Goal: Task Accomplishment & Management: Manage account settings

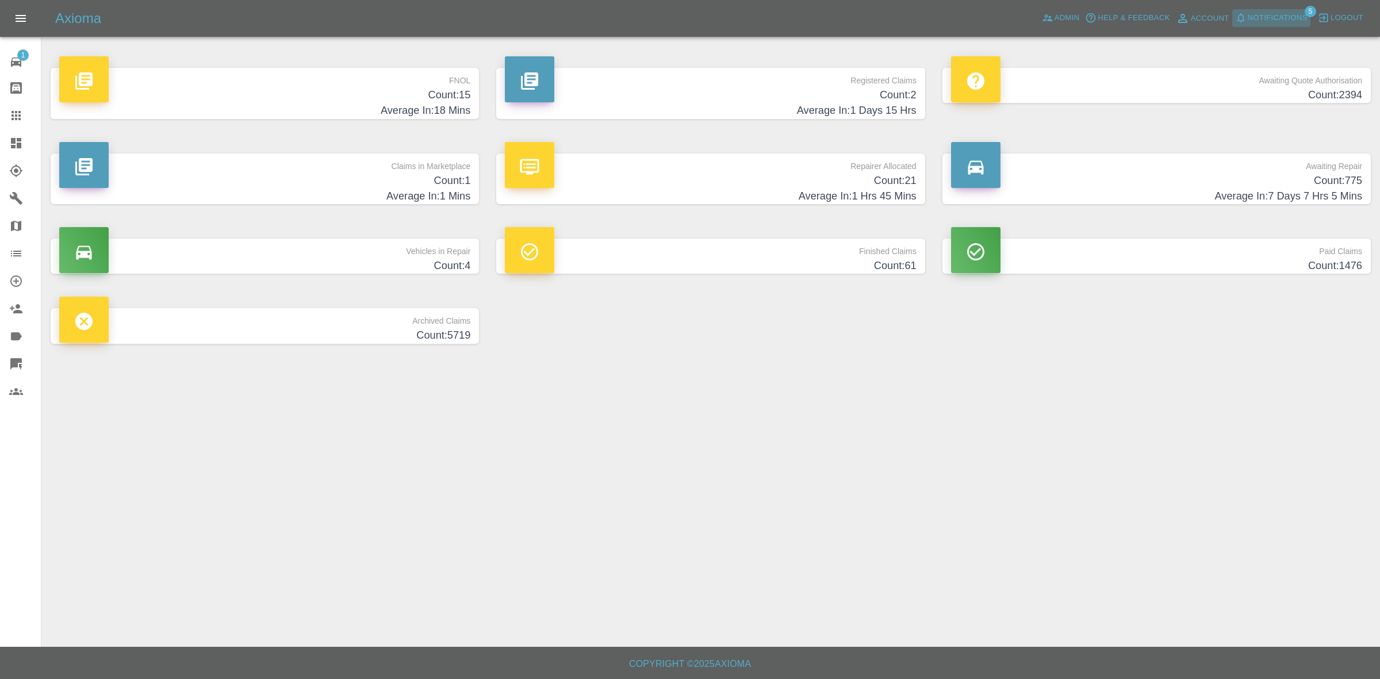
click at [1281, 9] on button "Notifications" at bounding box center [1272, 18] width 78 height 18
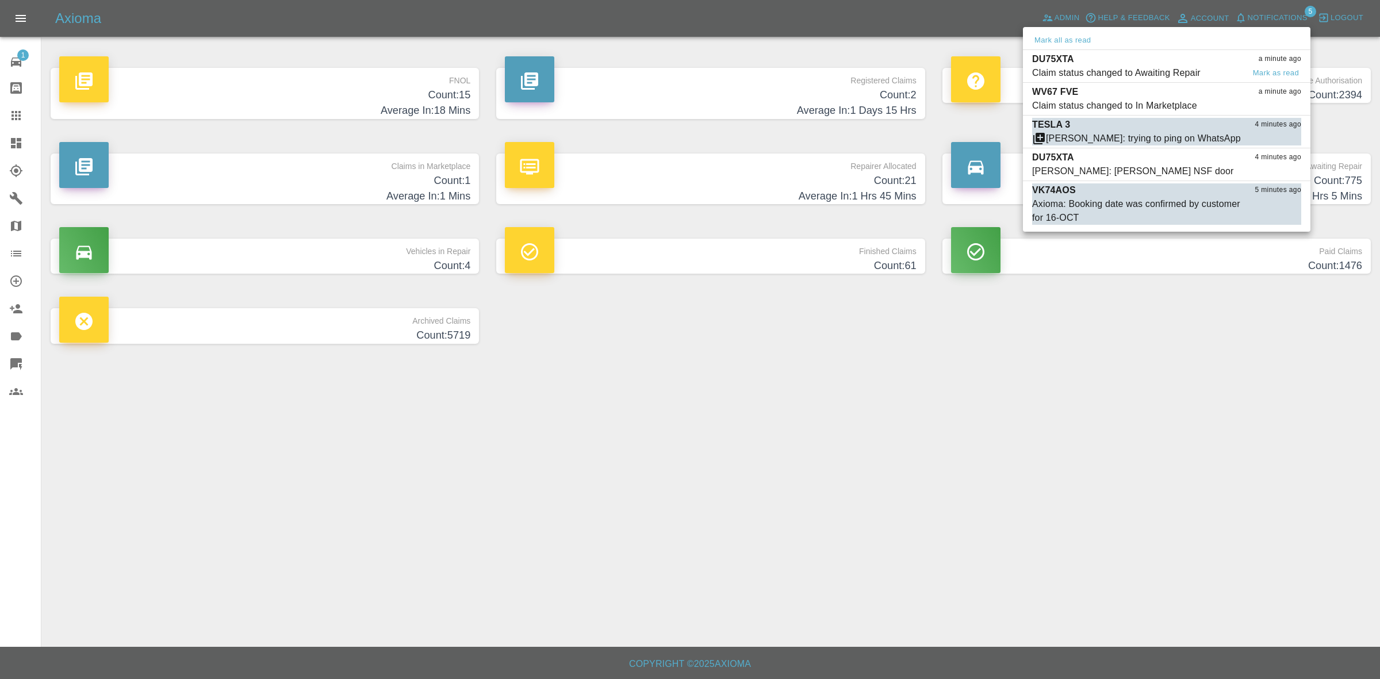
click at [1139, 72] on div "Claim status changed to Awaiting Repair" at bounding box center [1116, 73] width 169 height 14
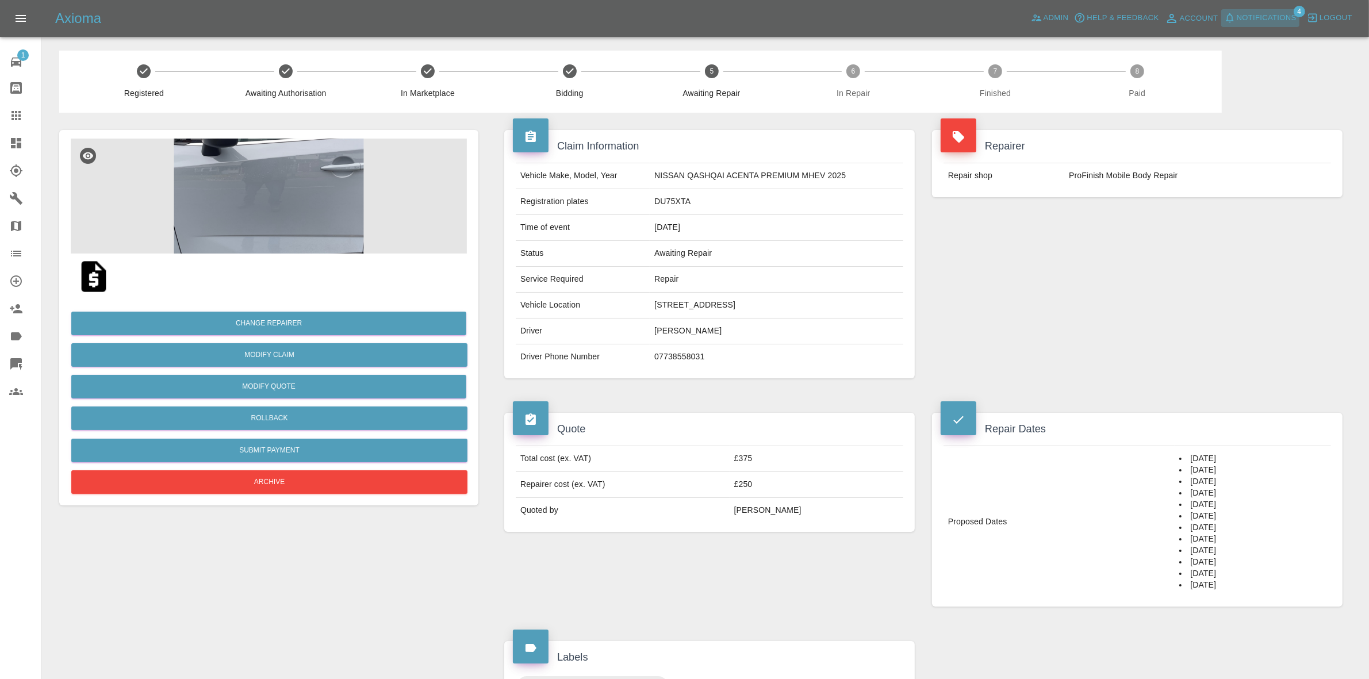
click at [1263, 14] on span "Notifications" at bounding box center [1267, 18] width 60 height 13
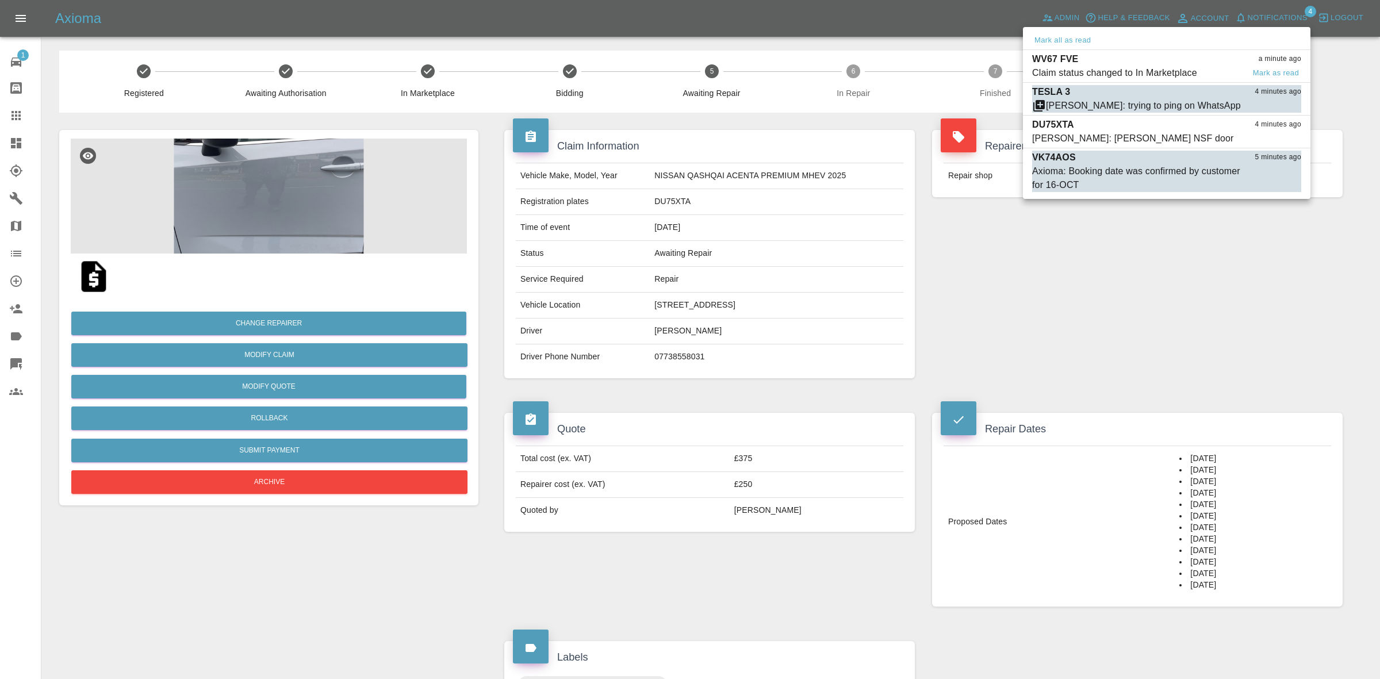
click at [1143, 62] on div "WV67 FVE a minute ago" at bounding box center [1166, 59] width 269 height 14
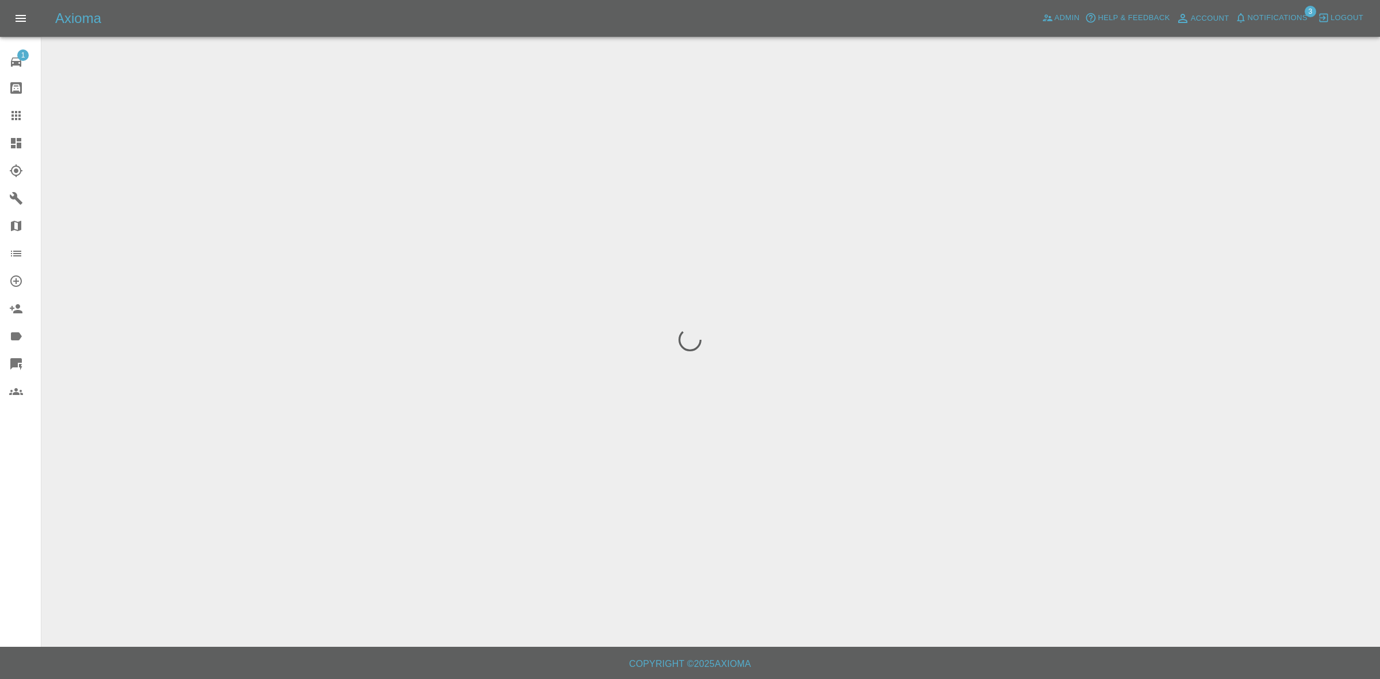
click at [1269, 9] on button "Notifications" at bounding box center [1272, 18] width 78 height 18
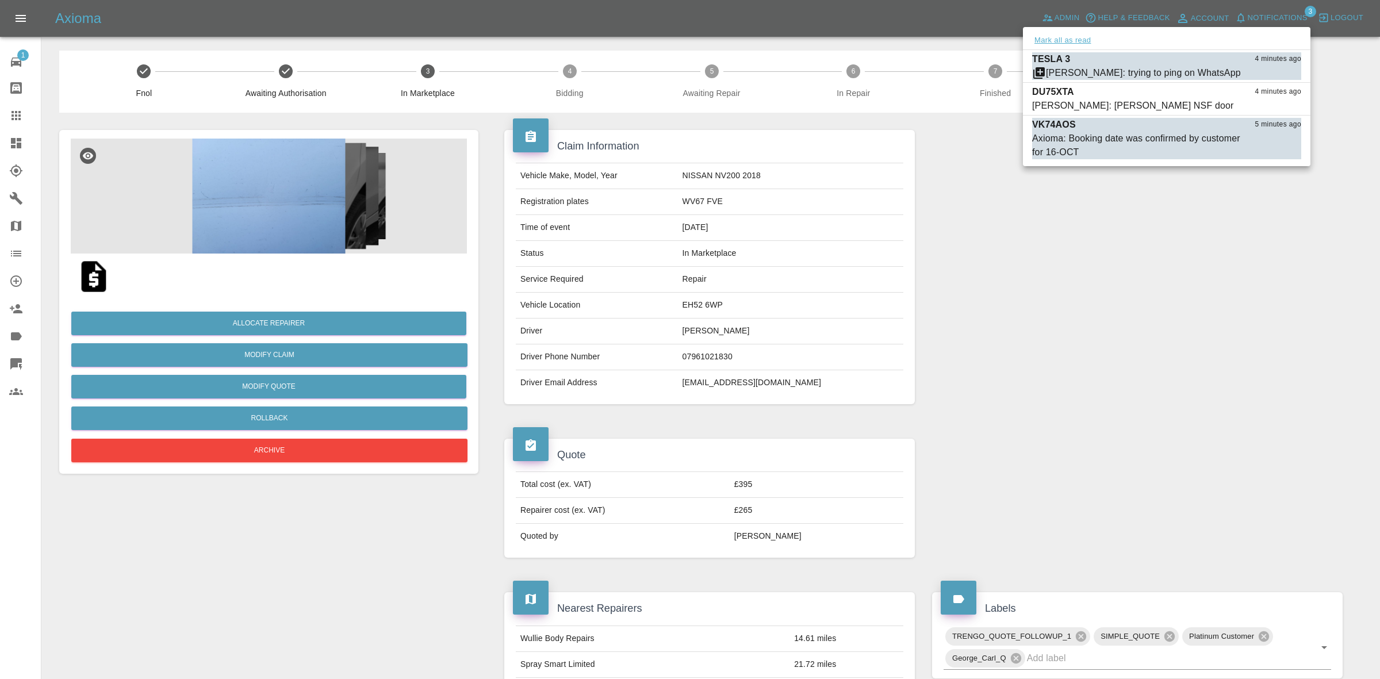
click at [1048, 44] on button "Mark all as read" at bounding box center [1062, 40] width 61 height 13
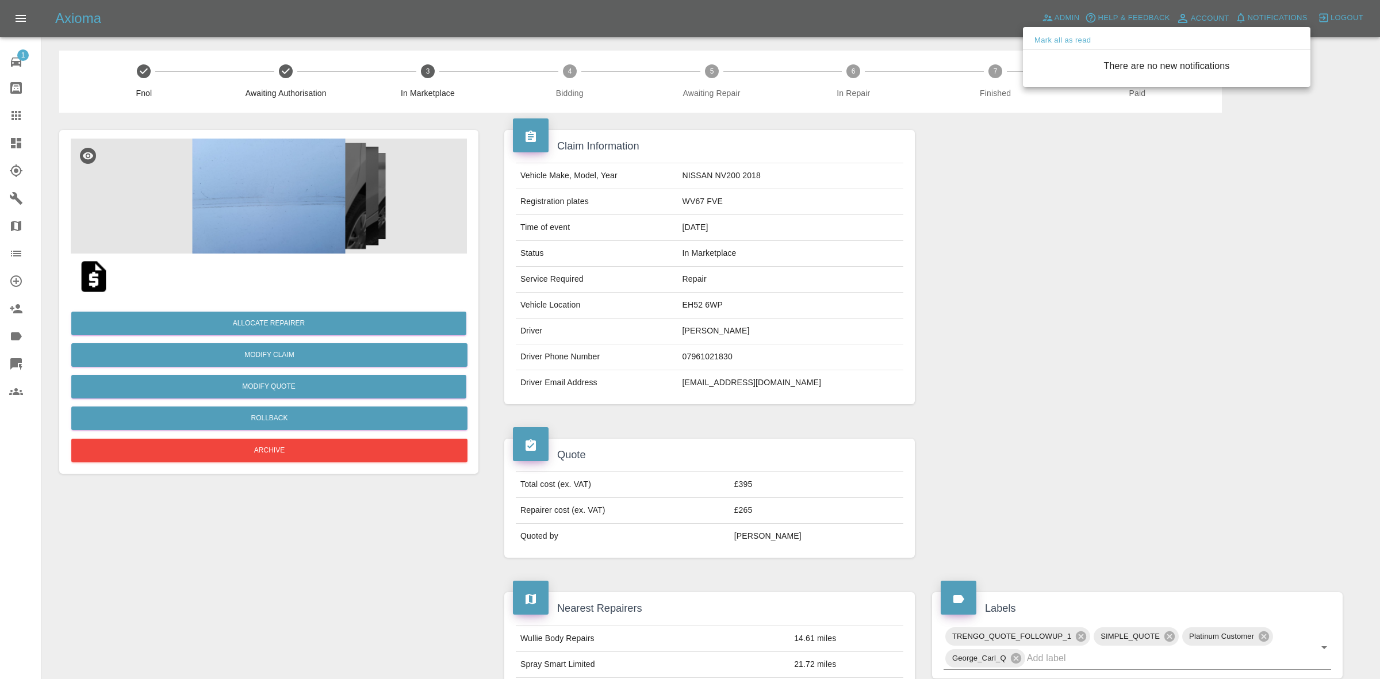
click at [1077, 173] on div at bounding box center [690, 339] width 1380 height 679
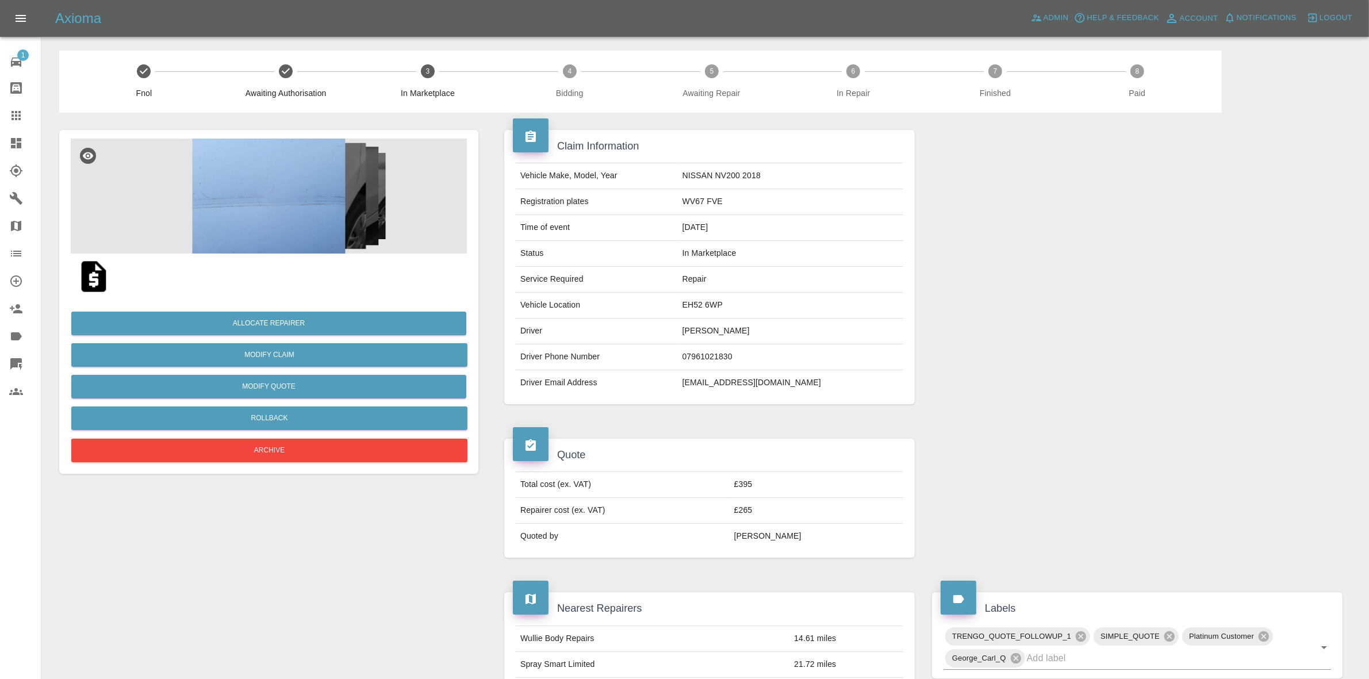
click at [0, 141] on link "Dashboard" at bounding box center [20, 143] width 41 height 28
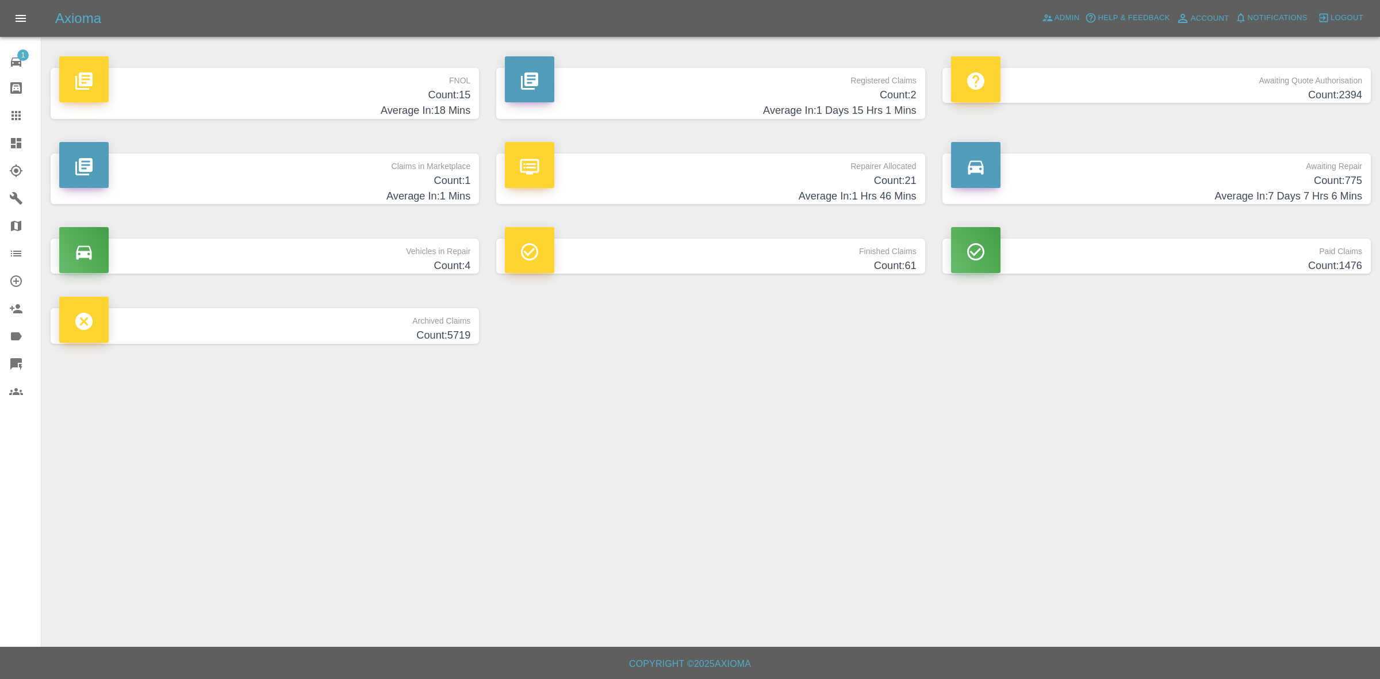
click at [367, 187] on h4 "Count: 1" at bounding box center [264, 181] width 411 height 16
drag, startPoint x: 781, startPoint y: 171, endPoint x: 746, endPoint y: 179, distance: 35.9
click at [781, 173] on div "Repairer Allocated Count: 21 Average In: 1 Hrs 46 Mins" at bounding box center [710, 179] width 411 height 51
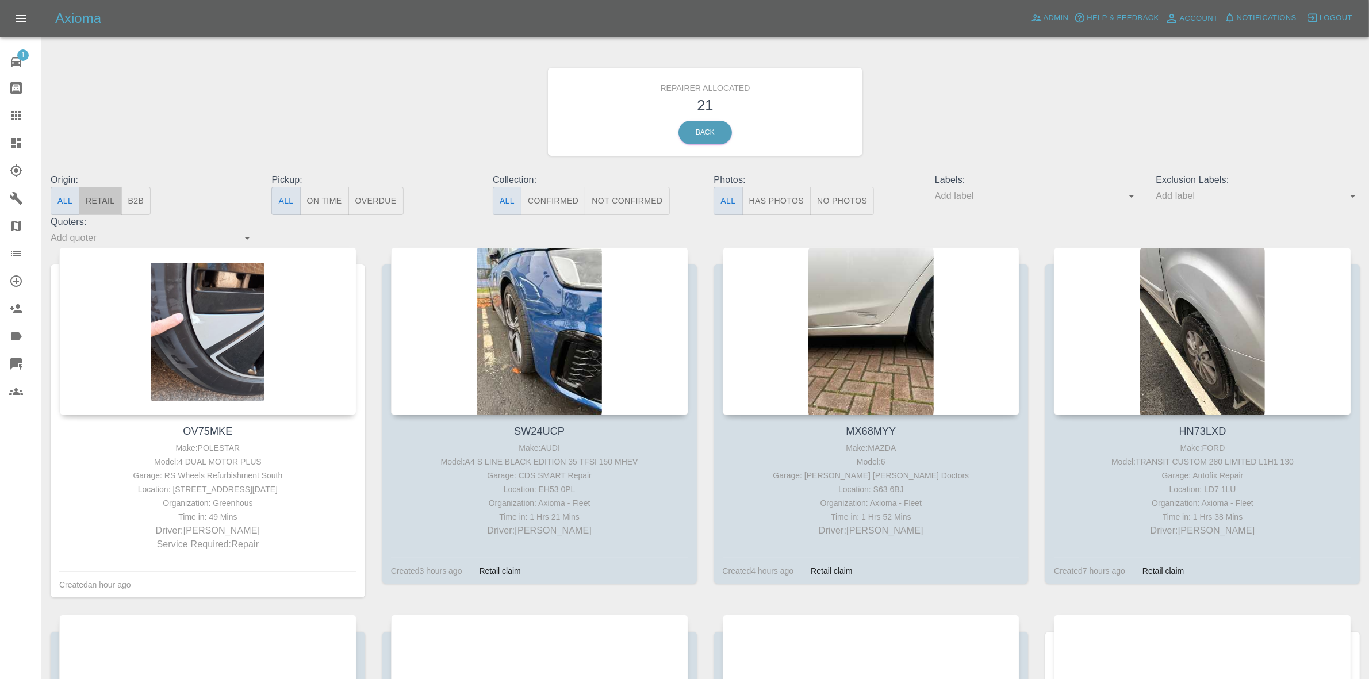
click at [102, 199] on button "Retail" at bounding box center [100, 201] width 43 height 28
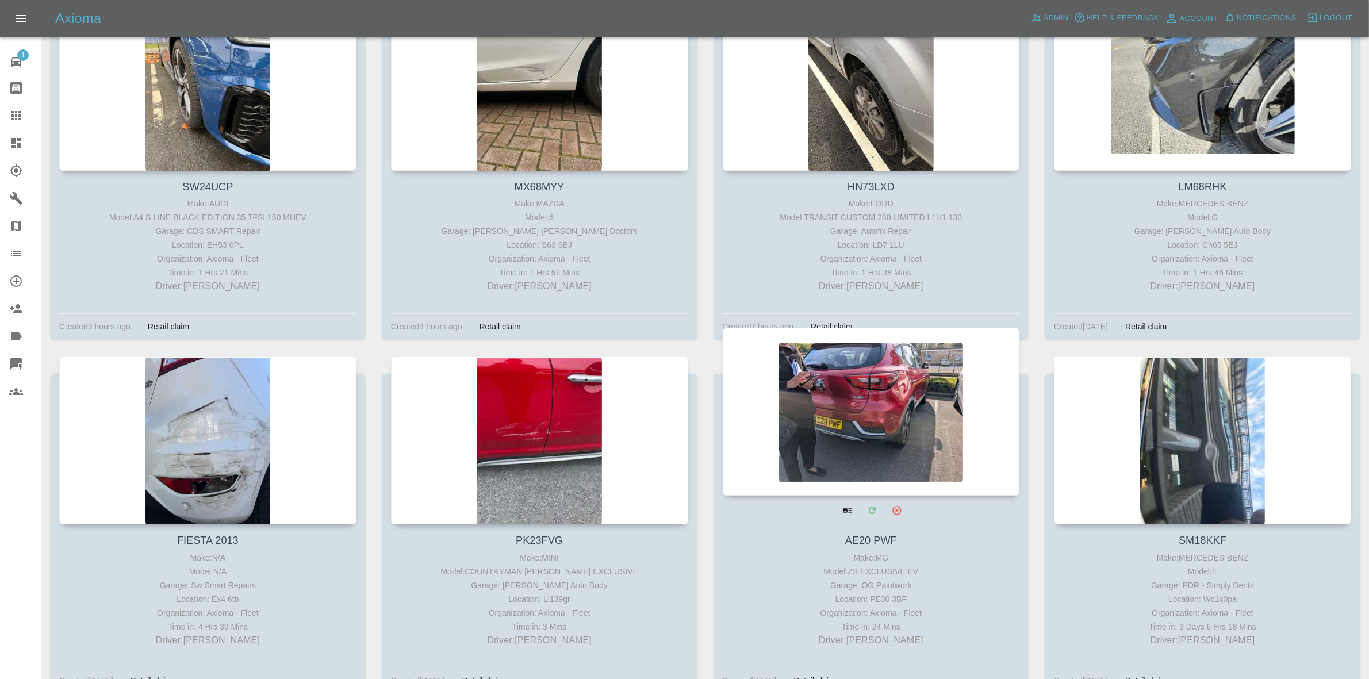
scroll to position [359, 0]
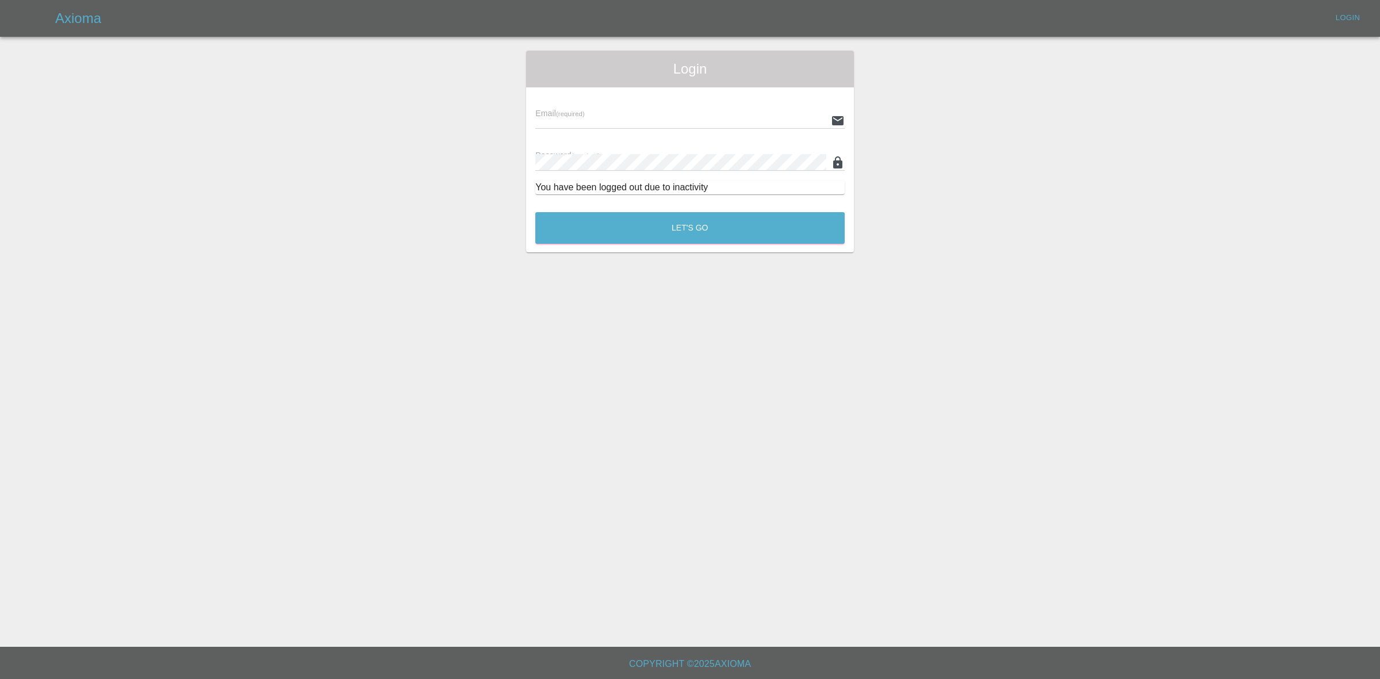
type input "georgecreedon1@icloud.com"
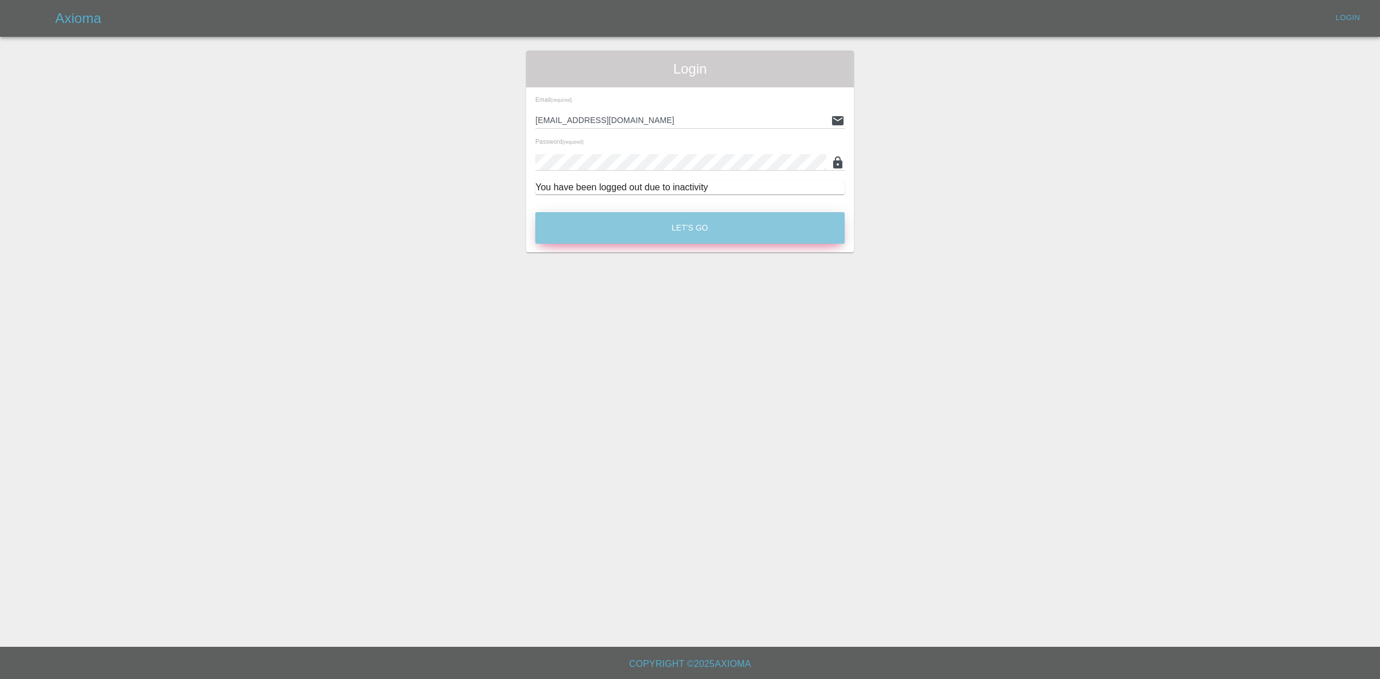
click at [653, 243] on button "Let's Go" at bounding box center [689, 228] width 309 height 32
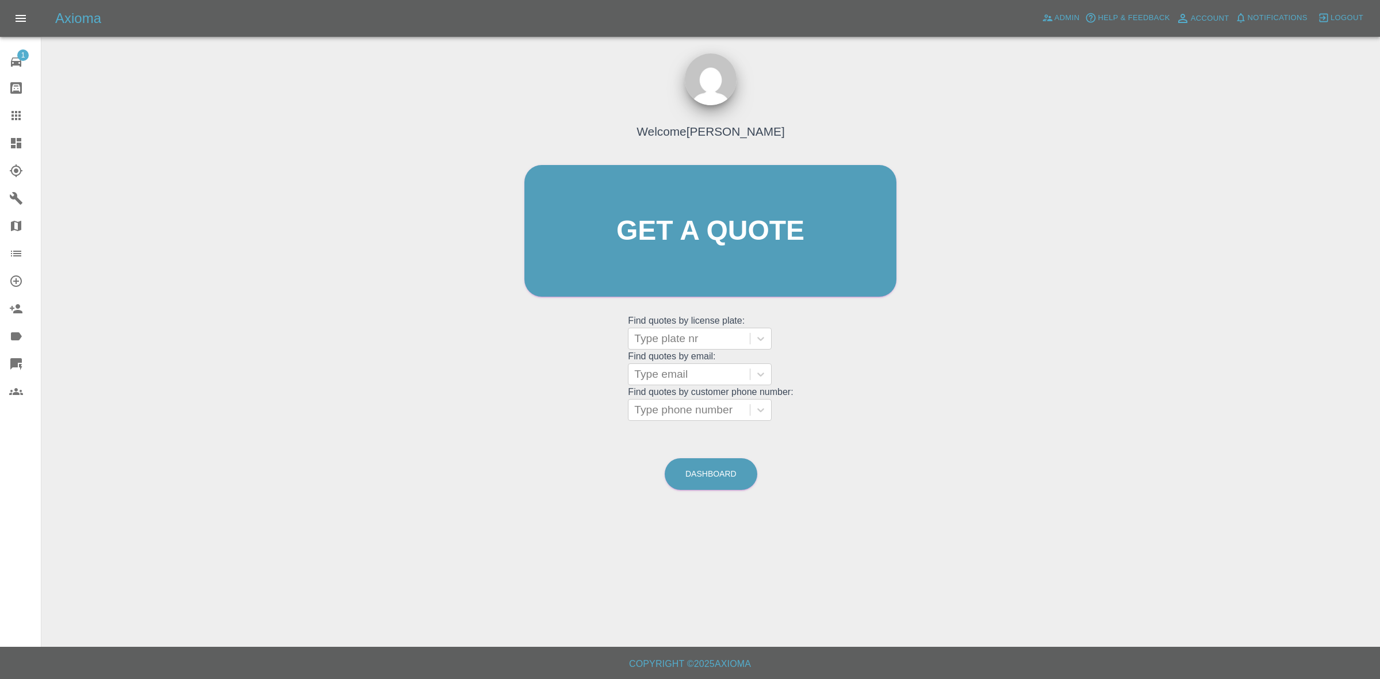
click at [0, 132] on link "Dashboard" at bounding box center [20, 143] width 41 height 28
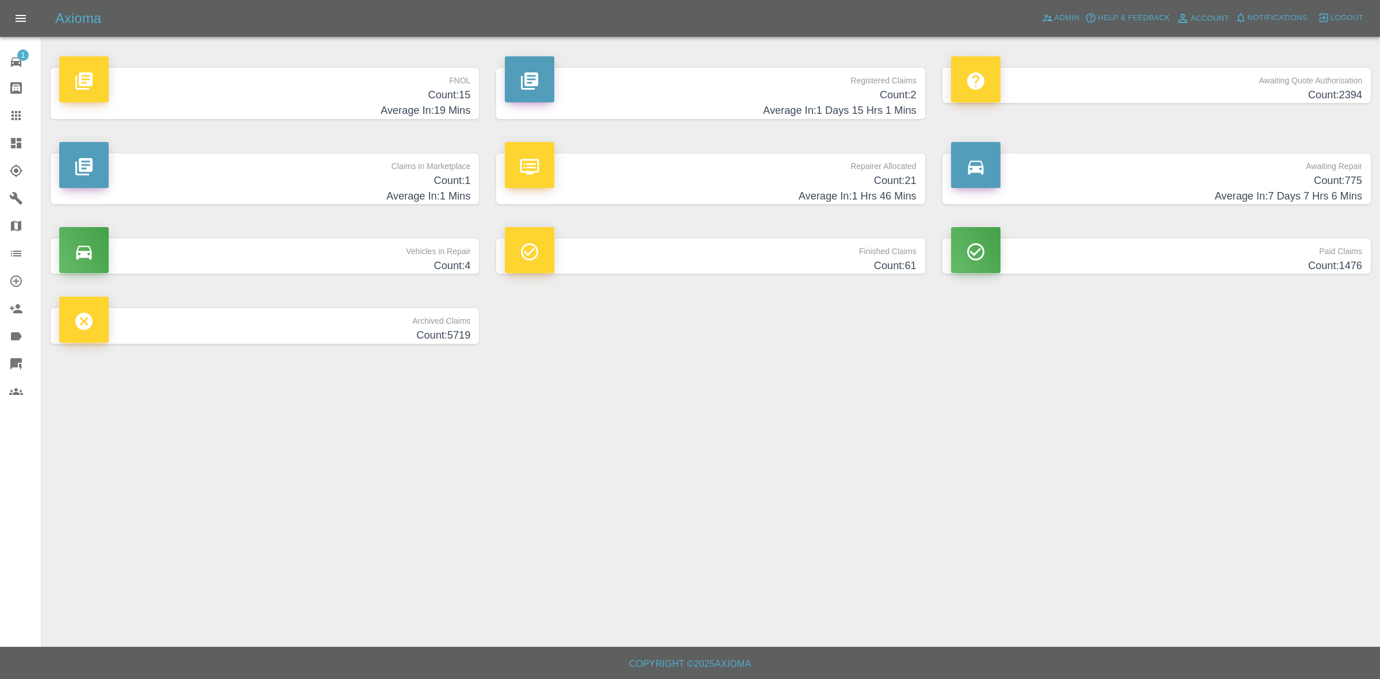
click at [693, 190] on h4 "Average In: 1 Hrs 46 Mins" at bounding box center [710, 197] width 411 height 16
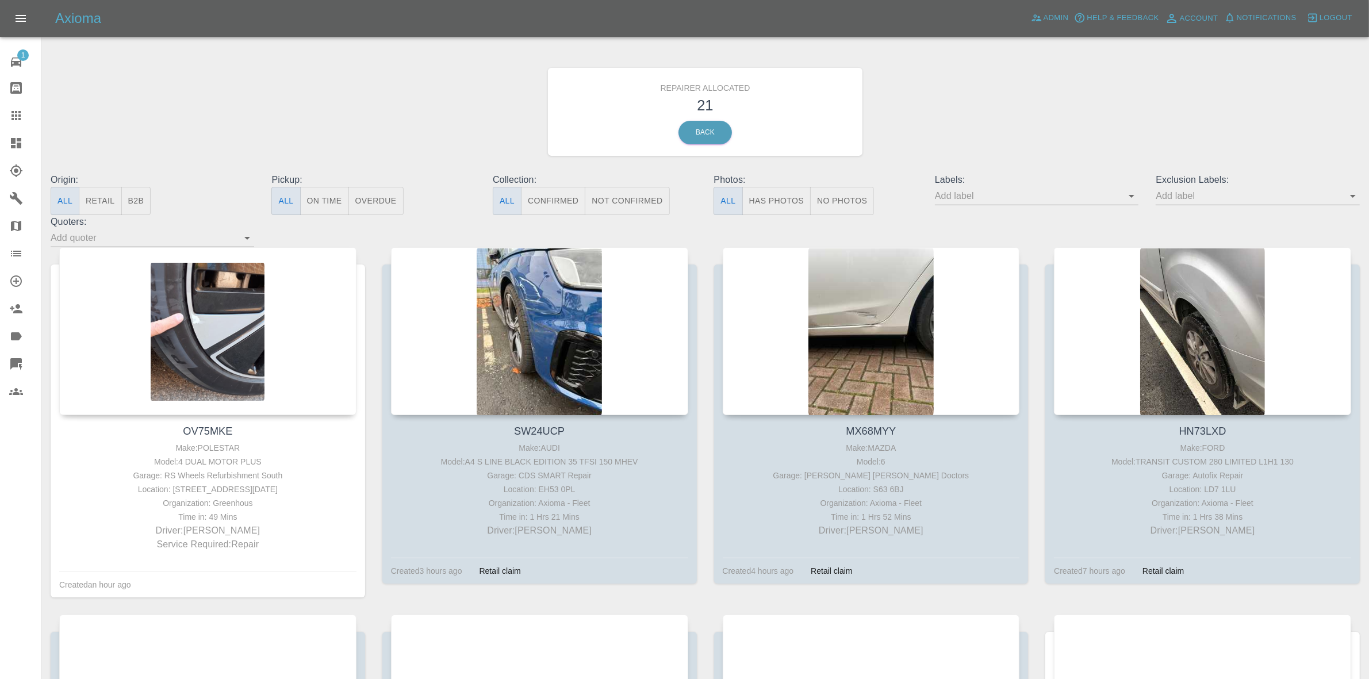
click at [105, 209] on button "Retail" at bounding box center [100, 201] width 43 height 28
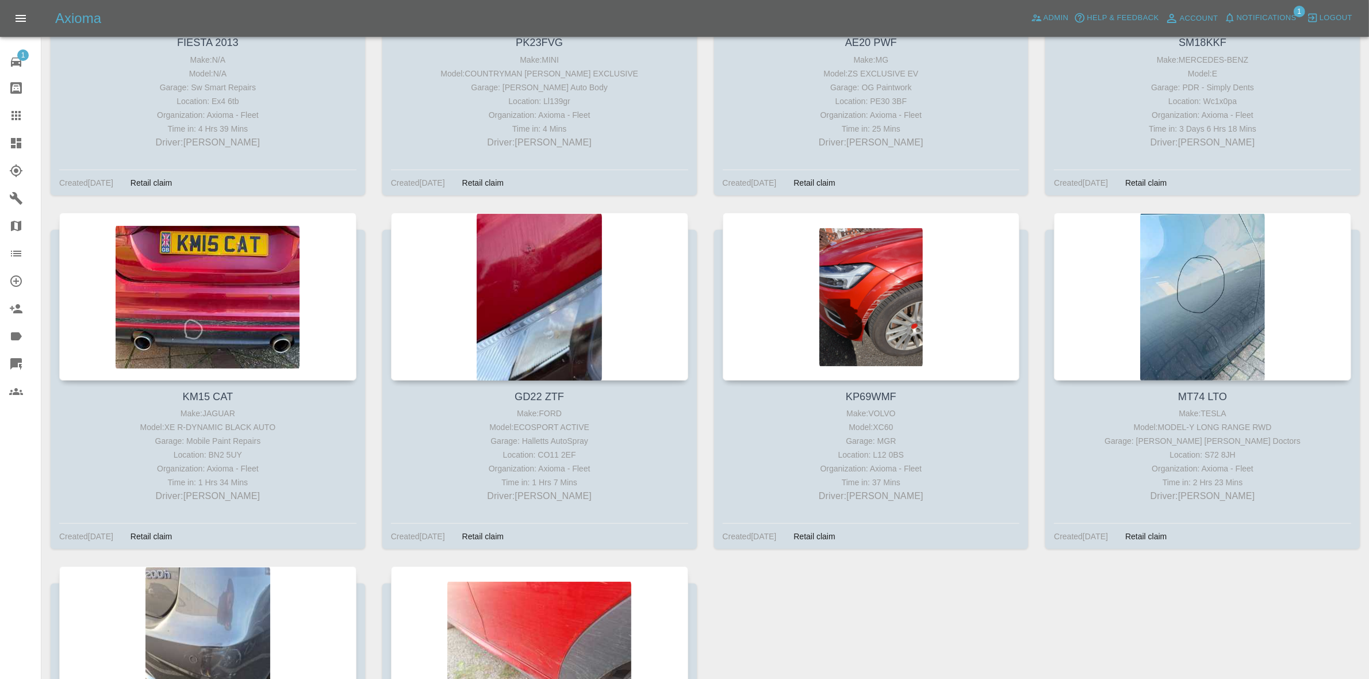
scroll to position [1030, 0]
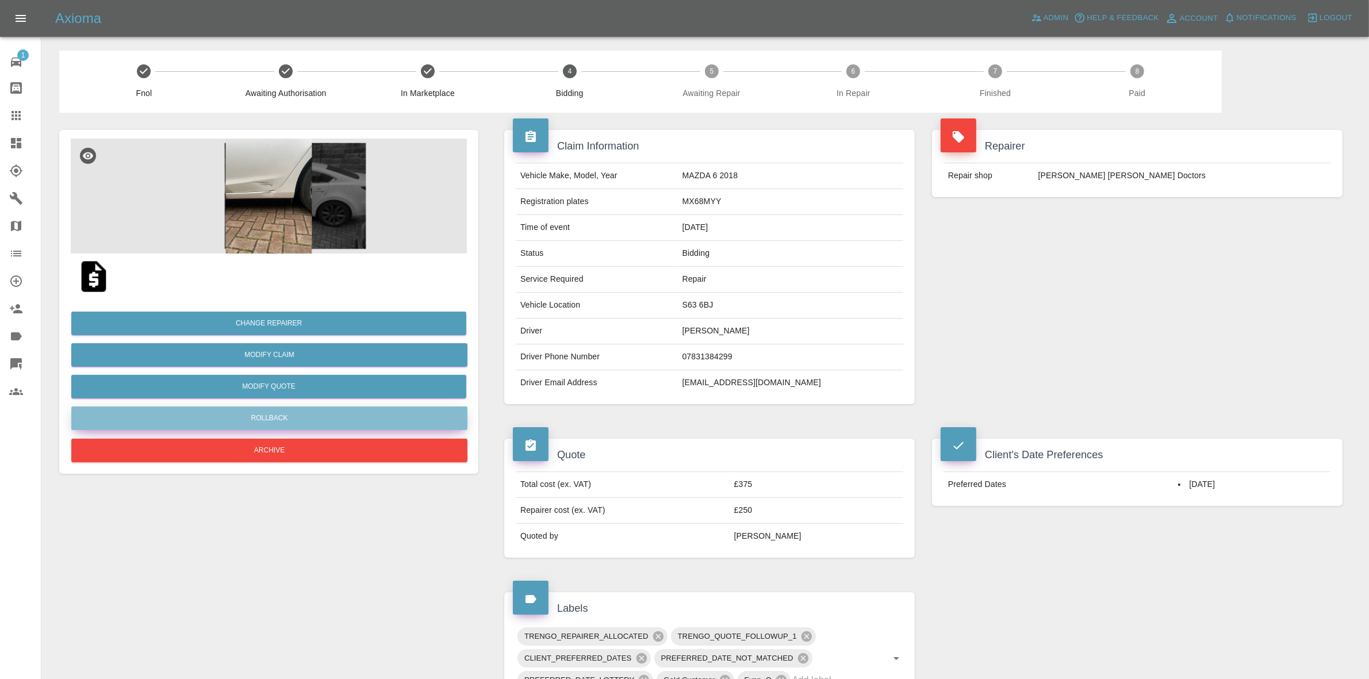
click at [274, 418] on button "Rollback" at bounding box center [269, 419] width 396 height 24
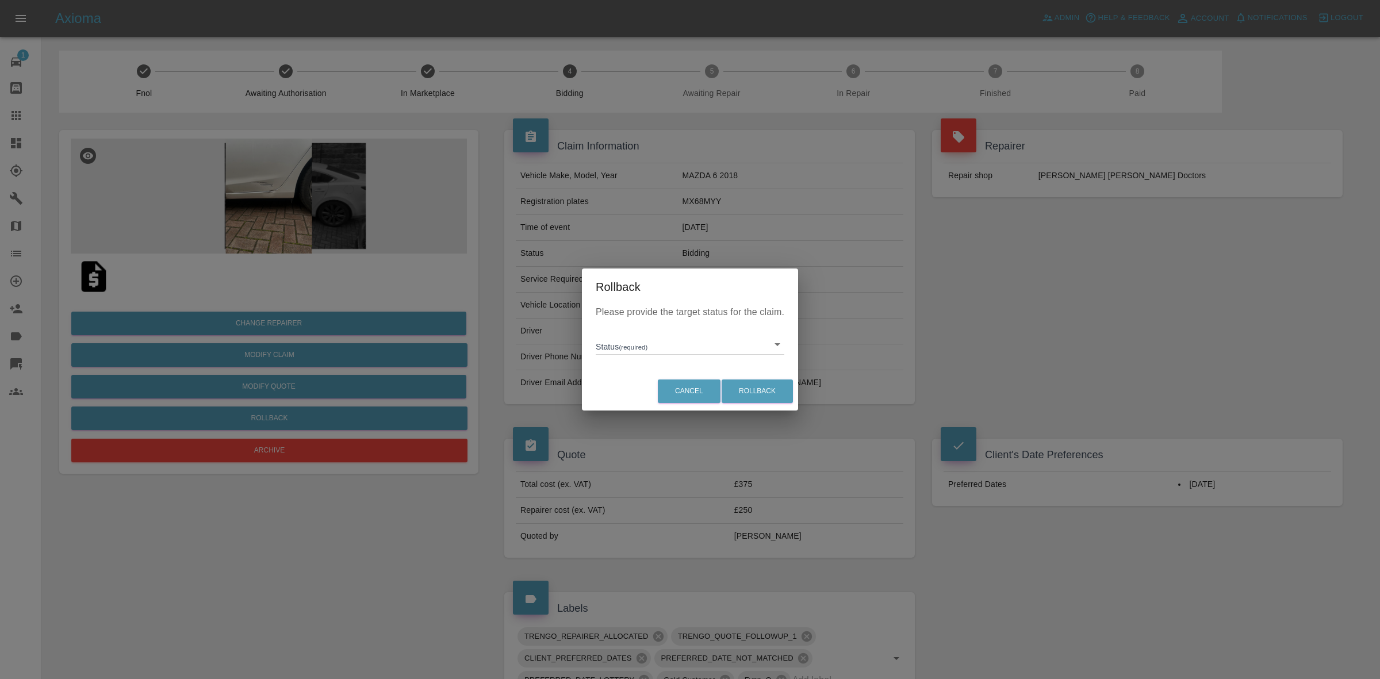
click at [620, 349] on body "Axioma Admin Help & Feedback Account Notifications 0 Logout 1 Repair home Bodys…" at bounding box center [690, 532] width 1380 height 1065
drag, startPoint x: 637, startPoint y: 387, endPoint x: 654, endPoint y: 389, distance: 17.5
click at [637, 388] on li "In Marketplace" at bounding box center [690, 397] width 183 height 26
type input "in-marketplace"
click at [749, 385] on button "Rollback" at bounding box center [757, 392] width 71 height 24
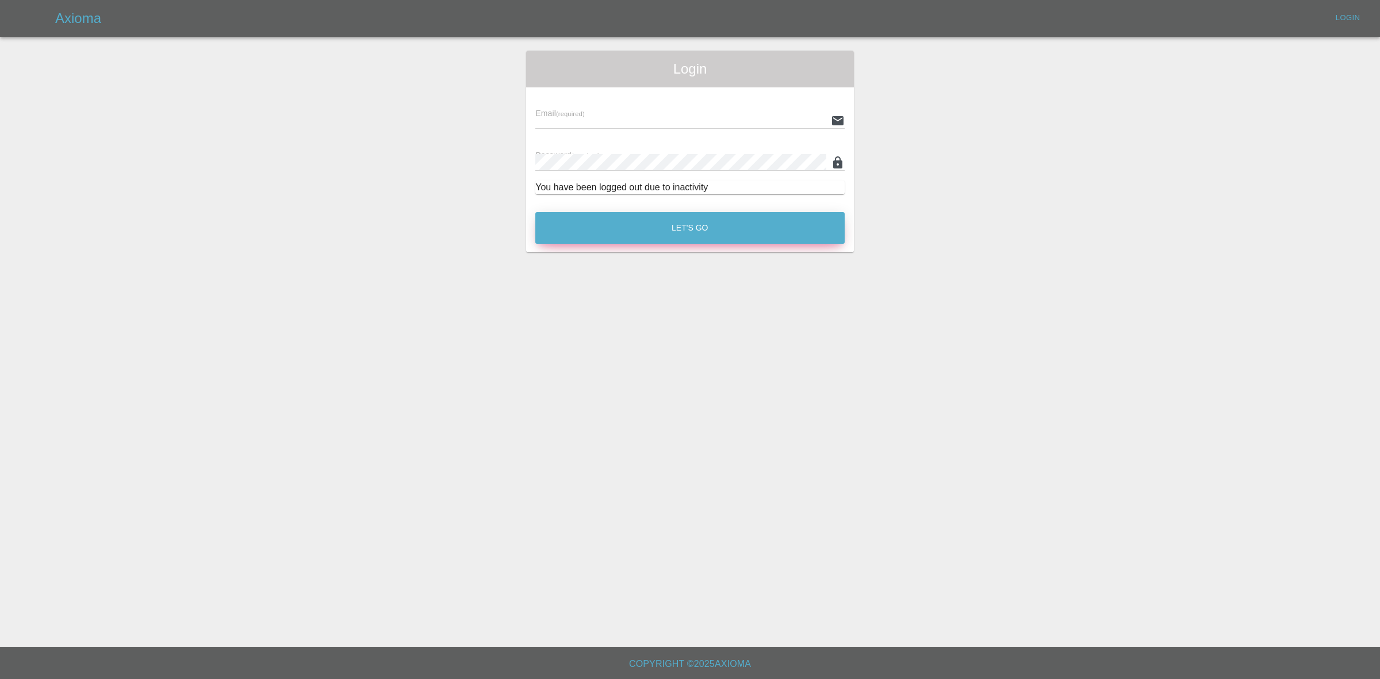
type input "[EMAIL_ADDRESS][DOMAIN_NAME]"
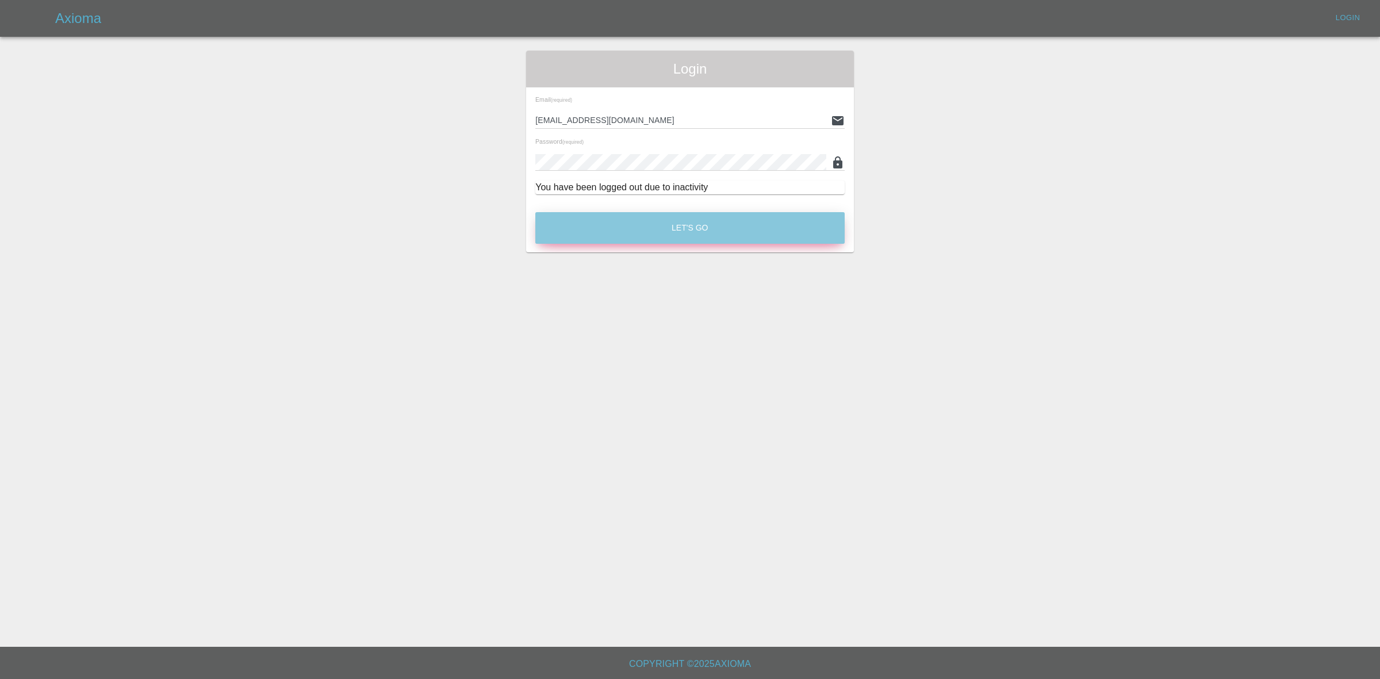
click at [644, 226] on button "Let's Go" at bounding box center [689, 228] width 309 height 32
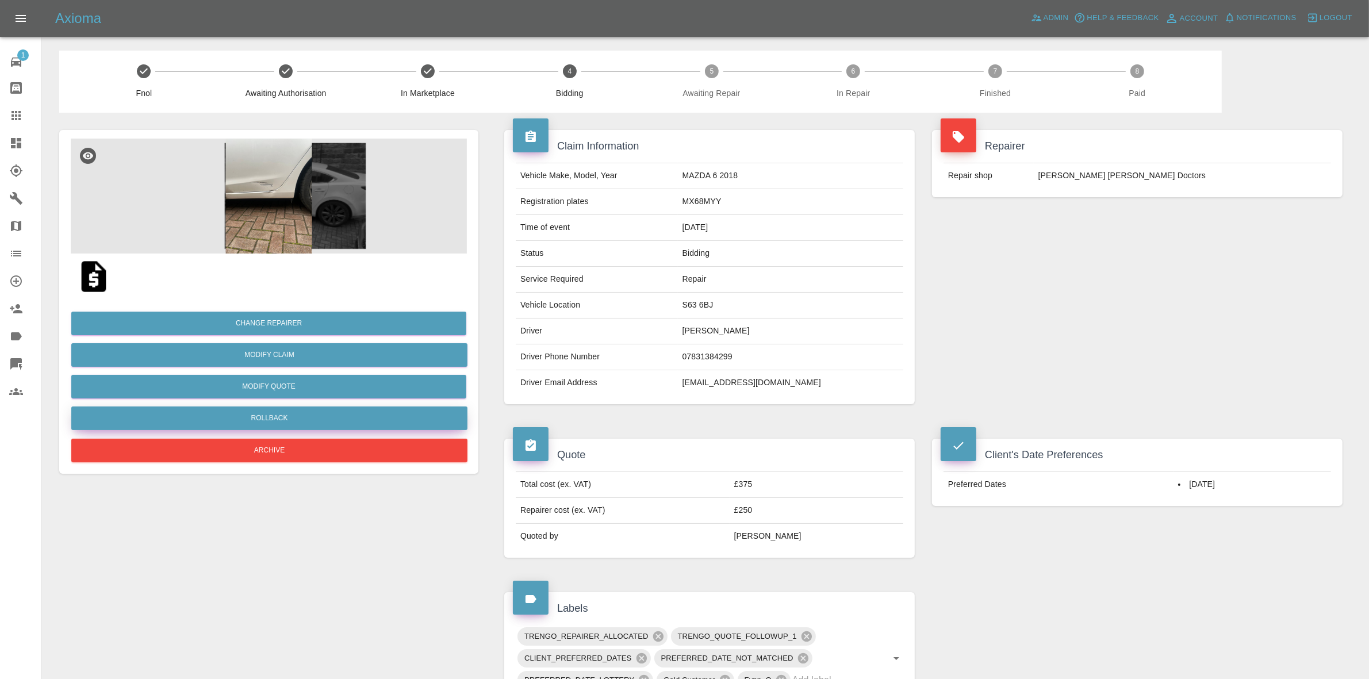
click at [280, 415] on button "Rollback" at bounding box center [269, 419] width 396 height 24
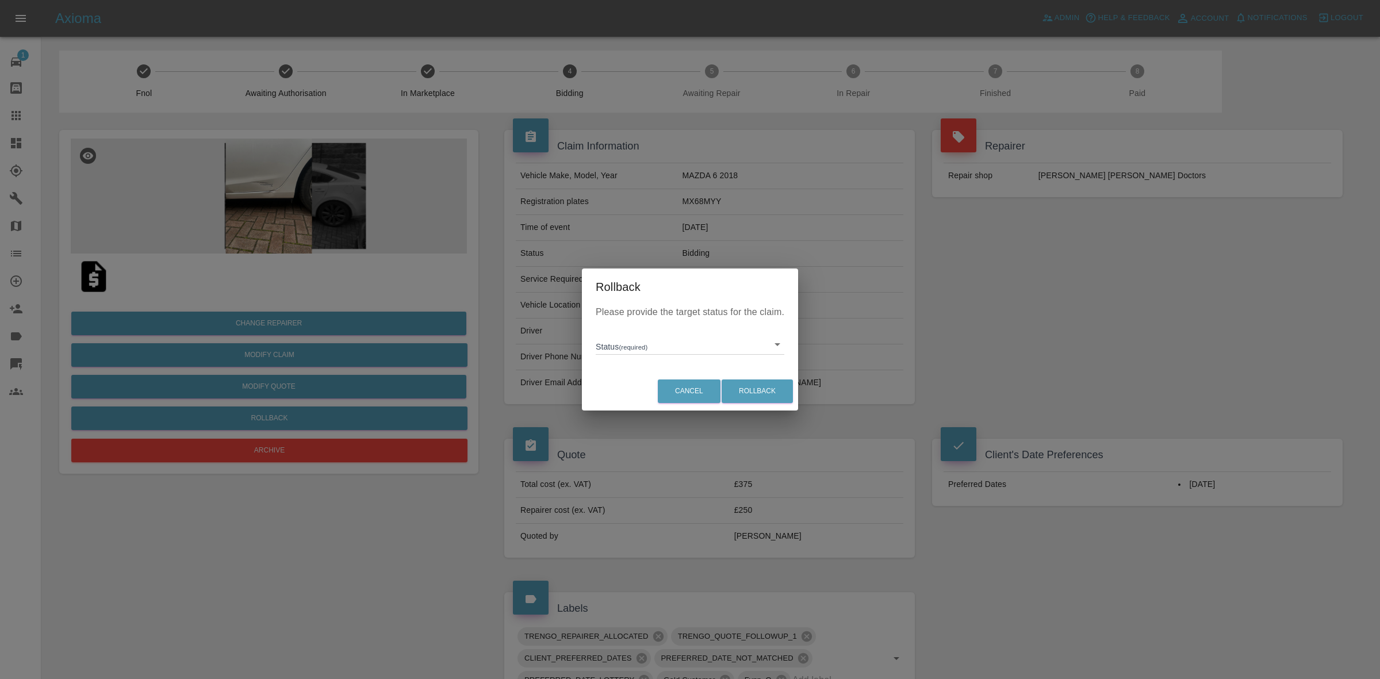
click at [632, 336] on body "Axioma Admin Help & Feedback Account Notifications 0 Logout 1 Repair home Bodys…" at bounding box center [690, 532] width 1380 height 1065
drag, startPoint x: 640, startPoint y: 400, endPoint x: 694, endPoint y: 401, distance: 53.5
click at [645, 401] on li "In Marketplace" at bounding box center [690, 397] width 183 height 26
type input "in-marketplace"
drag, startPoint x: 762, startPoint y: 390, endPoint x: 461, endPoint y: 388, distance: 301.4
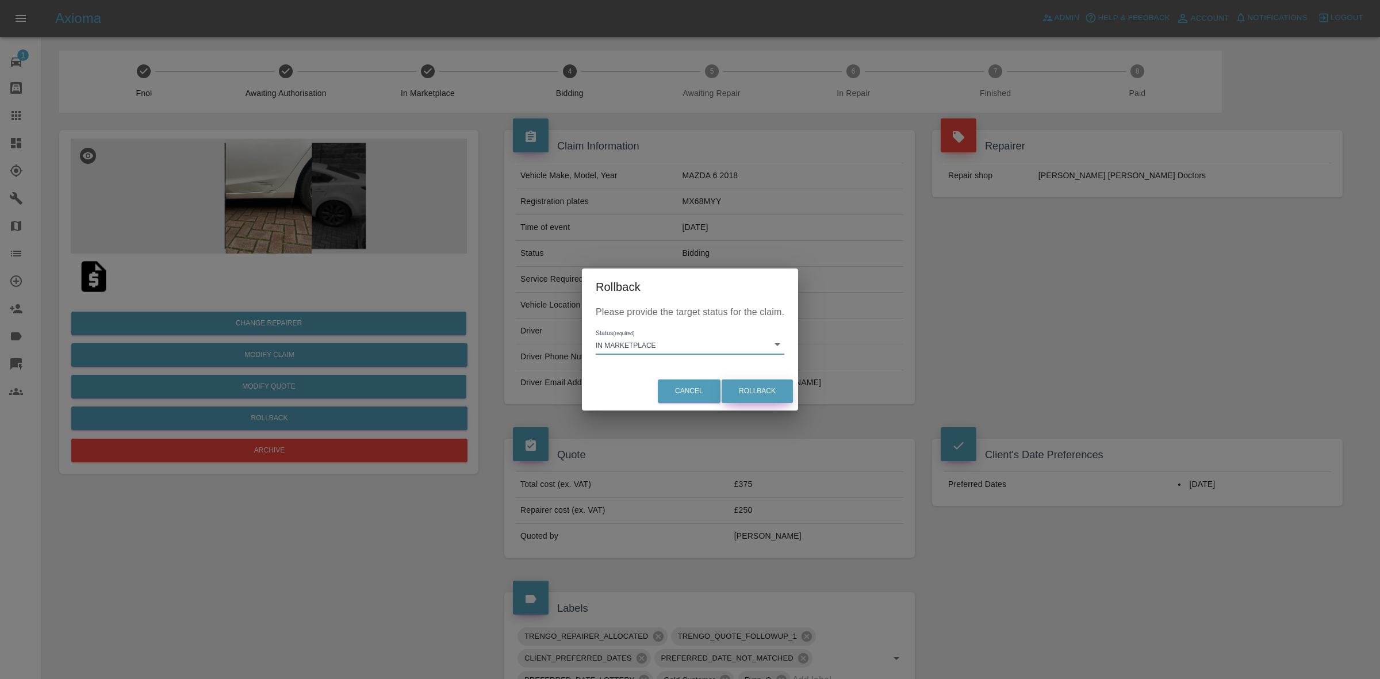
click at [762, 389] on button "Rollback" at bounding box center [757, 392] width 71 height 24
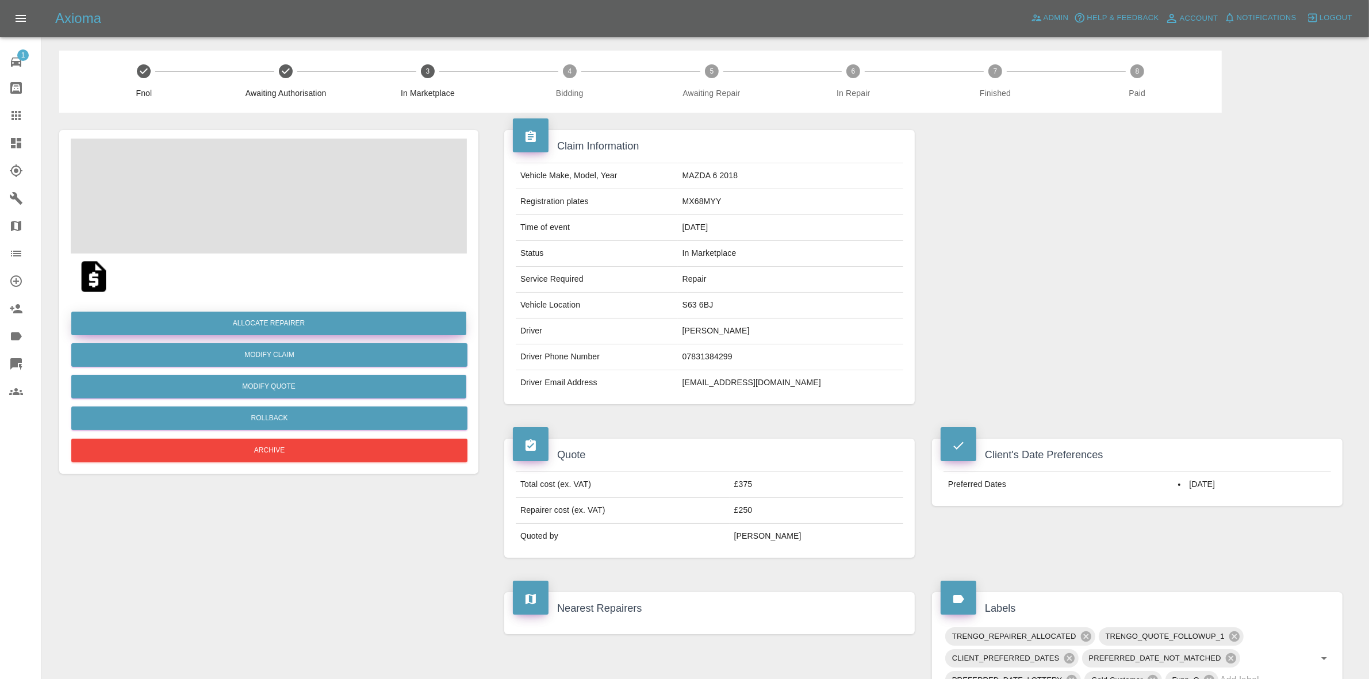
click at [259, 332] on button "Allocate Repairer" at bounding box center [268, 324] width 395 height 24
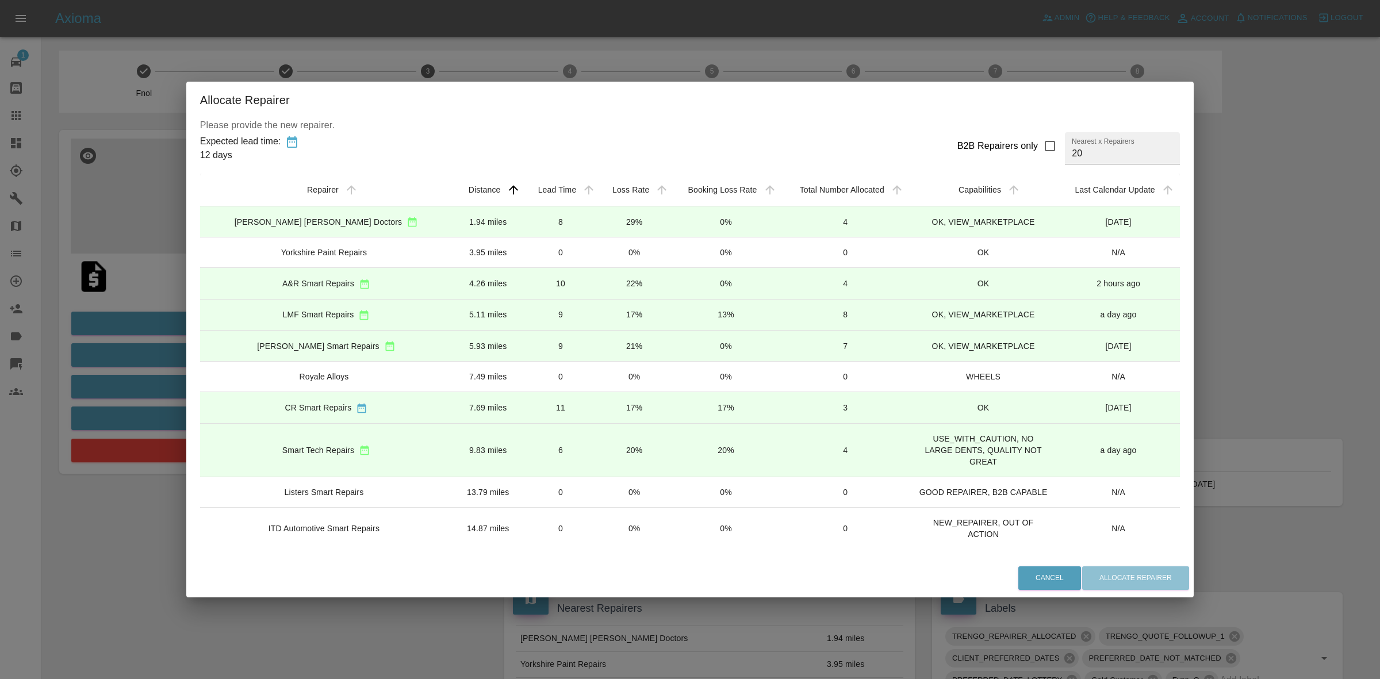
drag, startPoint x: 496, startPoint y: 312, endPoint x: 614, endPoint y: 368, distance: 130.7
click at [523, 315] on td "9" at bounding box center [560, 314] width 75 height 31
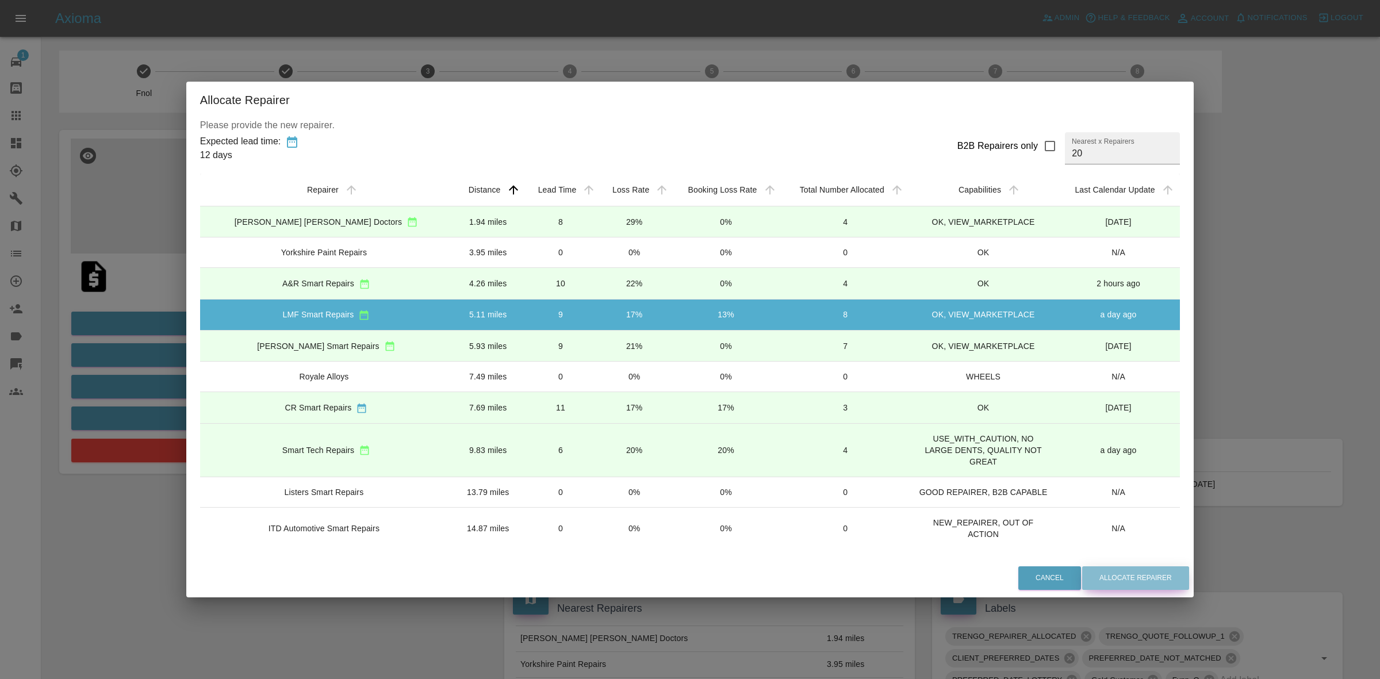
click at [1082, 577] on button "Allocate Repairer" at bounding box center [1135, 579] width 107 height 24
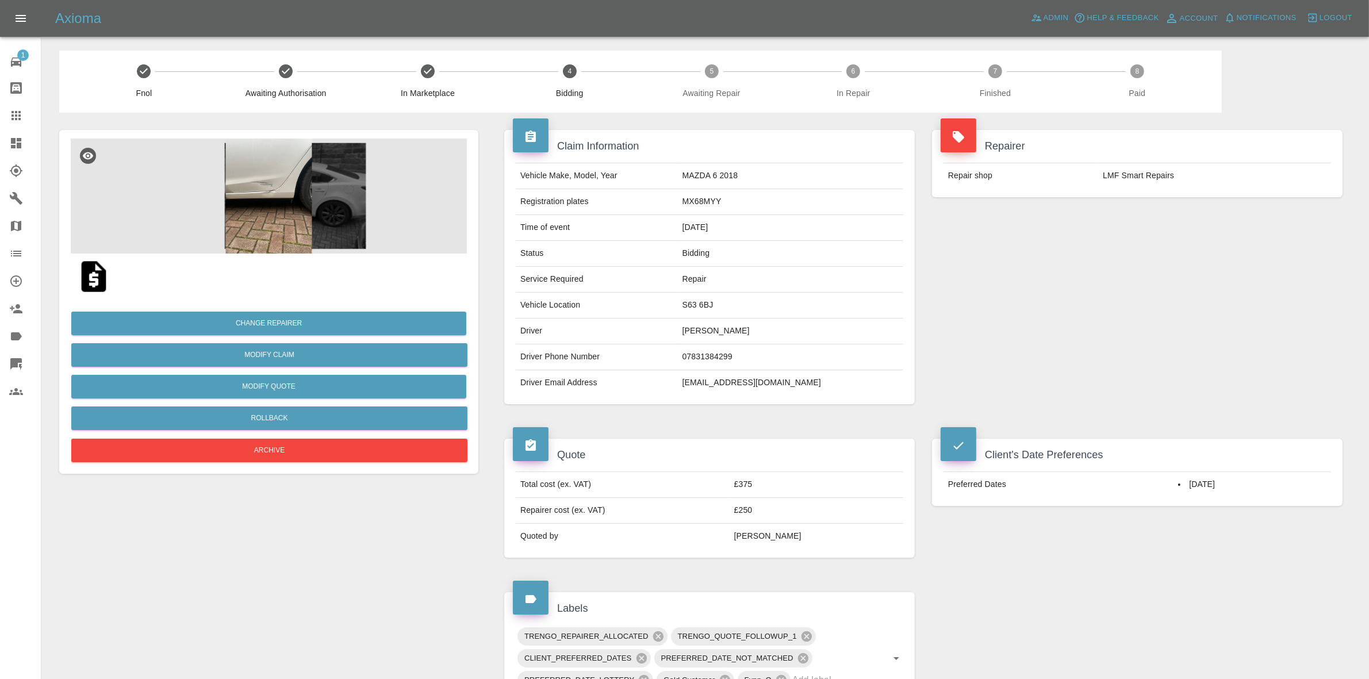
click at [1142, 328] on div "Repairer Repair shop LMF Smart Repairs" at bounding box center [1138, 267] width 428 height 309
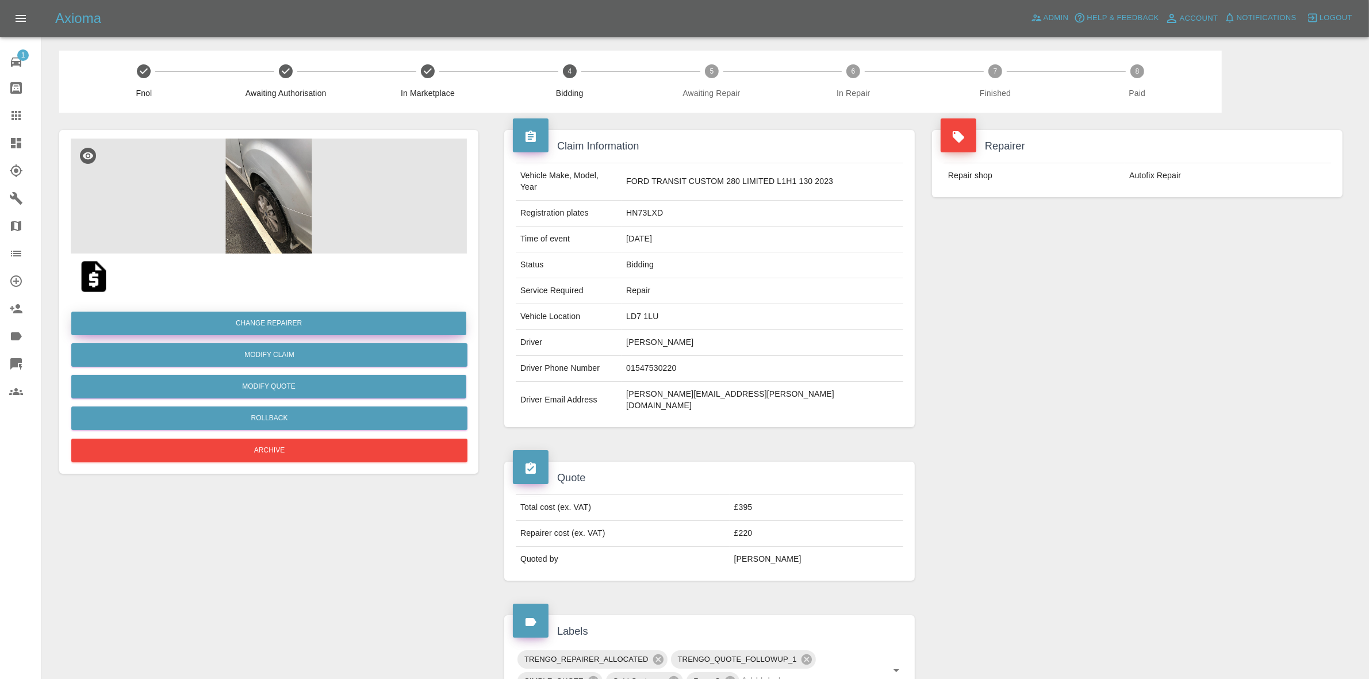
click at [265, 315] on button "Change Repairer" at bounding box center [268, 324] width 395 height 24
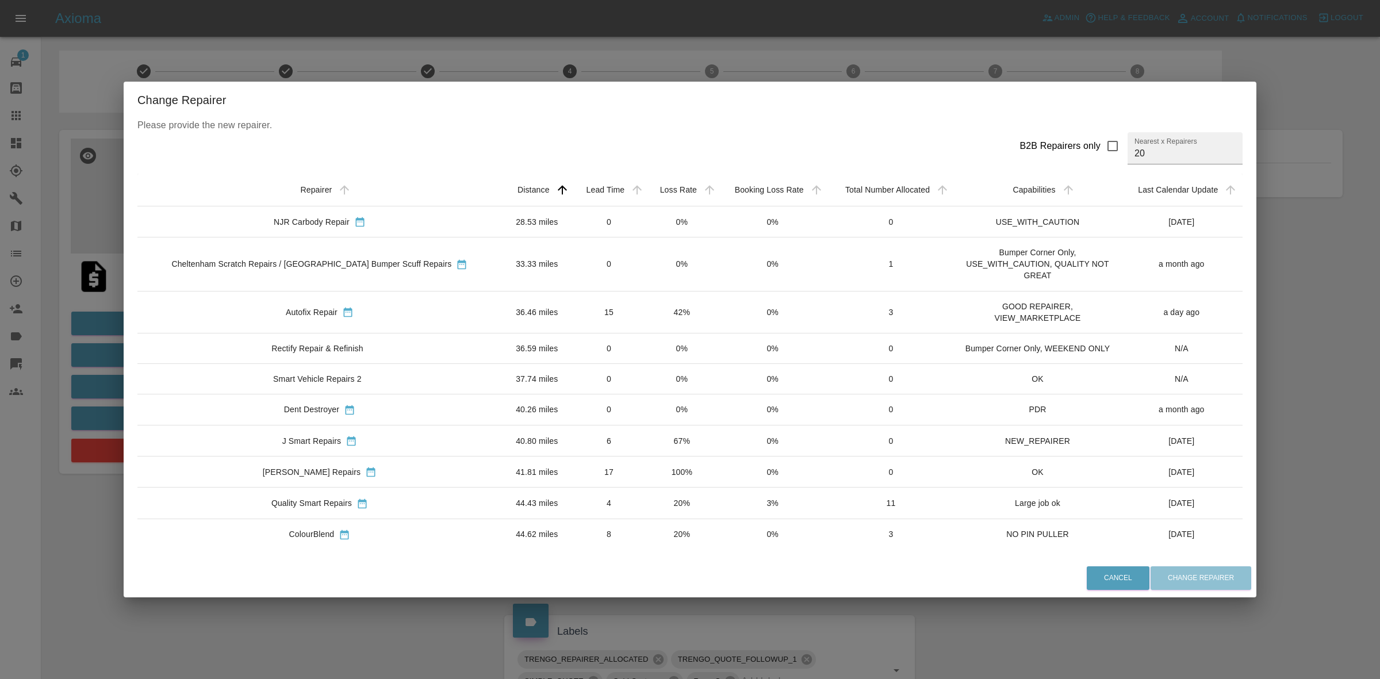
click at [651, 513] on td "20%" at bounding box center [682, 503] width 72 height 31
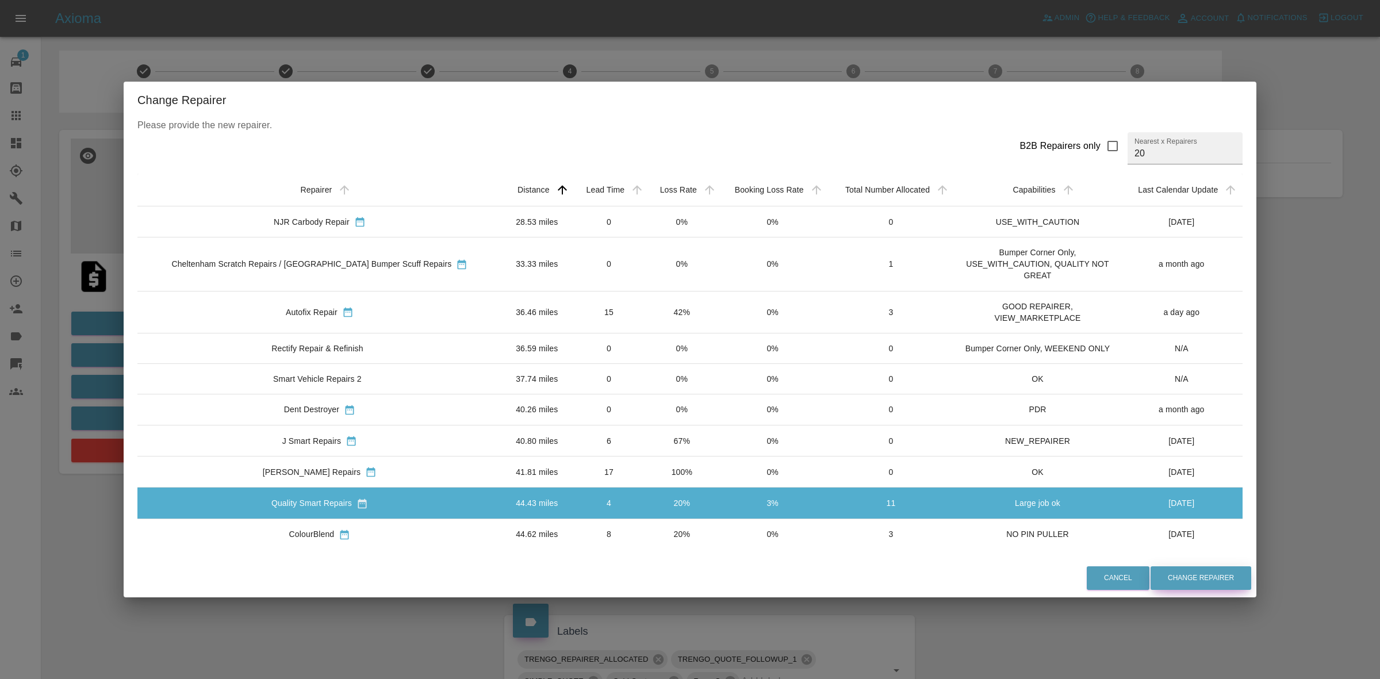
click at [1161, 575] on button "Change Repairer" at bounding box center [1201, 579] width 101 height 24
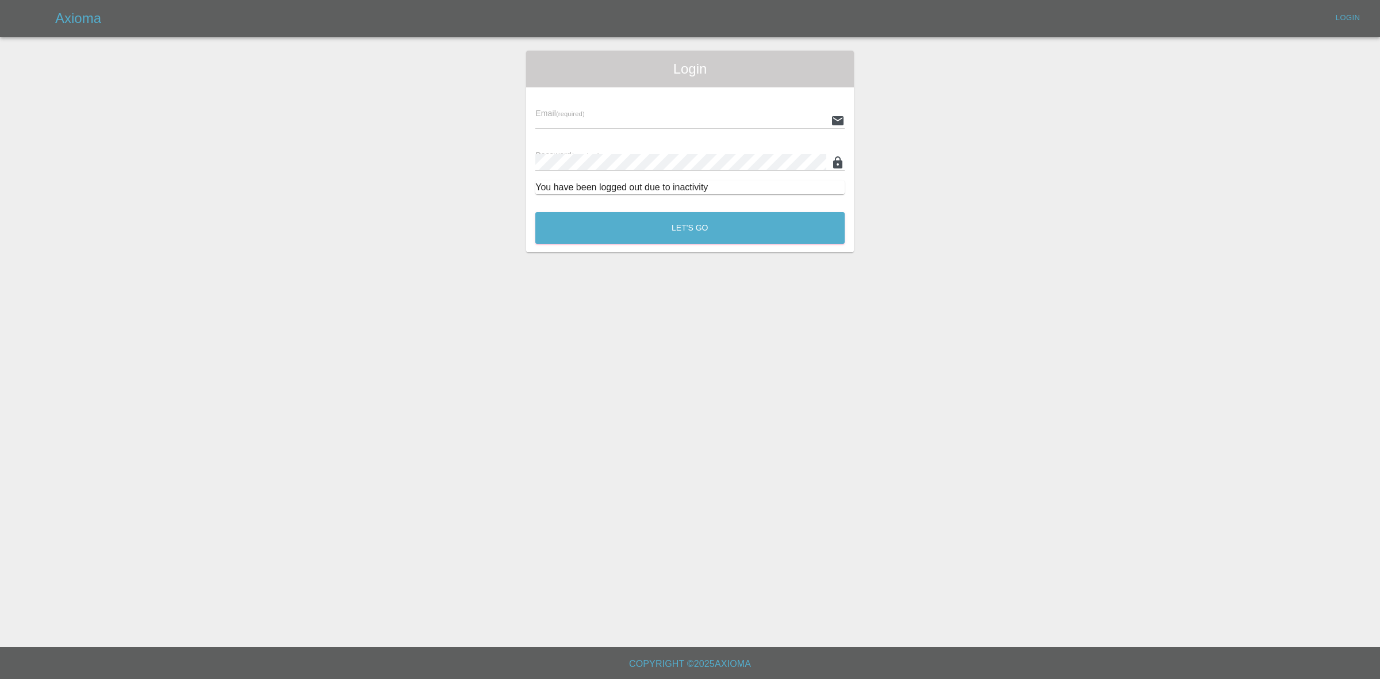
type input "[EMAIL_ADDRESS][DOMAIN_NAME]"
click at [679, 228] on button "Let's Go" at bounding box center [689, 228] width 309 height 32
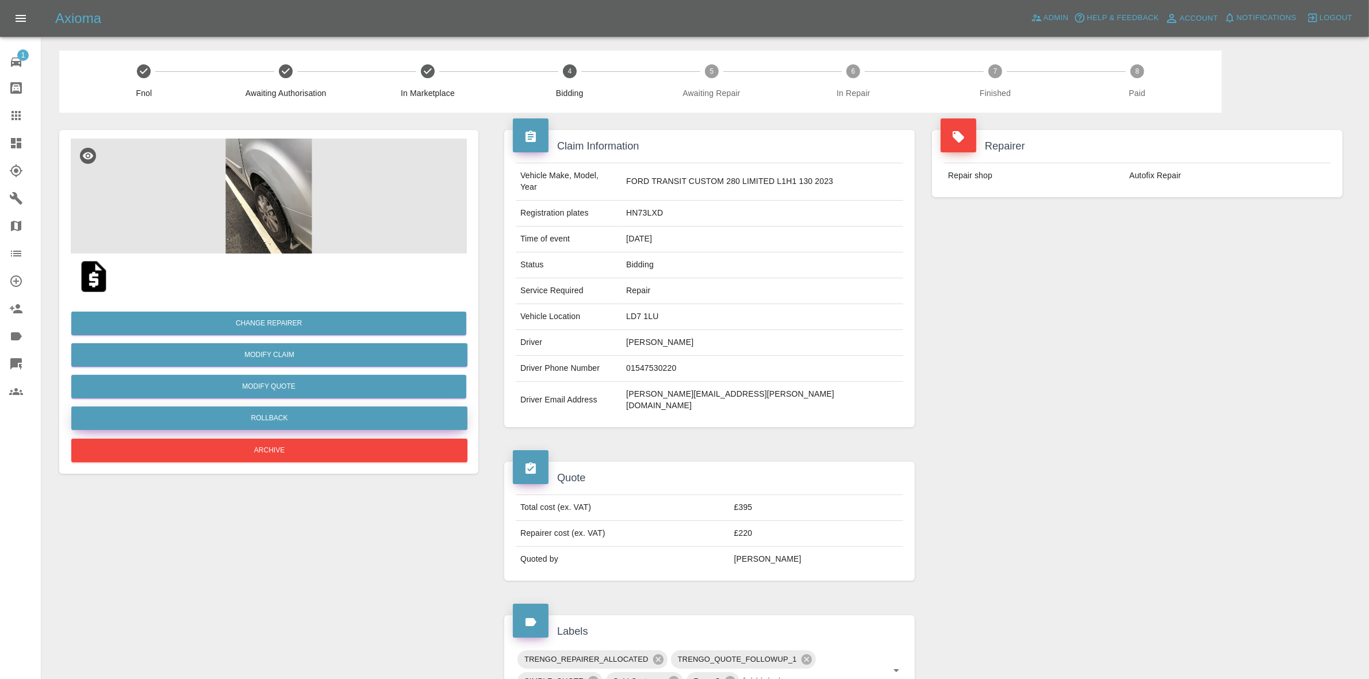
click at [271, 415] on button "Rollback" at bounding box center [269, 419] width 396 height 24
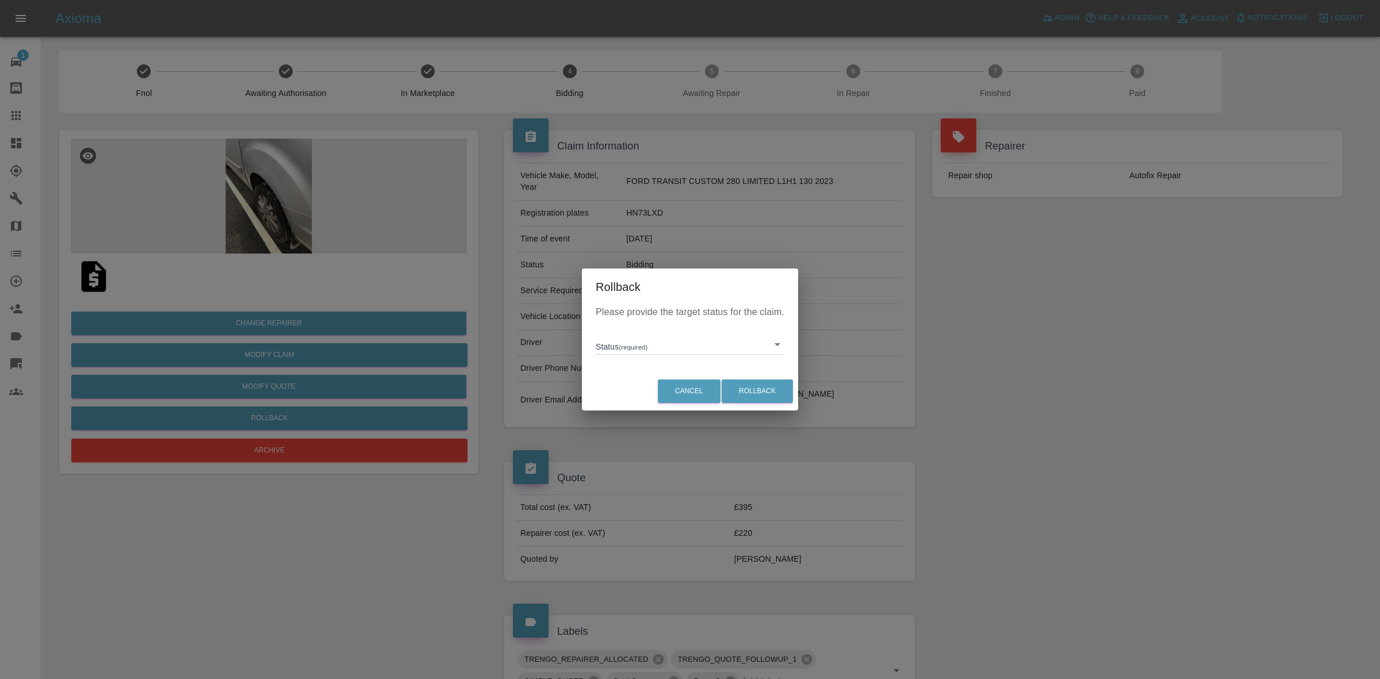
click at [633, 348] on body "Axioma Admin Help & Feedback Account Notifications 0 Logout 1 Repair home Bodys…" at bounding box center [690, 557] width 1380 height 1115
click at [664, 415] on div at bounding box center [690, 339] width 1380 height 679
click at [697, 400] on button "Cancel" at bounding box center [689, 392] width 63 height 24
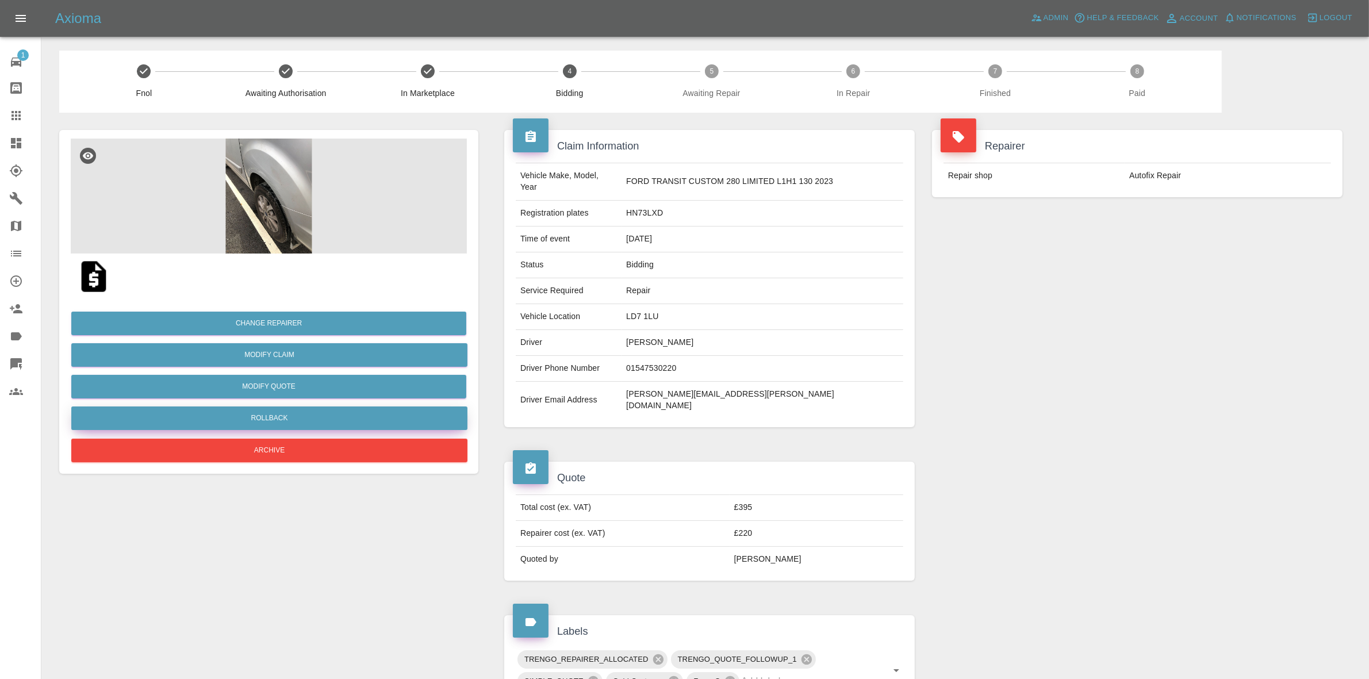
click at [277, 420] on button "Rollback" at bounding box center [269, 419] width 396 height 24
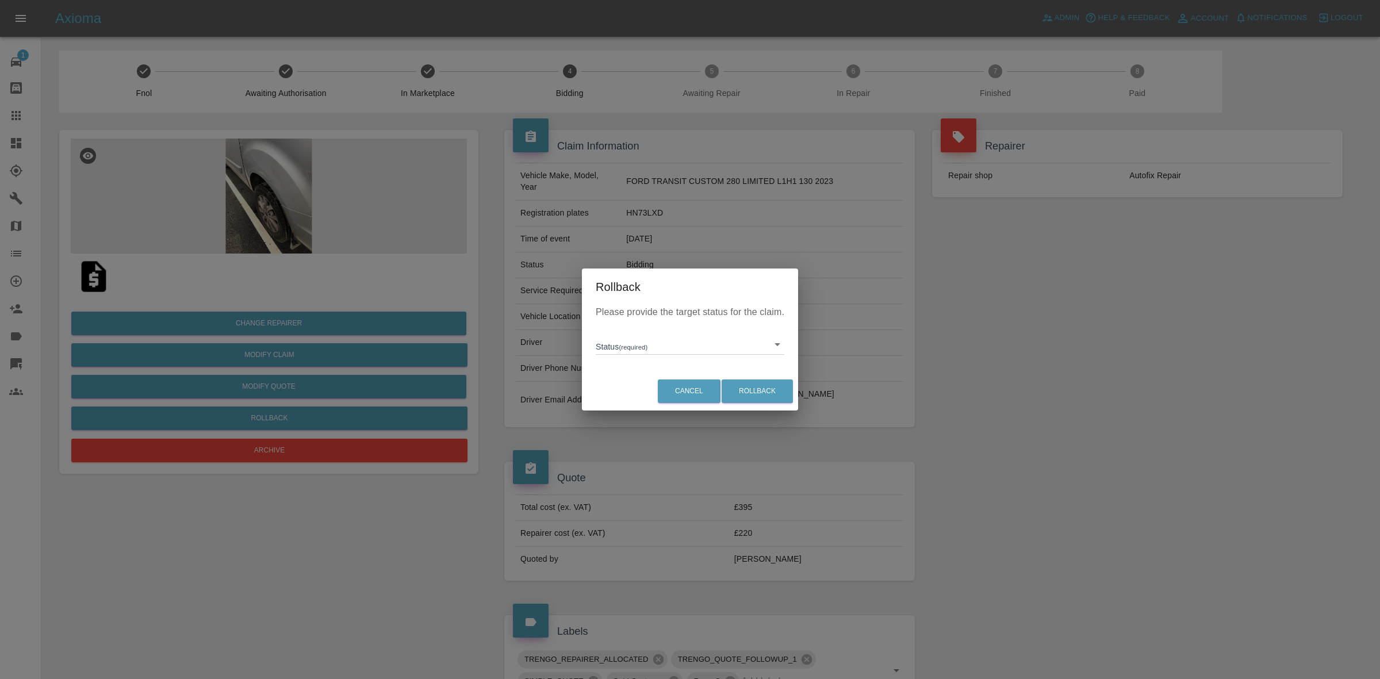
click at [678, 343] on body "Axioma Admin Help & Feedback Account Notifications 0 Logout 1 Repair home Bodys…" at bounding box center [690, 557] width 1380 height 1115
click at [682, 392] on li "In Marketplace" at bounding box center [690, 397] width 183 height 26
type input "in-marketplace"
click at [737, 394] on button "Rollback" at bounding box center [757, 392] width 71 height 24
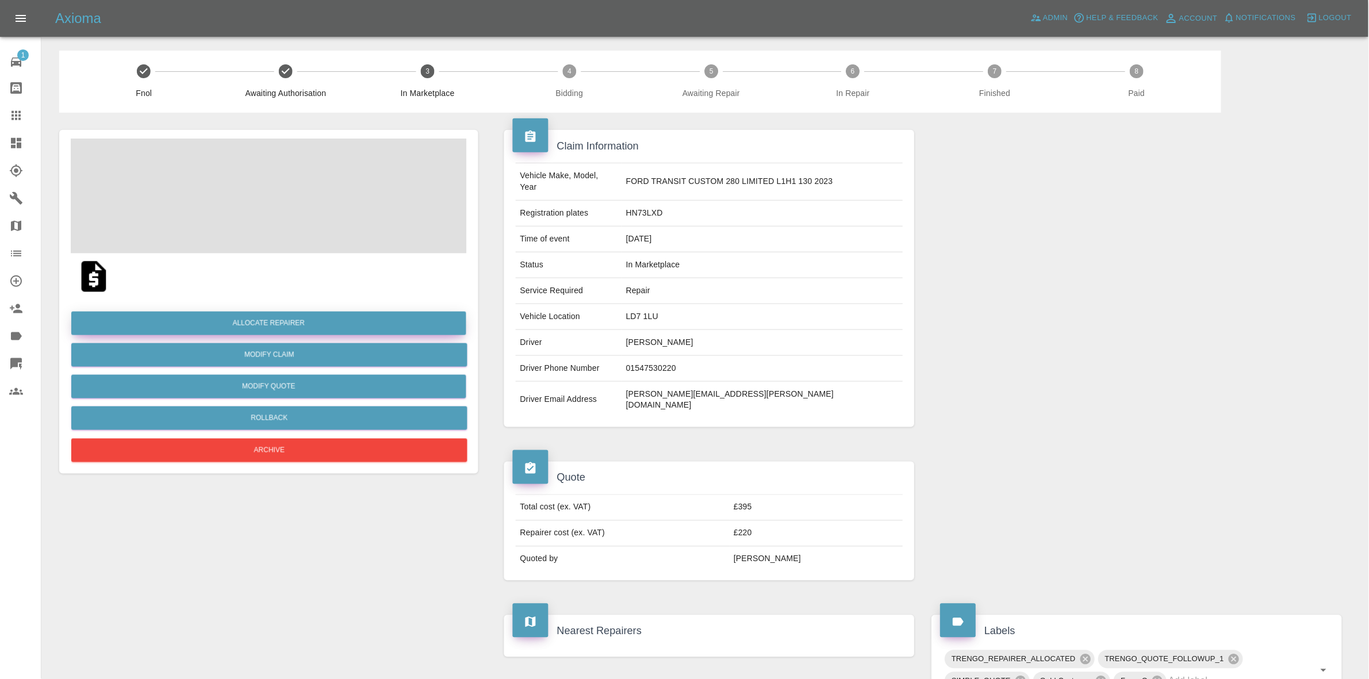
click at [239, 323] on button "Allocate Repairer" at bounding box center [268, 324] width 395 height 24
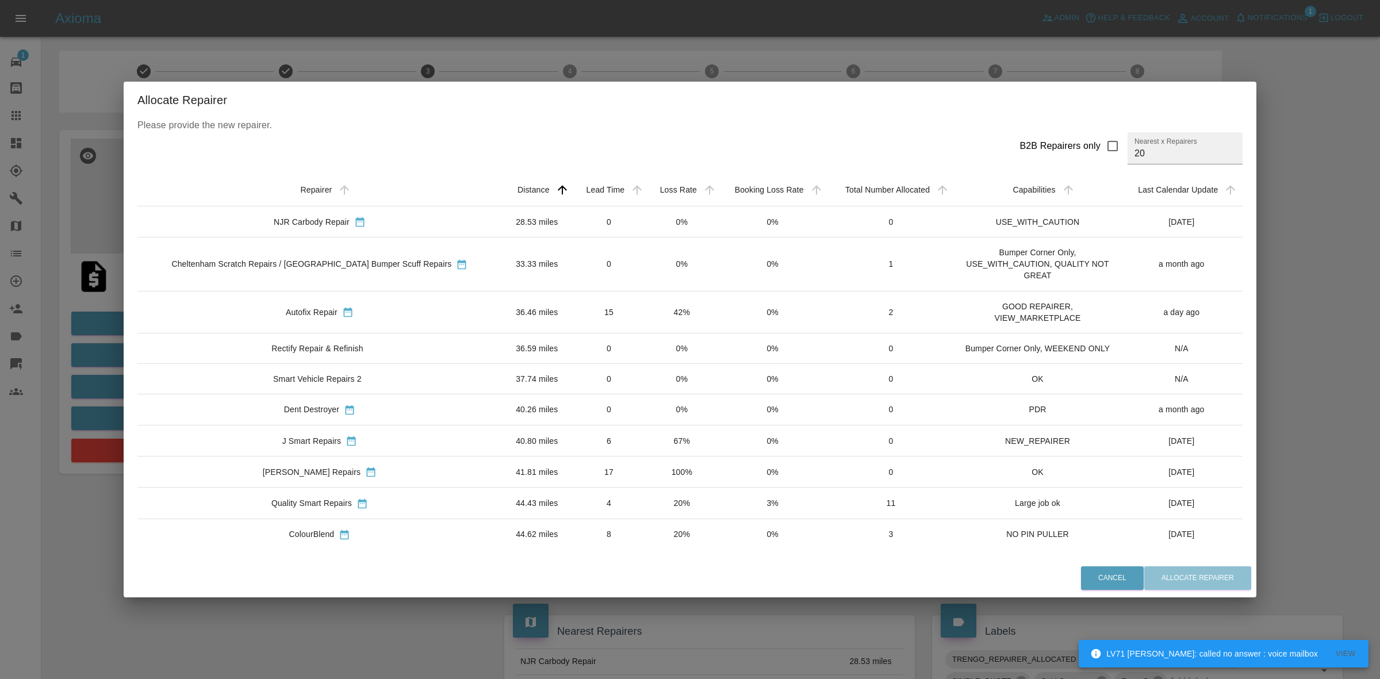
drag, startPoint x: 594, startPoint y: 515, endPoint x: 801, endPoint y: 559, distance: 212.2
click at [594, 516] on td "4" at bounding box center [609, 503] width 74 height 31
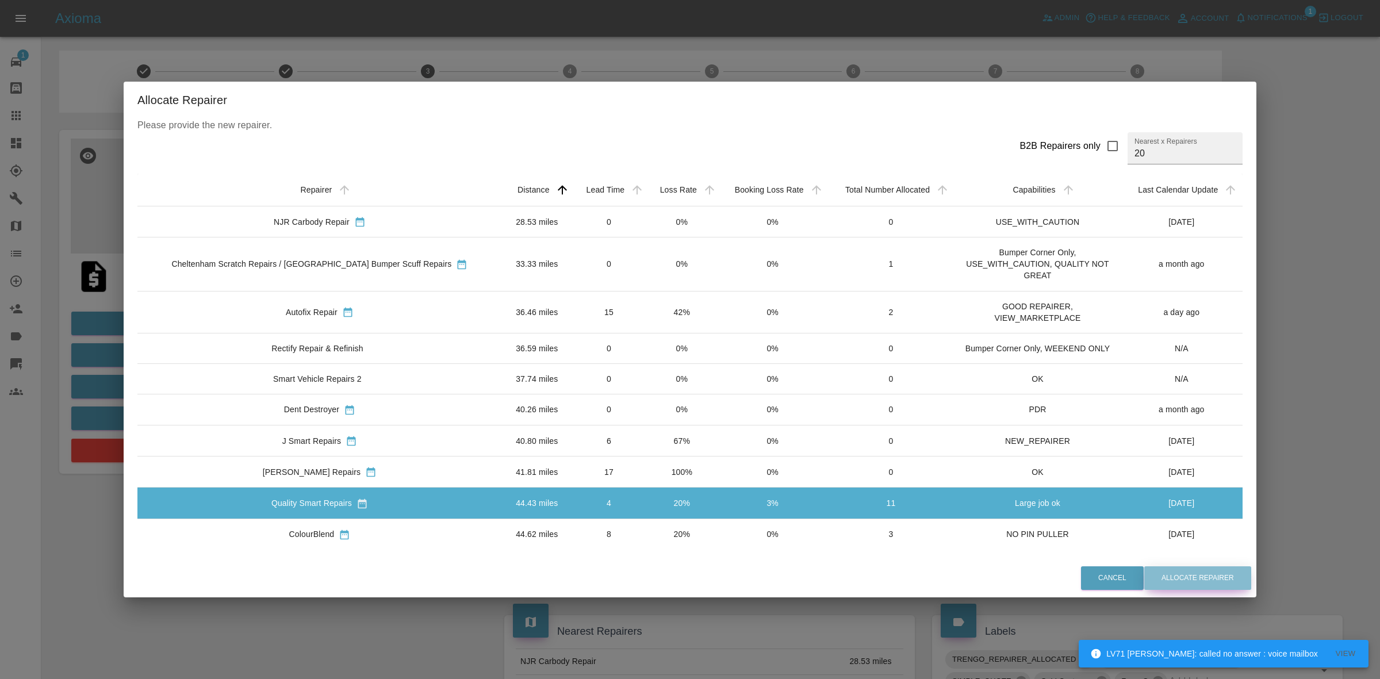
click at [1173, 580] on button "Allocate Repairer" at bounding box center [1198, 579] width 107 height 24
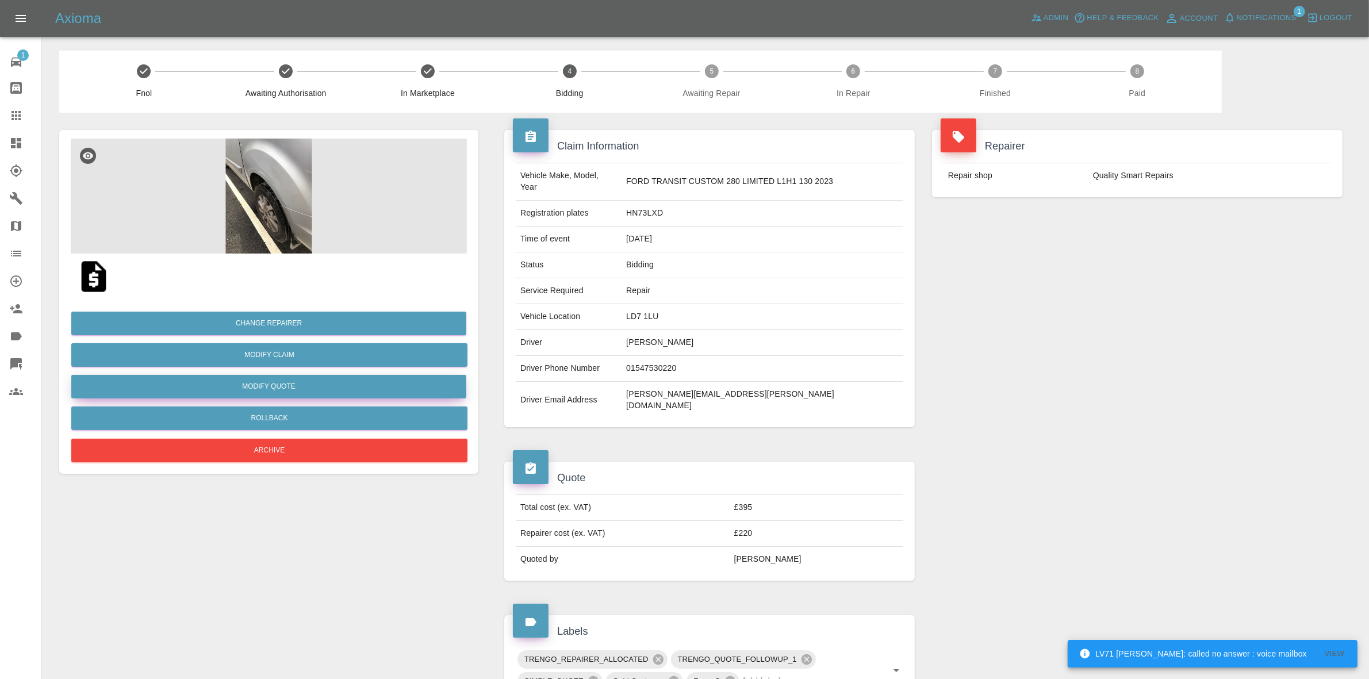
click at [269, 384] on button "Modify Quote" at bounding box center [268, 387] width 395 height 24
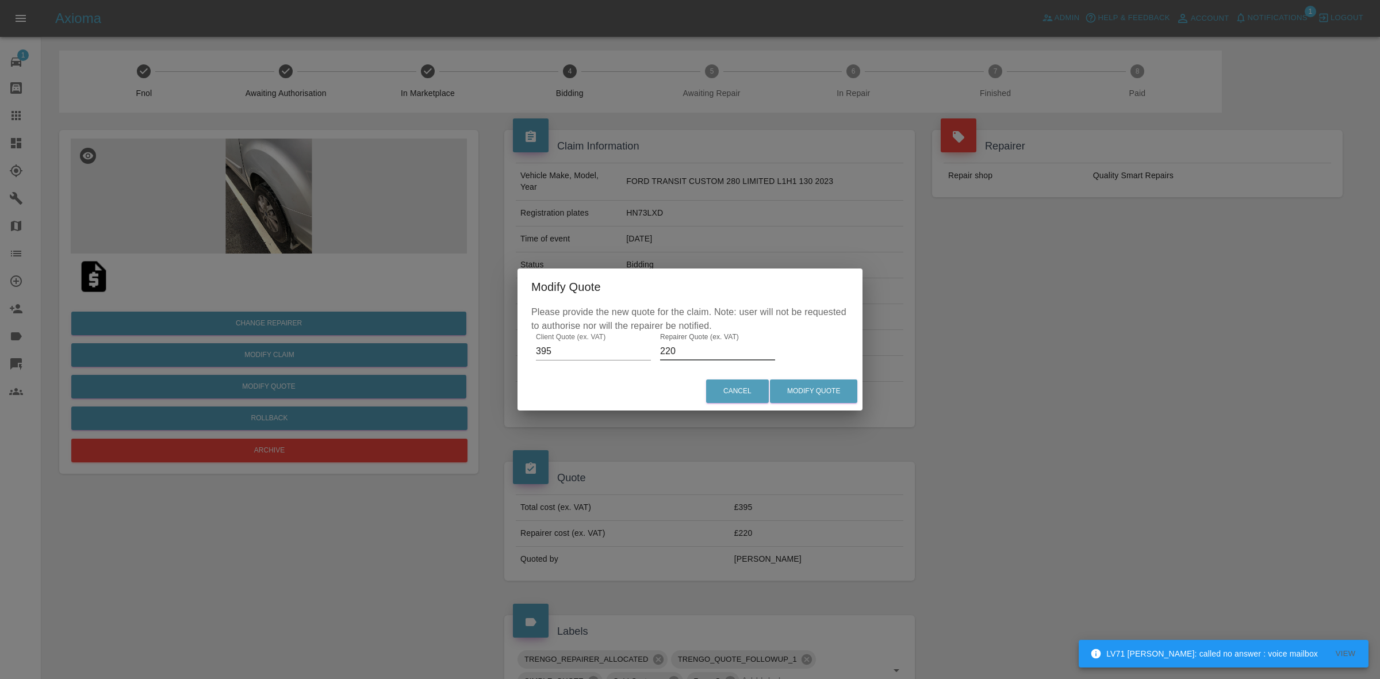
click at [688, 349] on input "220" at bounding box center [717, 351] width 115 height 18
type input "250"
click at [820, 384] on button "Modify Quote" at bounding box center [813, 392] width 87 height 24
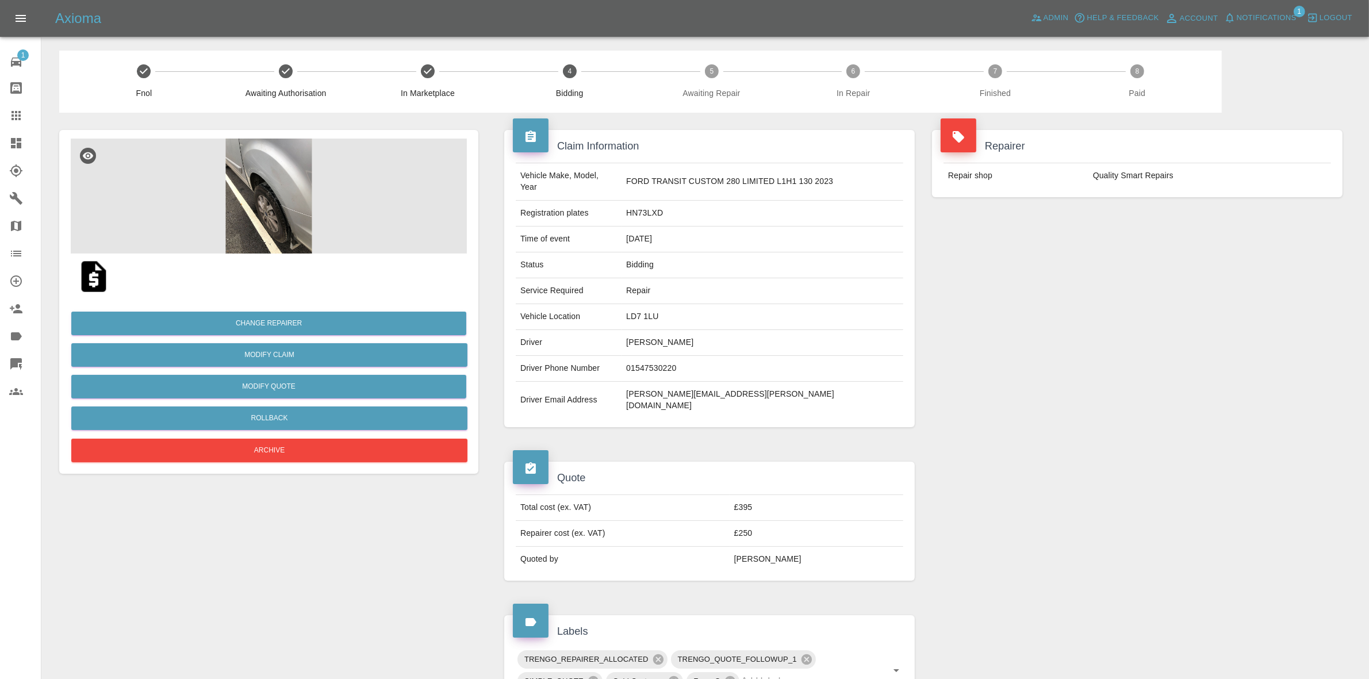
click at [1129, 259] on div "Repairer Repair shop Quality Smart Repairs" at bounding box center [1138, 279] width 428 height 332
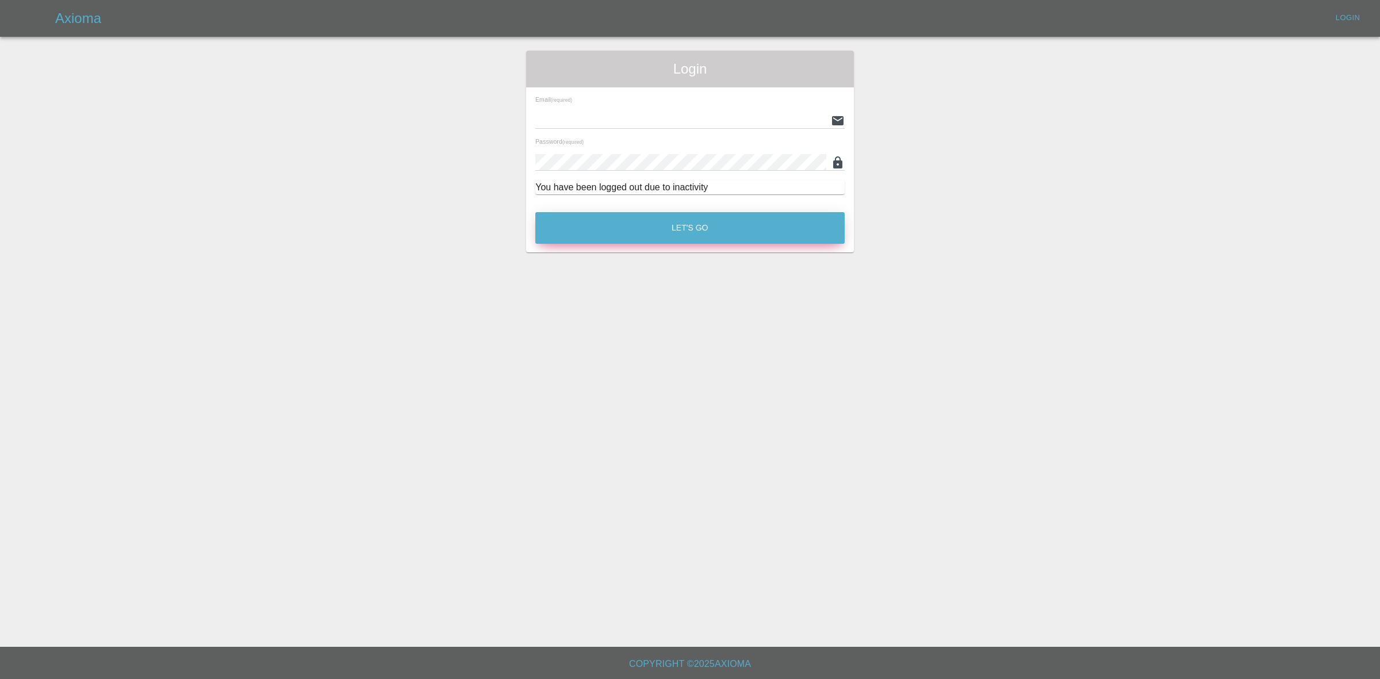
type input "[EMAIL_ADDRESS][DOMAIN_NAME]"
click at [648, 224] on button "Let's Go" at bounding box center [689, 228] width 309 height 32
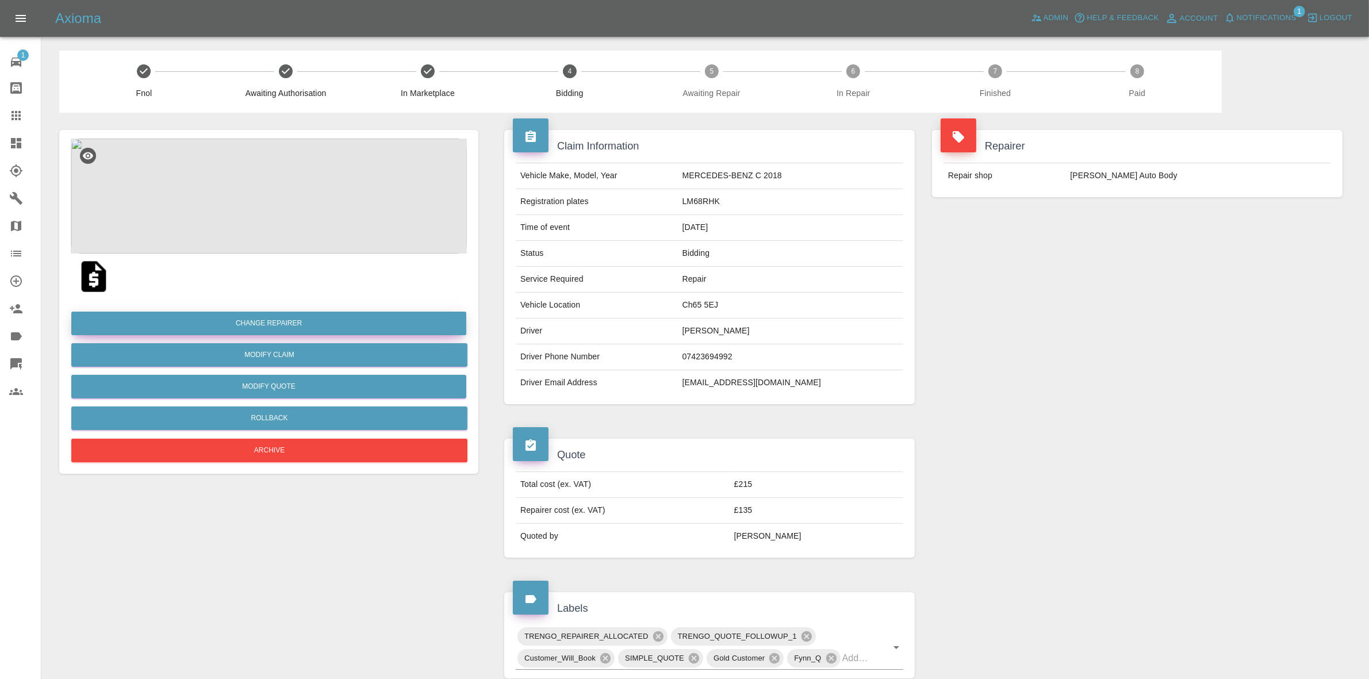
click at [269, 324] on button "Change Repairer" at bounding box center [268, 324] width 395 height 24
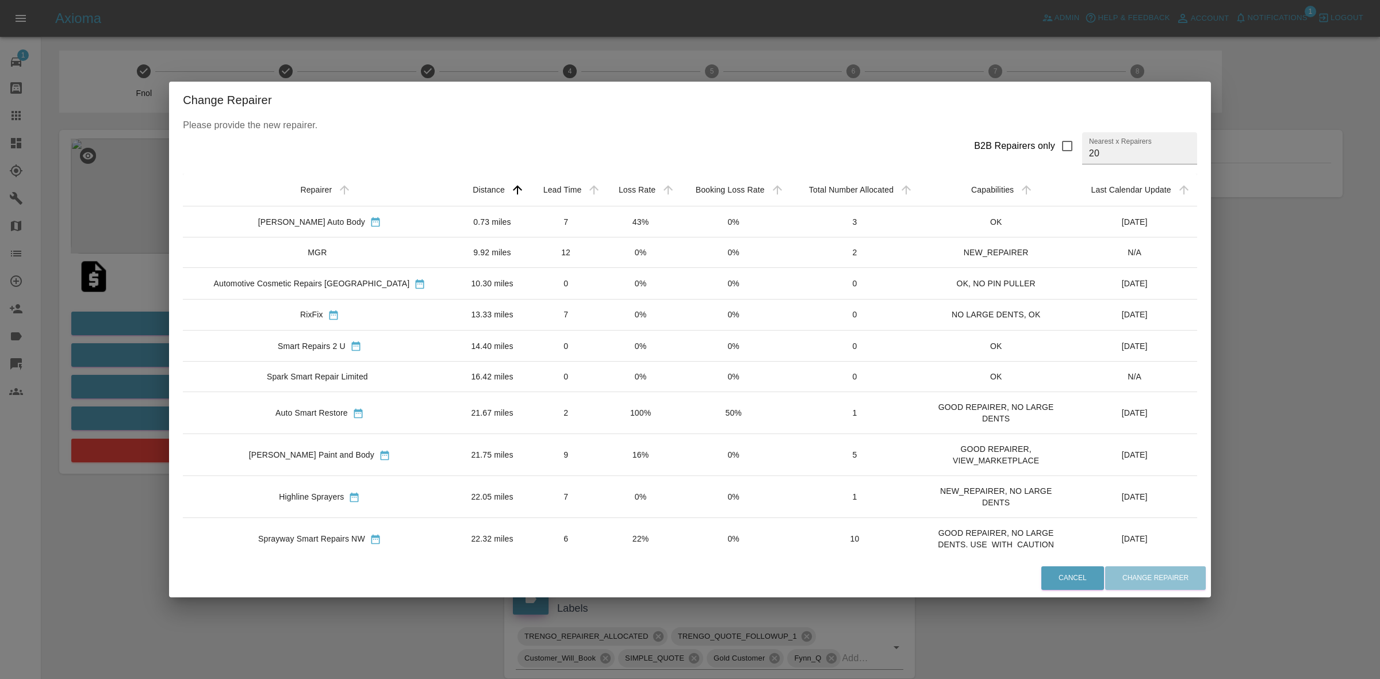
click at [627, 223] on td "43%" at bounding box center [641, 221] width 74 height 31
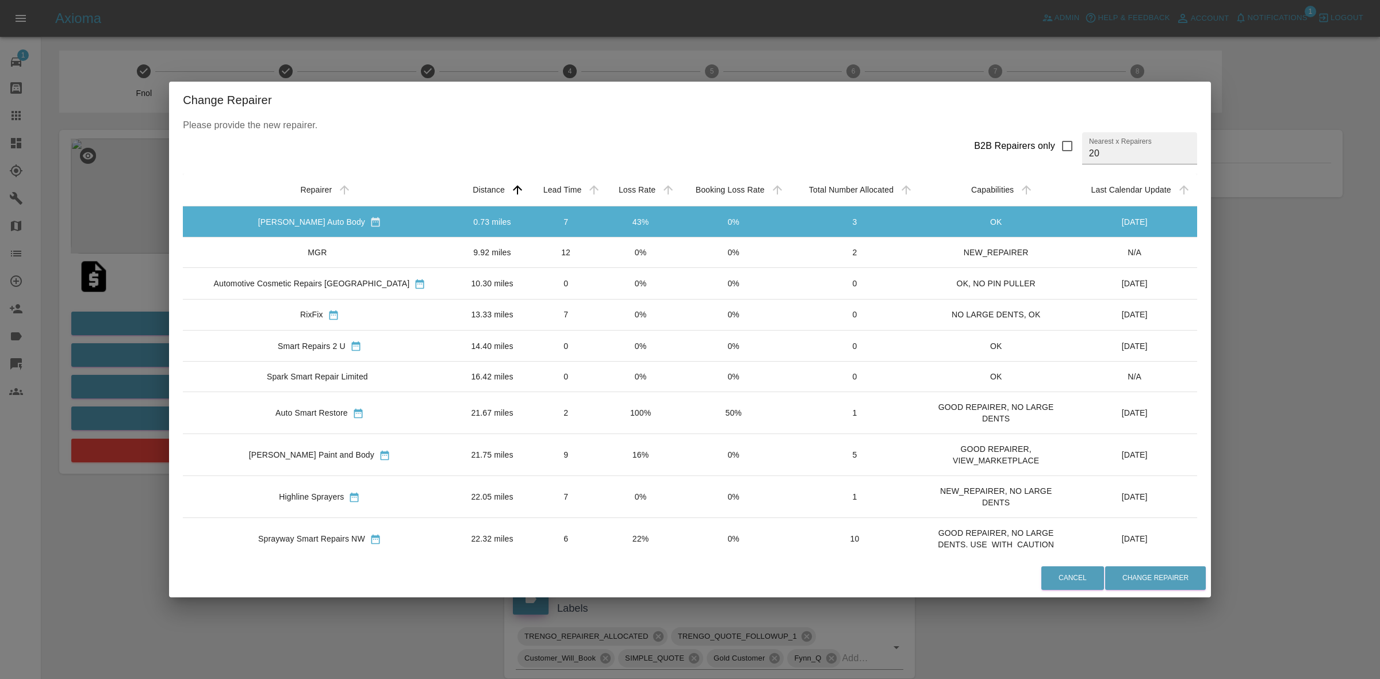
click at [607, 257] on td "0%" at bounding box center [641, 253] width 74 height 30
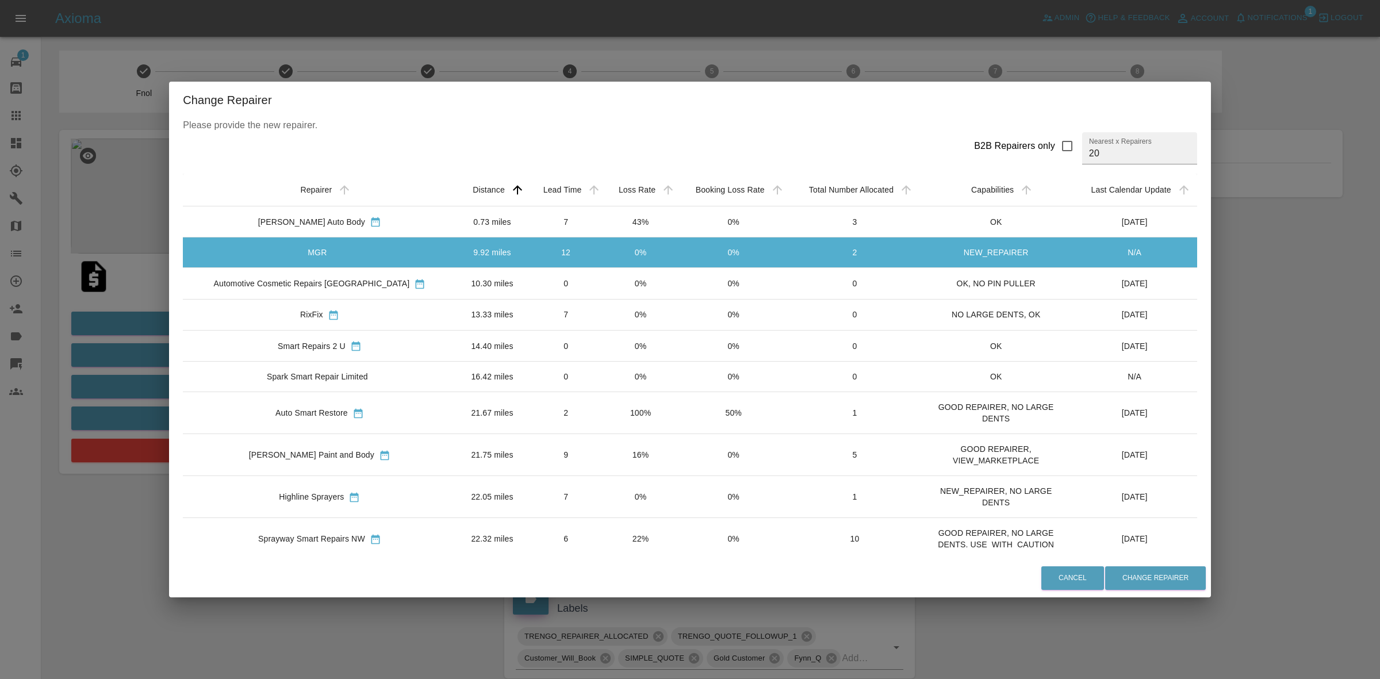
click at [551, 285] on td "0" at bounding box center [565, 283] width 75 height 31
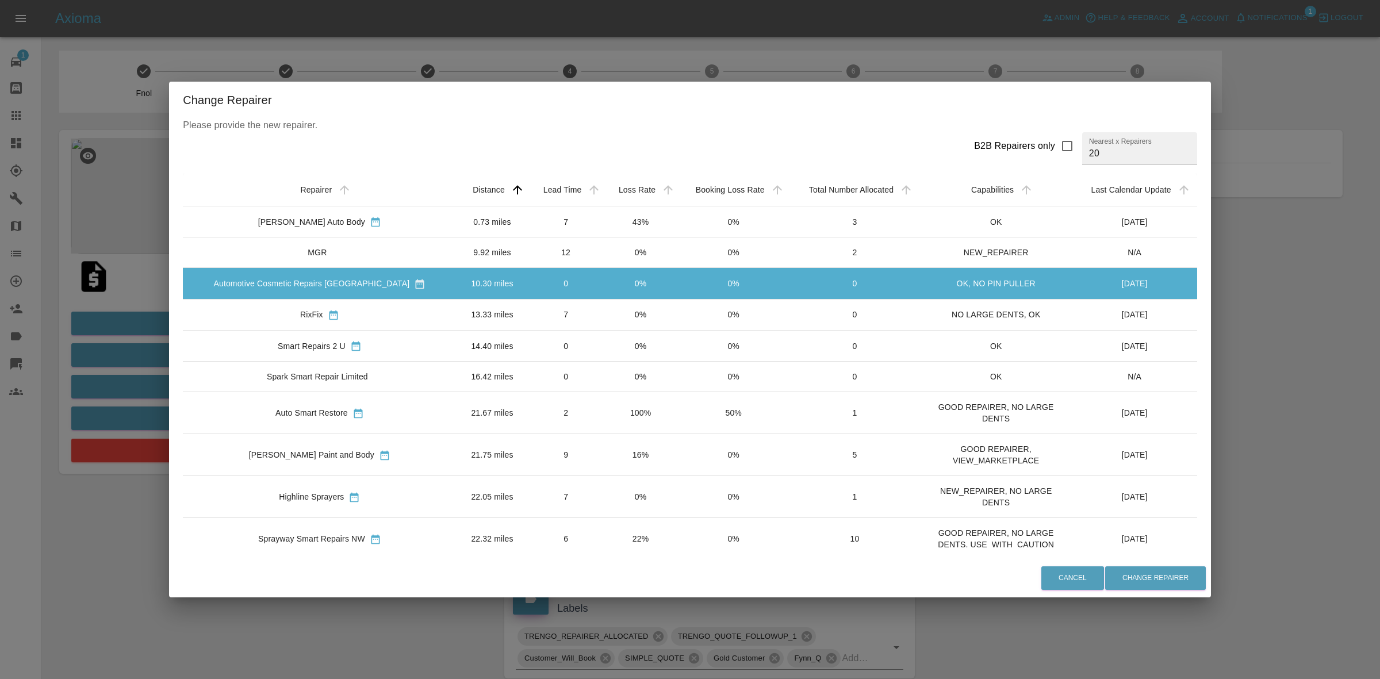
click at [547, 312] on td "7" at bounding box center [565, 314] width 75 height 31
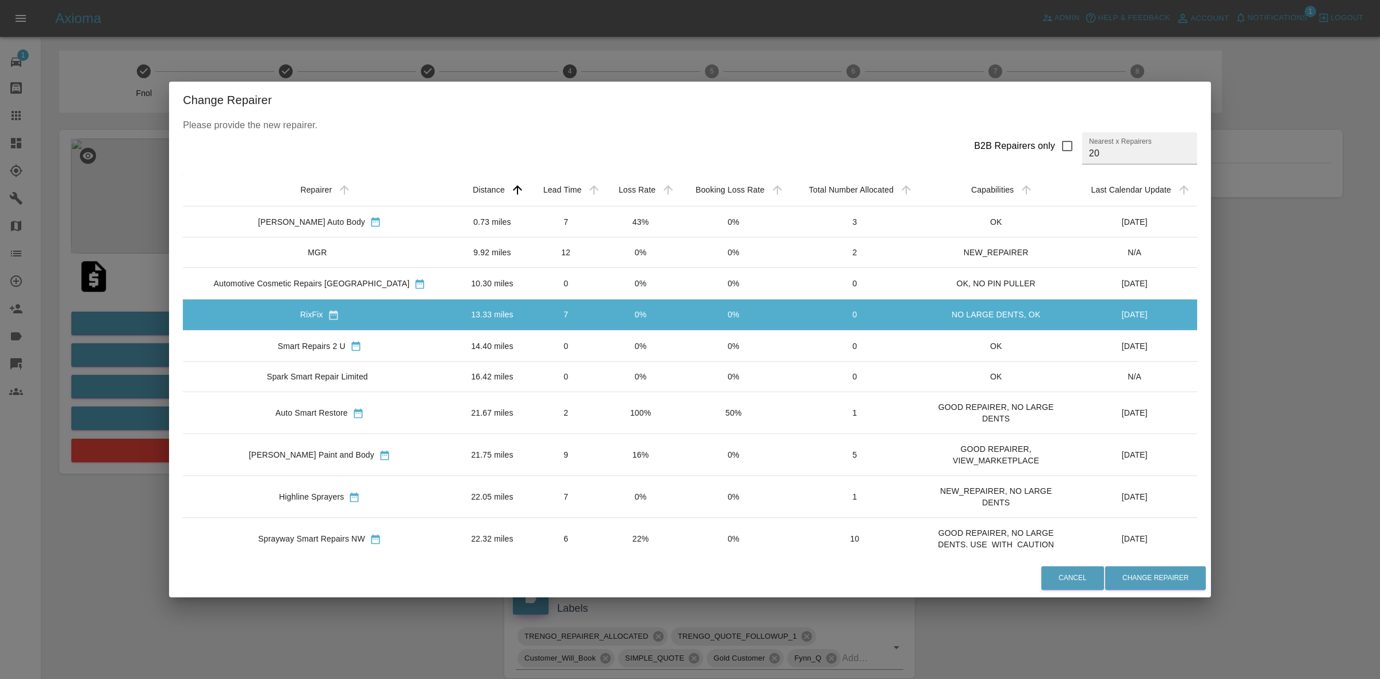
click at [548, 337] on td "0" at bounding box center [565, 346] width 75 height 31
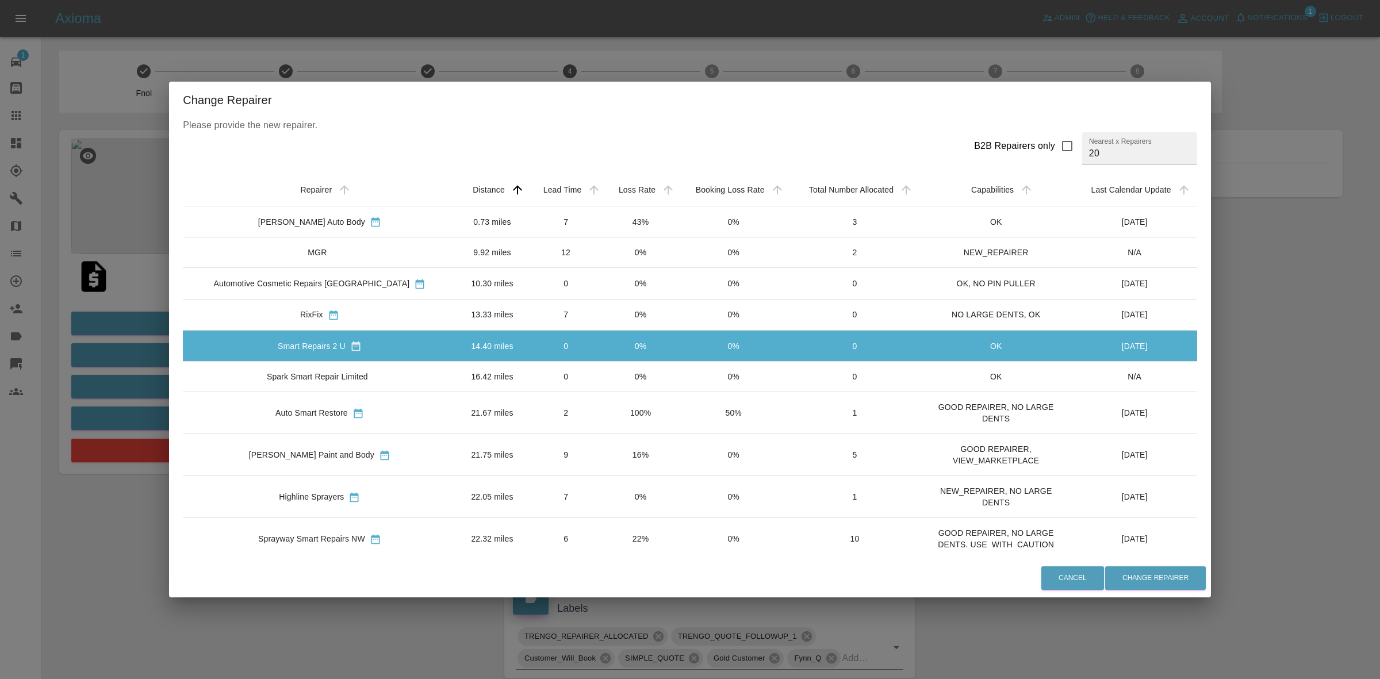
click at [556, 371] on td "0" at bounding box center [565, 377] width 75 height 30
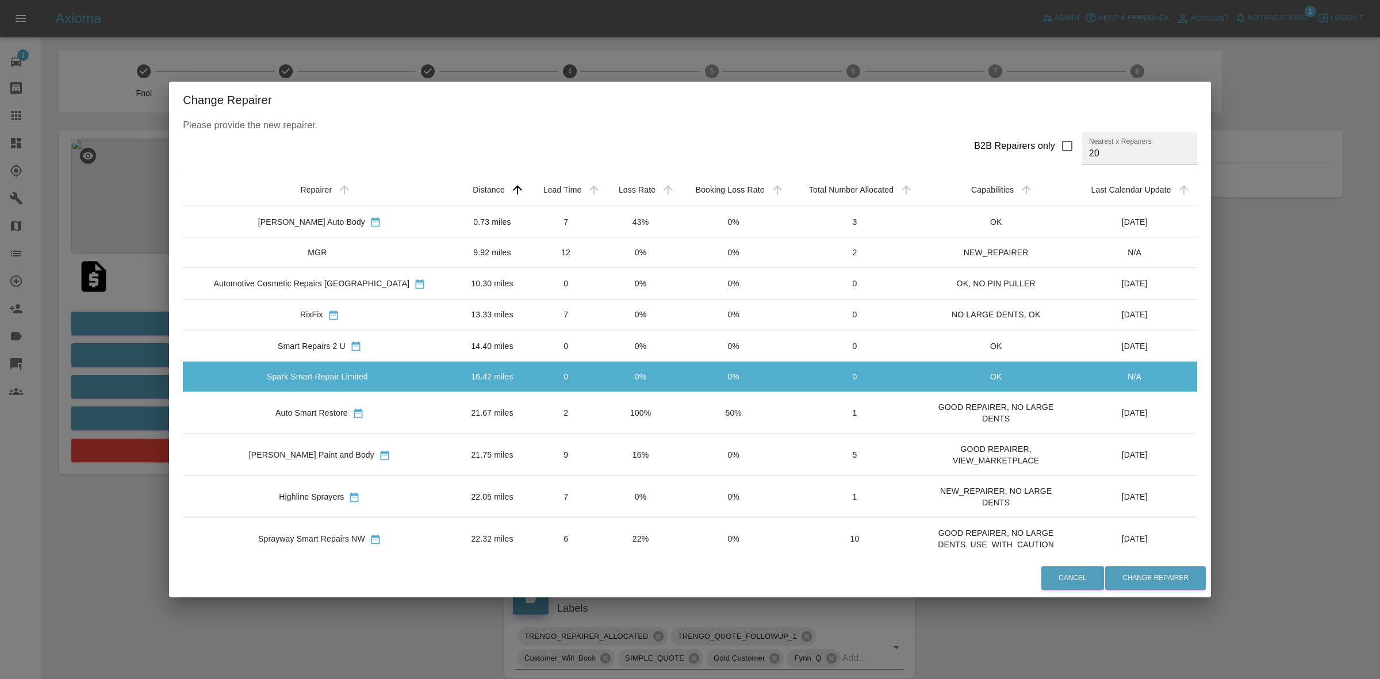
click at [564, 401] on td "2" at bounding box center [565, 413] width 75 height 42
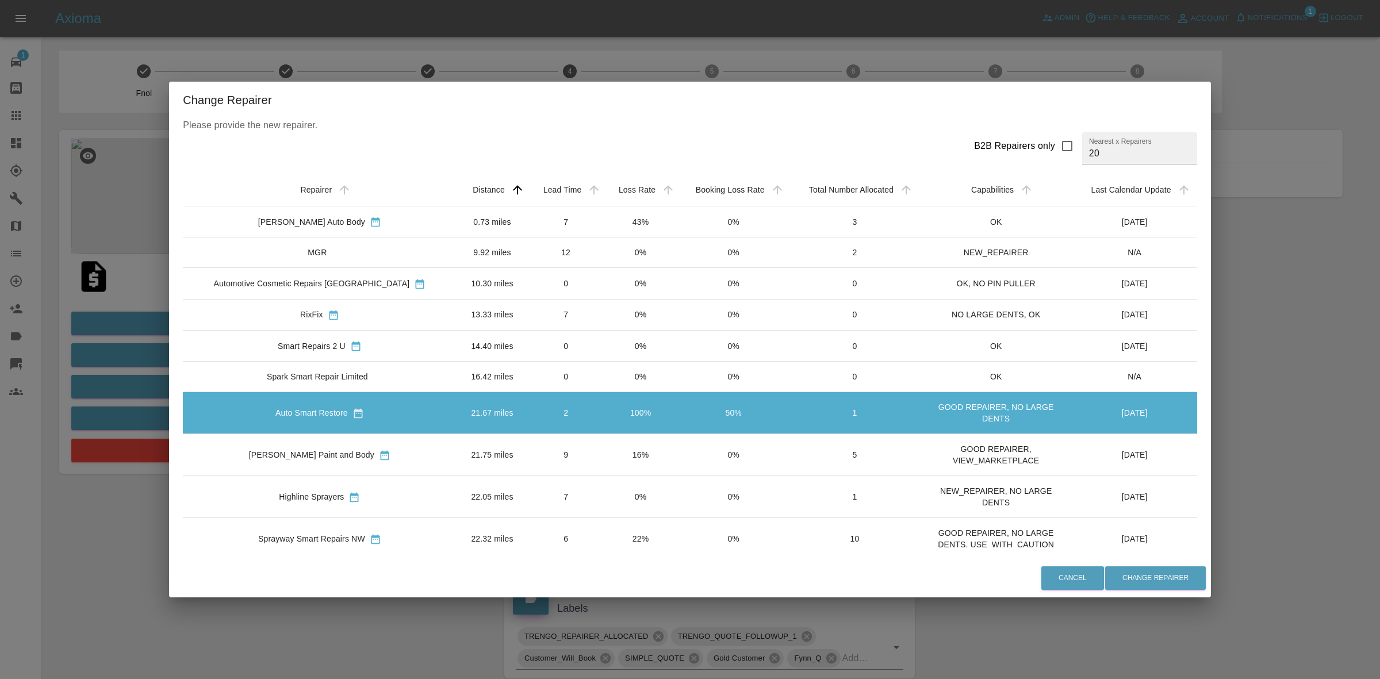
click at [604, 441] on td "16%" at bounding box center [641, 455] width 74 height 42
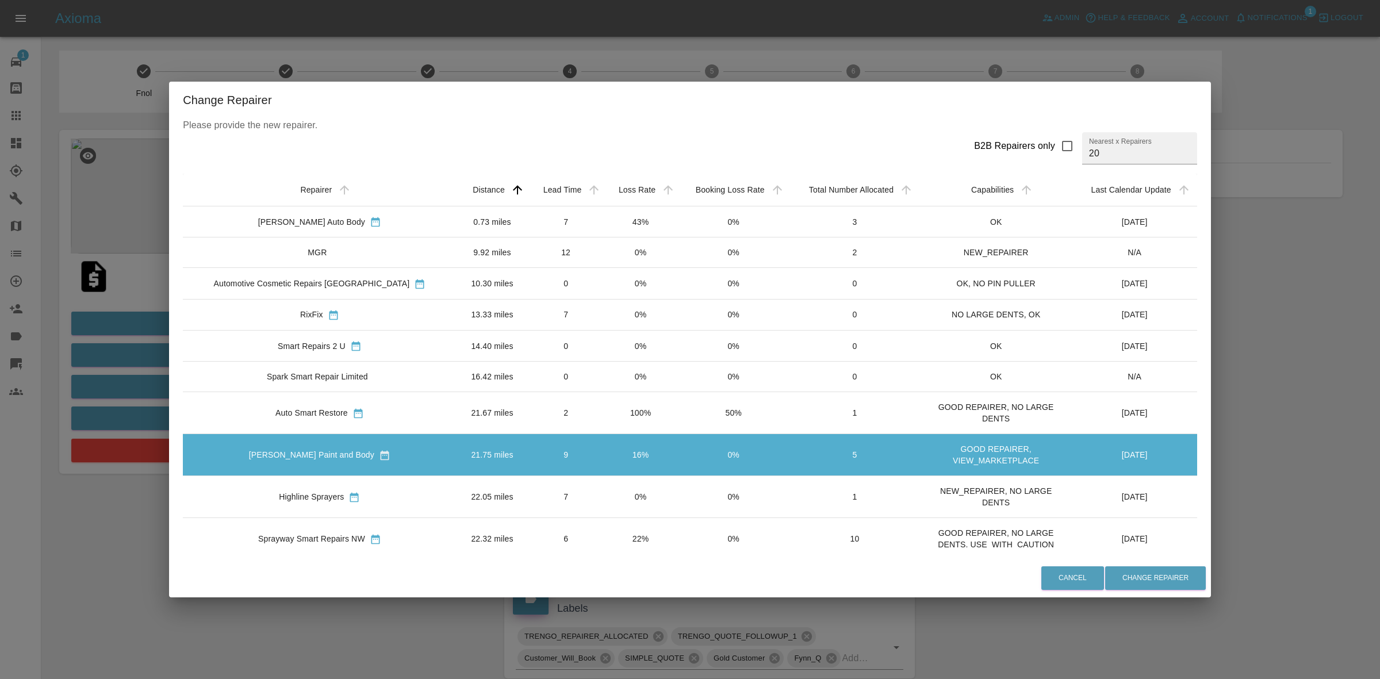
click at [133, 384] on div "Change Repairer Please provide the new repairer. B2B Repairers only Nearest x R…" at bounding box center [690, 339] width 1380 height 679
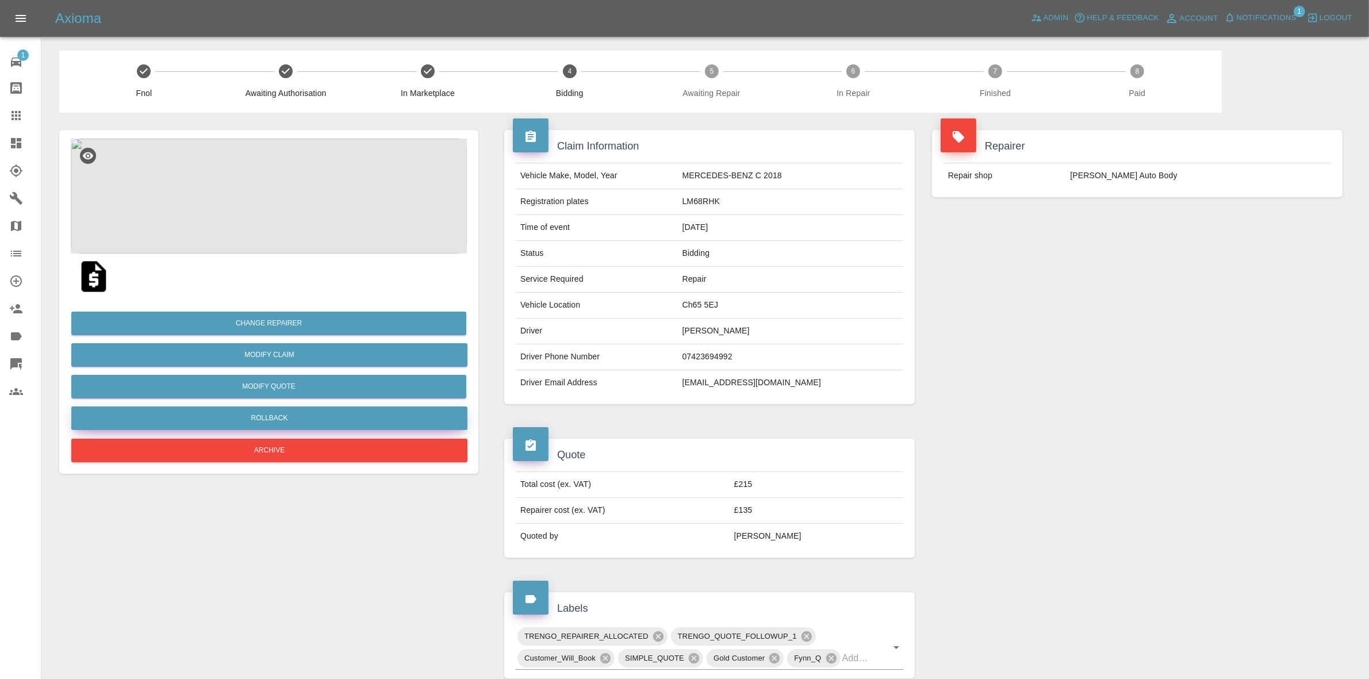
click at [266, 410] on button "Rollback" at bounding box center [269, 419] width 396 height 24
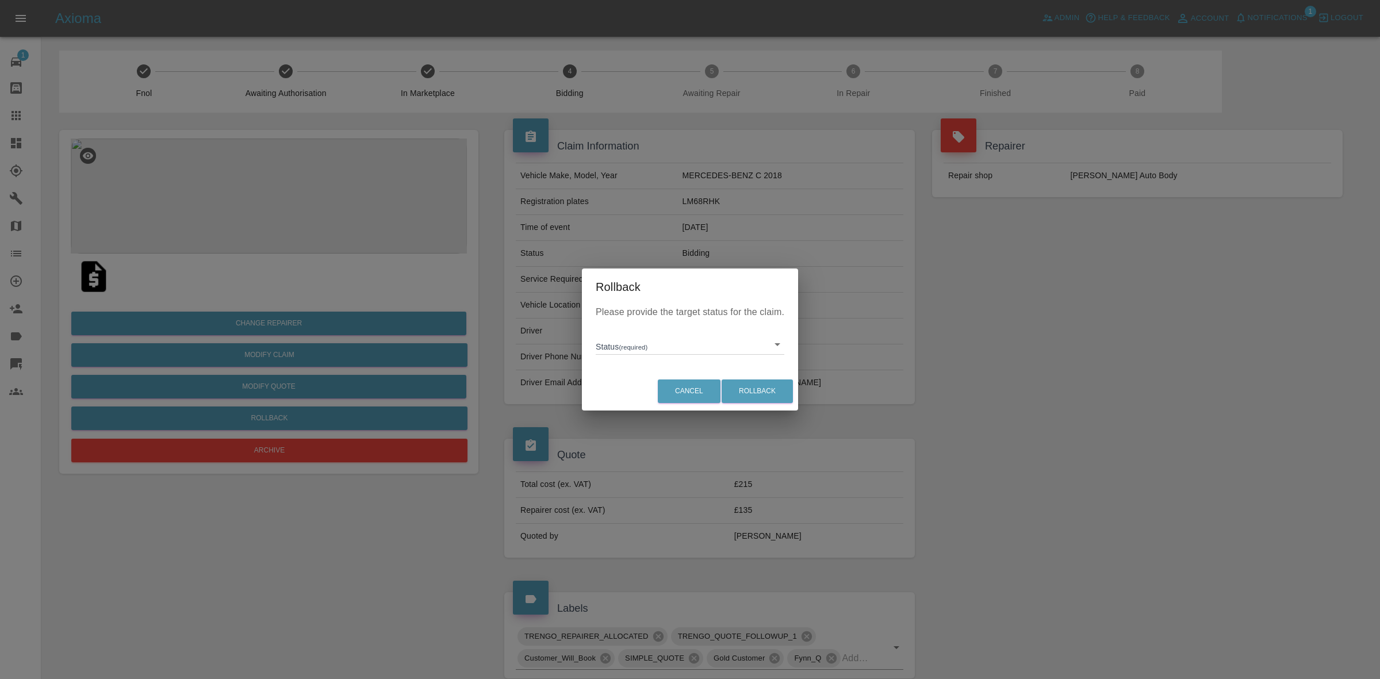
click at [598, 345] on body "Axioma Admin Help & Feedback Account Notifications 1 Logout 1 Repair home Bodys…" at bounding box center [690, 595] width 1380 height 1190
drag, startPoint x: 644, startPoint y: 403, endPoint x: 726, endPoint y: 401, distance: 82.3
click at [645, 403] on li "In Marketplace" at bounding box center [690, 397] width 183 height 26
type input "in-marketplace"
click at [746, 389] on button "Rollback" at bounding box center [757, 392] width 71 height 24
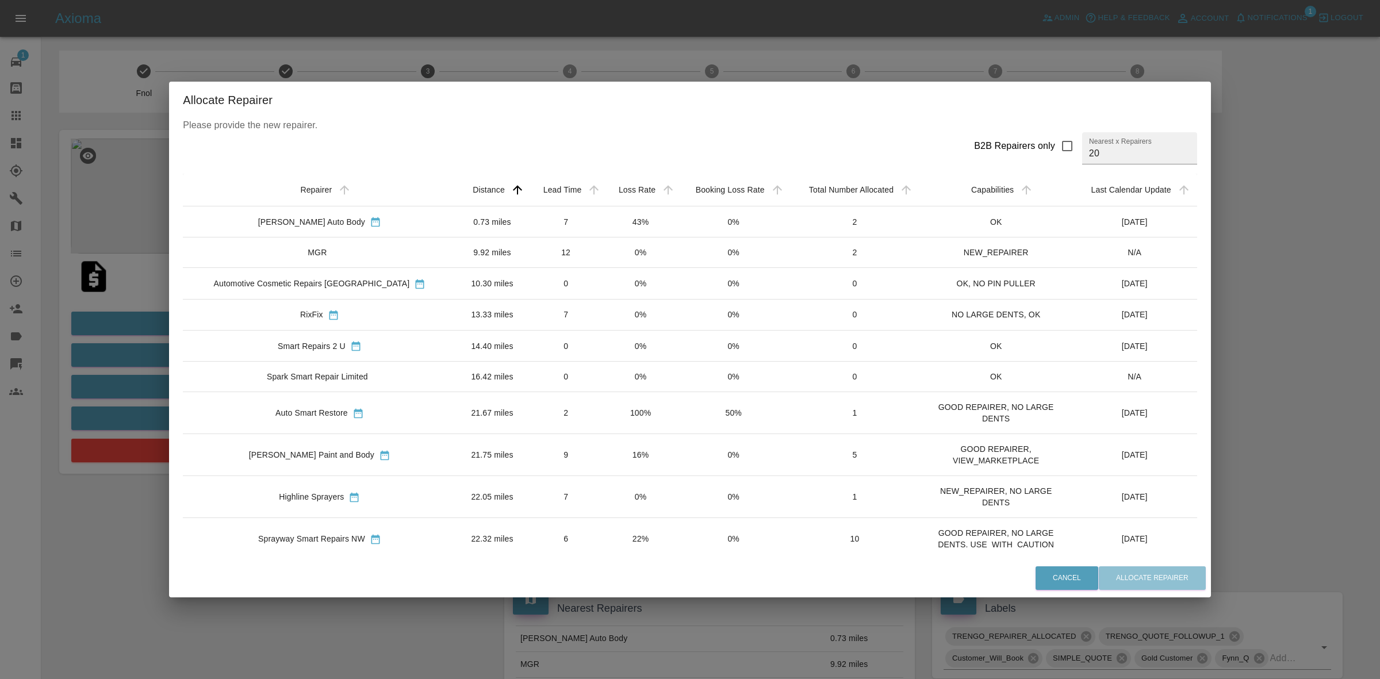
click at [604, 464] on td "16%" at bounding box center [641, 455] width 74 height 42
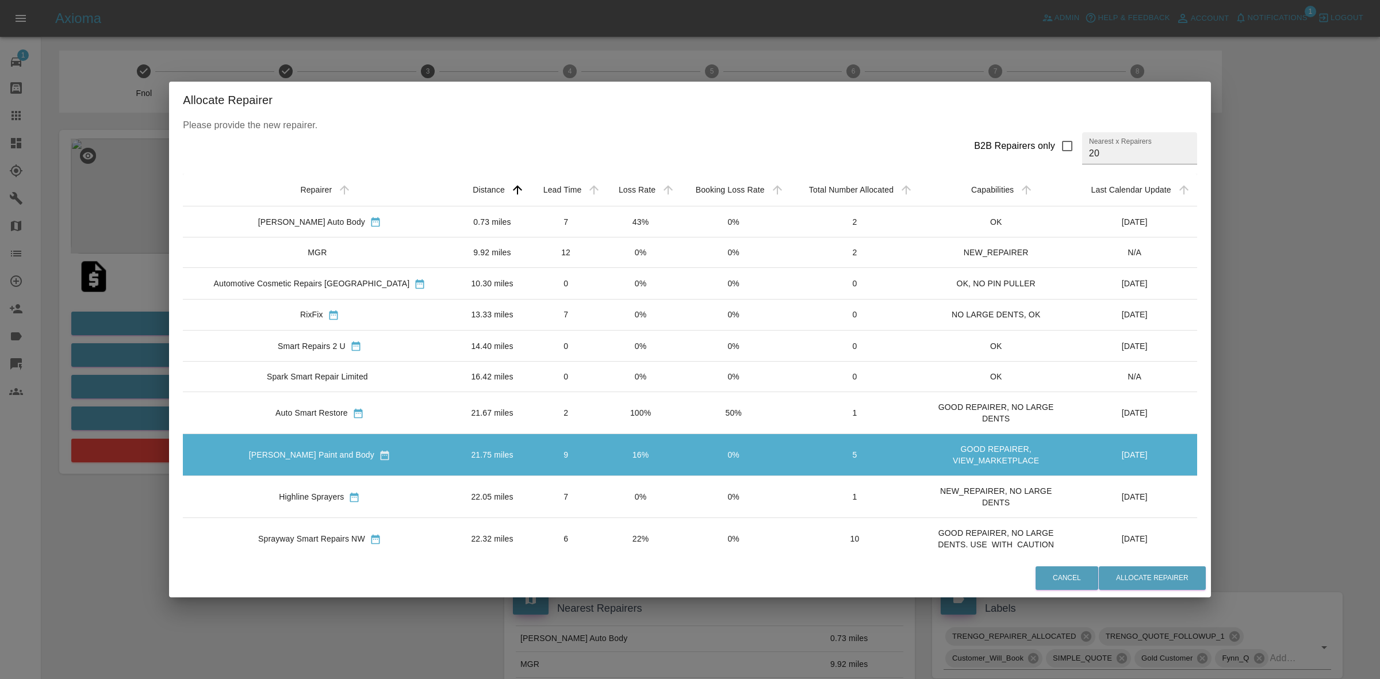
click at [637, 499] on td "0%" at bounding box center [641, 497] width 74 height 42
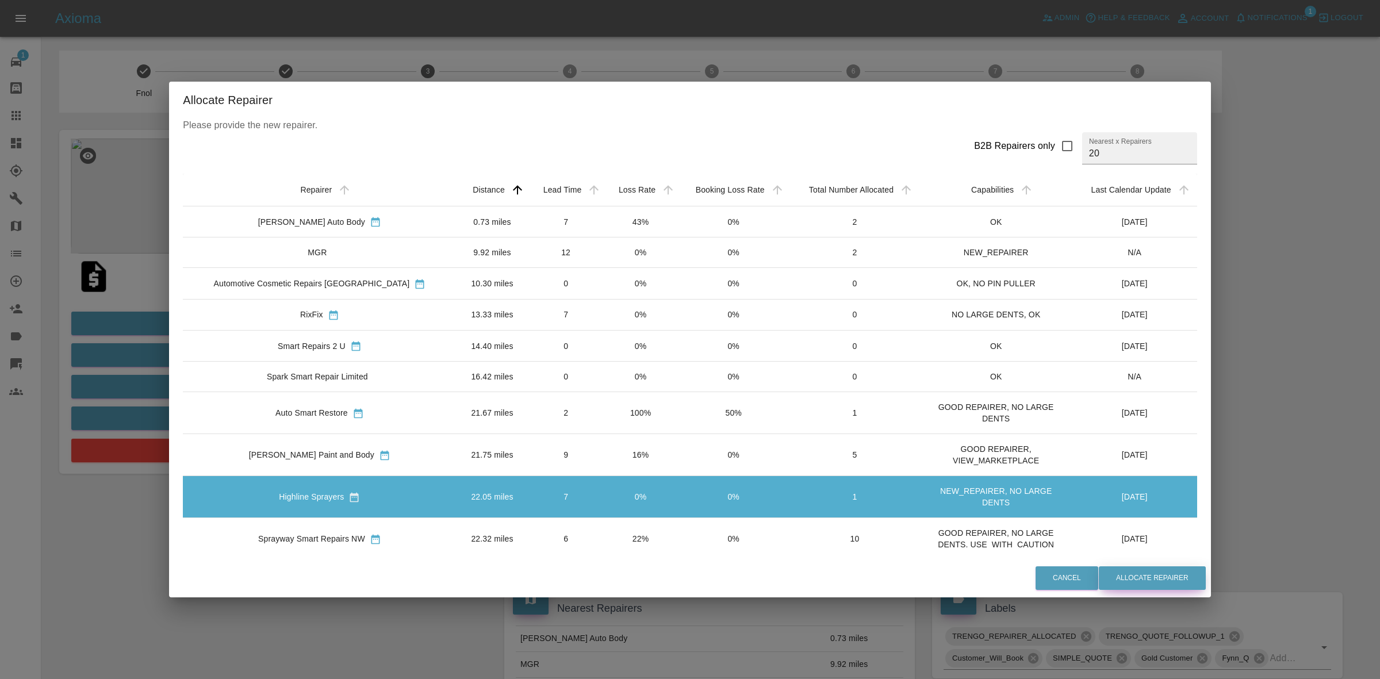
click at [1112, 576] on button "Allocate Repairer" at bounding box center [1152, 579] width 107 height 24
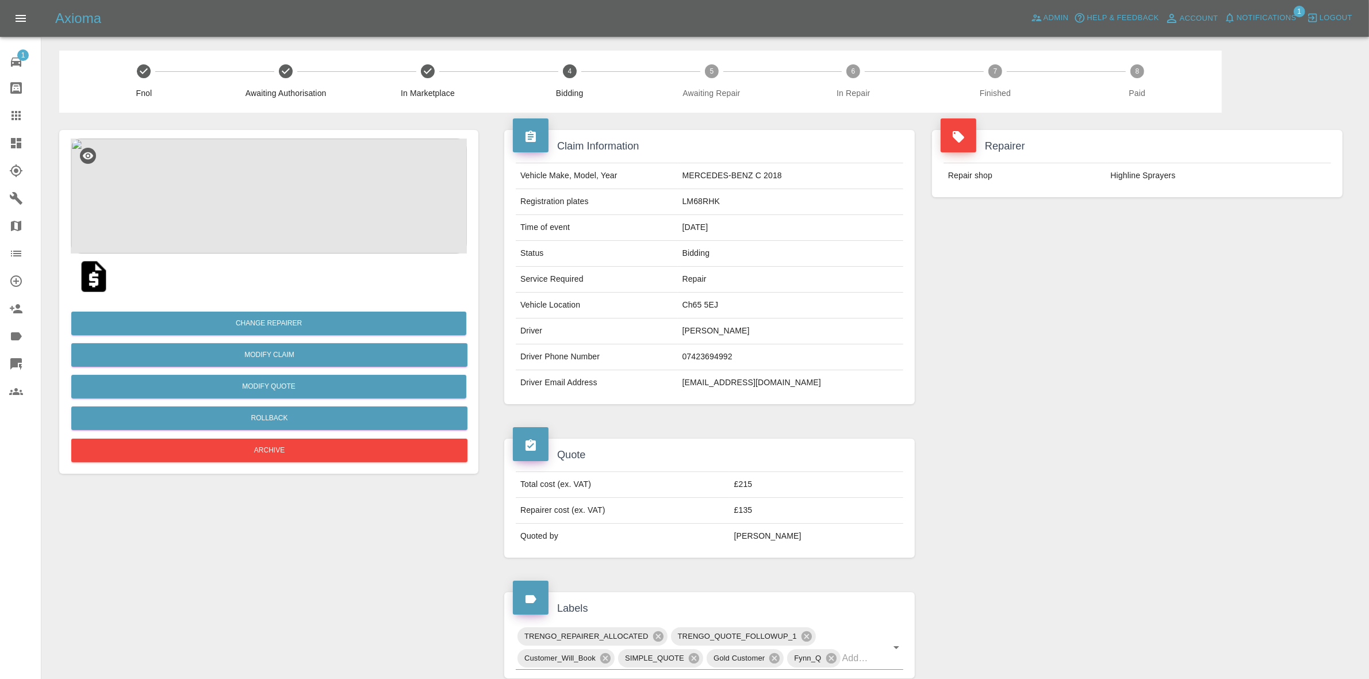
click at [1264, 255] on div "Repairer Repair shop Highline Sprayers" at bounding box center [1138, 267] width 428 height 309
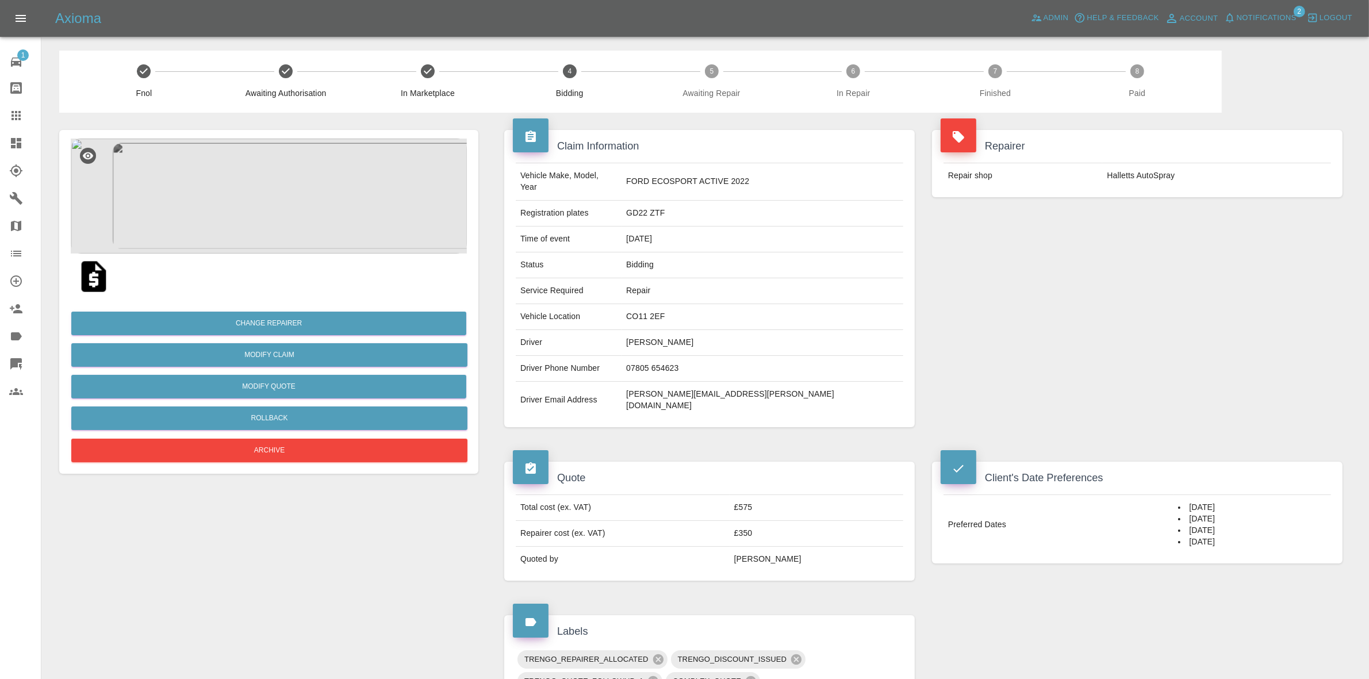
click at [279, 213] on img at bounding box center [269, 196] width 396 height 115
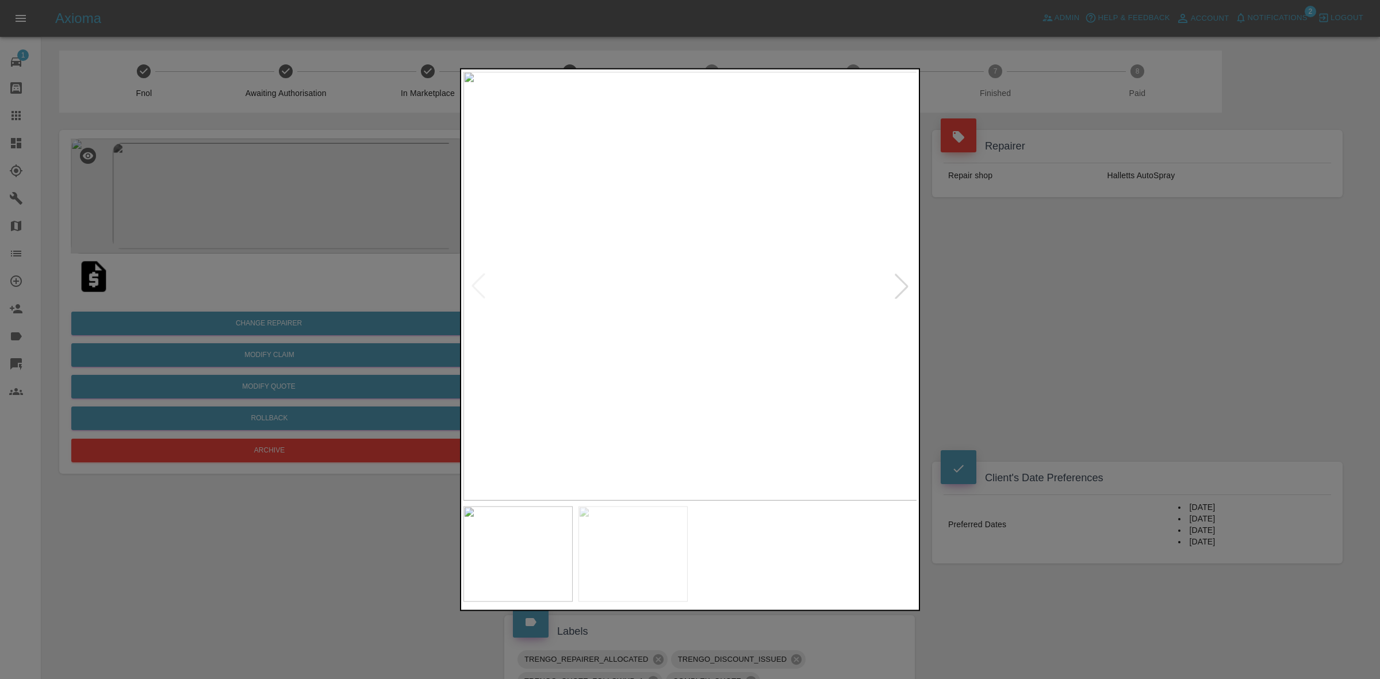
click at [896, 285] on div at bounding box center [901, 285] width 25 height 25
click at [1003, 311] on div at bounding box center [690, 339] width 1380 height 679
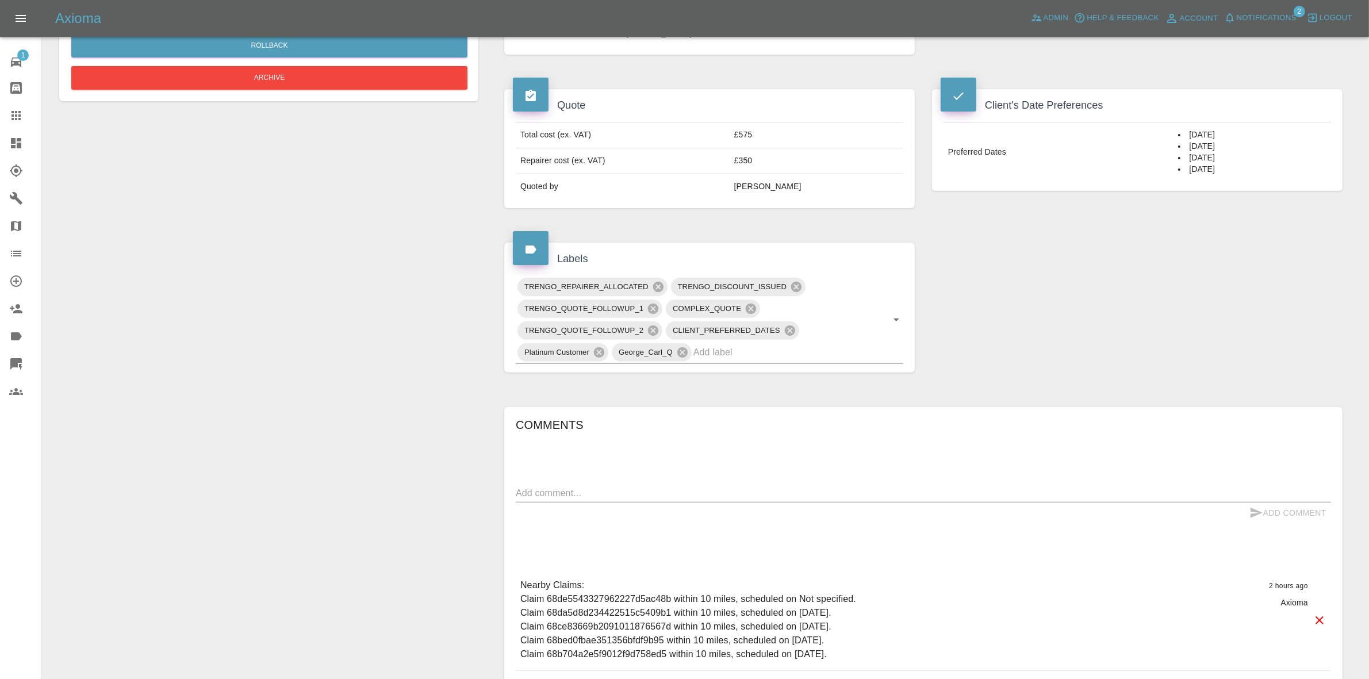
scroll to position [525, 0]
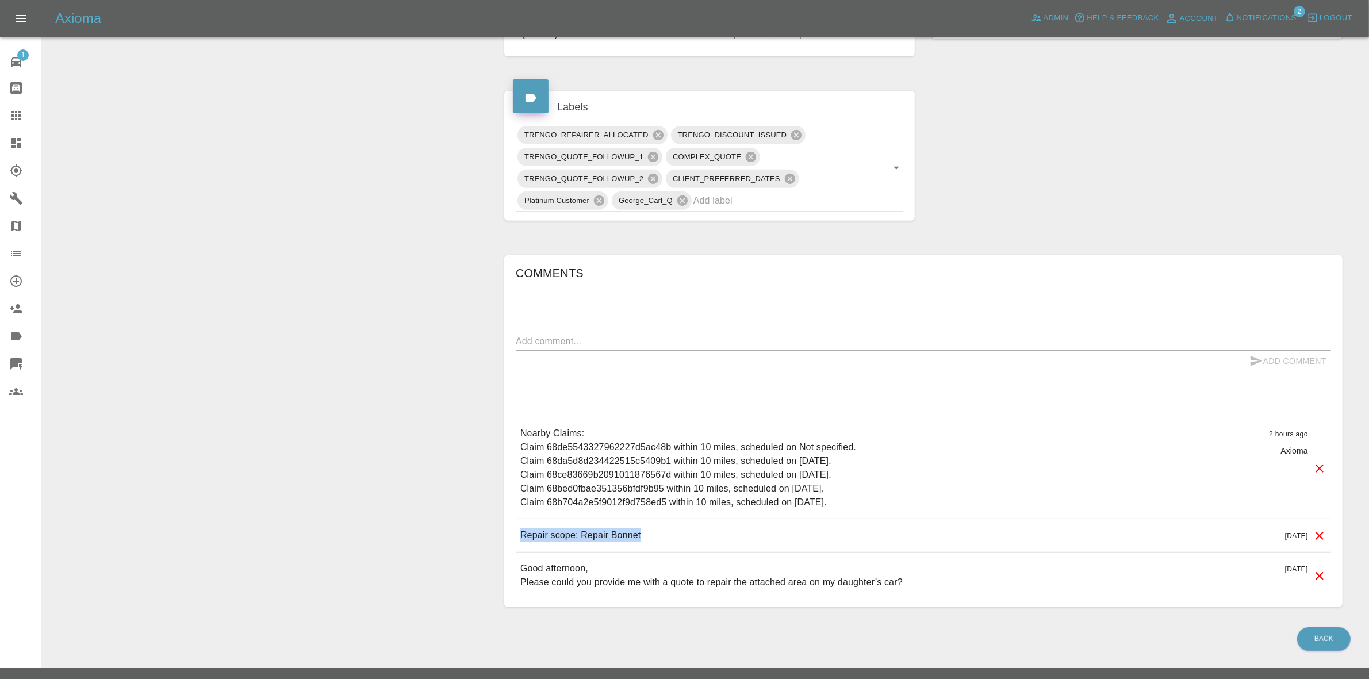
drag, startPoint x: 512, startPoint y: 512, endPoint x: 695, endPoint y: 512, distance: 182.3
click at [695, 512] on div "Comments x Add Comment Nearby Claims: Claim 68de5543327962227d5ac48b within 10 …" at bounding box center [923, 431] width 839 height 353
copy p "Repair scope: Repair Bonnet"
click at [577, 332] on div "x" at bounding box center [924, 341] width 816 height 18
paste textarea "Repair scope: Repair Bonnet"
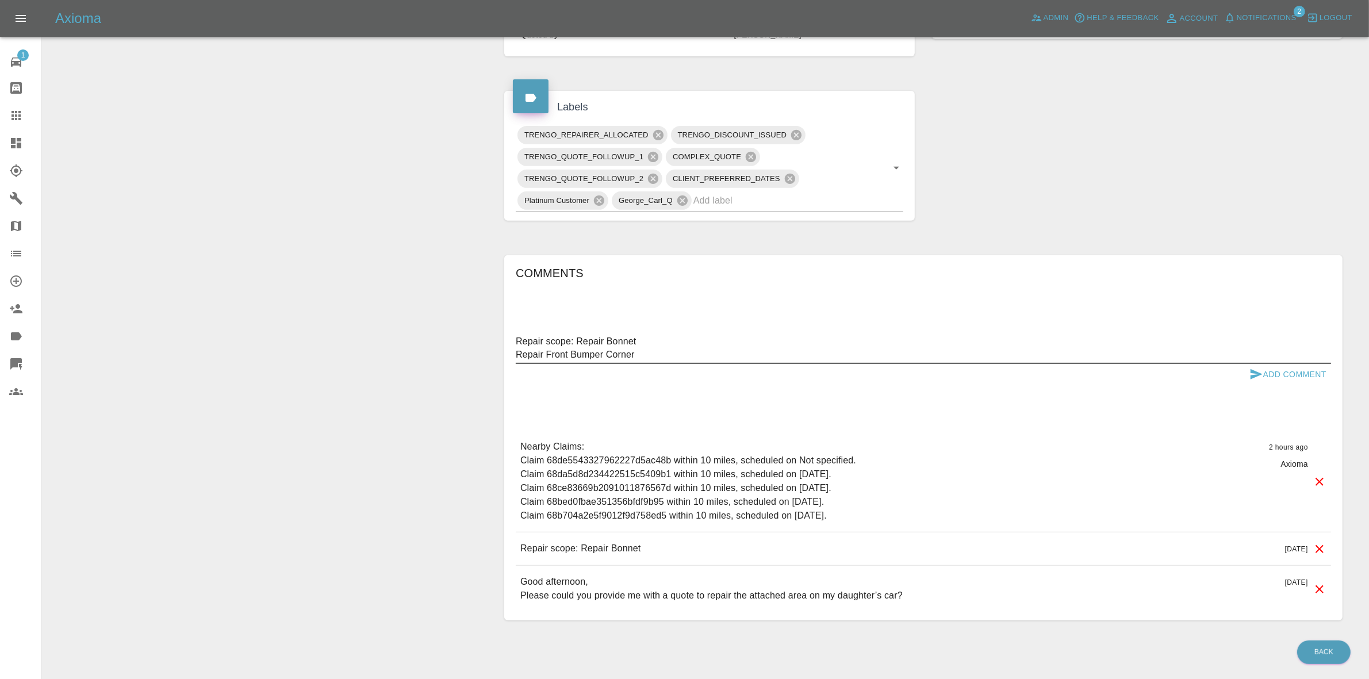
type textarea "Repair scope: Repair Bonnet Repair Front Bumper Corner"
click at [1274, 364] on button "Add Comment" at bounding box center [1288, 374] width 86 height 21
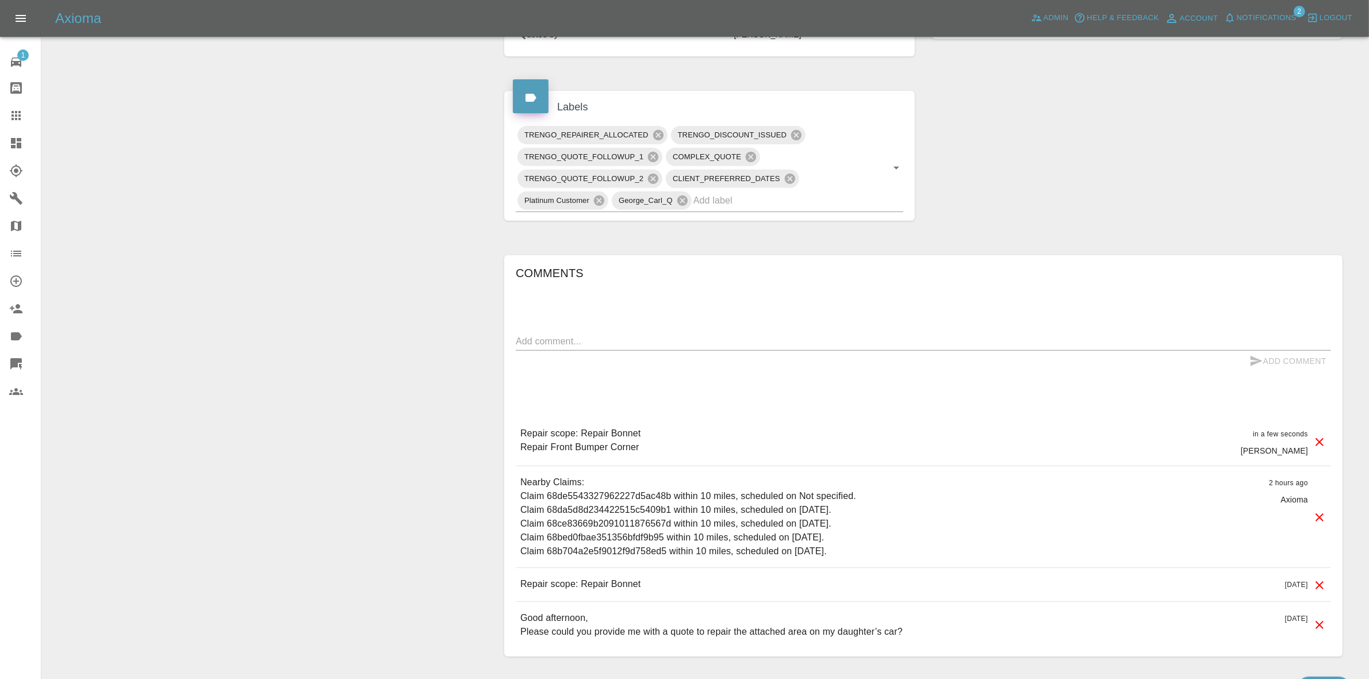
click at [1318, 579] on icon at bounding box center [1320, 586] width 14 height 14
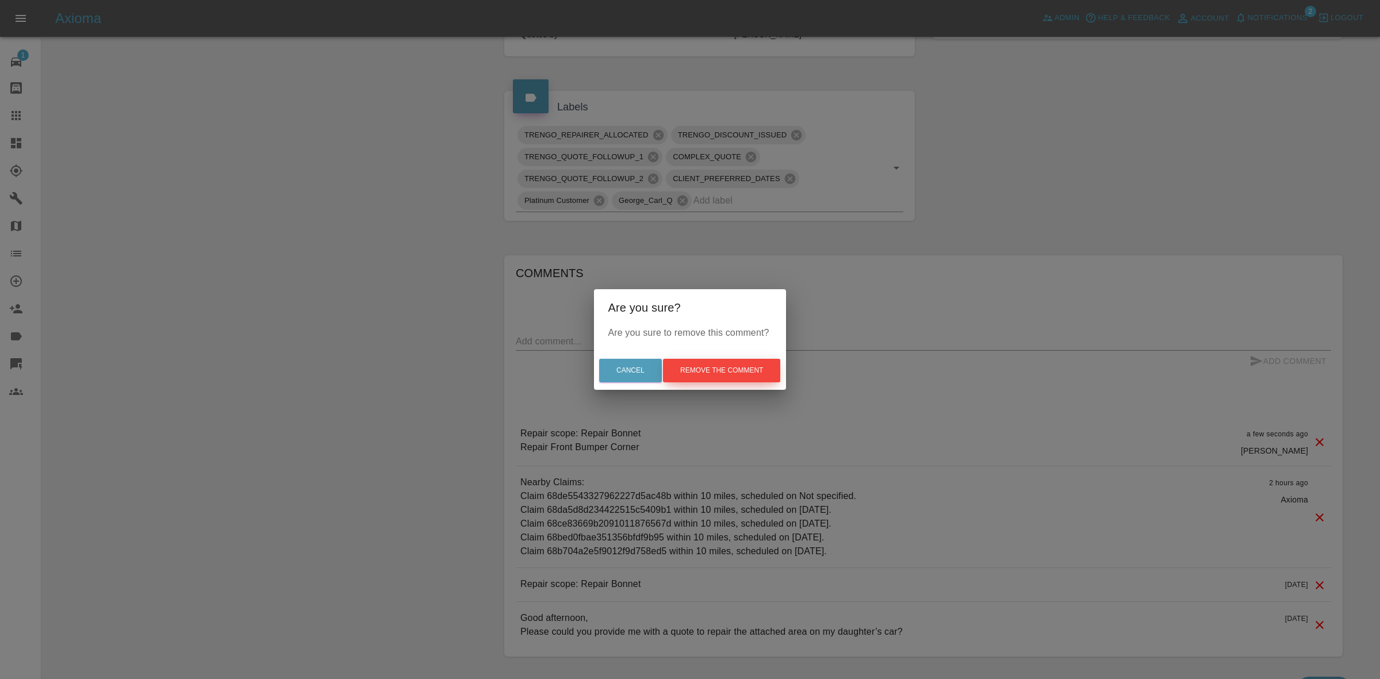
click at [749, 369] on button "Remove the comment" at bounding box center [721, 371] width 117 height 24
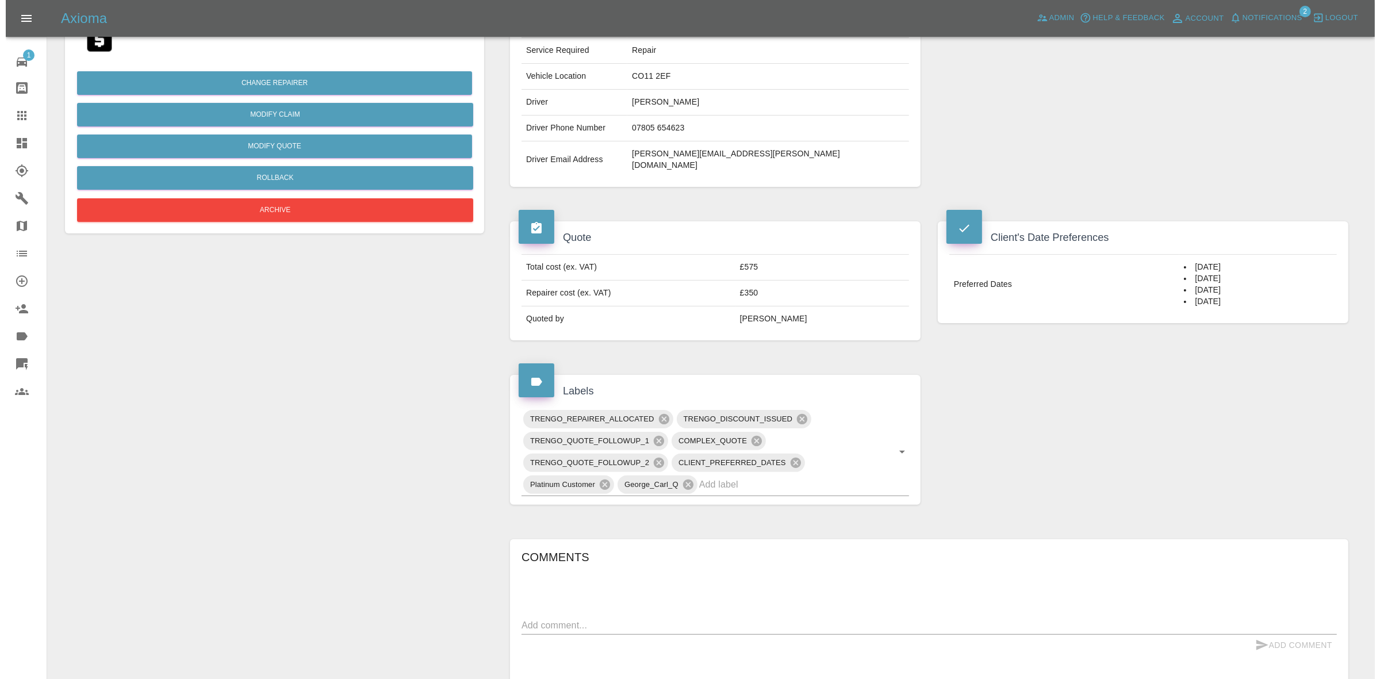
scroll to position [0, 0]
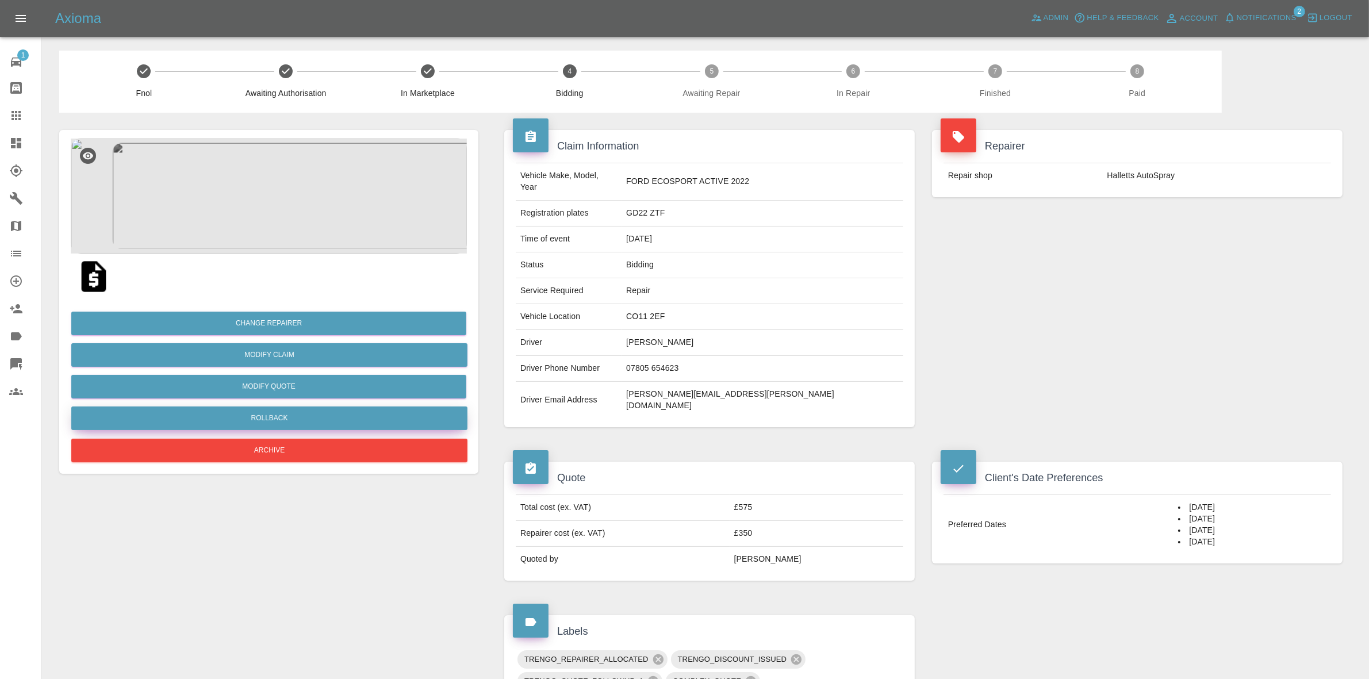
click at [286, 421] on button "Rollback" at bounding box center [269, 419] width 396 height 24
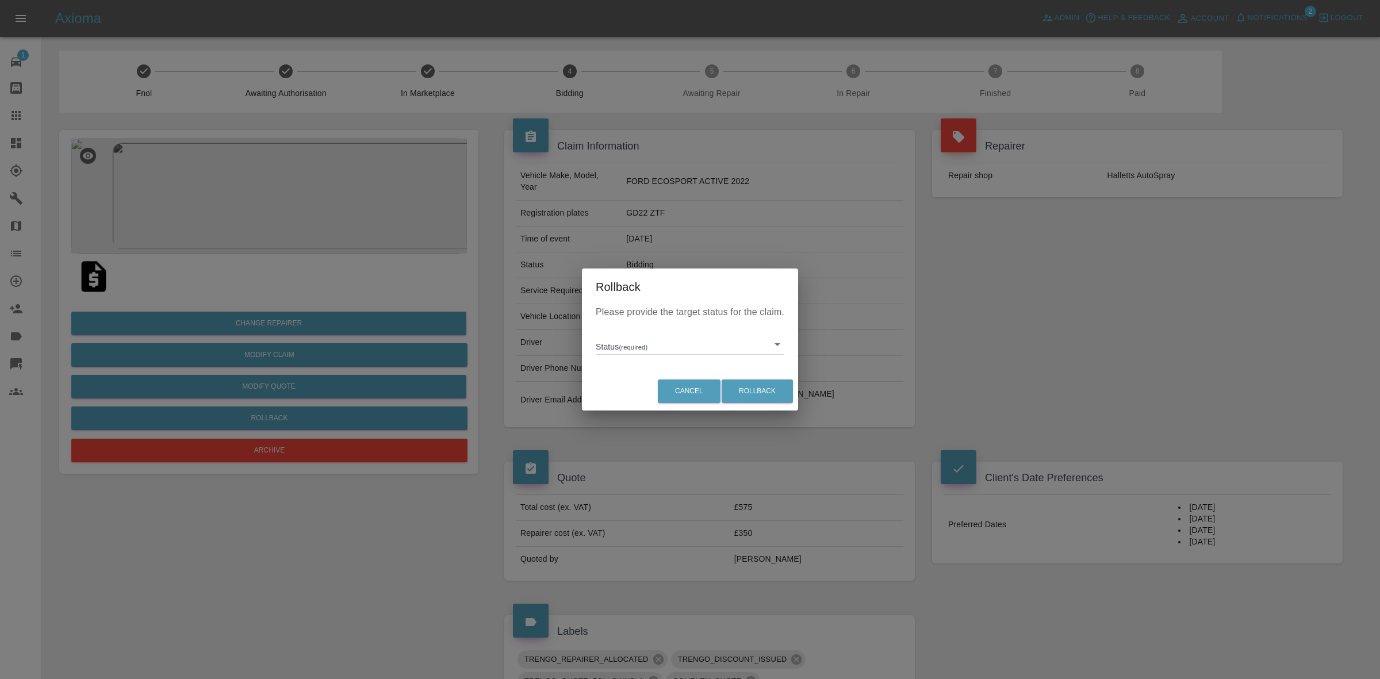
click at [636, 340] on body "Axioma Admin Help & Feedback Account Notifications 2 Logout 1 Repair home Bodys…" at bounding box center [690, 620] width 1380 height 1240
drag, startPoint x: 636, startPoint y: 395, endPoint x: 657, endPoint y: 395, distance: 20.7
click at [636, 395] on li "In Marketplace" at bounding box center [690, 397] width 183 height 26
type input "in-marketplace"
click at [758, 384] on button "Rollback" at bounding box center [757, 392] width 71 height 24
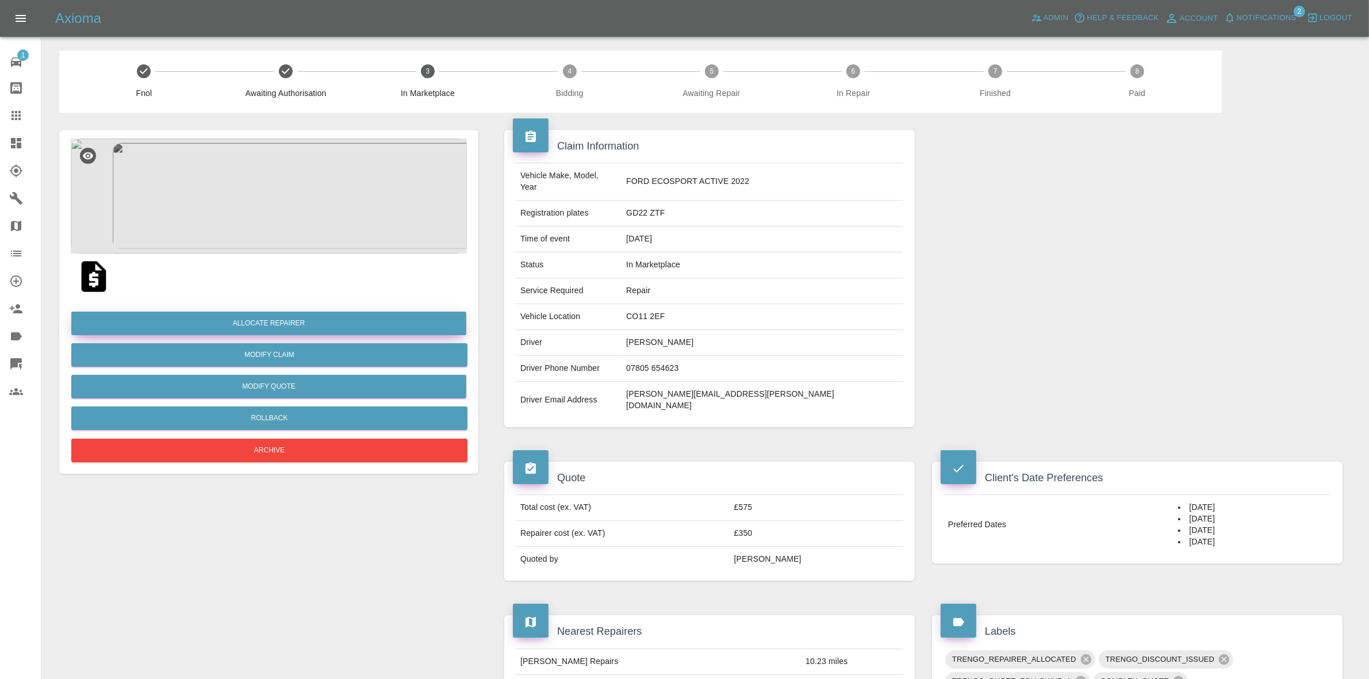
click at [257, 321] on button "Allocate Repairer" at bounding box center [268, 324] width 395 height 24
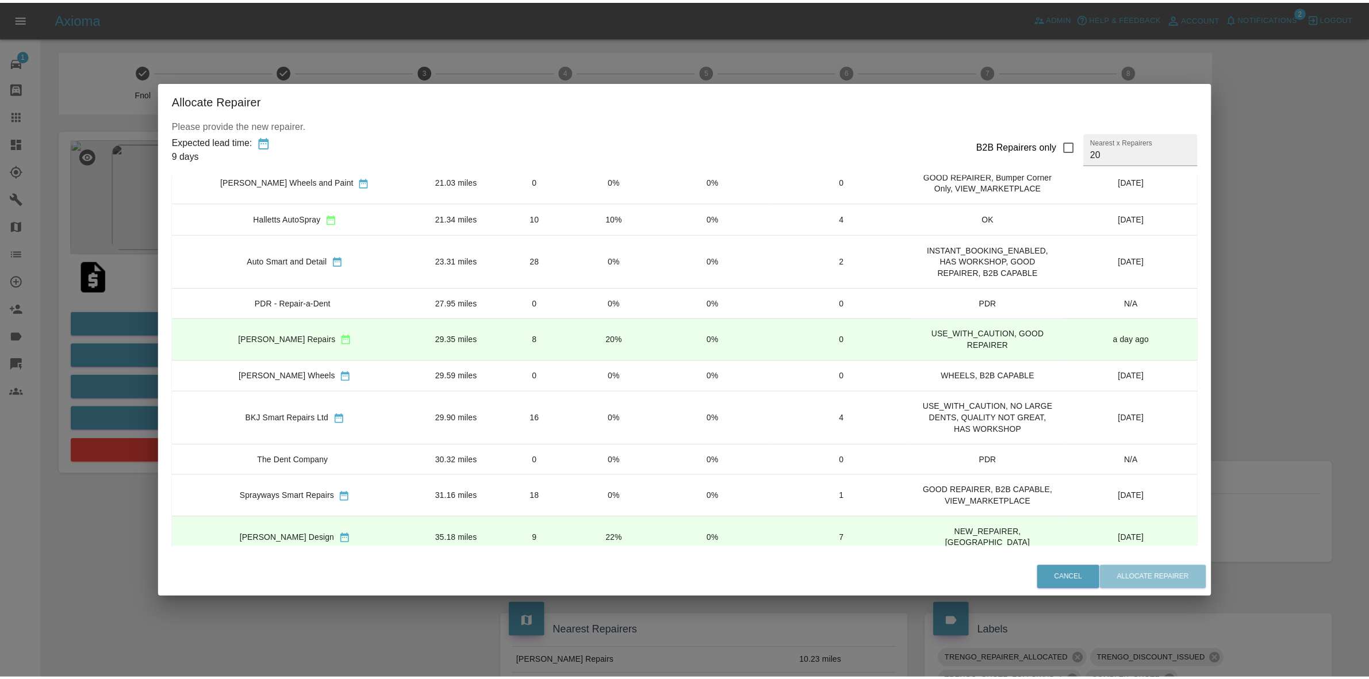
scroll to position [216, 0]
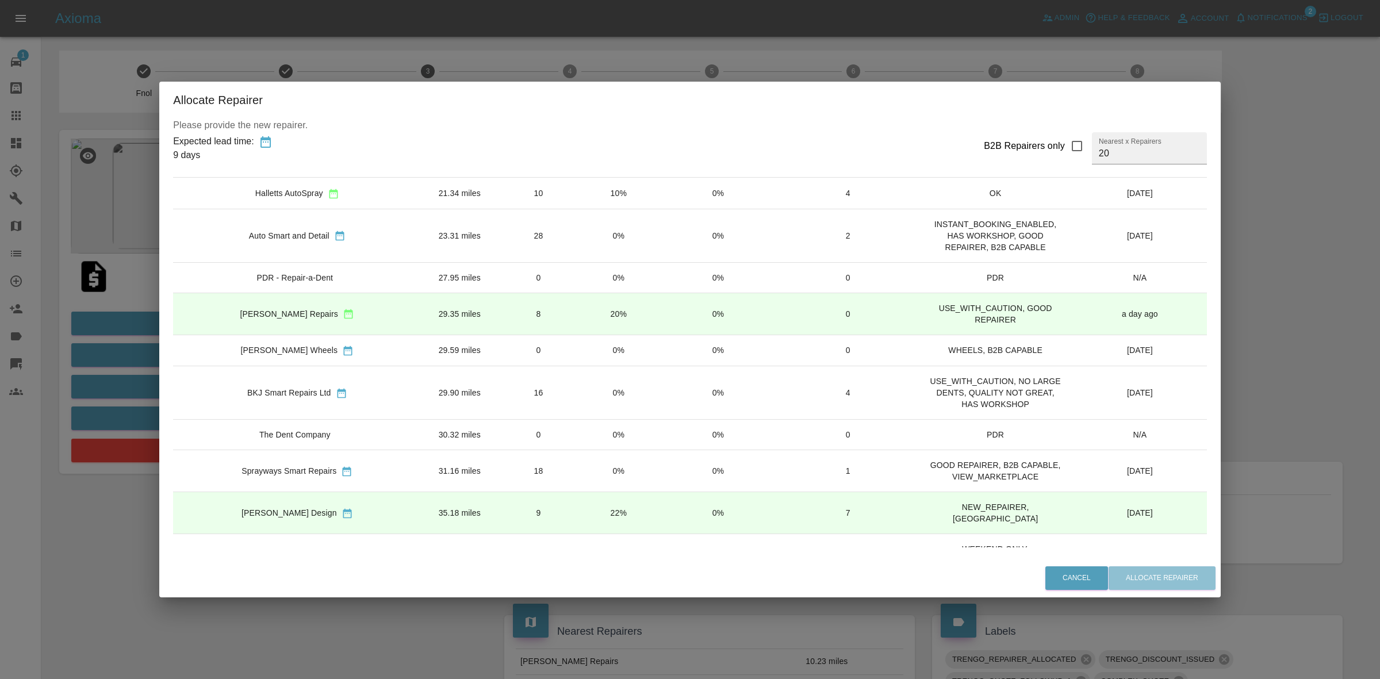
click at [579, 393] on td "0%" at bounding box center [618, 392] width 79 height 53
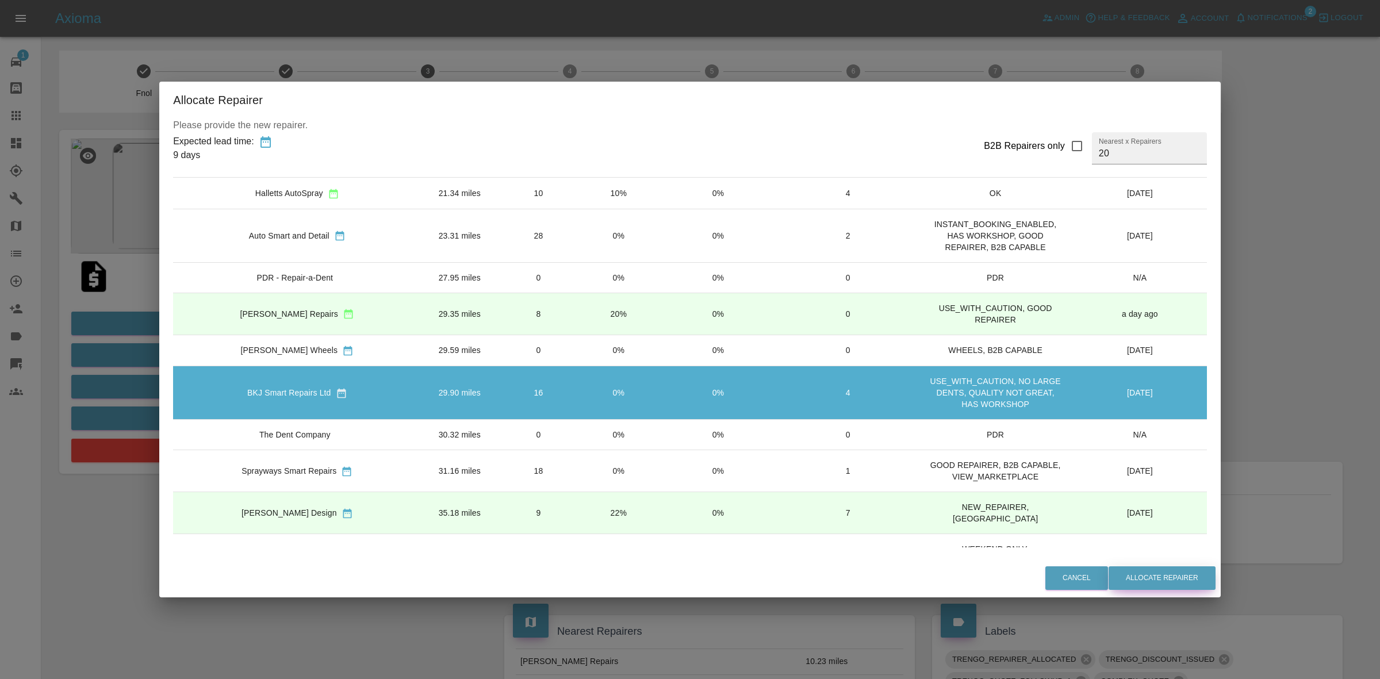
click at [1120, 573] on button "Allocate Repairer" at bounding box center [1162, 579] width 107 height 24
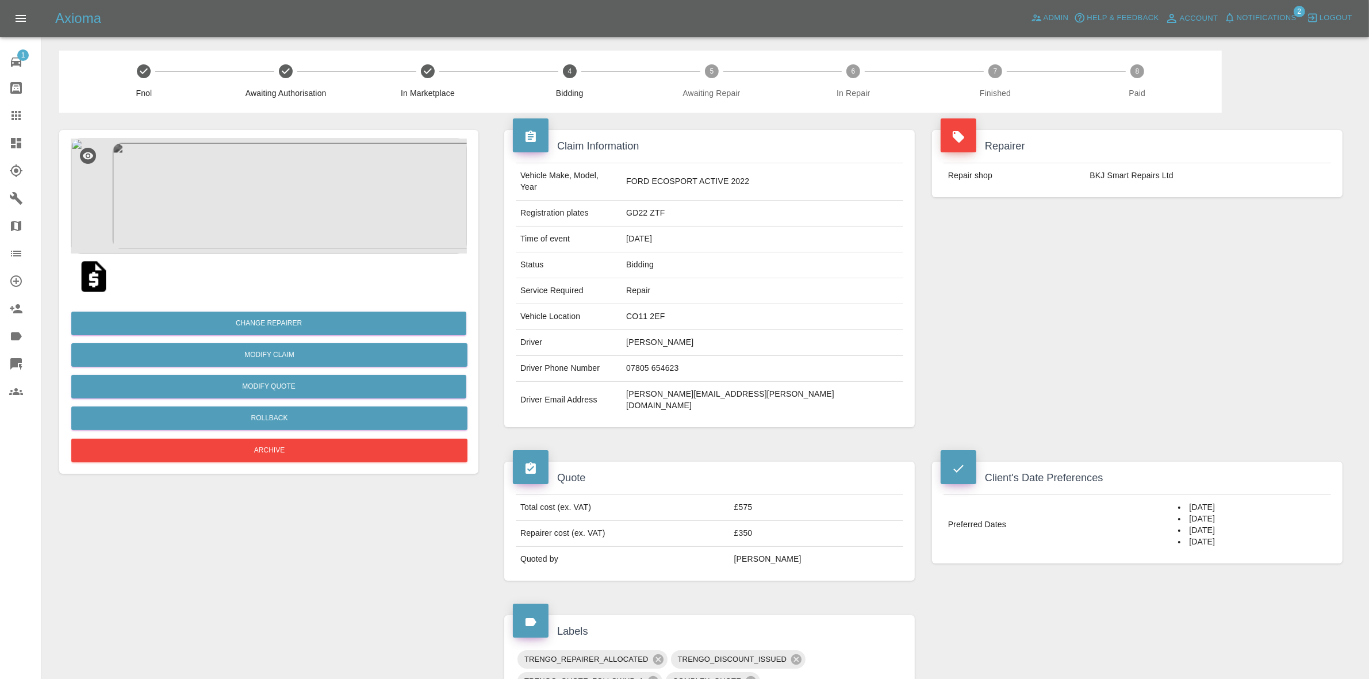
click at [1183, 231] on div "Repairer Repair shop BKJ Smart Repairs Ltd" at bounding box center [1138, 279] width 428 height 332
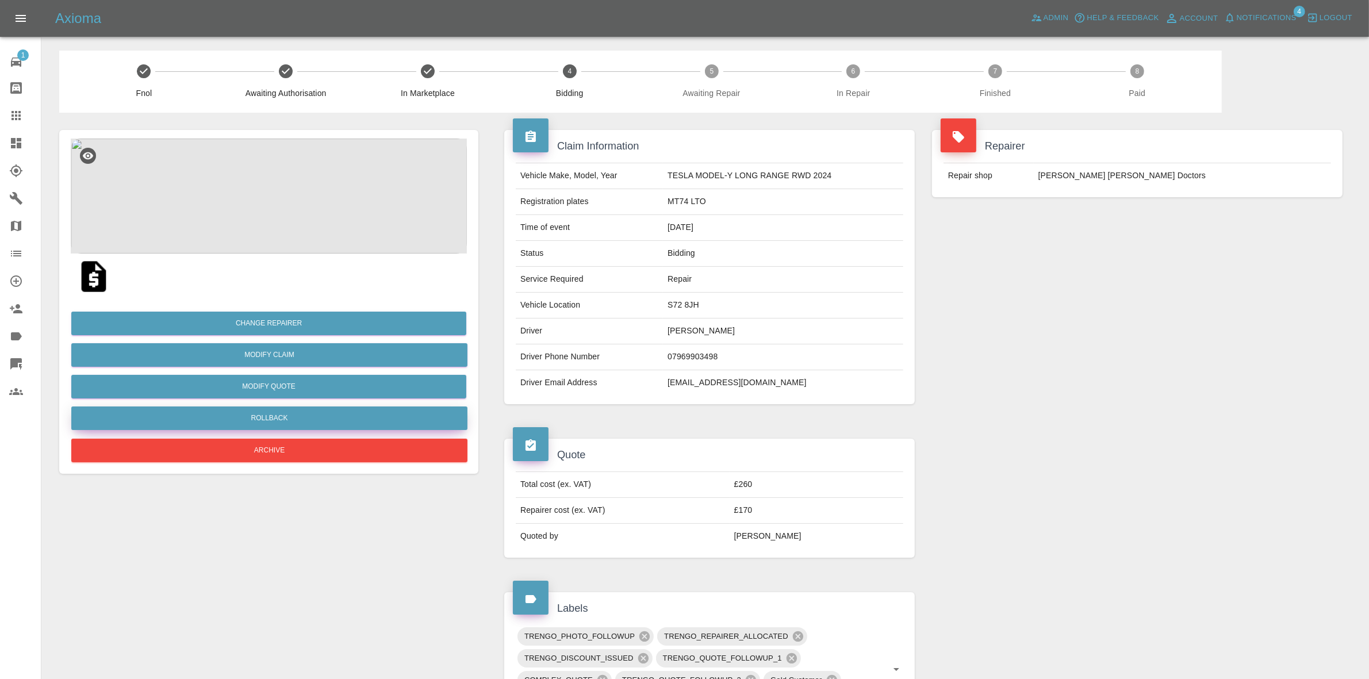
click at [265, 413] on button "Rollback" at bounding box center [269, 419] width 396 height 24
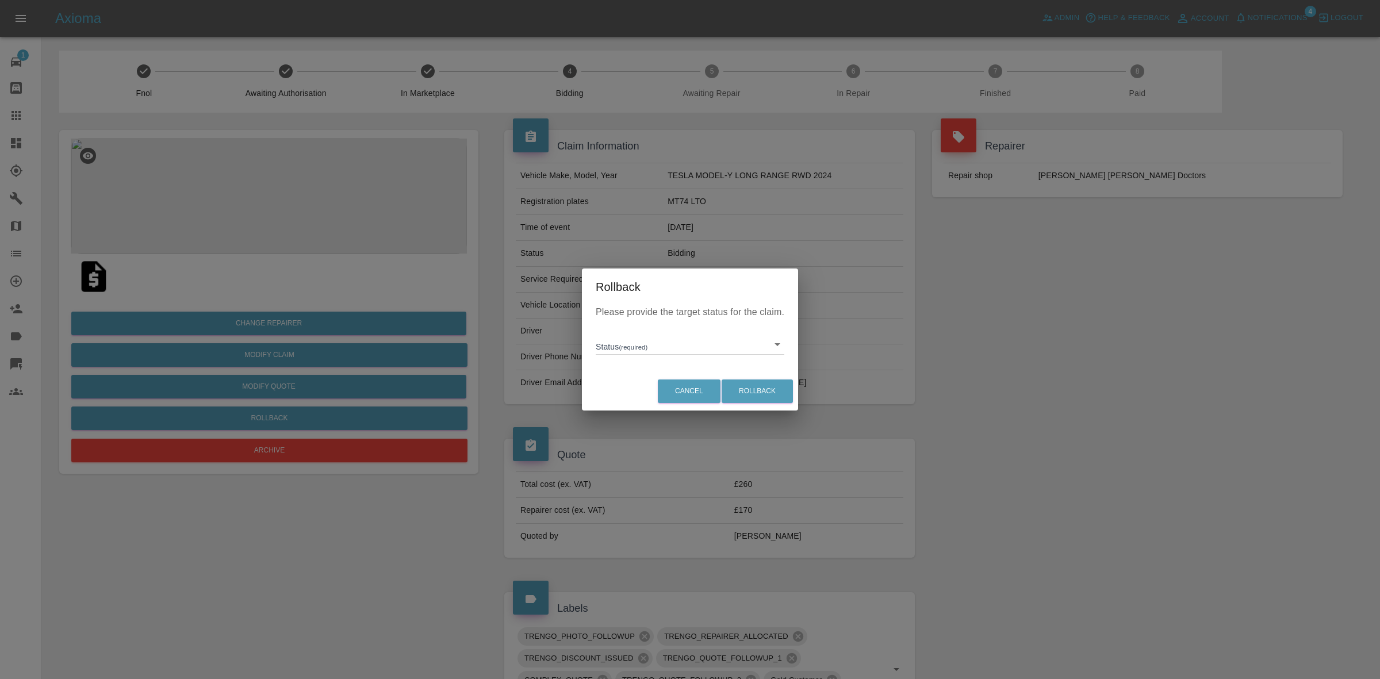
click at [648, 346] on body "Axioma Admin Help & Feedback Account Notifications 4 Logout 1 Repair home Bodys…" at bounding box center [690, 601] width 1380 height 1202
click at [659, 388] on li "In Marketplace" at bounding box center [690, 397] width 183 height 26
type input "in-marketplace"
click at [769, 387] on button "Rollback" at bounding box center [757, 392] width 71 height 24
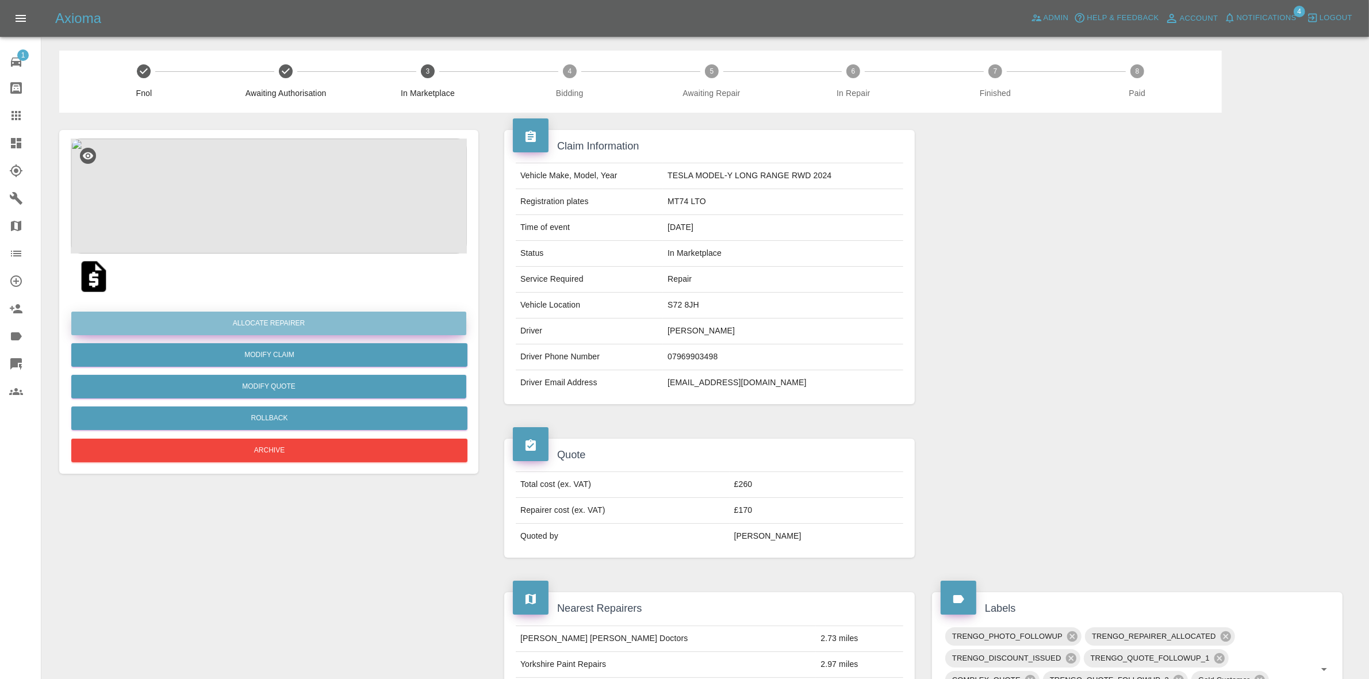
click at [265, 323] on button "Allocate Repairer" at bounding box center [268, 324] width 395 height 24
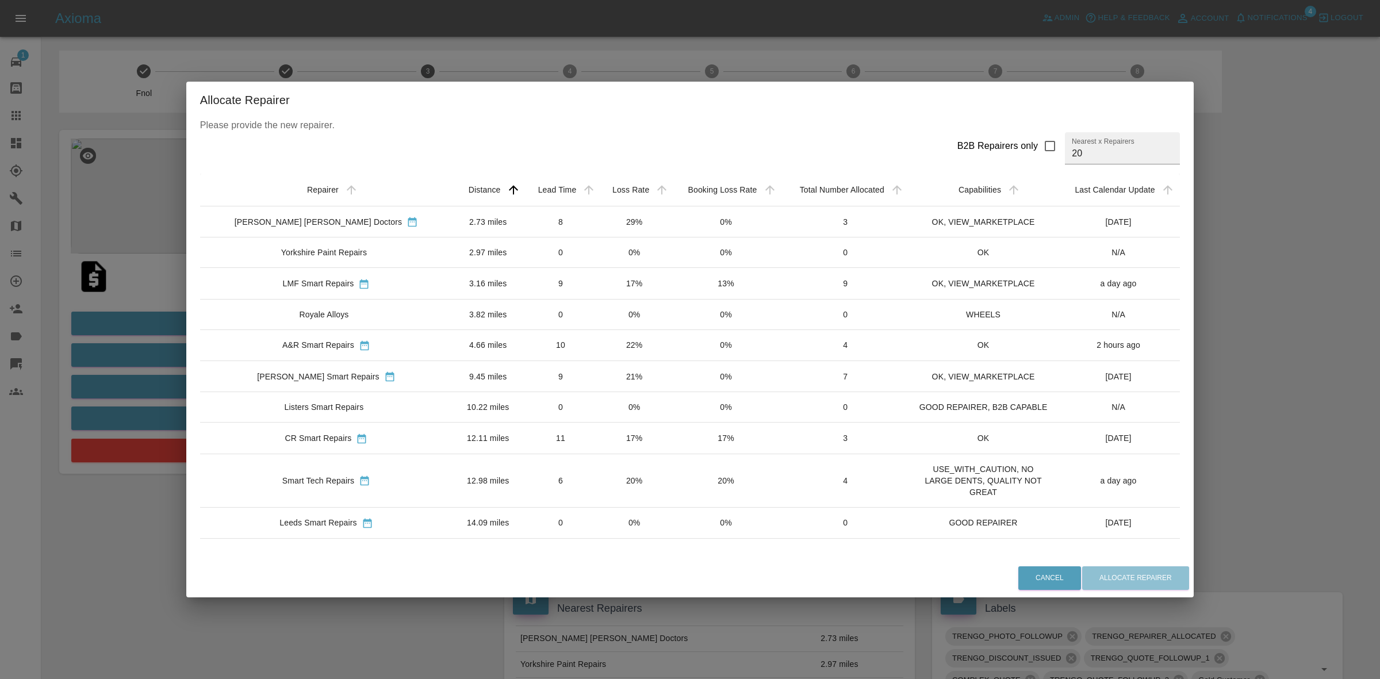
click at [598, 226] on td "29%" at bounding box center [634, 221] width 73 height 31
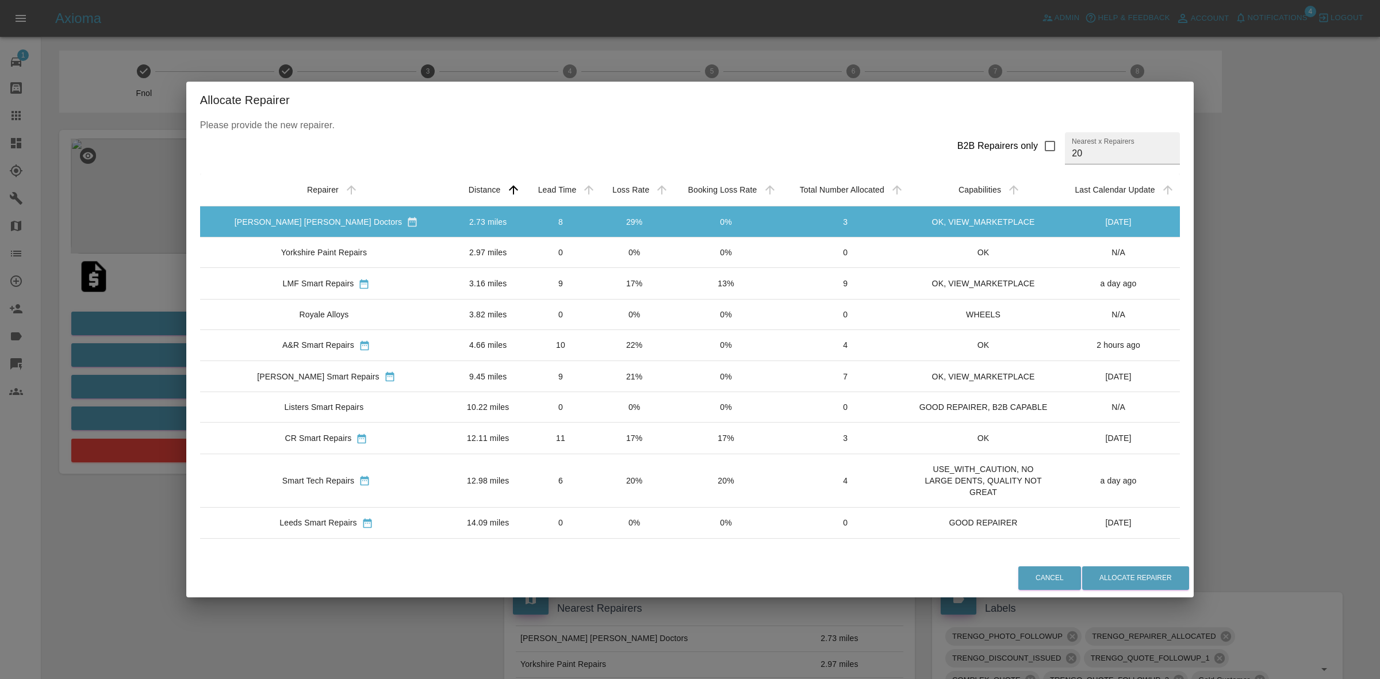
click at [598, 247] on td "0%" at bounding box center [634, 253] width 73 height 30
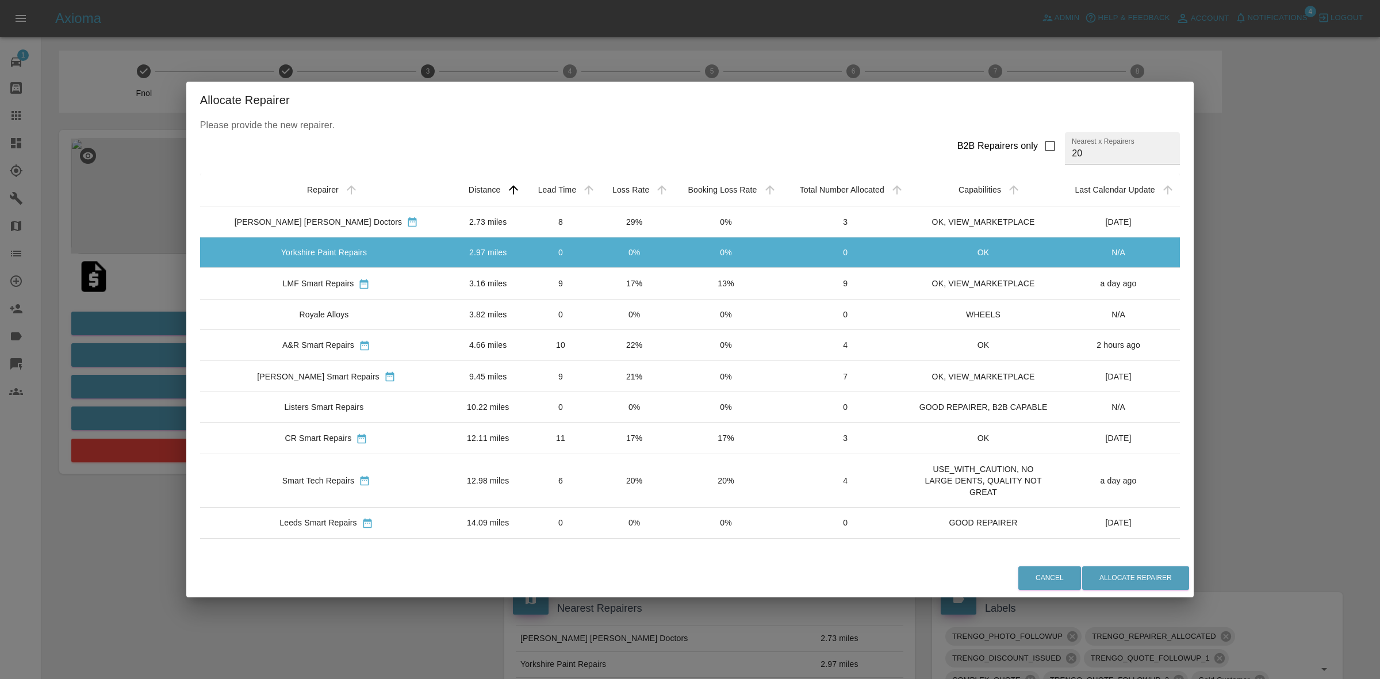
click at [598, 283] on td "17%" at bounding box center [634, 283] width 73 height 31
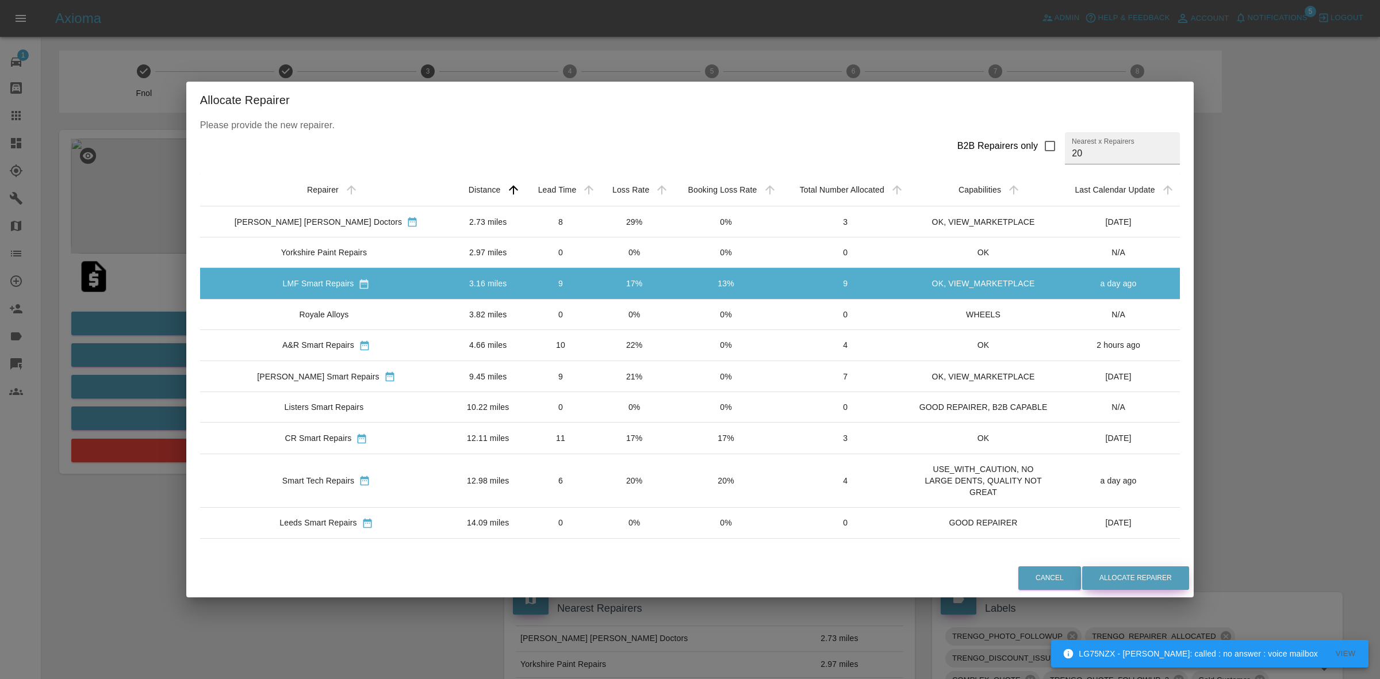
click at [1103, 567] on button "Allocate Repairer" at bounding box center [1135, 579] width 107 height 24
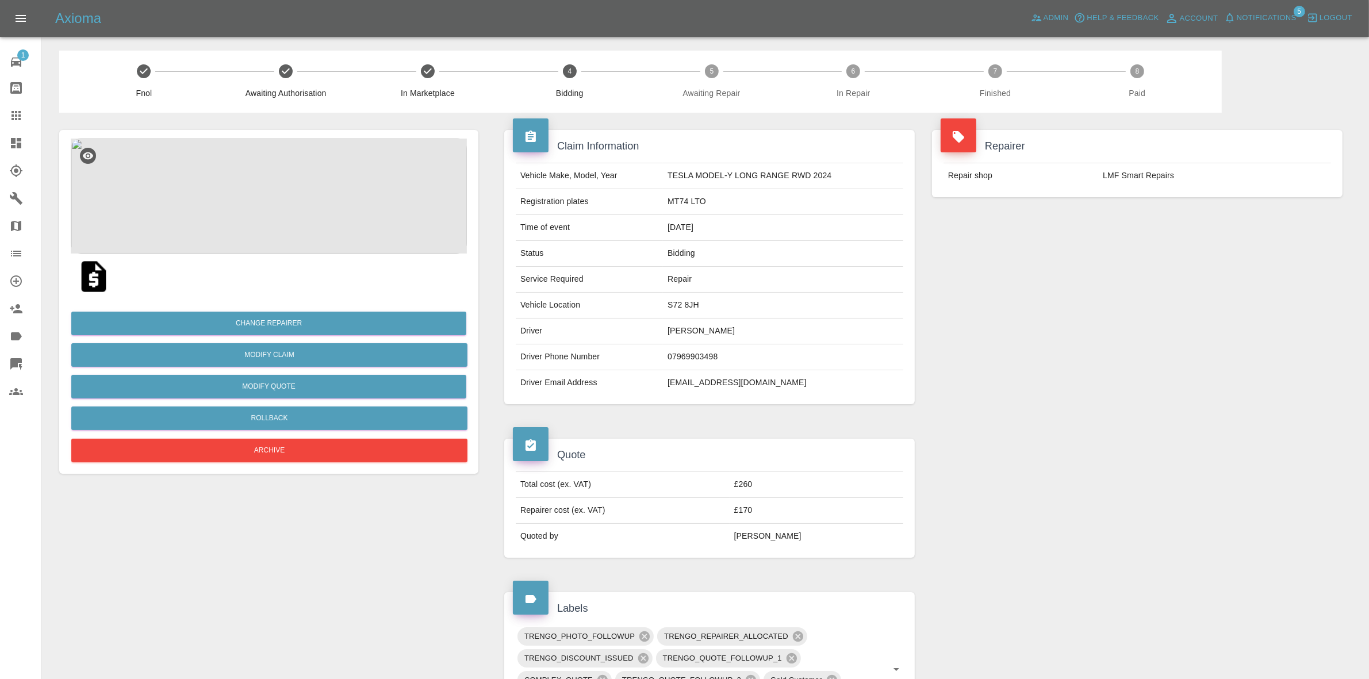
click at [1114, 265] on div "Repairer Repair shop LMF Smart Repairs" at bounding box center [1138, 267] width 428 height 309
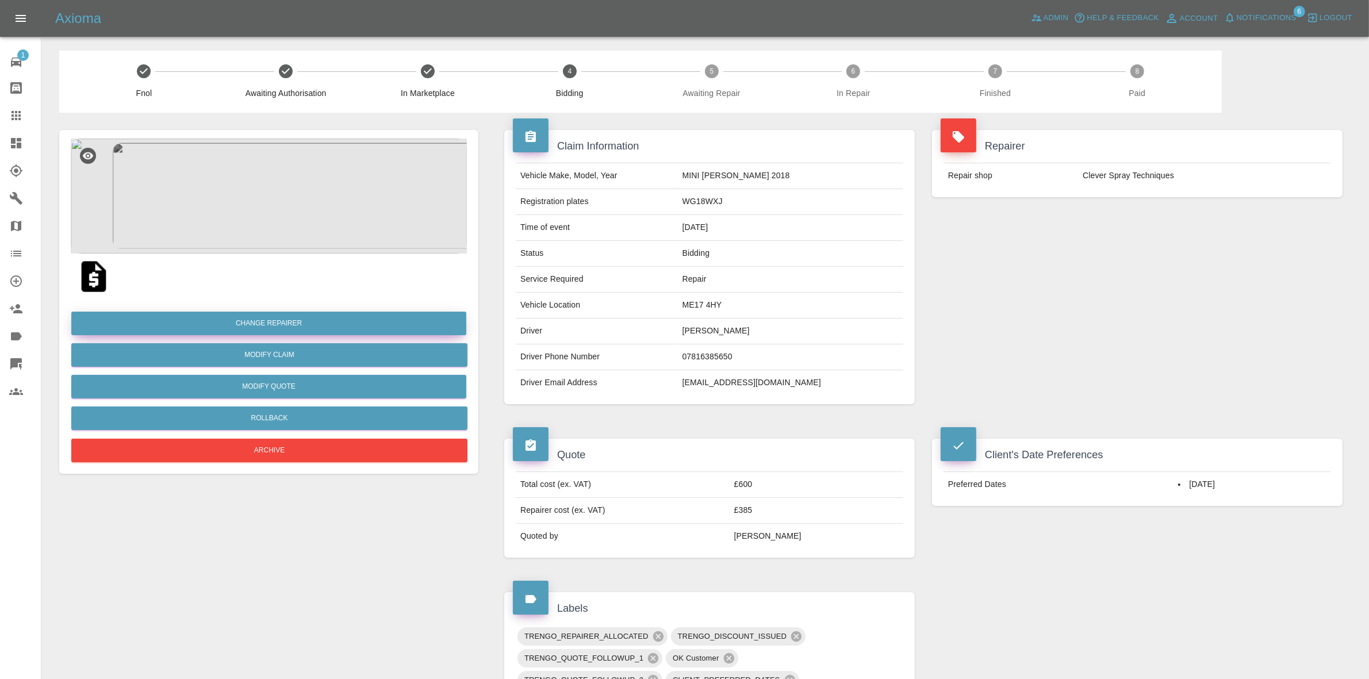
click at [277, 321] on button "Change Repairer" at bounding box center [268, 324] width 395 height 24
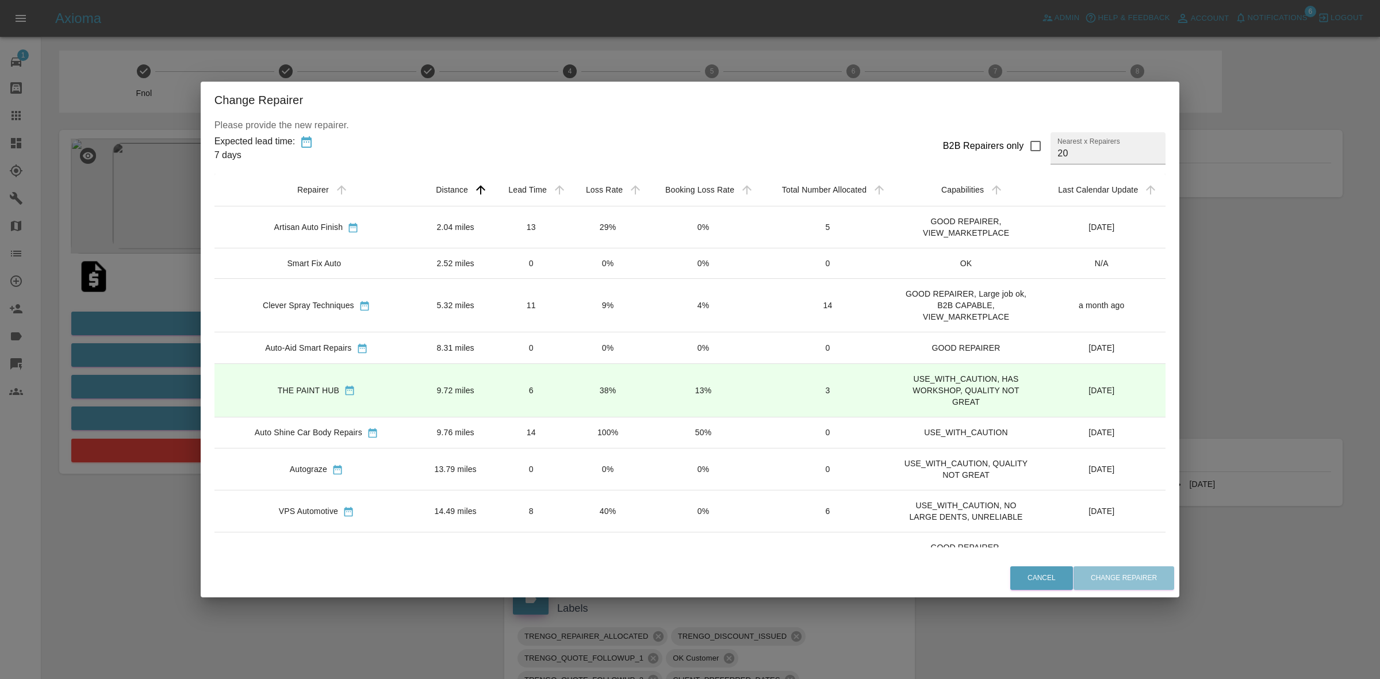
click at [625, 216] on td "29%" at bounding box center [608, 227] width 76 height 42
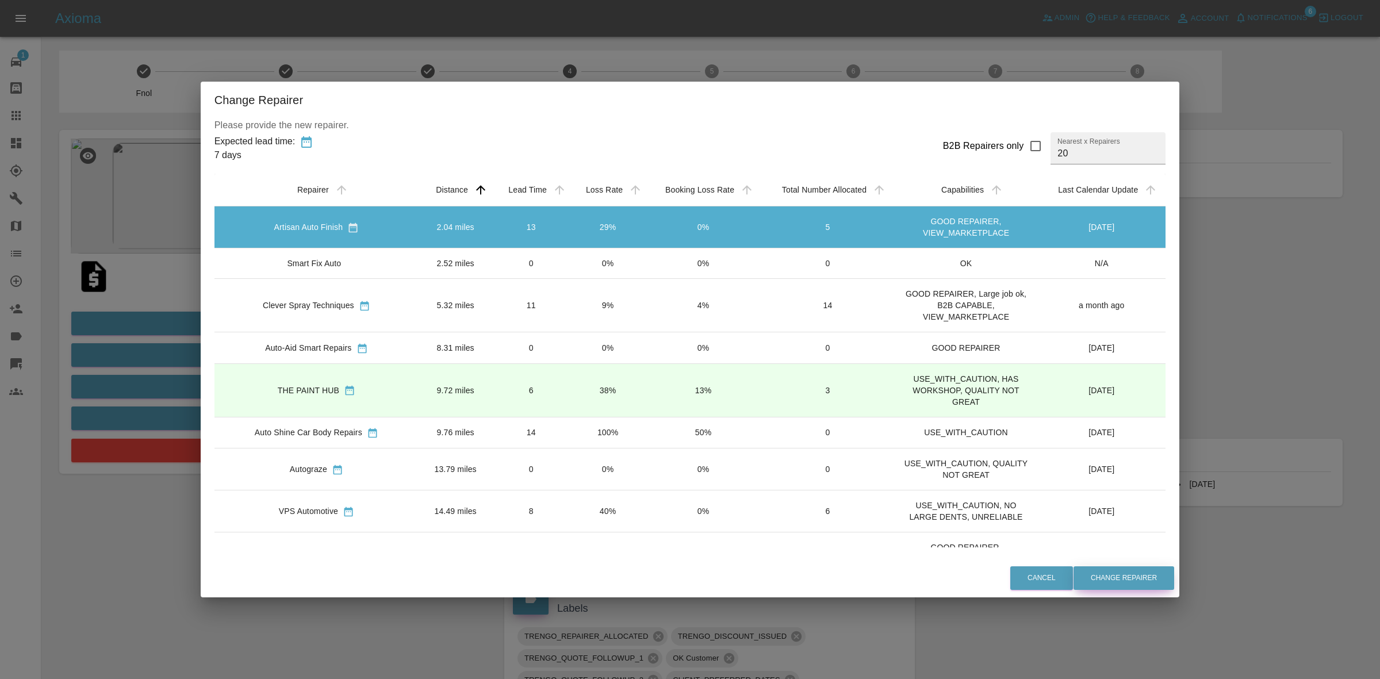
click at [1116, 577] on button "Change Repairer" at bounding box center [1124, 579] width 101 height 24
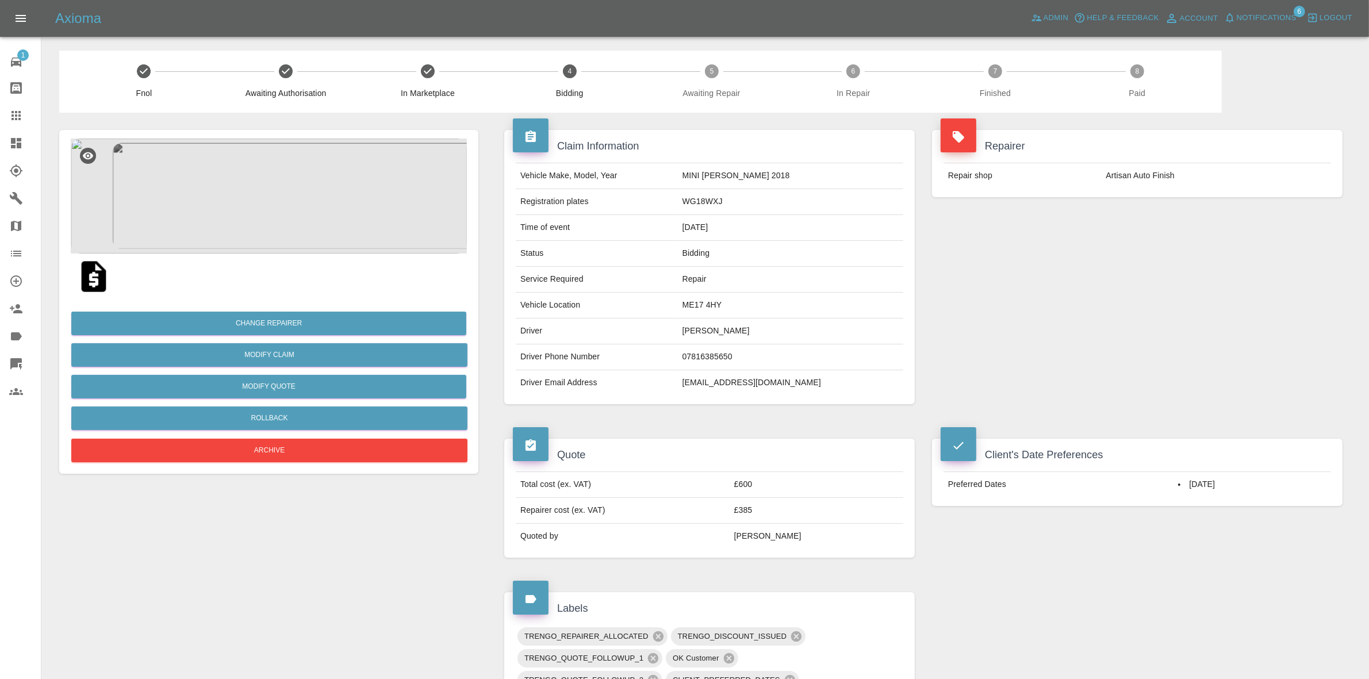
click at [1139, 228] on div "Repairer Repair shop Artisan Auto Finish" at bounding box center [1138, 267] width 428 height 309
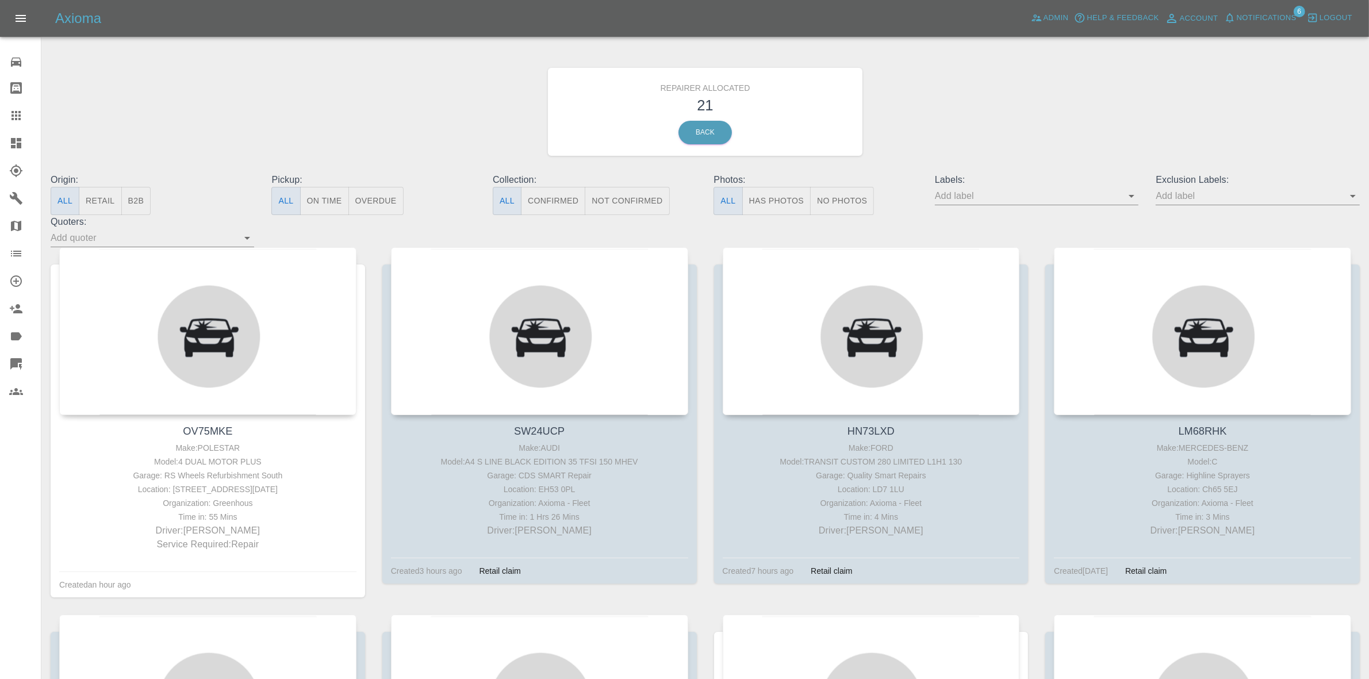
click at [1300, 22] on div "Admin Help & Feedback Account Notifications 6 Logout" at bounding box center [1191, 18] width 327 height 18
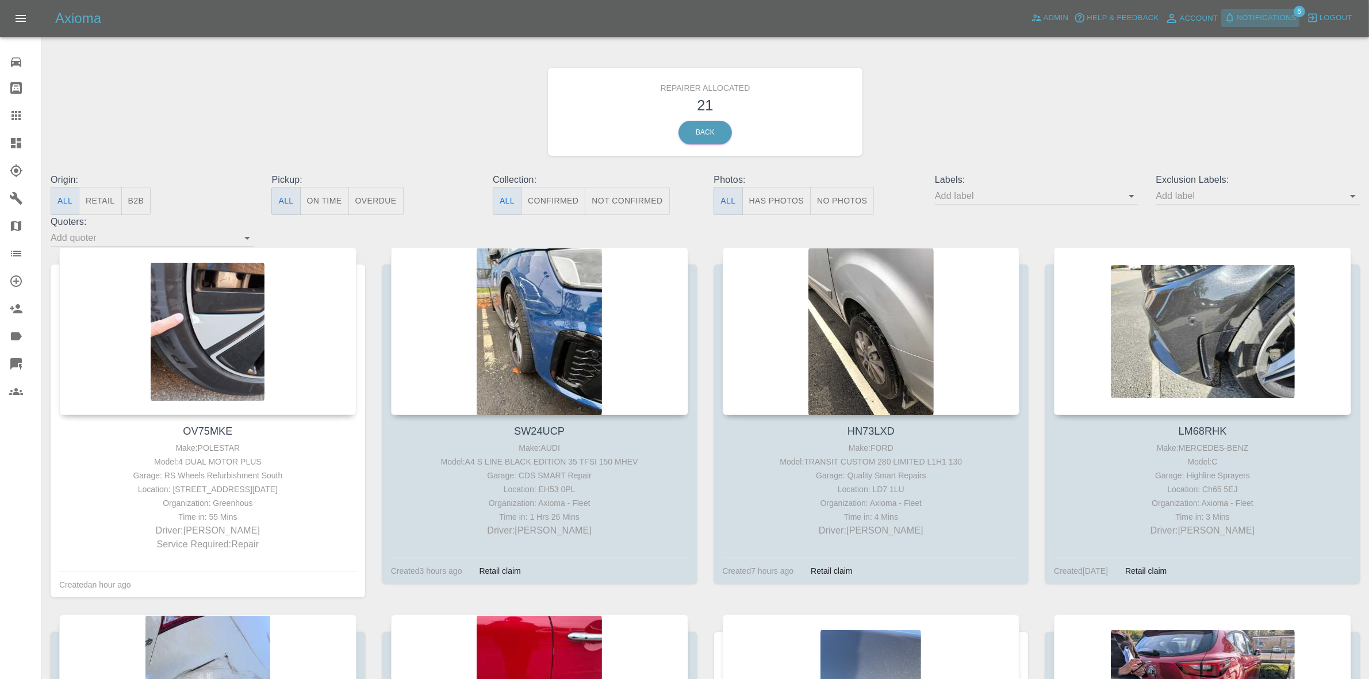
click at [1254, 21] on span "Notifications" at bounding box center [1267, 18] width 60 height 13
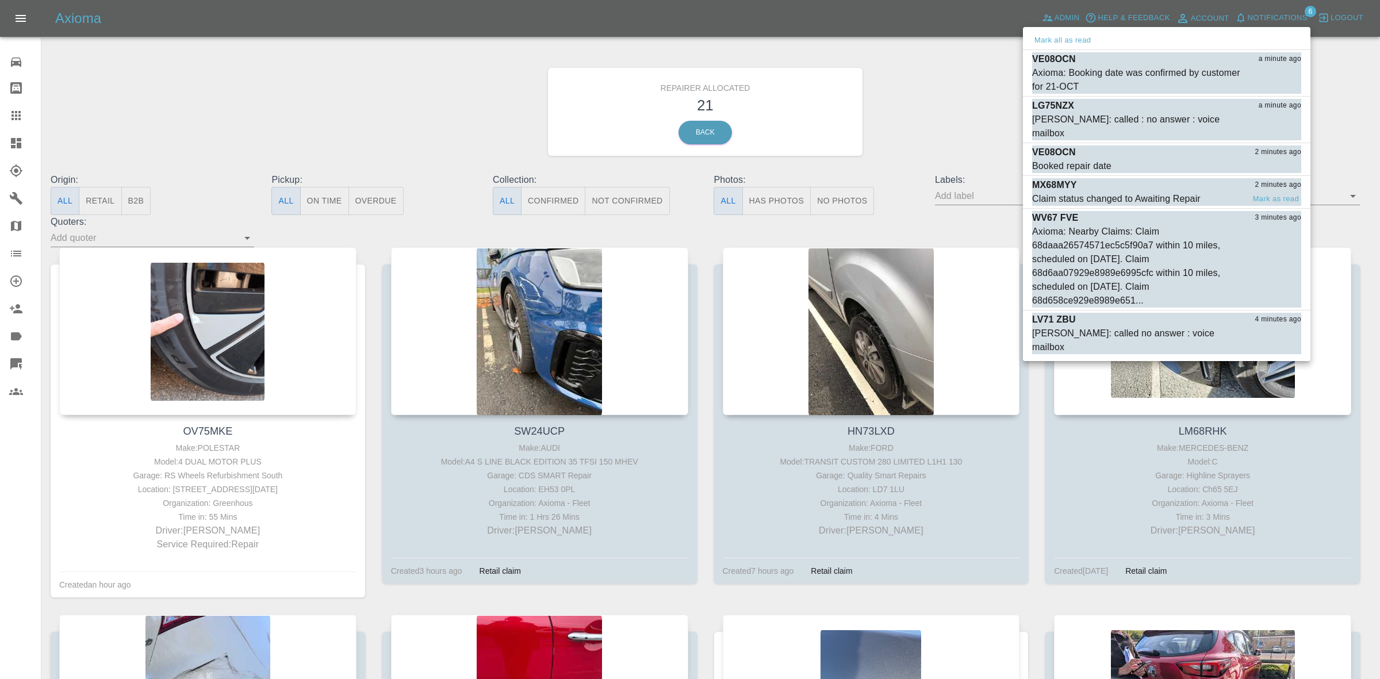
click at [1140, 192] on div "Claim status changed to Awaiting Repair" at bounding box center [1116, 199] width 169 height 14
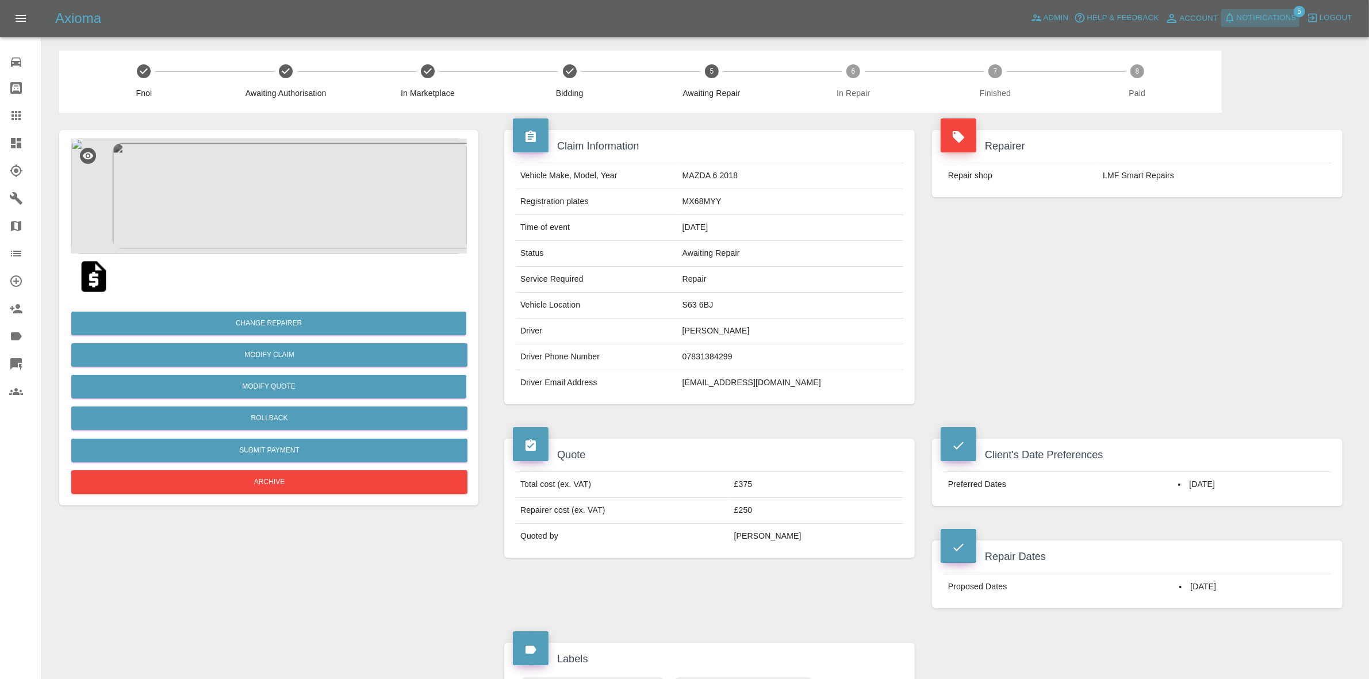
click at [1260, 19] on span "Notifications" at bounding box center [1267, 18] width 60 height 13
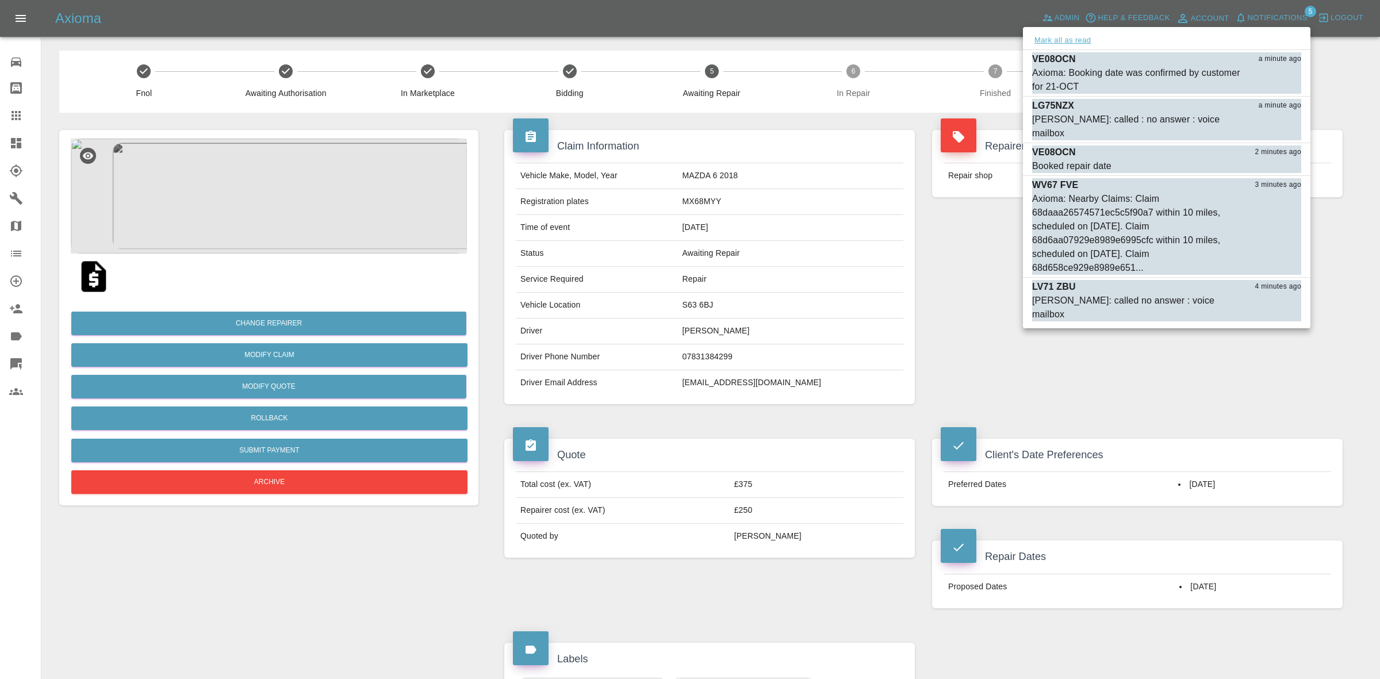
click at [1065, 40] on button "Mark all as read" at bounding box center [1062, 40] width 61 height 13
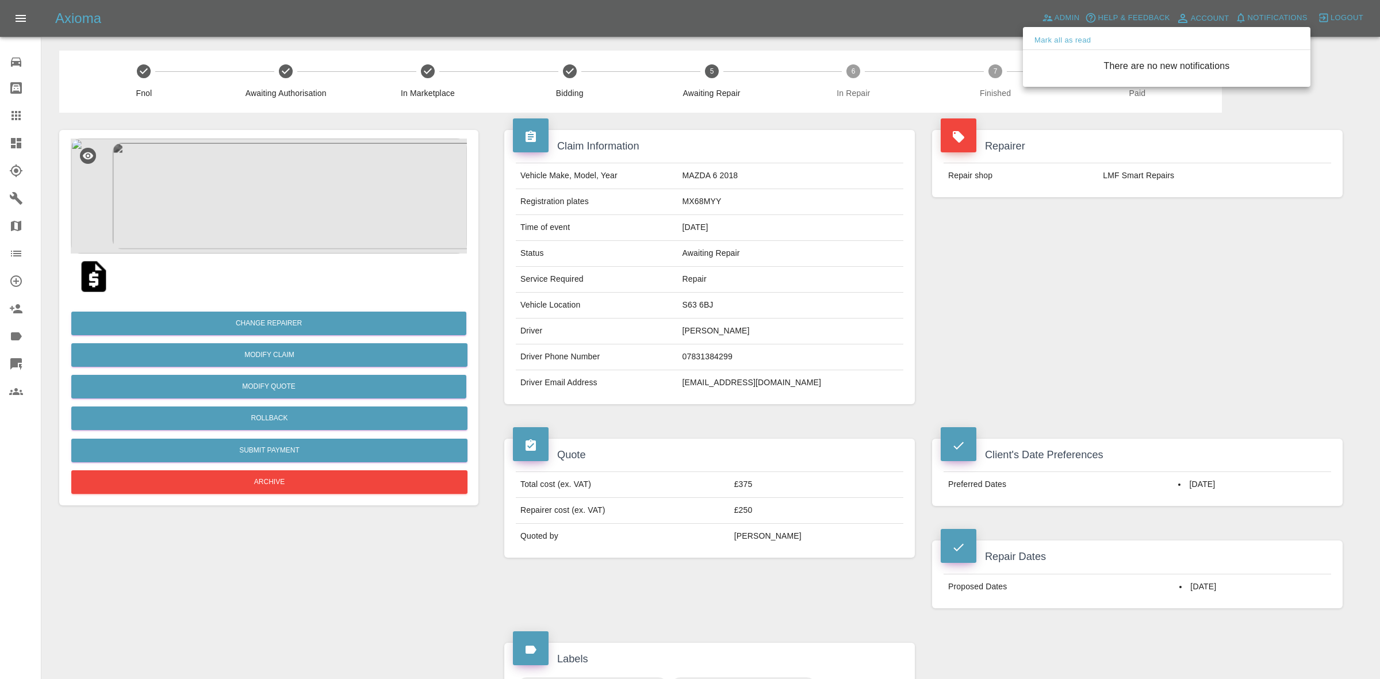
click at [1160, 208] on div at bounding box center [690, 339] width 1380 height 679
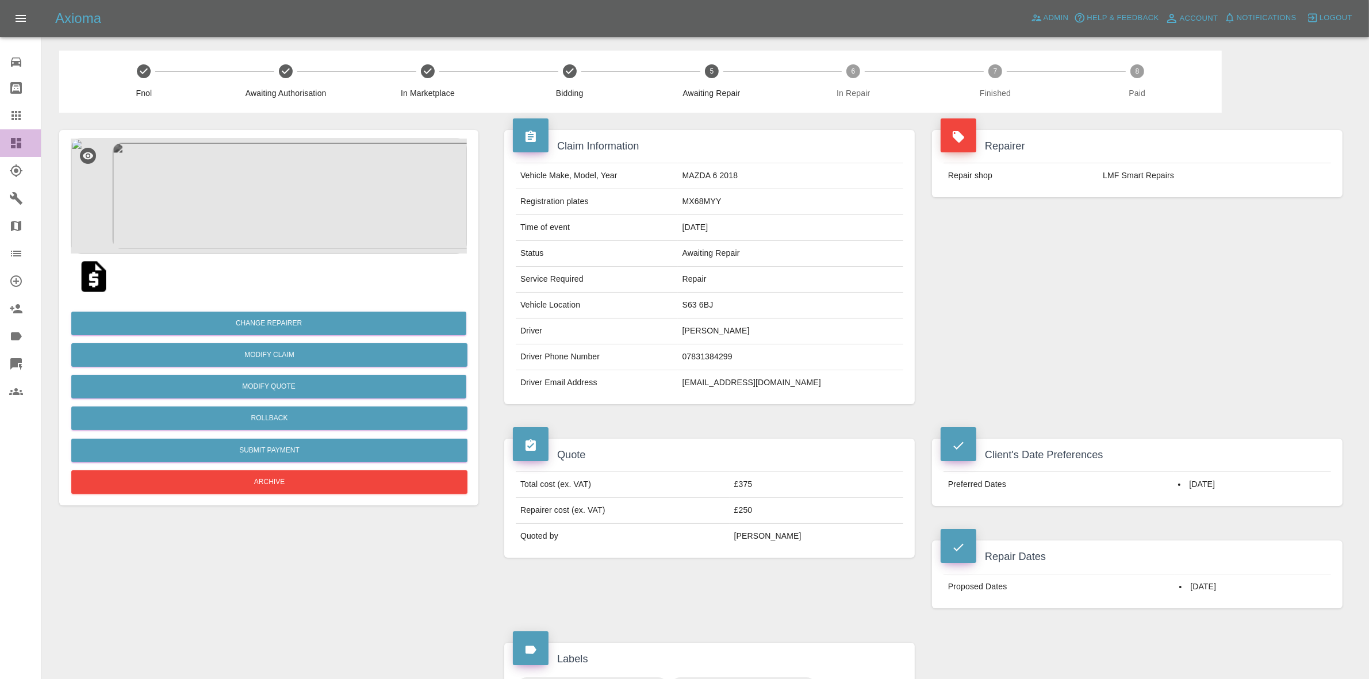
click at [0, 144] on link "Dashboard" at bounding box center [20, 143] width 41 height 28
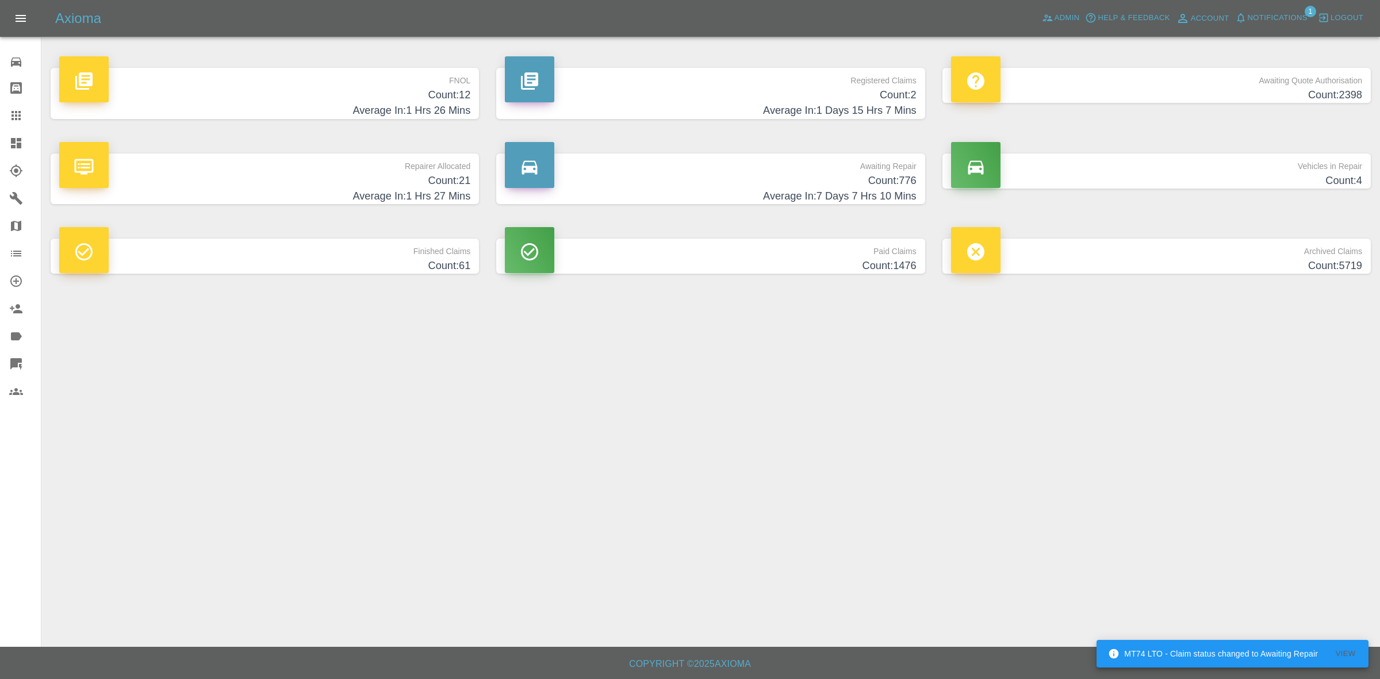
click at [388, 179] on h4 "Count: 21" at bounding box center [264, 181] width 411 height 16
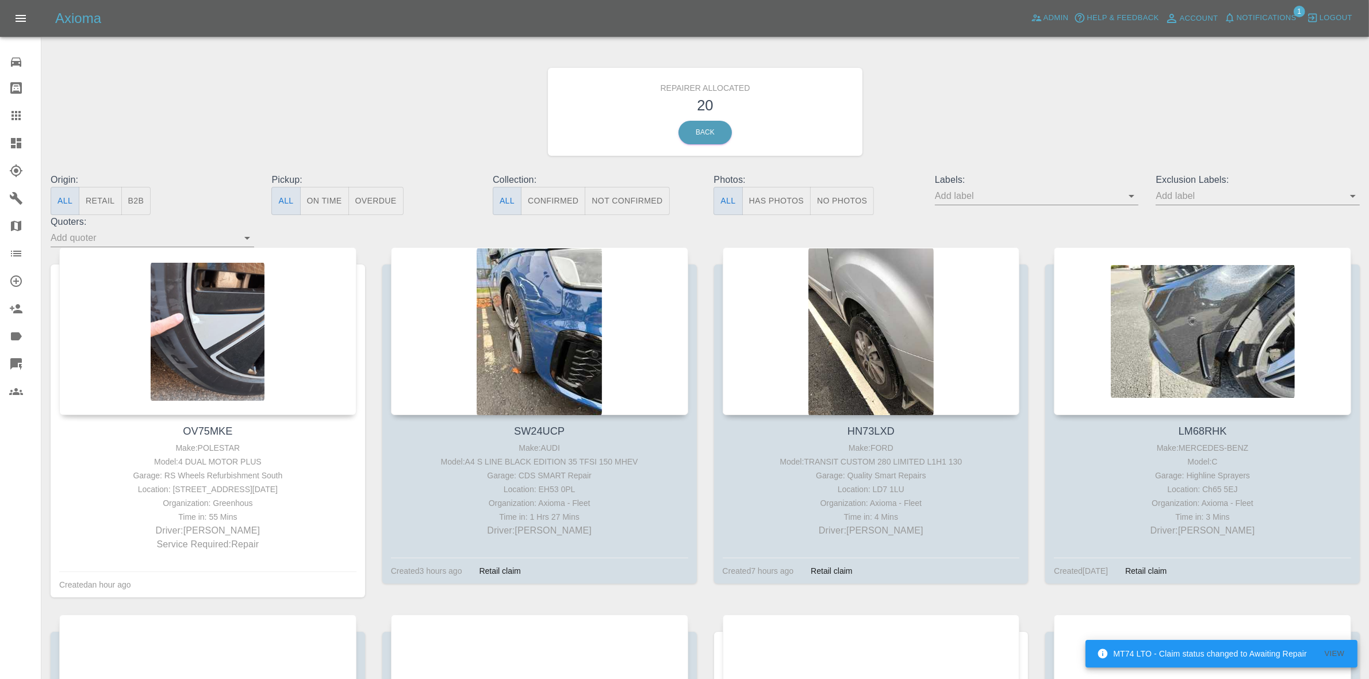
click at [120, 201] on button "Retail" at bounding box center [100, 201] width 43 height 28
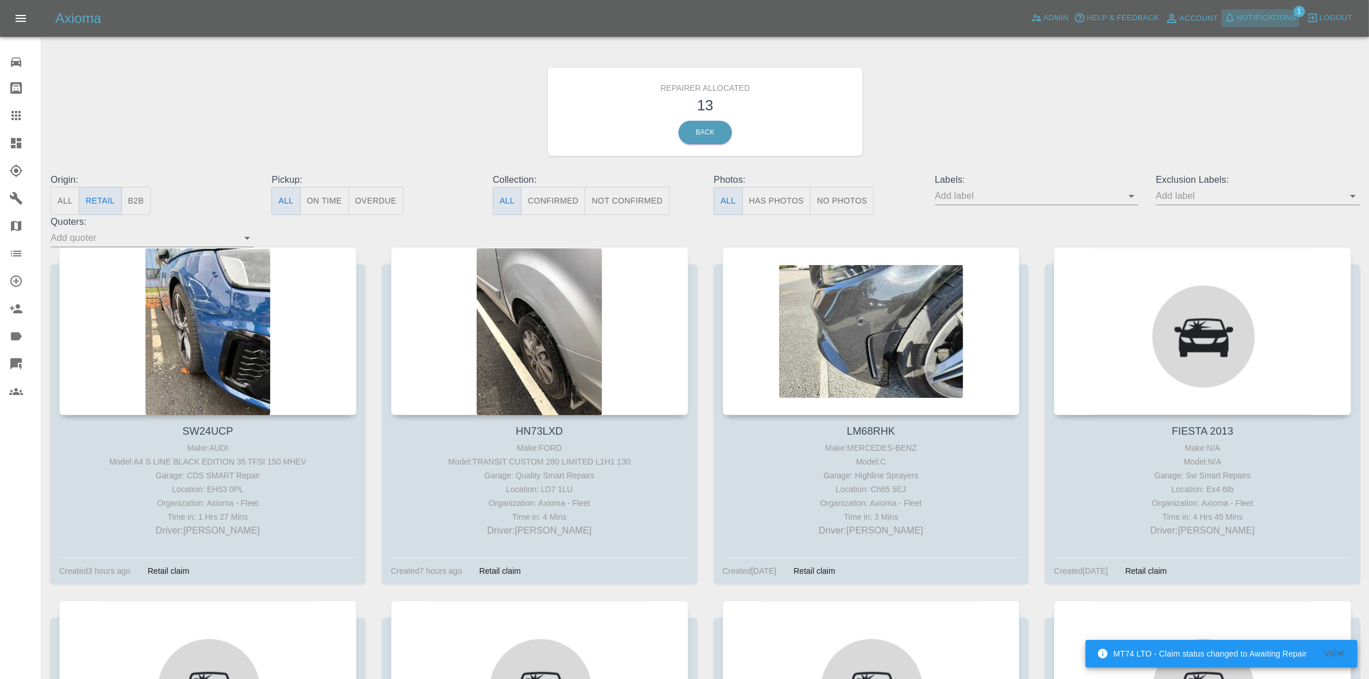
click at [1249, 20] on span "Notifications" at bounding box center [1267, 18] width 60 height 13
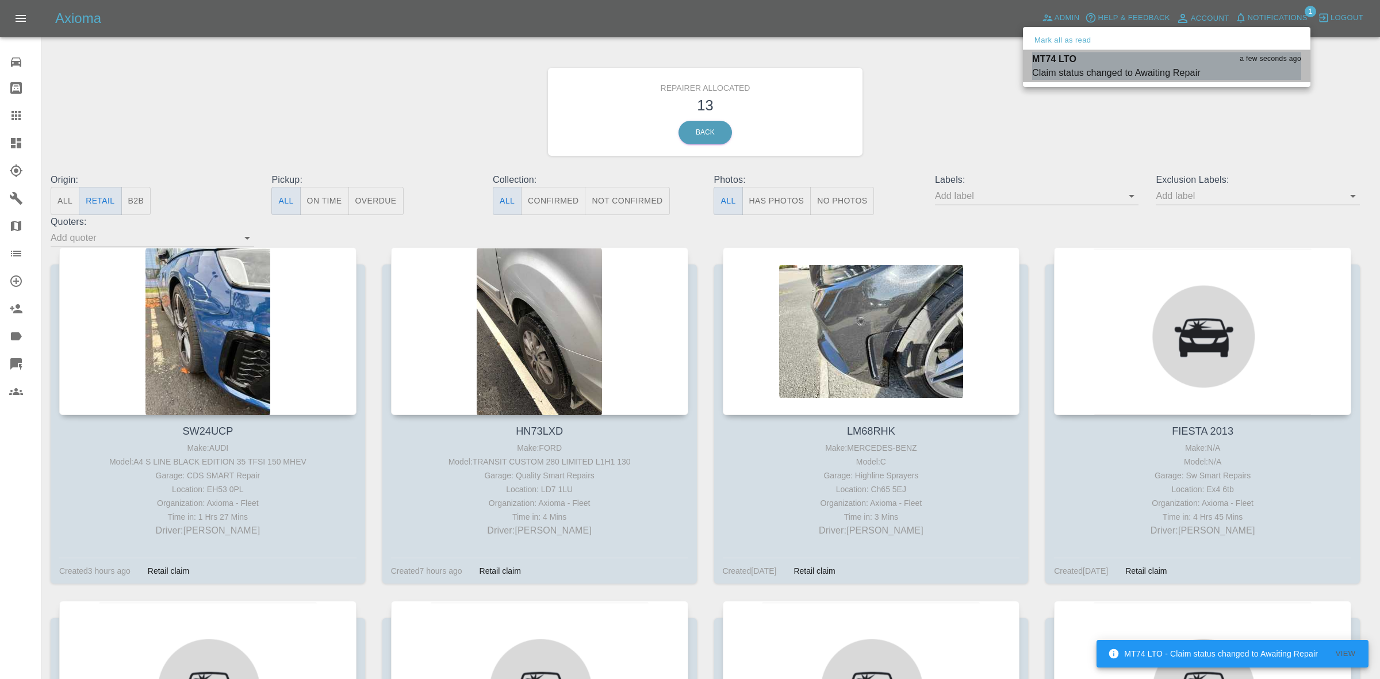
click at [1157, 82] on li "MT74 LTO a few seconds ago Claim status changed to Awaiting Repair Mark as read" at bounding box center [1167, 66] width 288 height 32
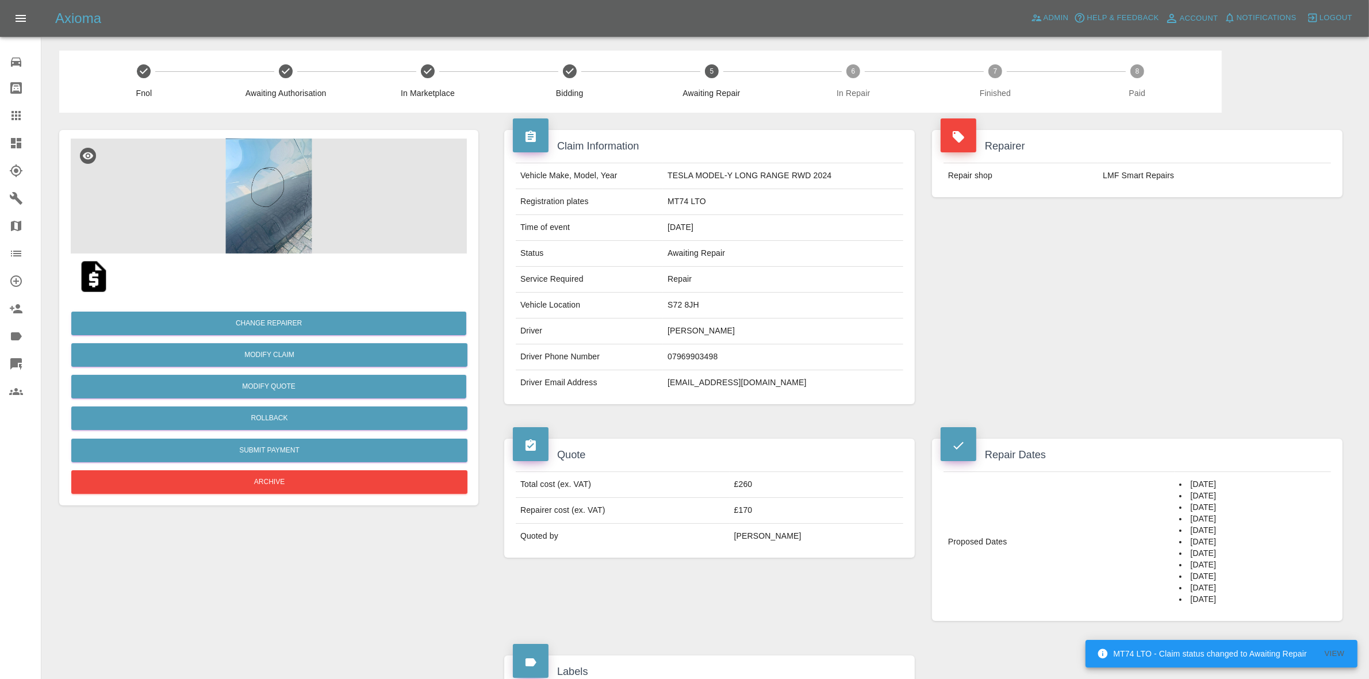
click at [0, 152] on link "Dashboard" at bounding box center [20, 143] width 41 height 28
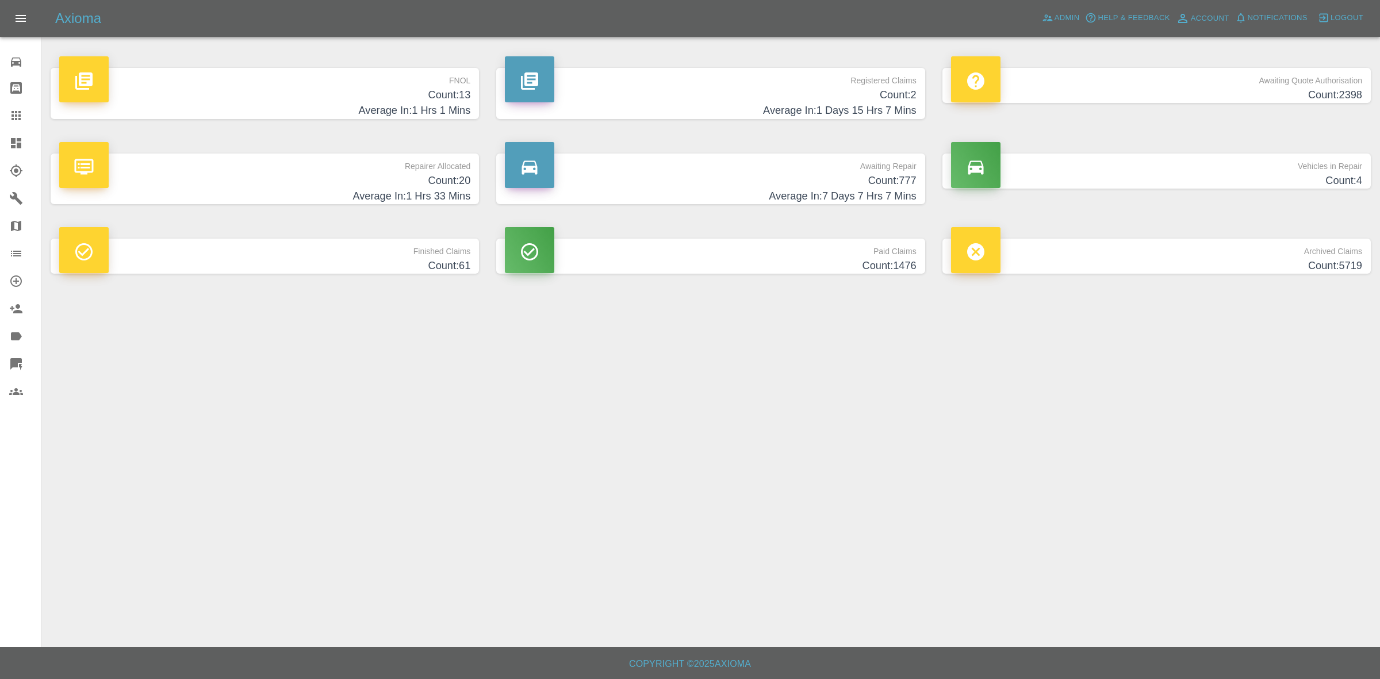
click at [340, 180] on h4 "Count: 20" at bounding box center [264, 181] width 411 height 16
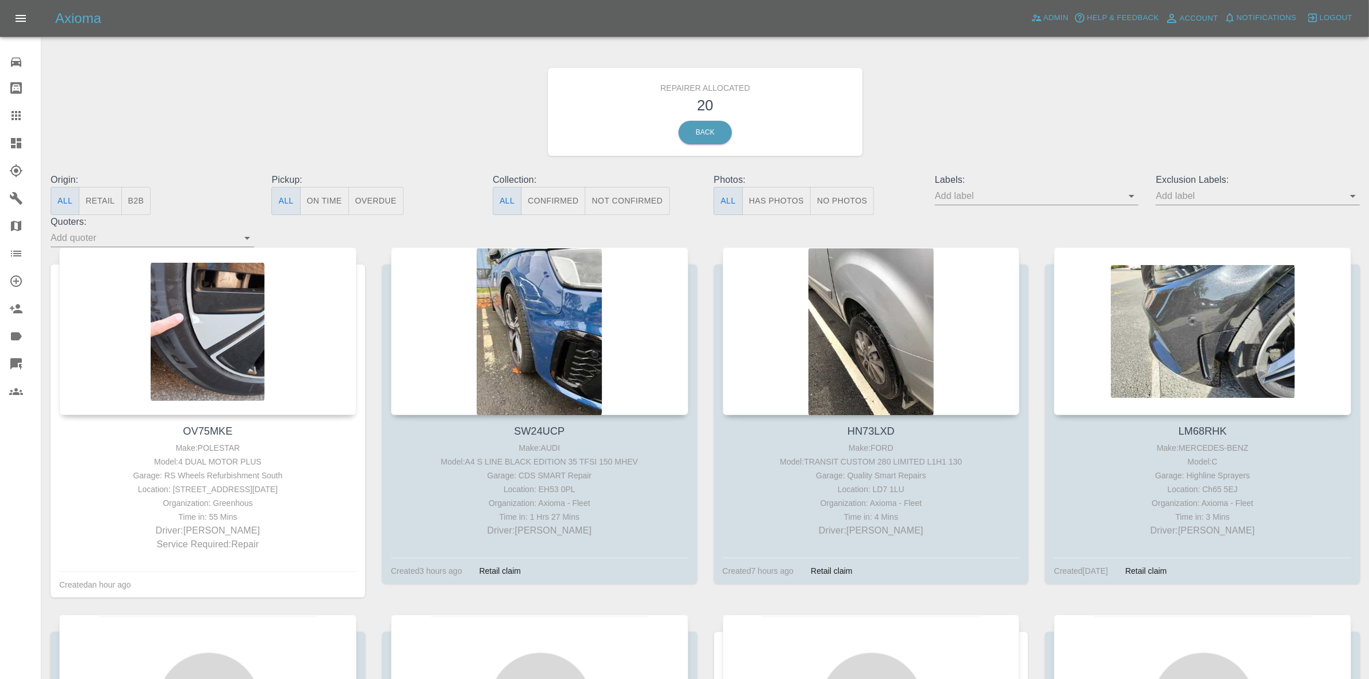
click at [100, 201] on button "Retail" at bounding box center [100, 201] width 43 height 28
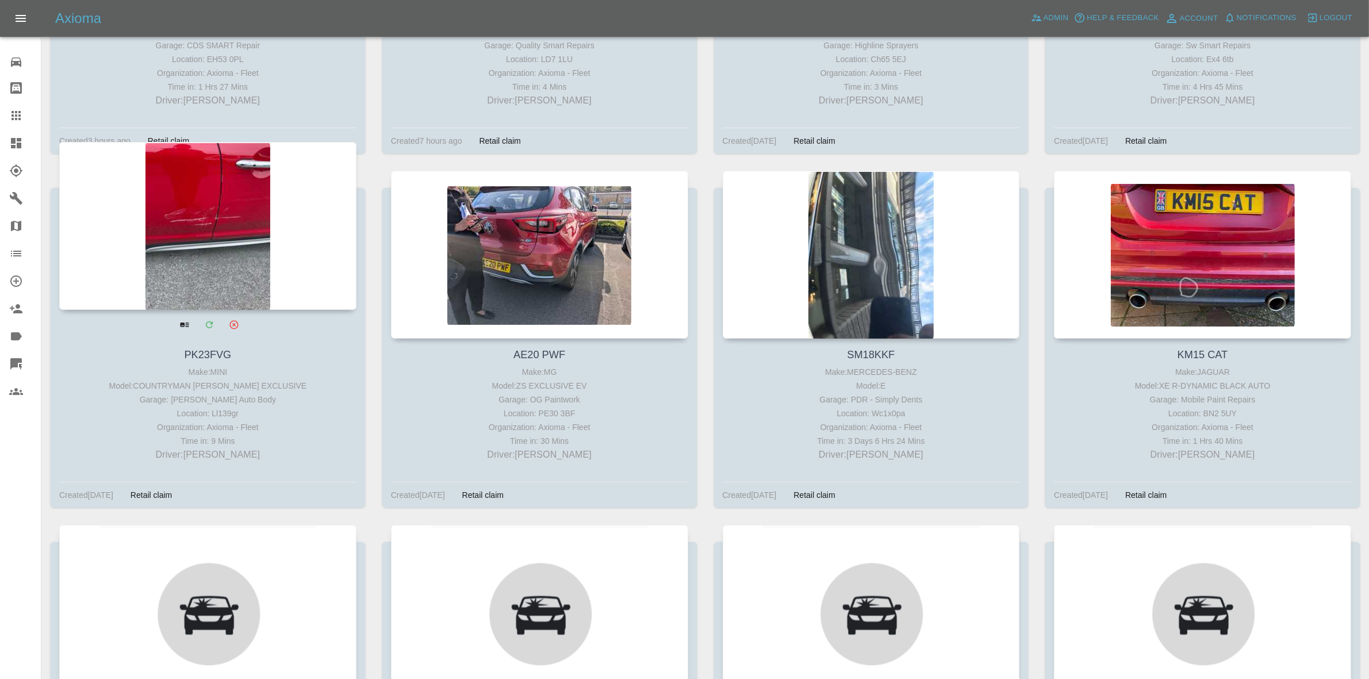
scroll to position [431, 0]
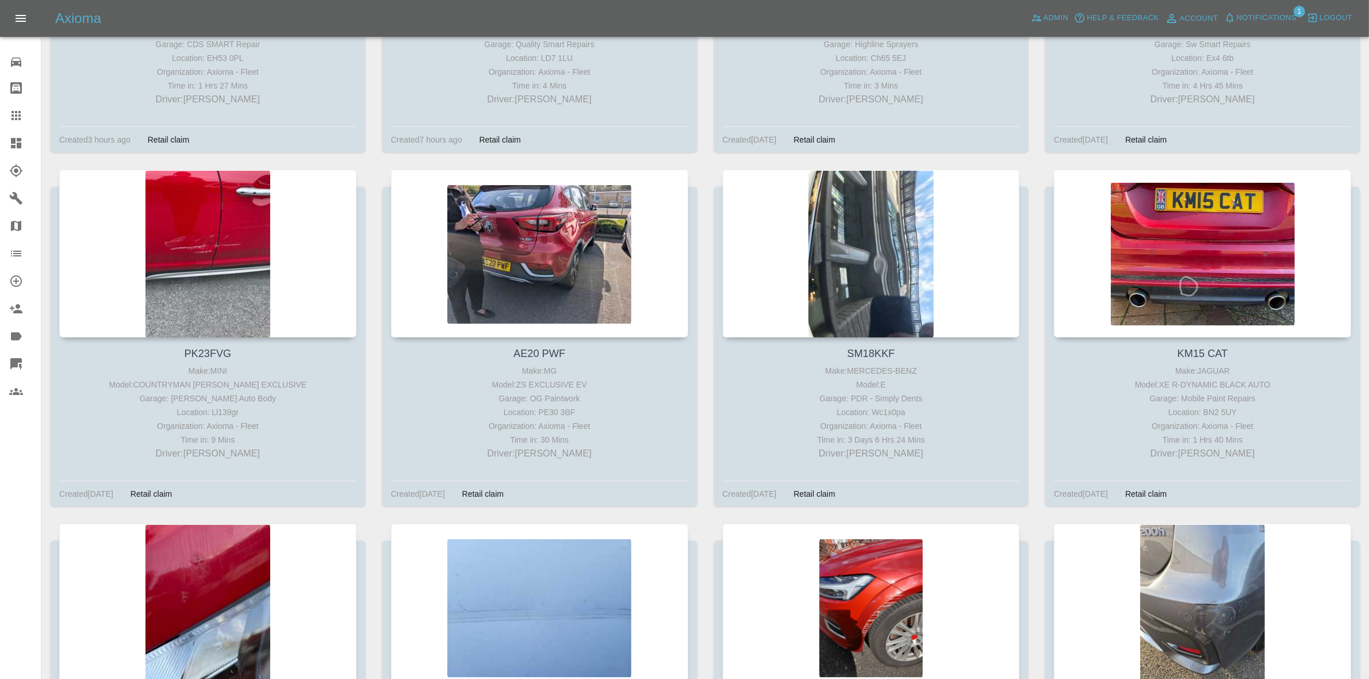
click at [1256, 16] on span "Notifications" at bounding box center [1267, 18] width 60 height 13
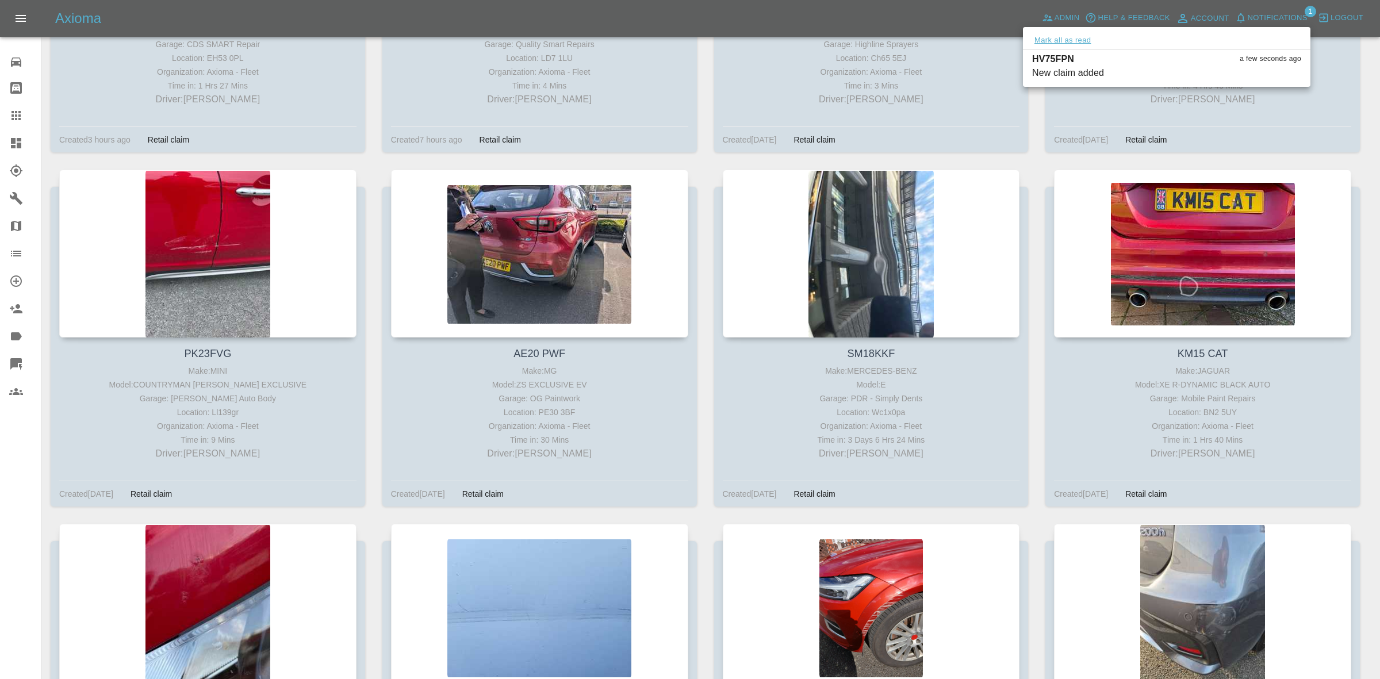
click at [1064, 41] on button "Mark all as read" at bounding box center [1062, 40] width 61 height 13
click at [1042, 170] on div at bounding box center [690, 339] width 1380 height 679
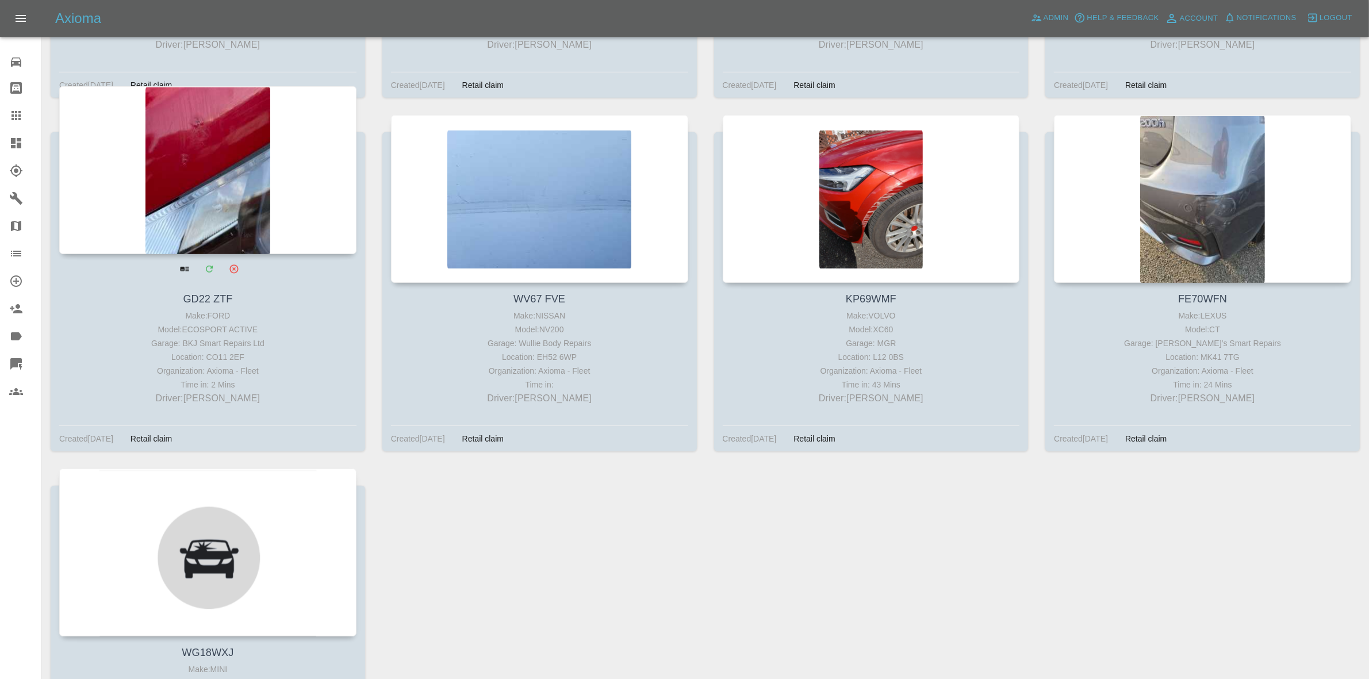
scroll to position [863, 0]
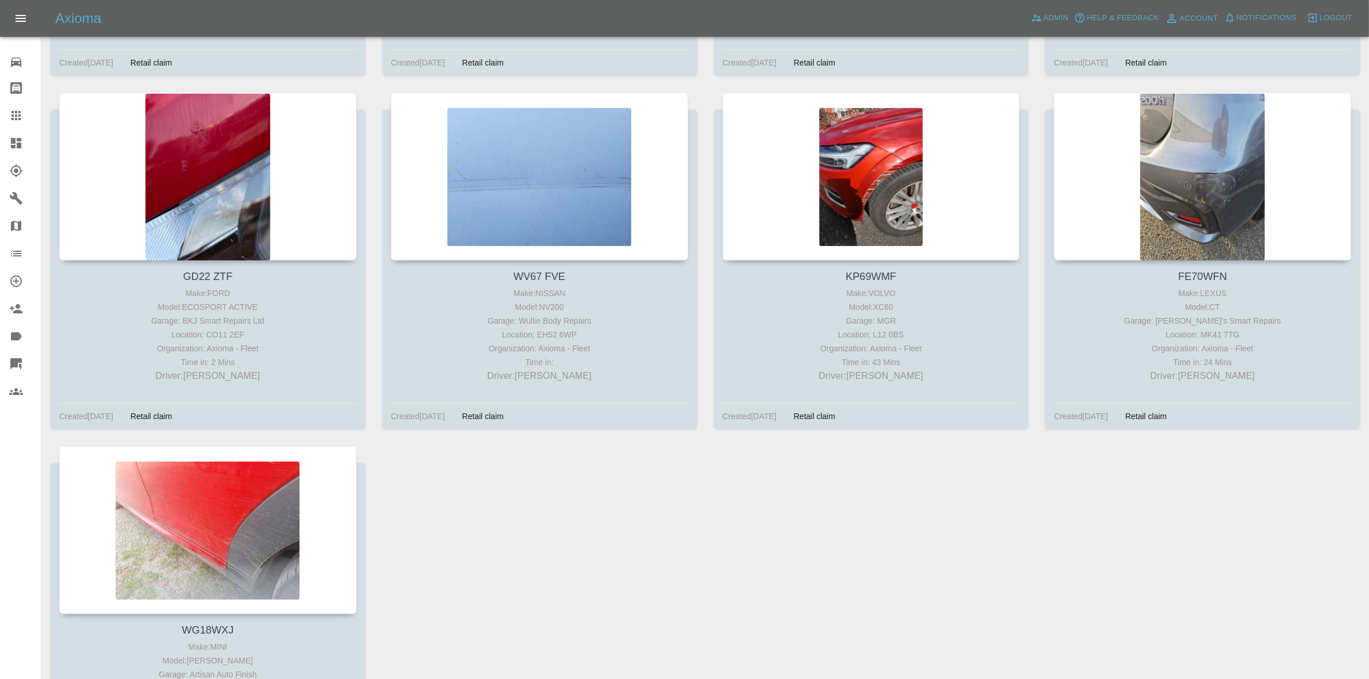
click at [0, 148] on link "Dashboard" at bounding box center [20, 143] width 41 height 28
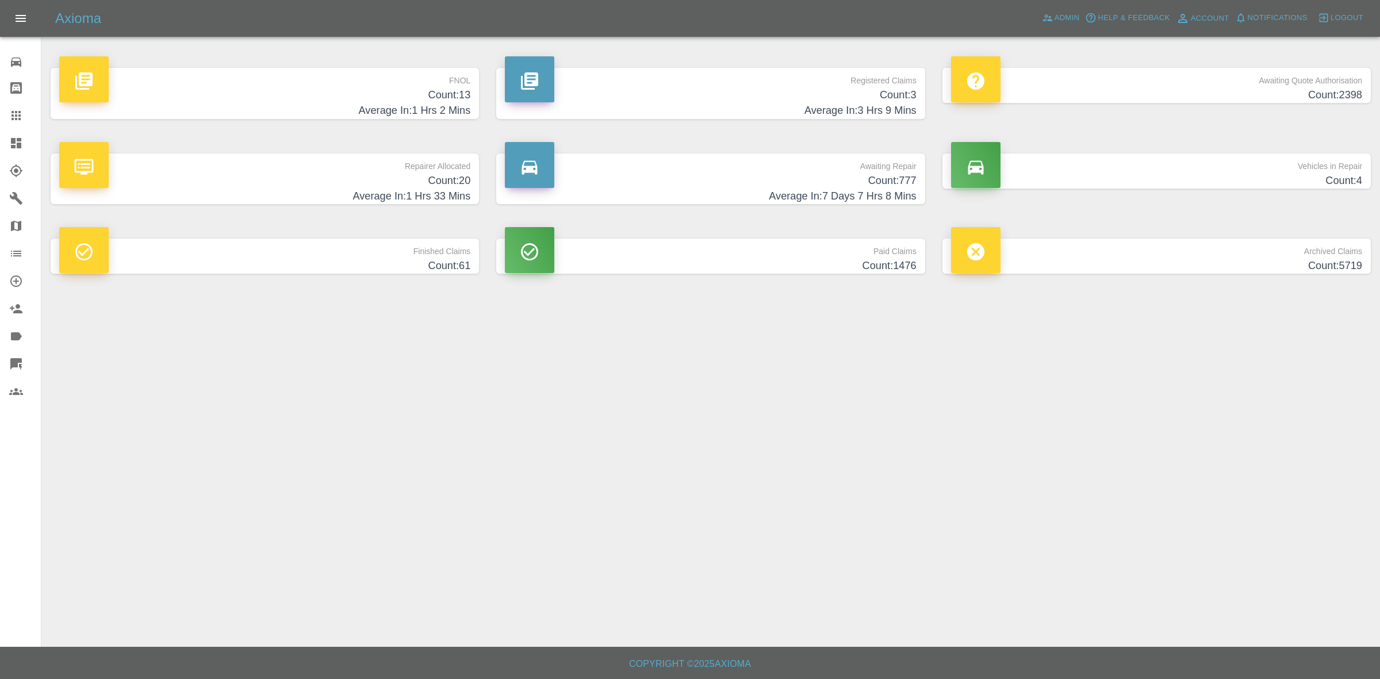
click at [794, 185] on h4 "Count: 777" at bounding box center [710, 181] width 411 height 16
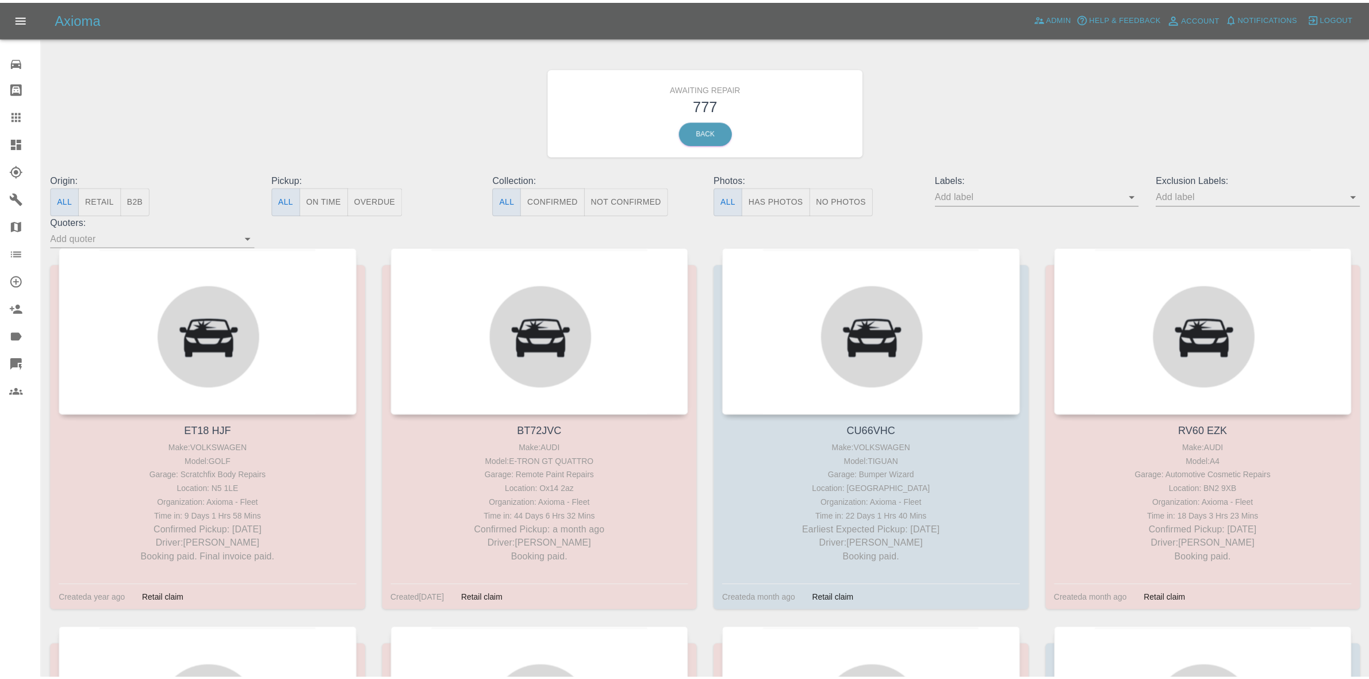
scroll to position [61224, 0]
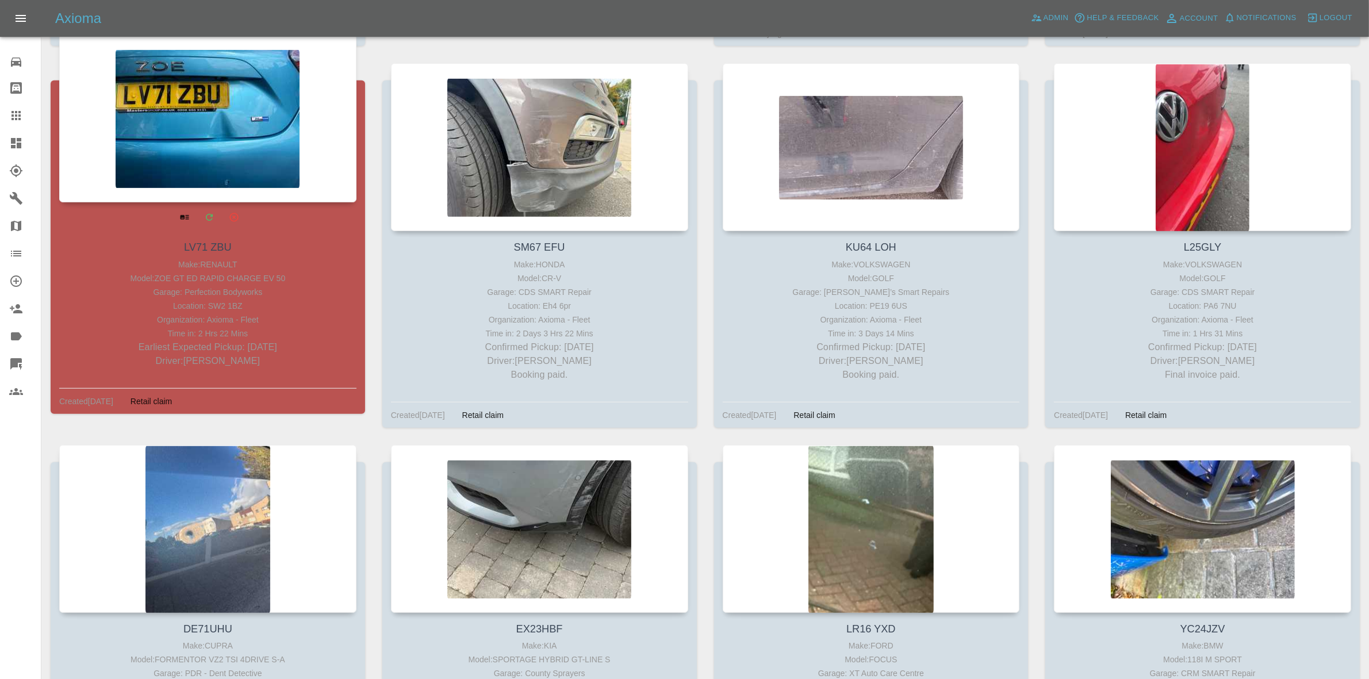
click at [193, 188] on div at bounding box center [207, 119] width 297 height 168
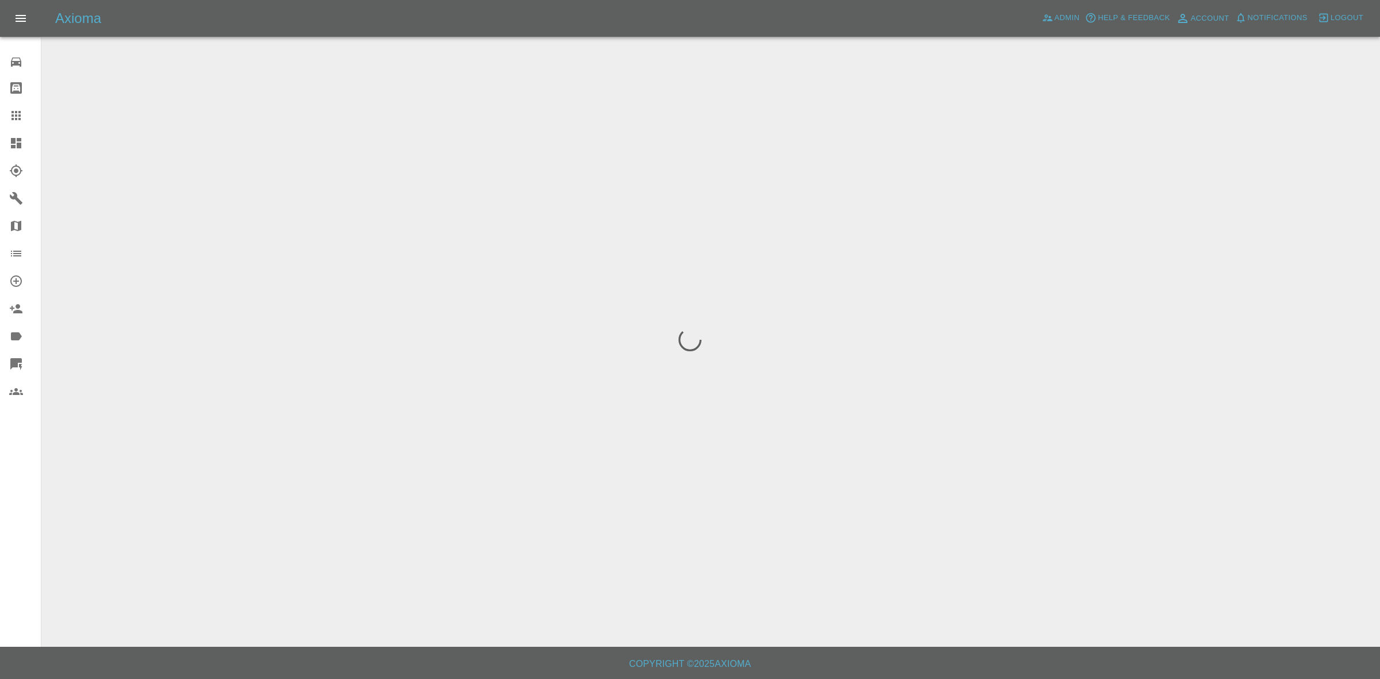
click at [1278, 17] on span "Notifications" at bounding box center [1278, 18] width 60 height 13
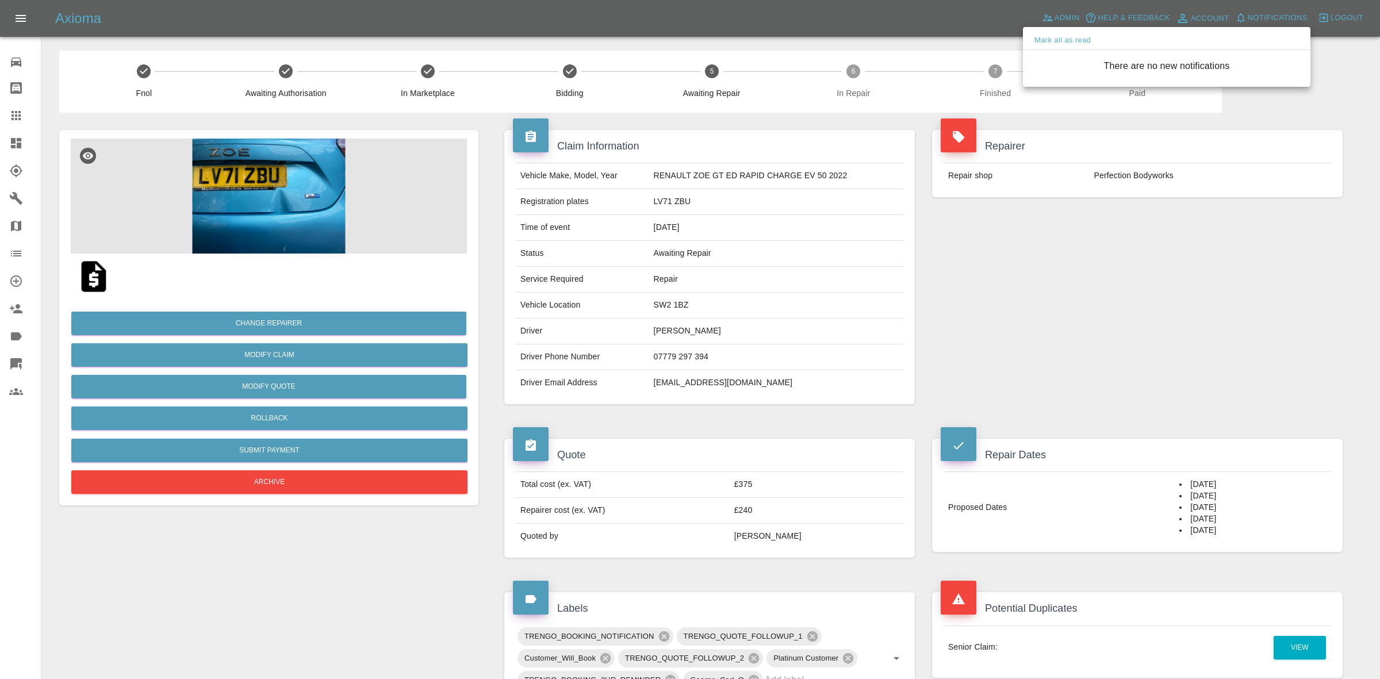
click at [617, 299] on div at bounding box center [690, 339] width 1380 height 679
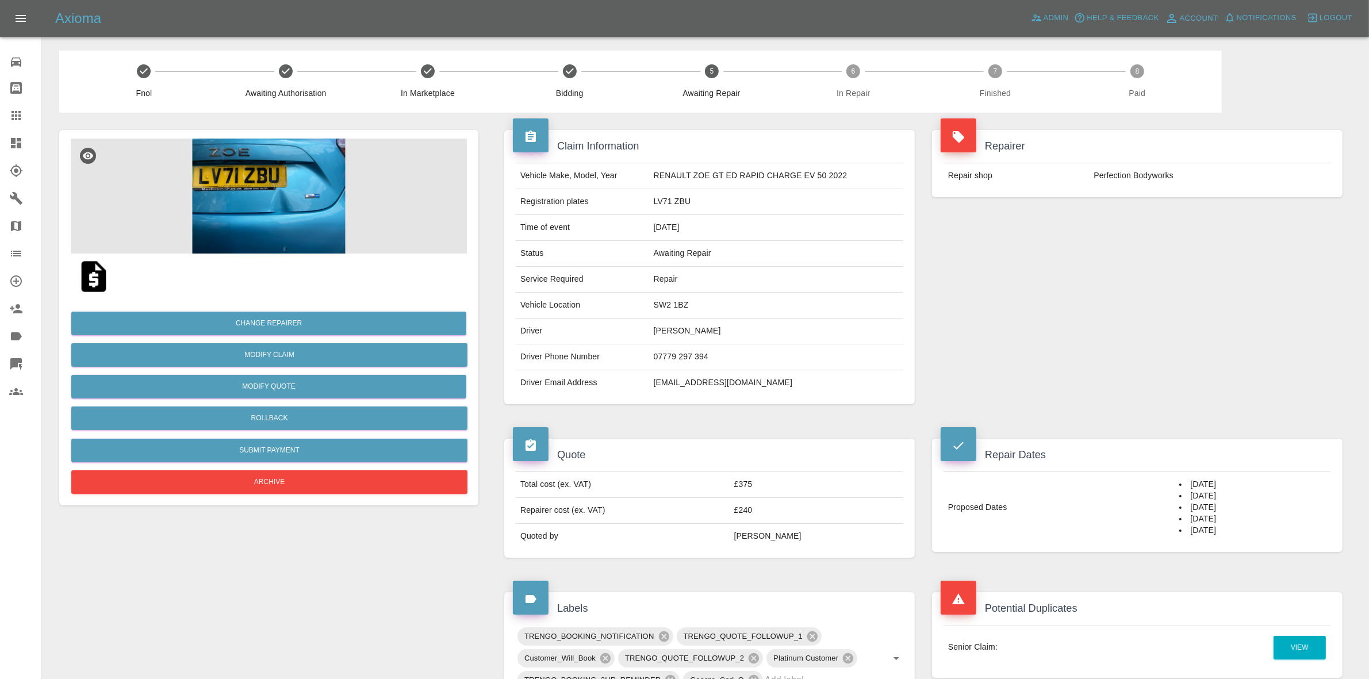
click at [330, 254] on div at bounding box center [269, 277] width 396 height 46
click at [312, 231] on img at bounding box center [269, 196] width 396 height 115
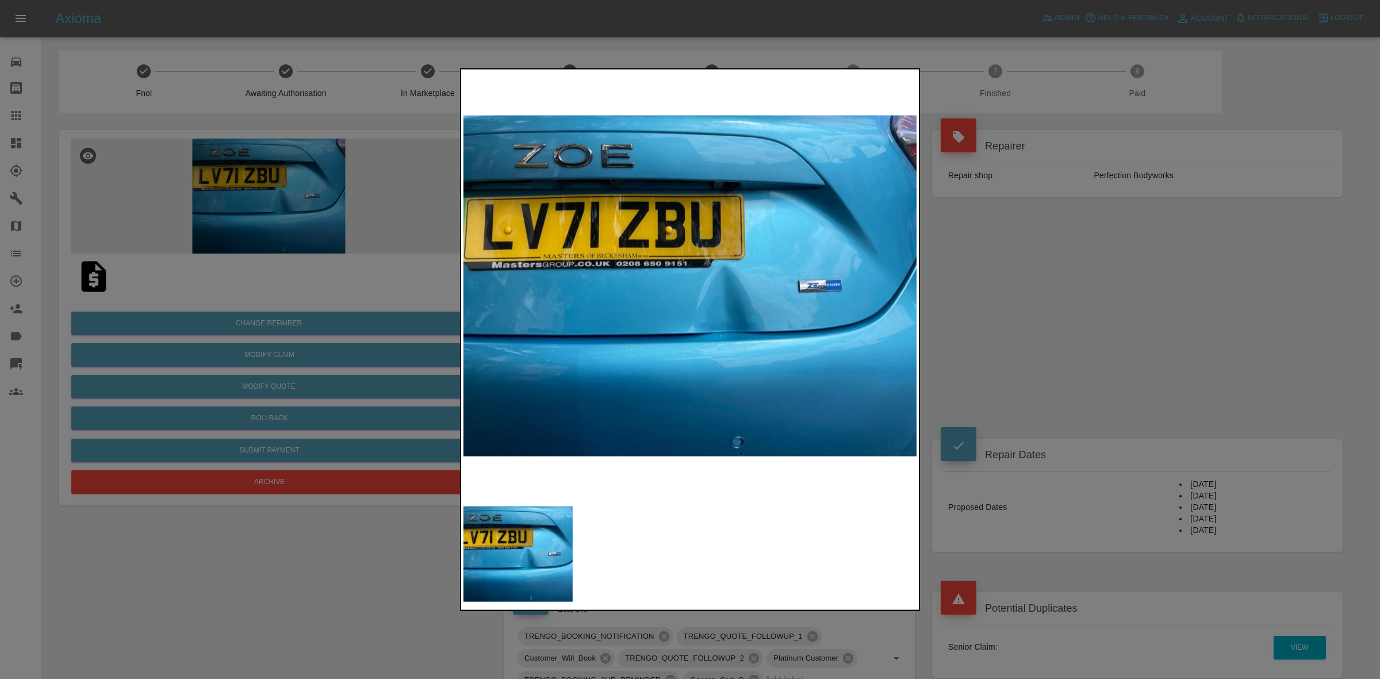
click at [1027, 368] on div at bounding box center [690, 339] width 1380 height 679
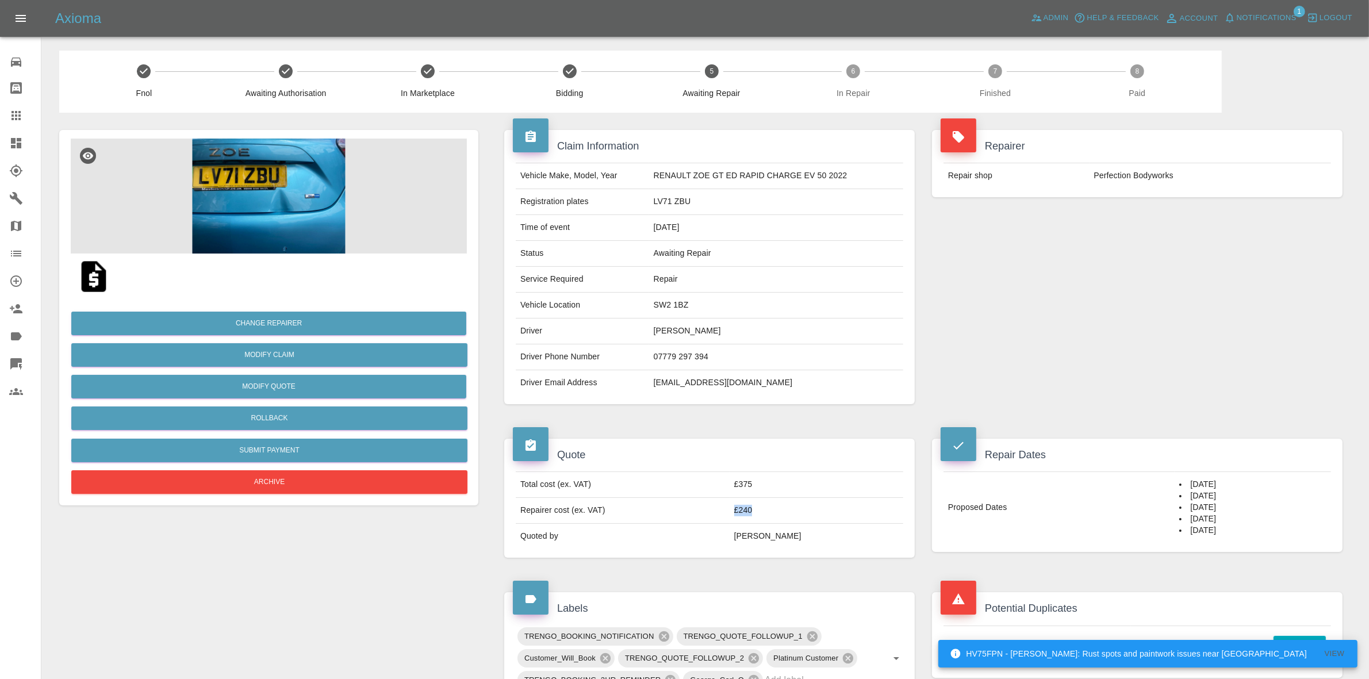
drag, startPoint x: 745, startPoint y: 516, endPoint x: 778, endPoint y: 524, distance: 34.3
click at [780, 516] on tr "Repairer cost (ex. VAT) £240" at bounding box center [710, 511] width 388 height 26
click at [23, 115] on div at bounding box center [25, 116] width 32 height 14
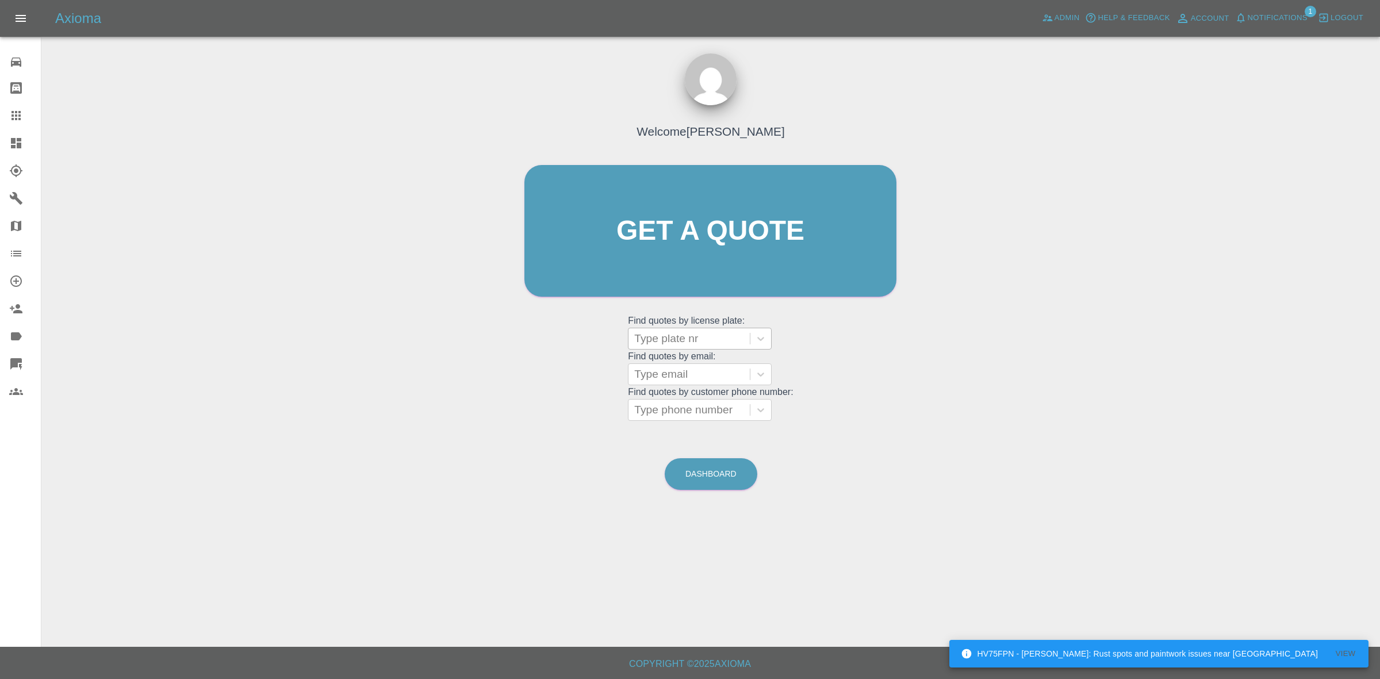
click at [660, 332] on div at bounding box center [689, 339] width 110 height 16
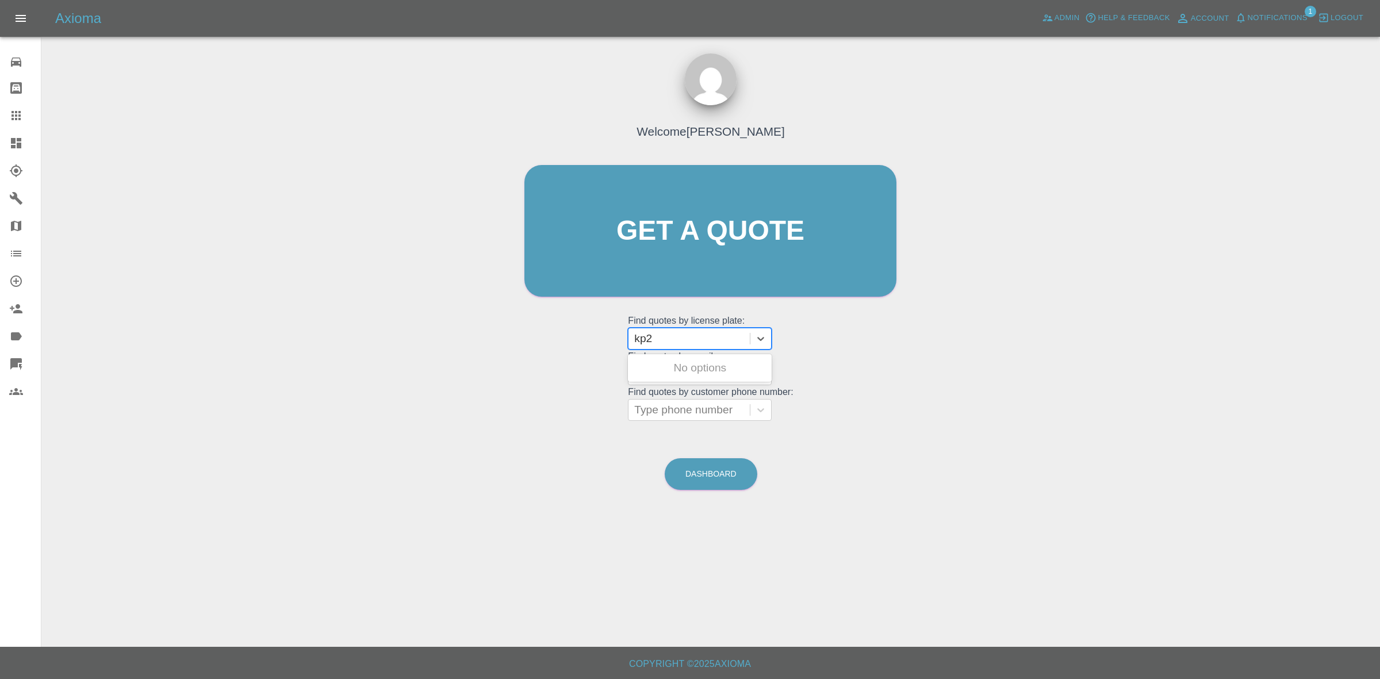
type input "kp23"
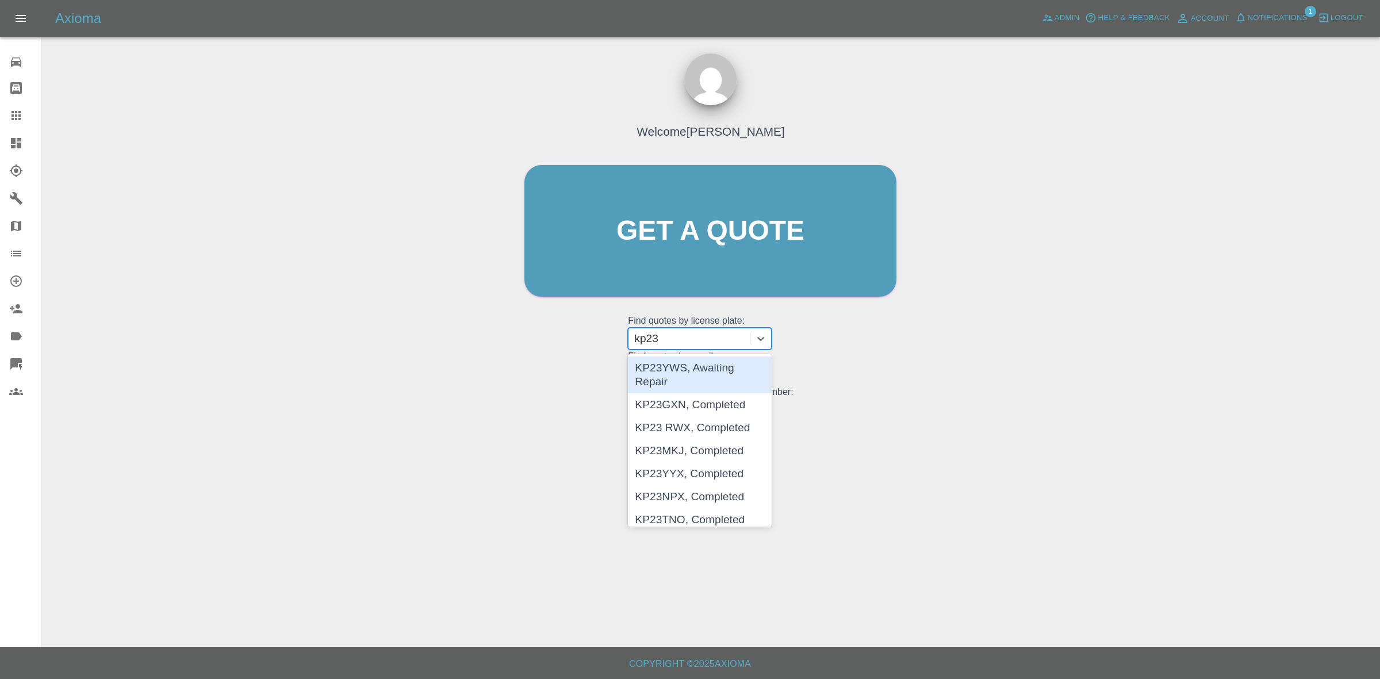
click at [682, 377] on div "KP23YWS, Awaiting Repair" at bounding box center [700, 375] width 144 height 37
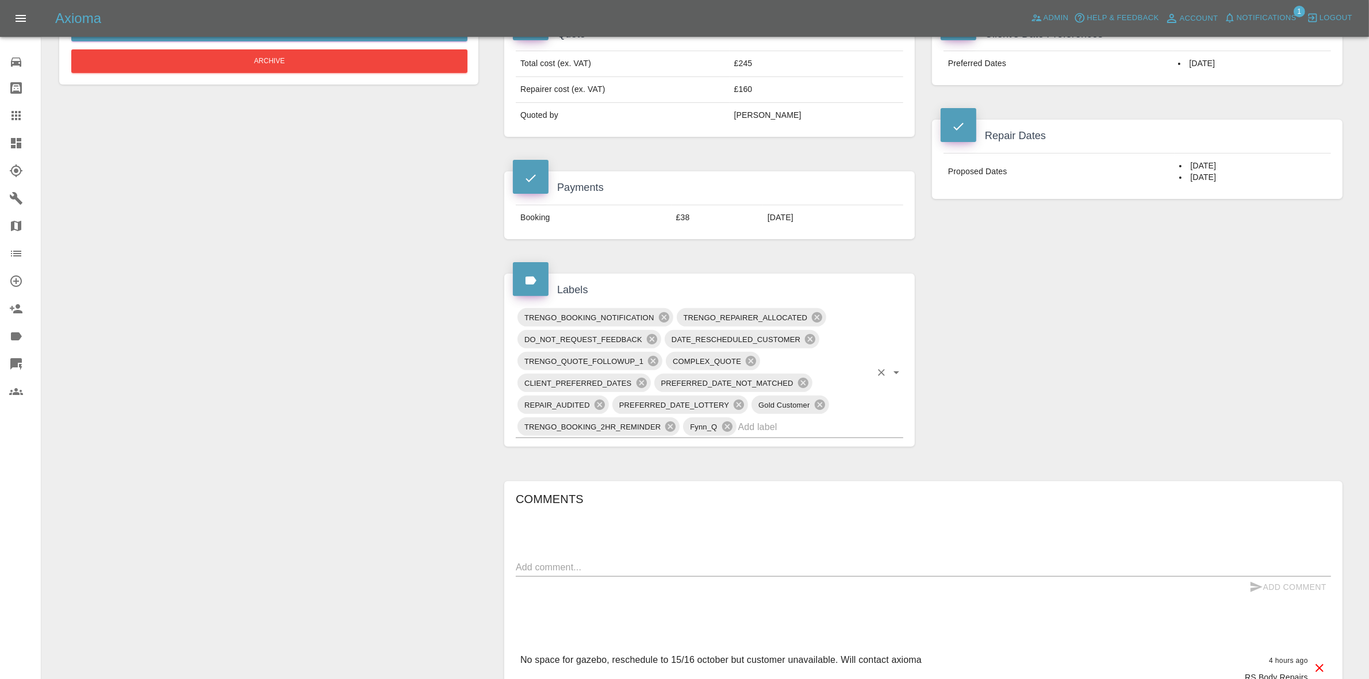
scroll to position [431, 0]
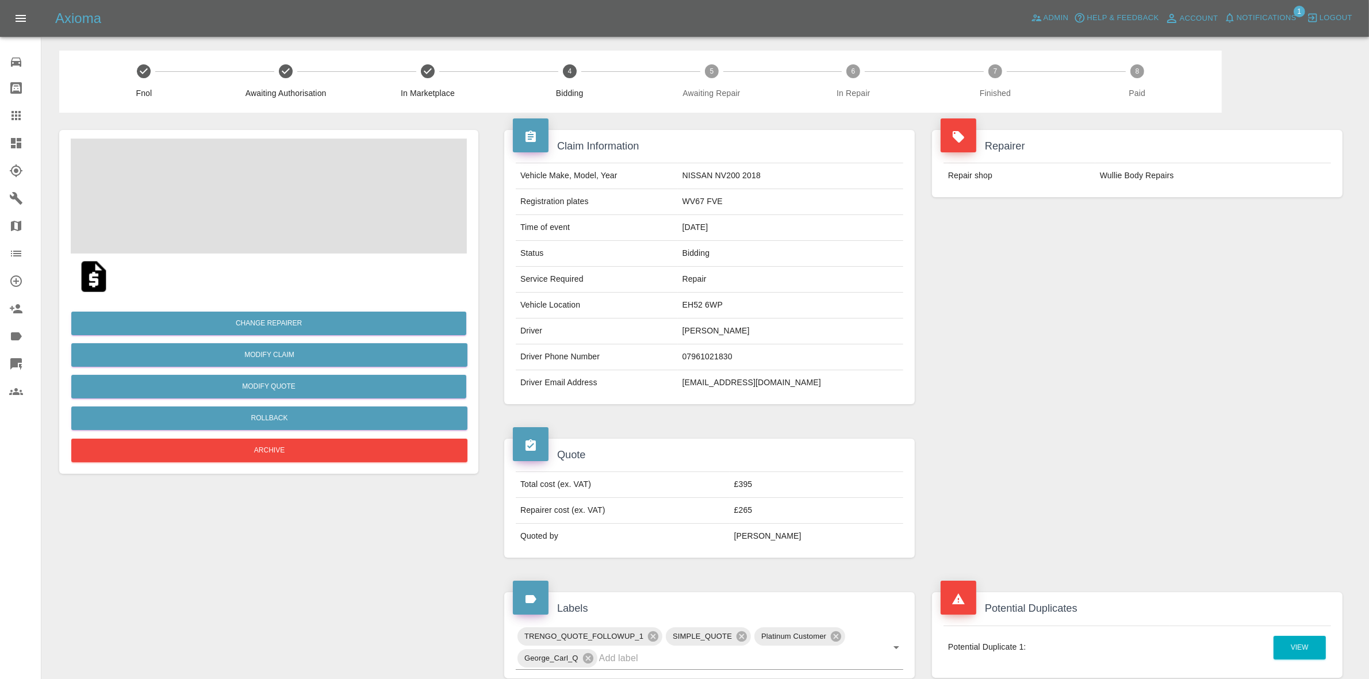
click at [1257, 19] on span "Notifications" at bounding box center [1267, 18] width 60 height 13
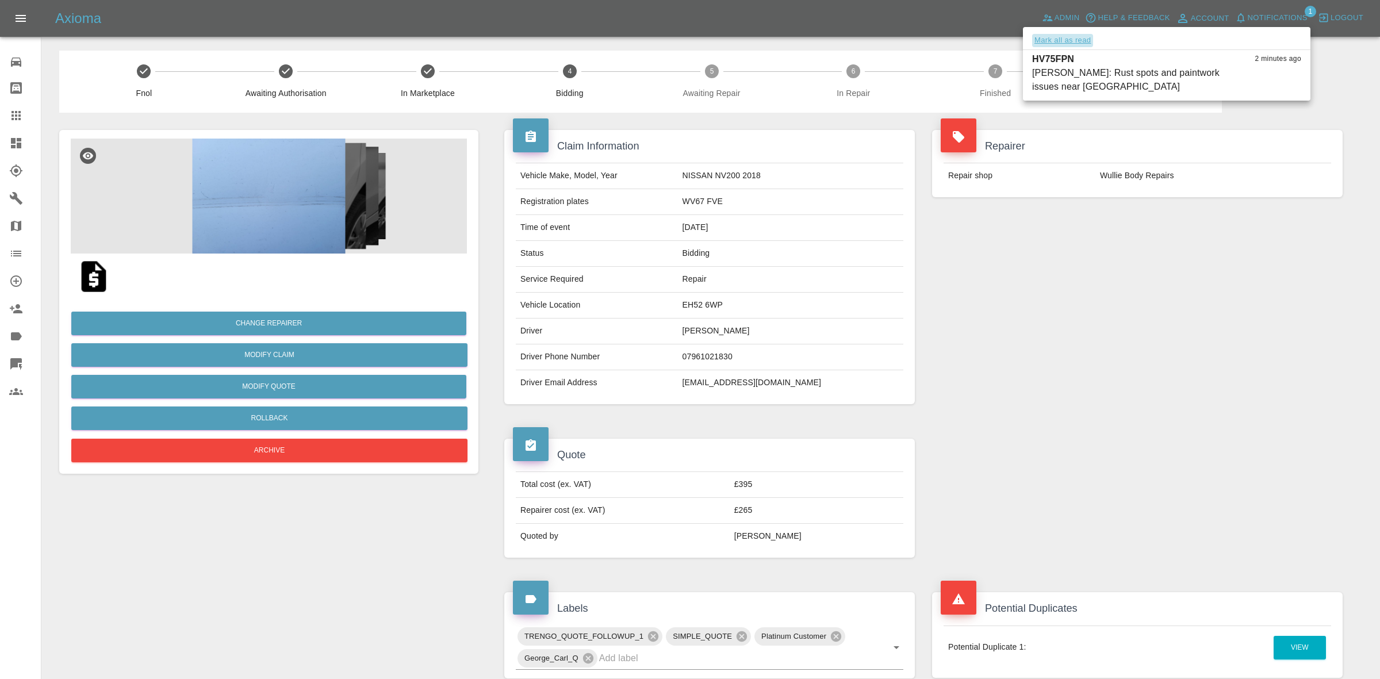
click at [1070, 41] on button "Mark all as read" at bounding box center [1062, 40] width 61 height 13
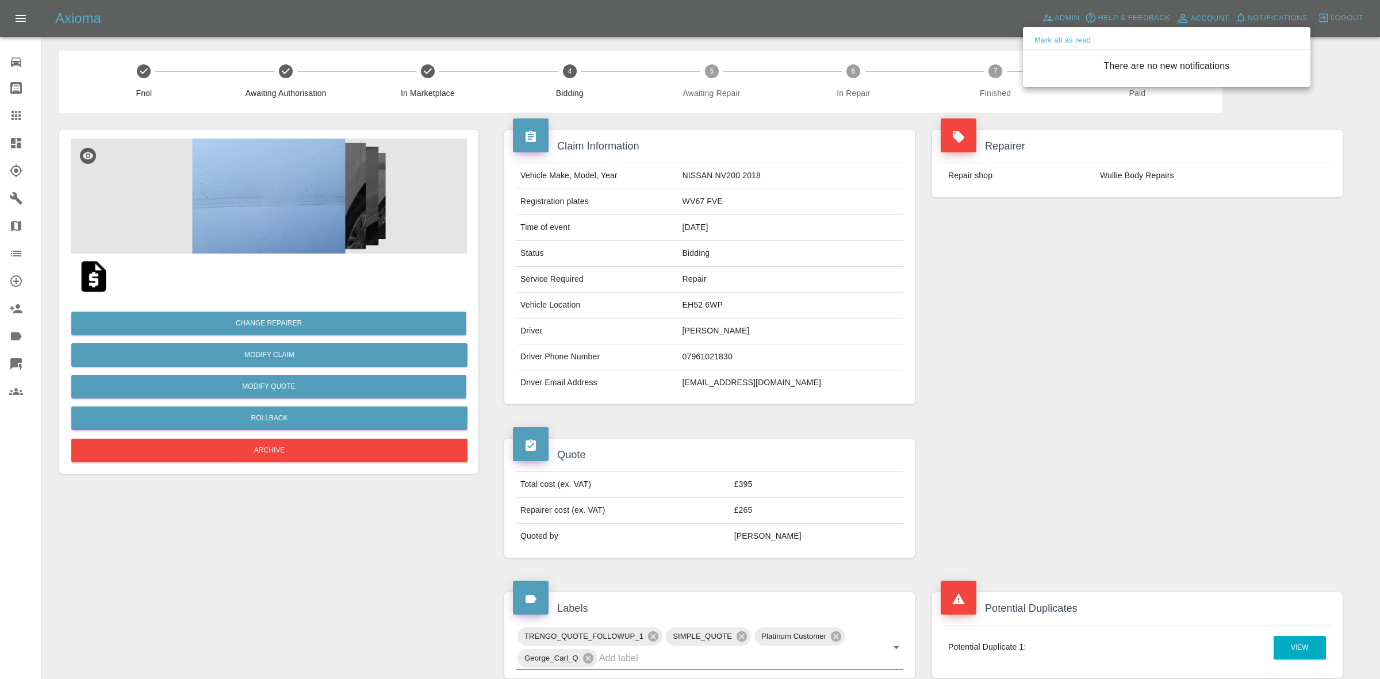
click at [1143, 233] on div at bounding box center [690, 339] width 1380 height 679
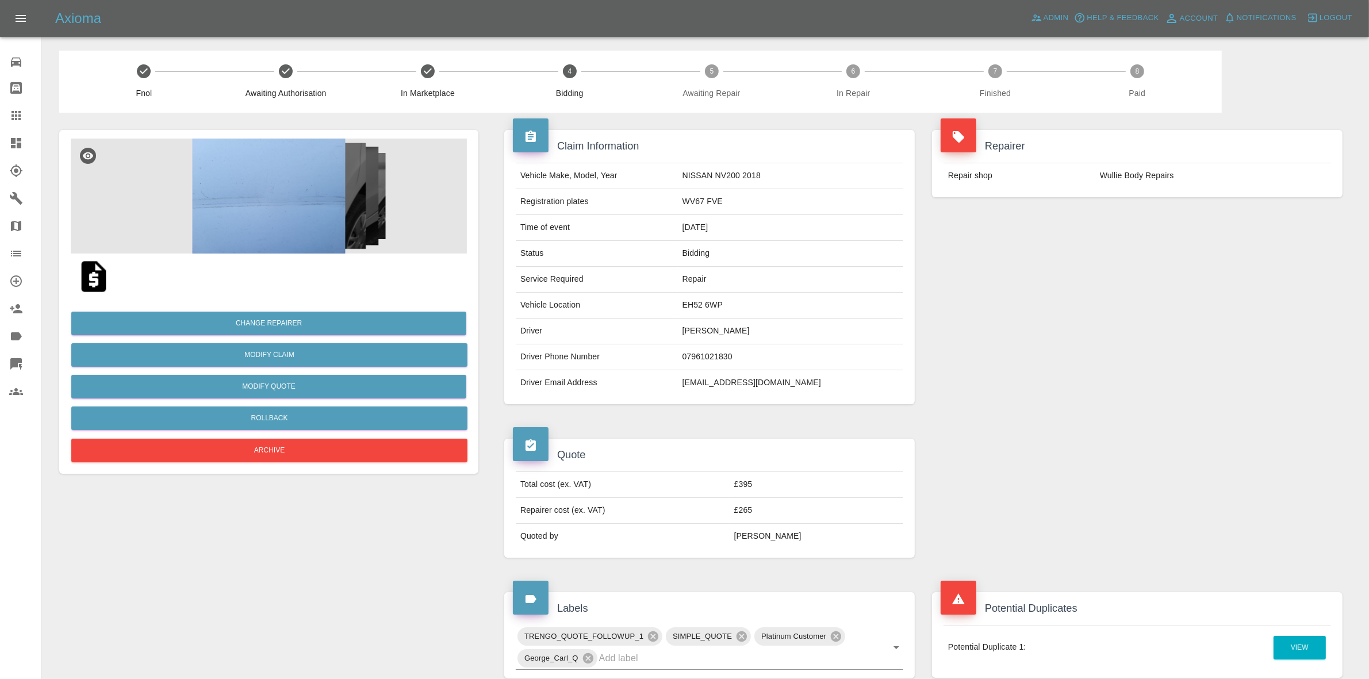
click at [1177, 292] on div "Repairer Repair shop Wullie Body Repairs" at bounding box center [1138, 267] width 428 height 309
click at [298, 194] on img at bounding box center [269, 196] width 396 height 115
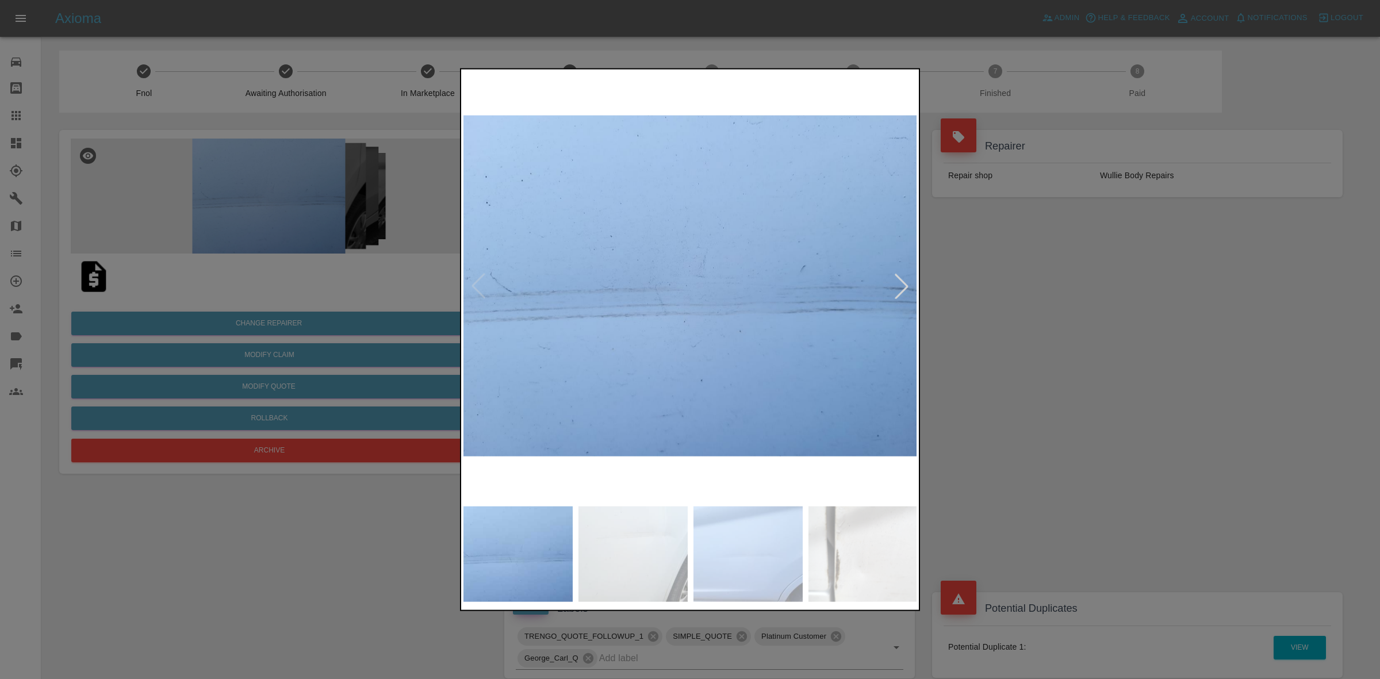
click at [901, 285] on div at bounding box center [901, 285] width 25 height 25
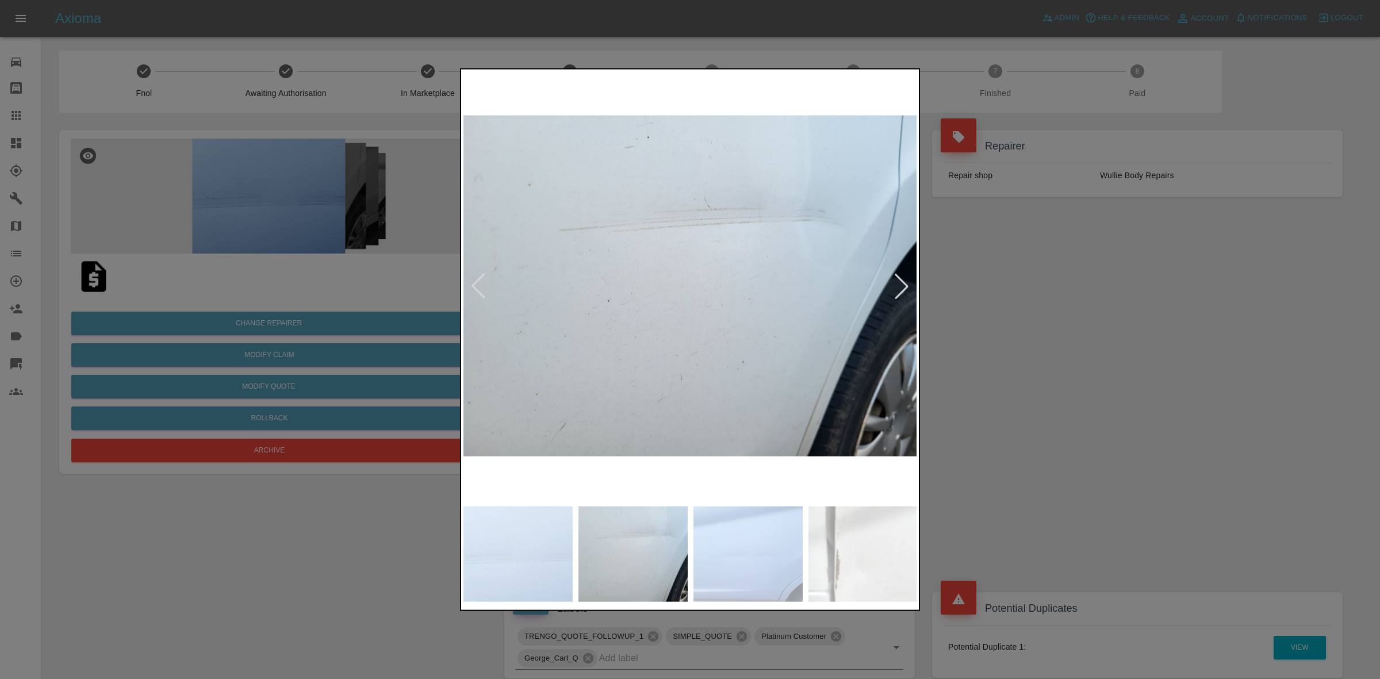
click at [901, 285] on div at bounding box center [901, 285] width 25 height 25
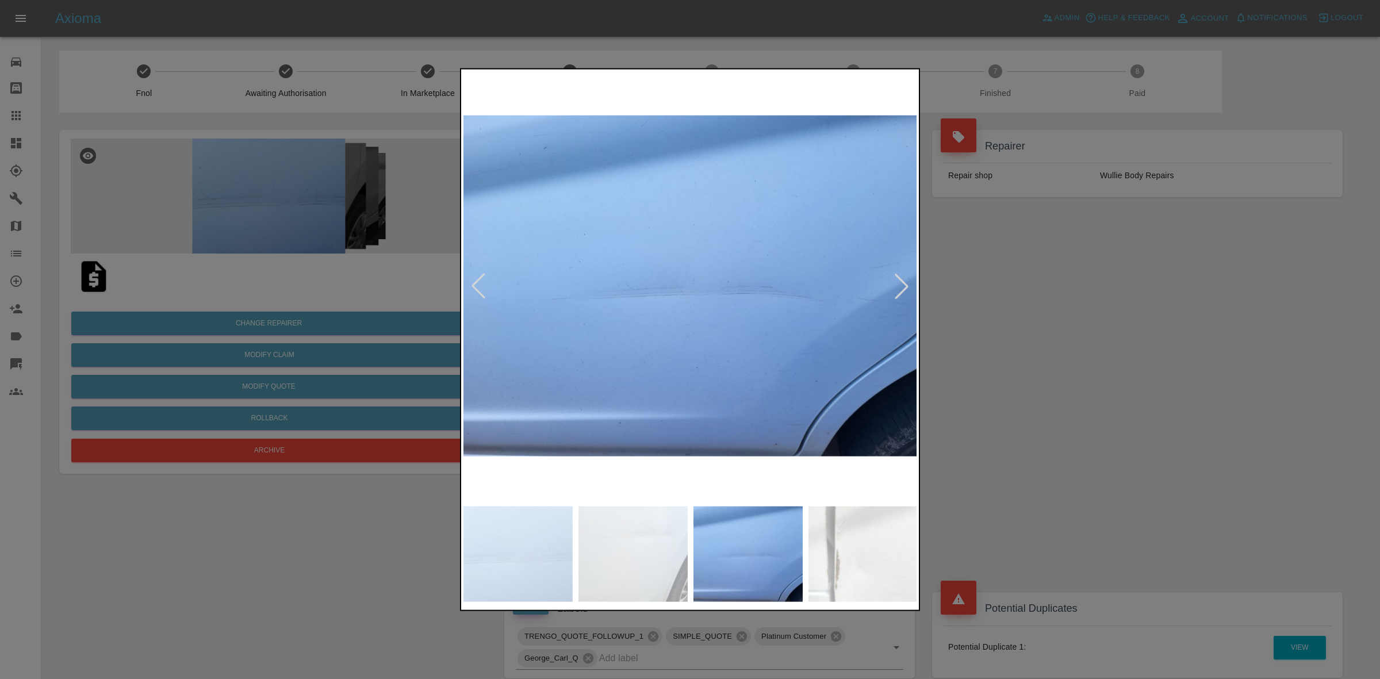
click at [901, 285] on div at bounding box center [901, 285] width 25 height 25
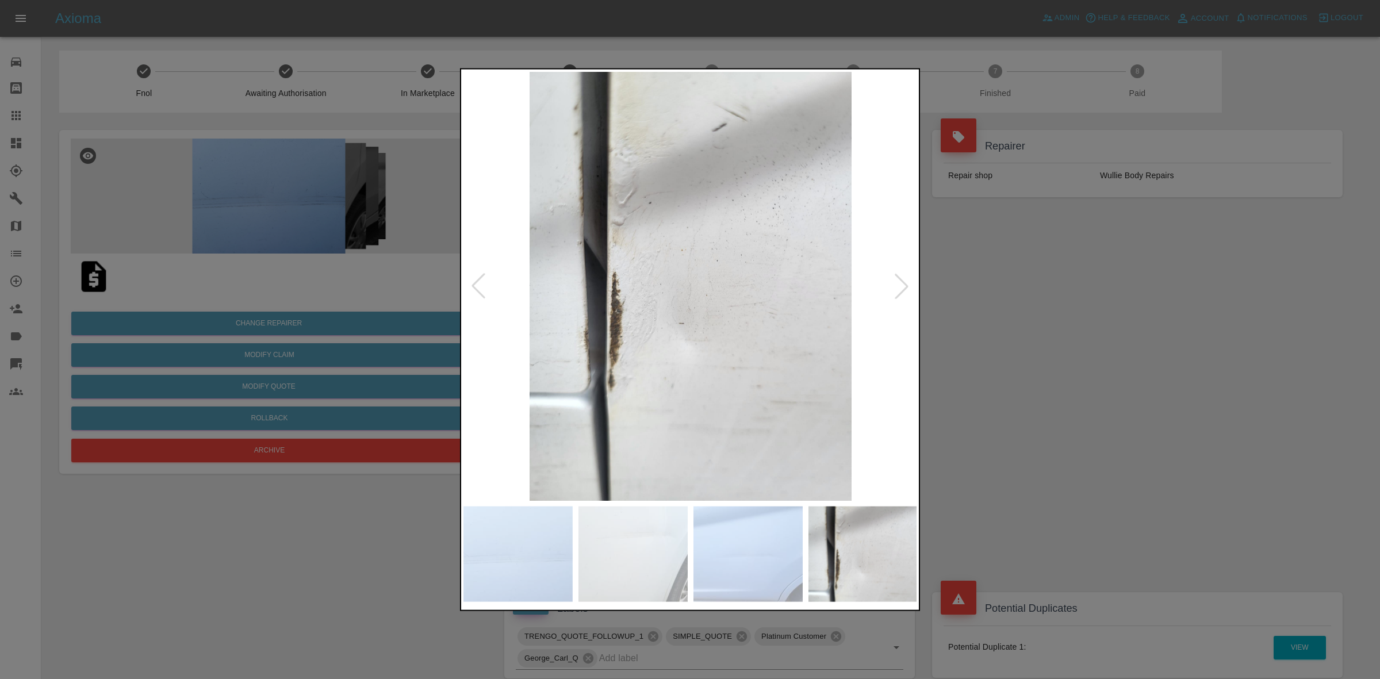
click at [901, 285] on div at bounding box center [901, 285] width 25 height 25
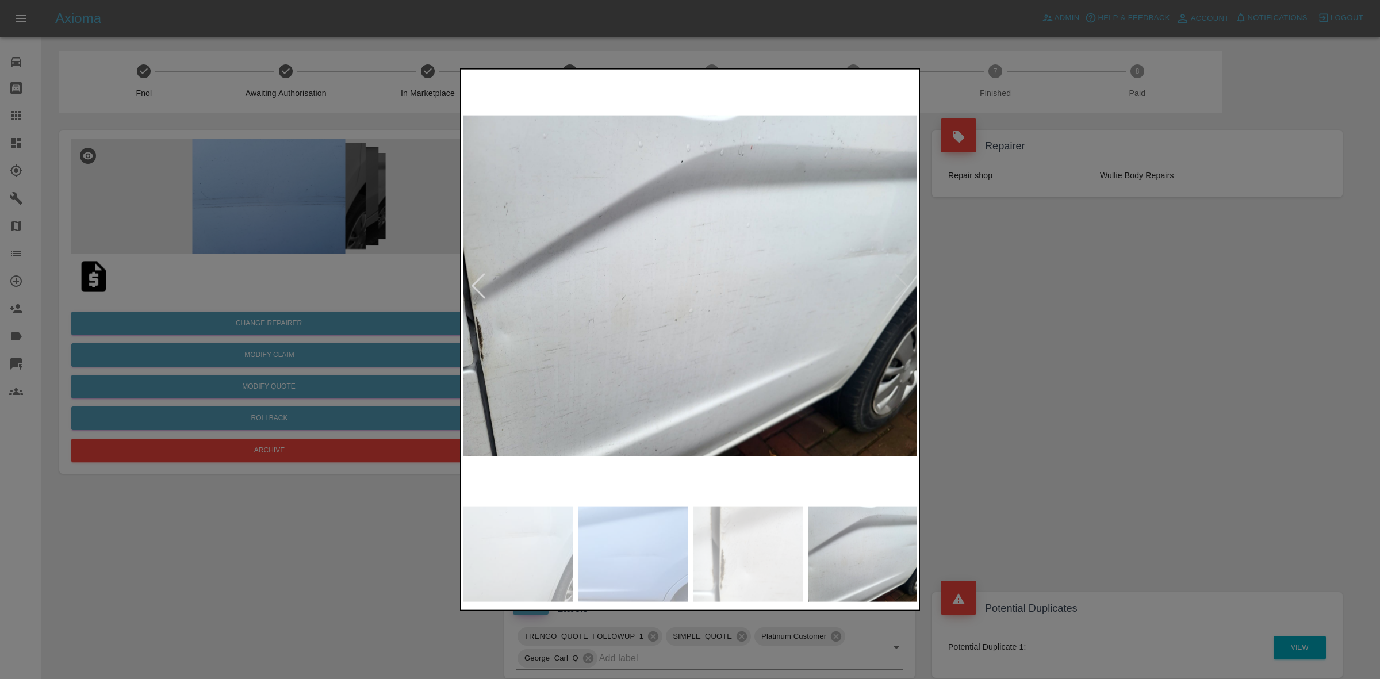
click at [901, 285] on img at bounding box center [691, 285] width 454 height 429
click at [1101, 312] on div at bounding box center [690, 339] width 1380 height 679
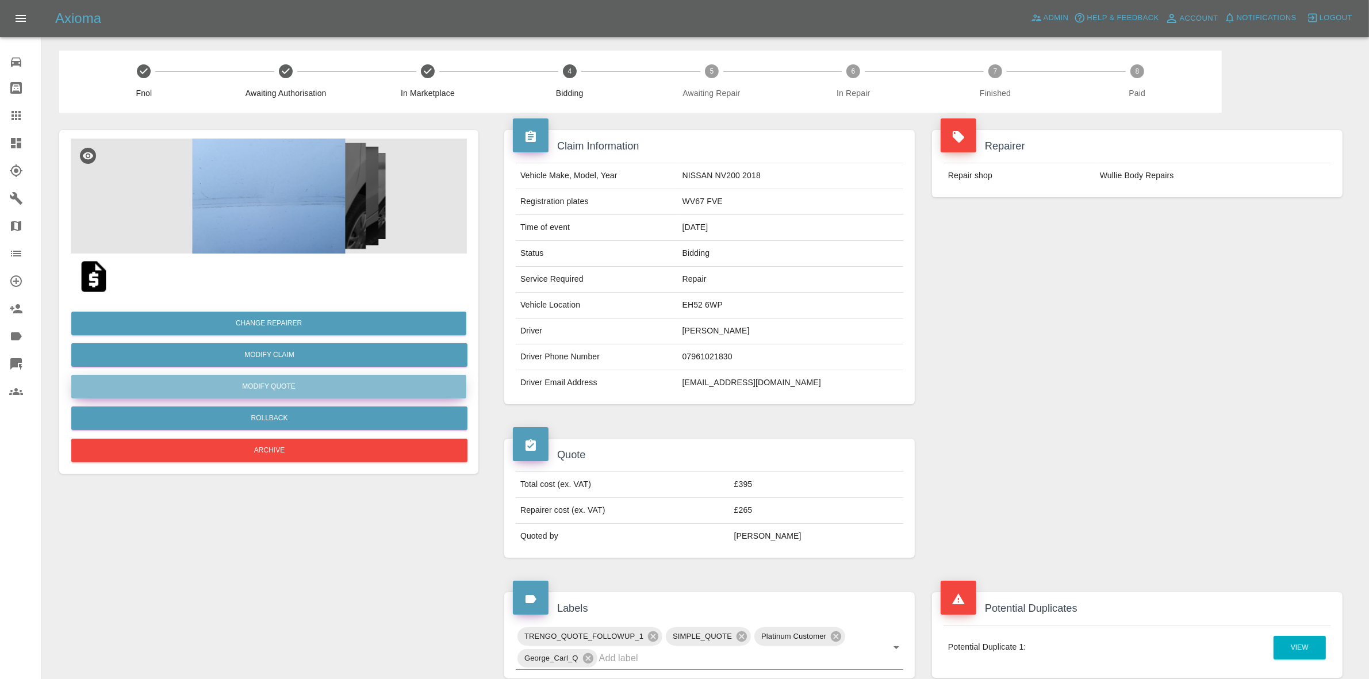
click at [257, 387] on button "Modify Quote" at bounding box center [268, 387] width 395 height 24
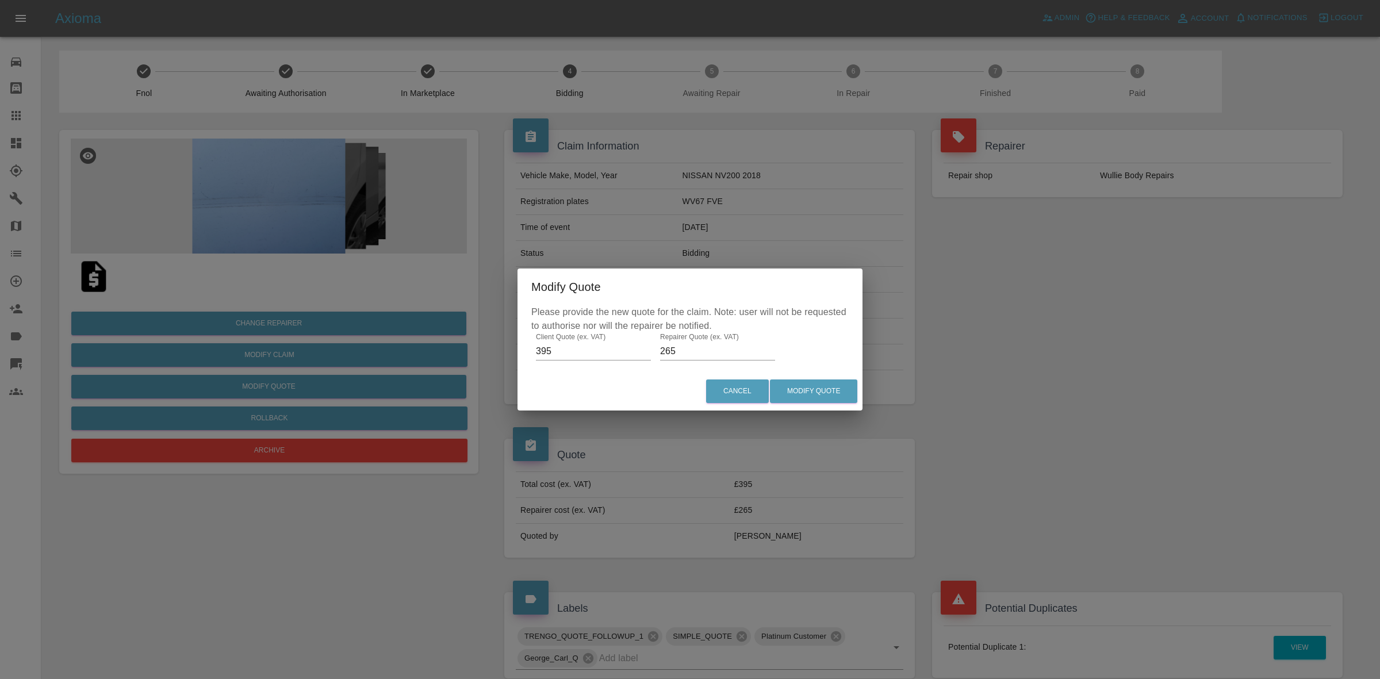
click at [667, 349] on input "265" at bounding box center [717, 351] width 115 height 18
type input "240"
click at [797, 389] on button "Modify Quote" at bounding box center [813, 392] width 87 height 24
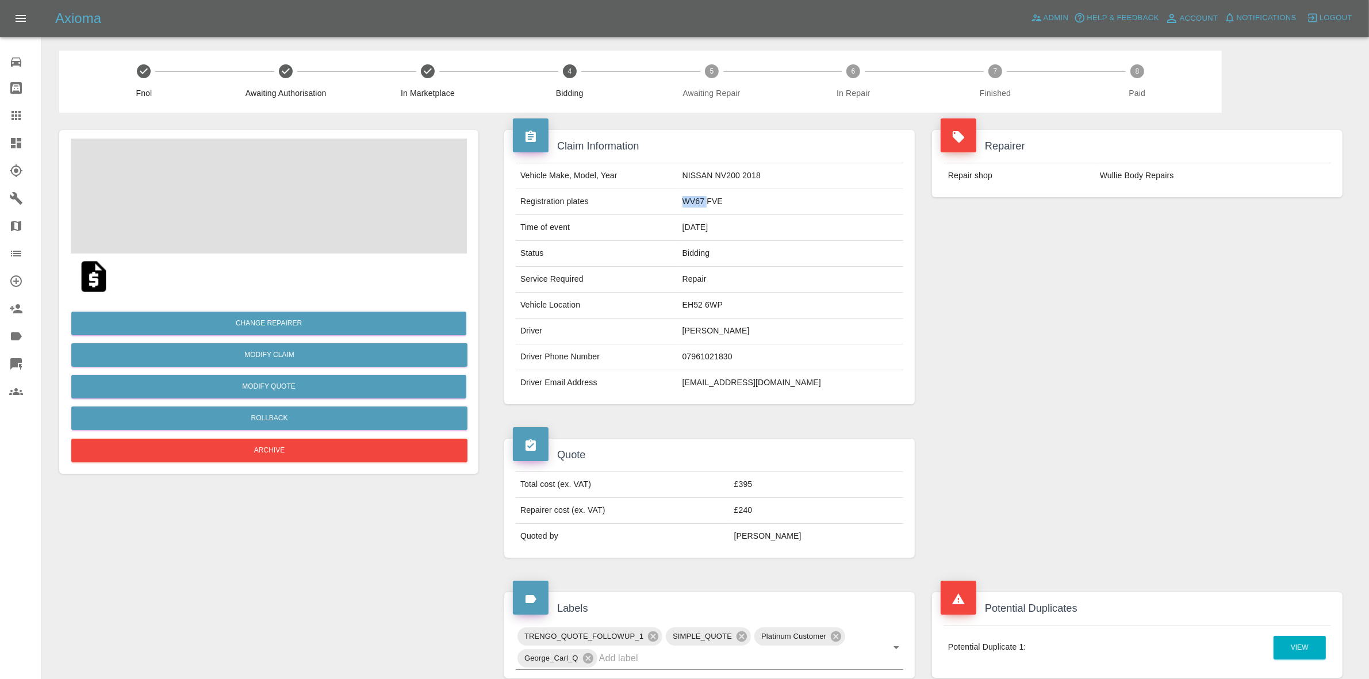
click at [744, 200] on td "WV67 FVE" at bounding box center [790, 202] width 225 height 26
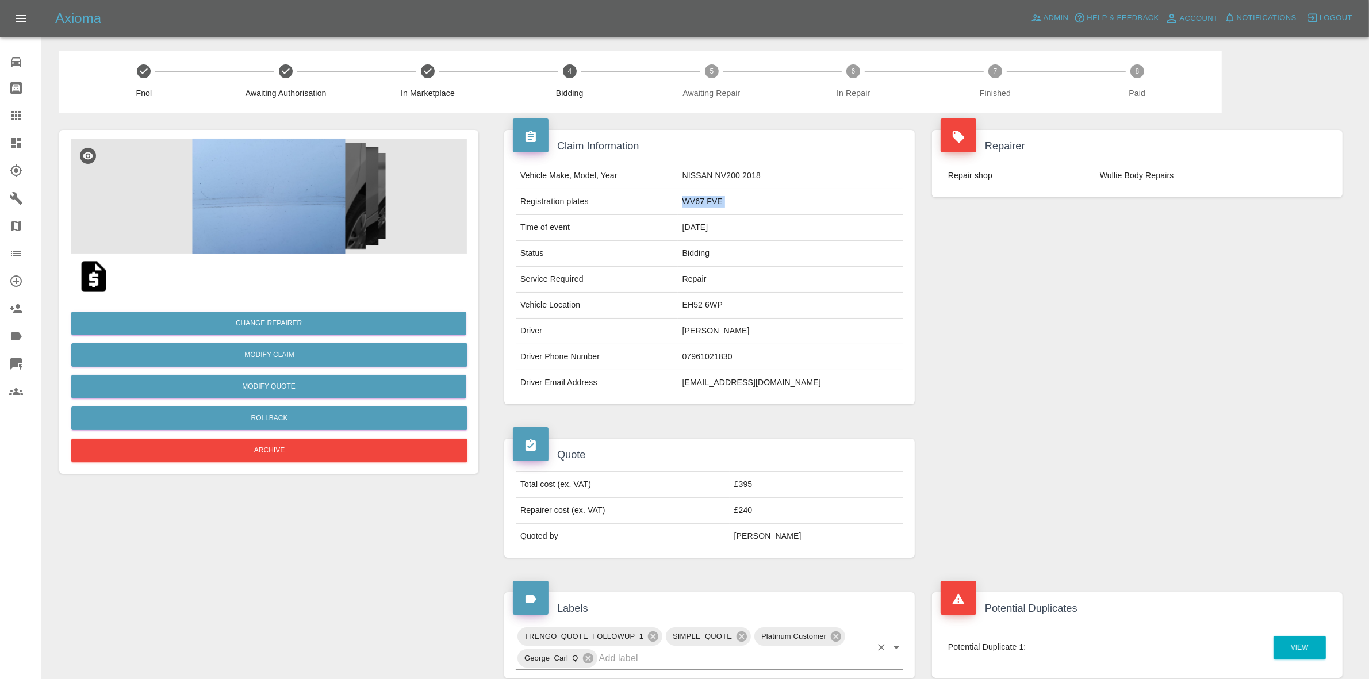
copy td "WV67 FVE"
click at [1267, 289] on div "Repairer Repair shop Wullie Body Repairs" at bounding box center [1138, 267] width 428 height 309
drag, startPoint x: 1113, startPoint y: 254, endPoint x: 997, endPoint y: 220, distance: 120.9
click at [1113, 254] on div "Repairer Repair shop Wullie Body Repairs" at bounding box center [1138, 267] width 428 height 309
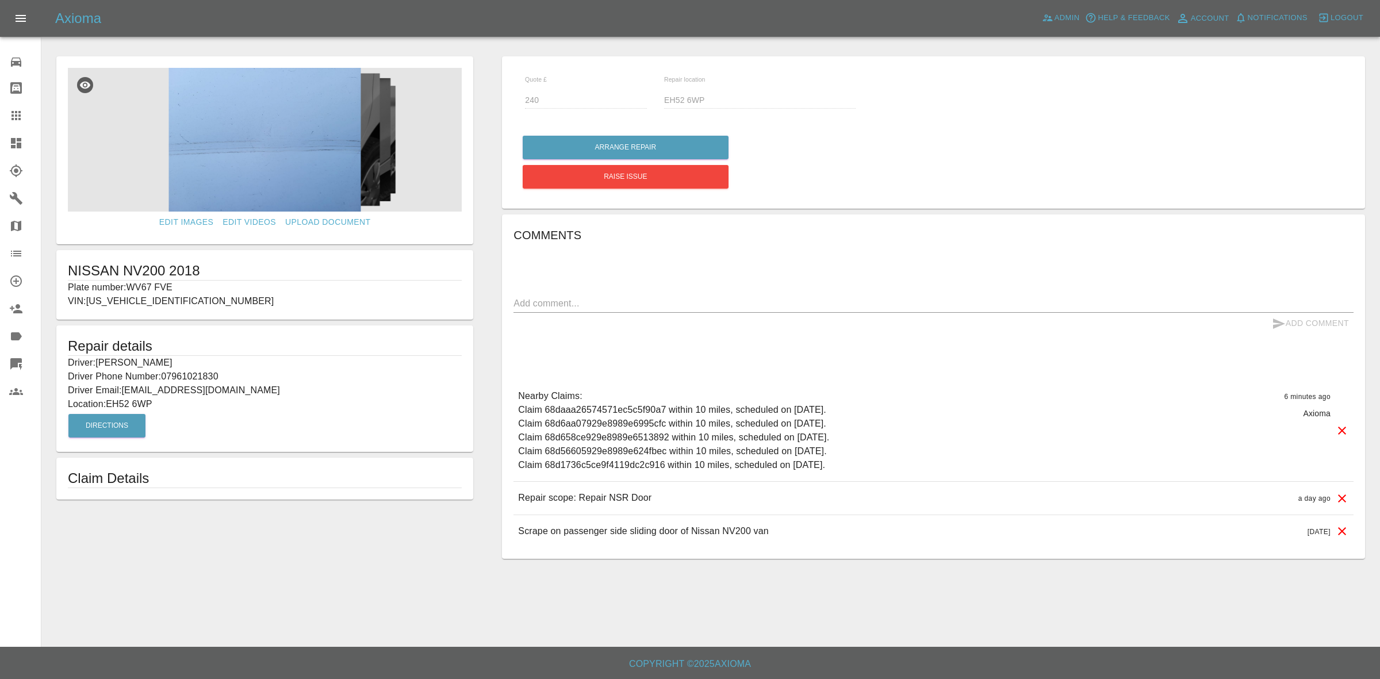
drag, startPoint x: 0, startPoint y: 146, endPoint x: 673, endPoint y: 526, distance: 773.2
click at [0, 146] on link "Dashboard" at bounding box center [20, 143] width 41 height 28
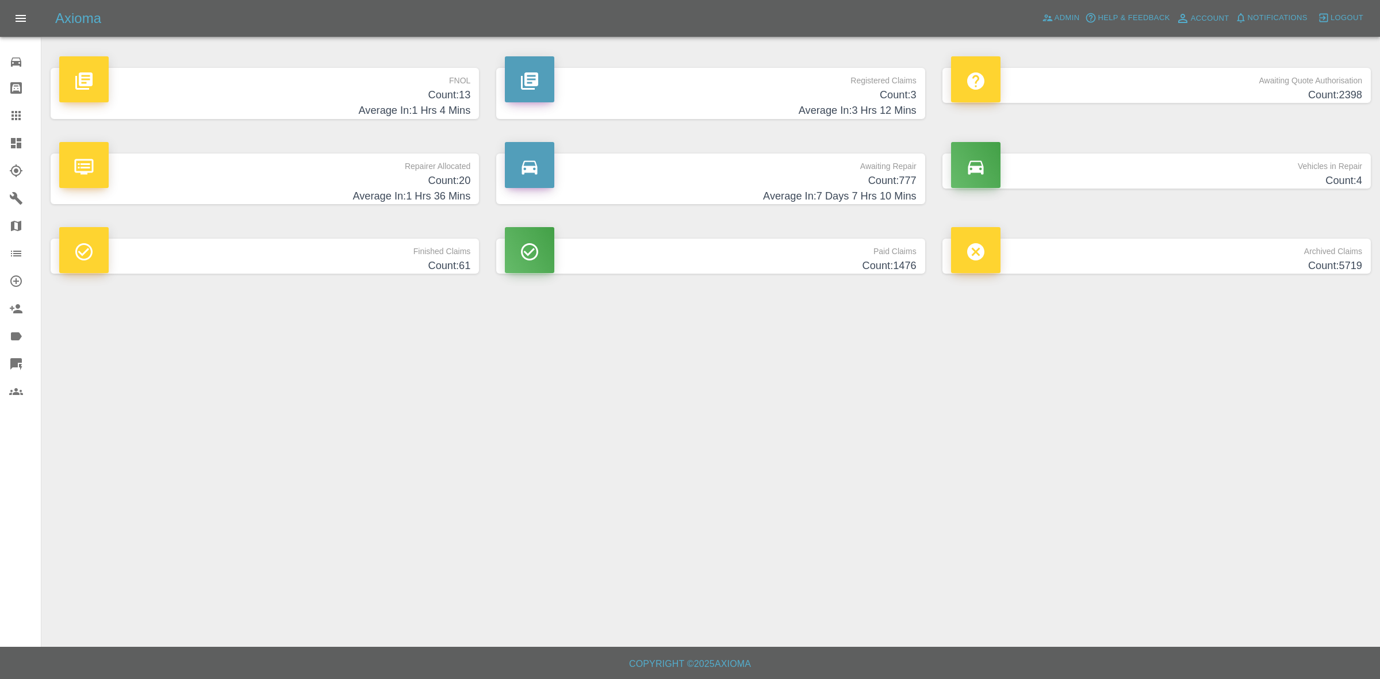
click at [285, 180] on h4 "Count: 20" at bounding box center [264, 181] width 411 height 16
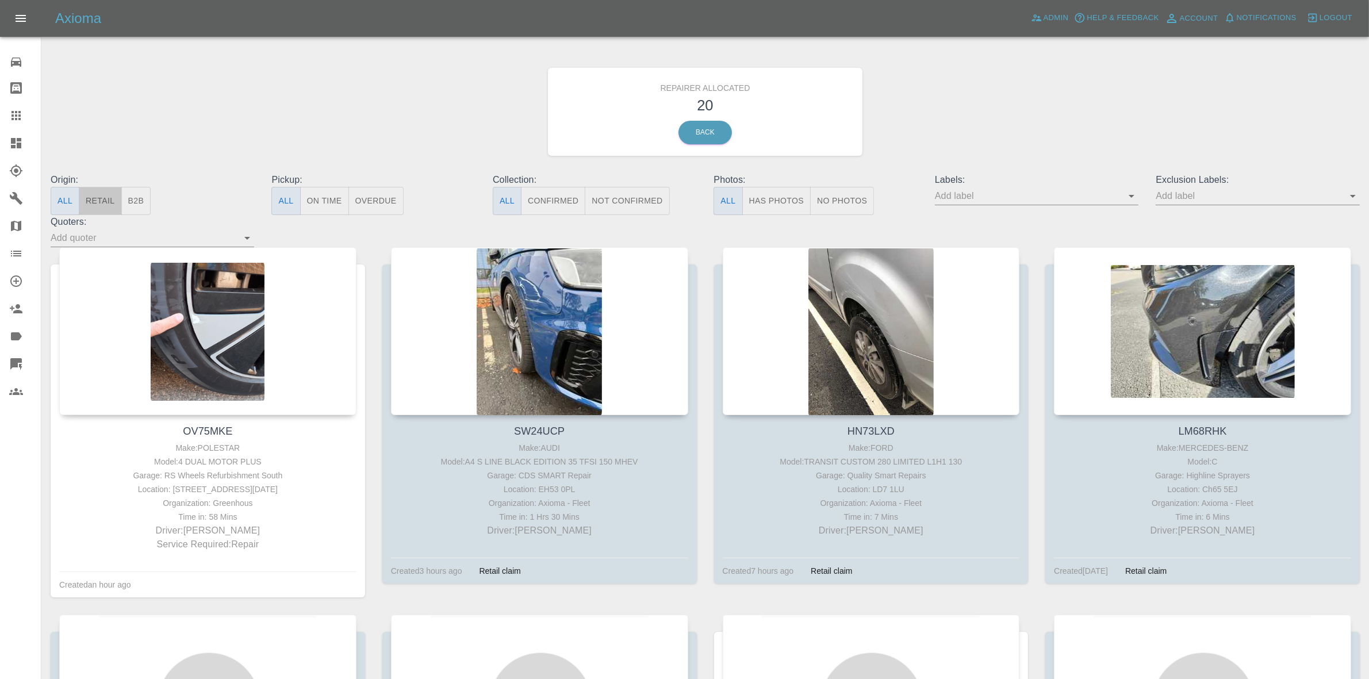
click at [89, 199] on button "Retail" at bounding box center [100, 201] width 43 height 28
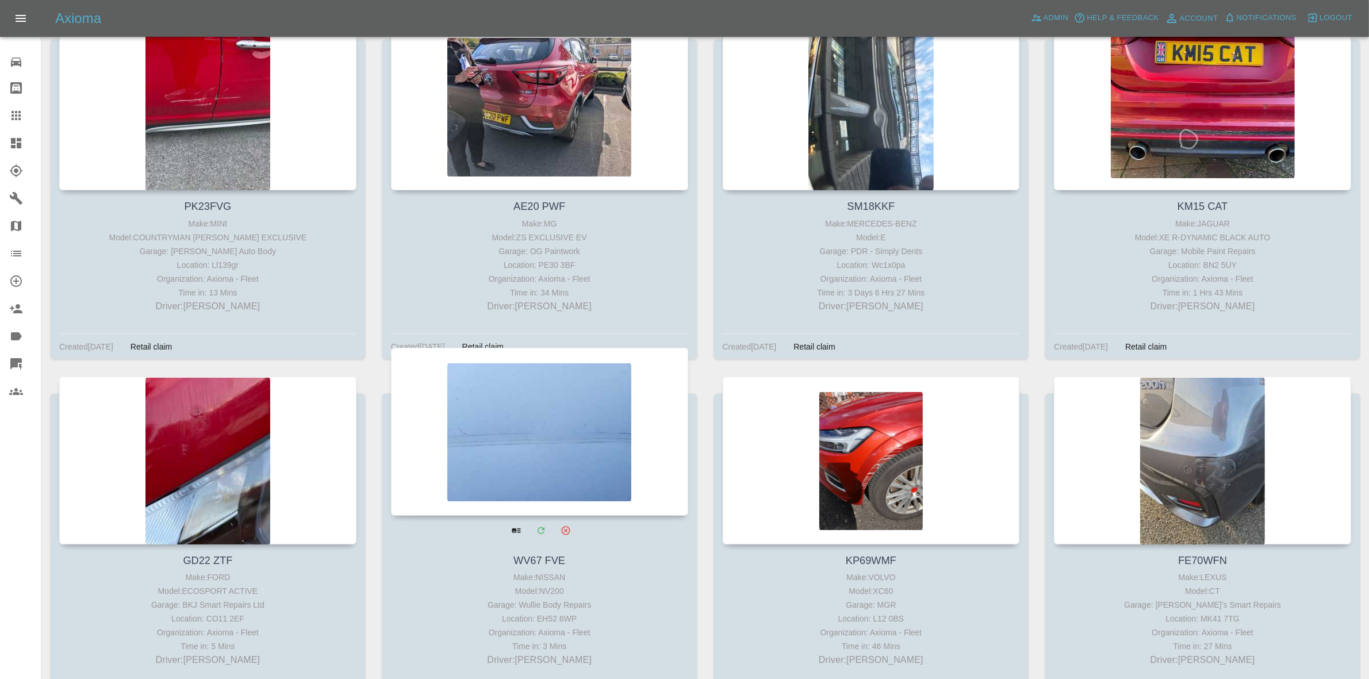
scroll to position [743, 0]
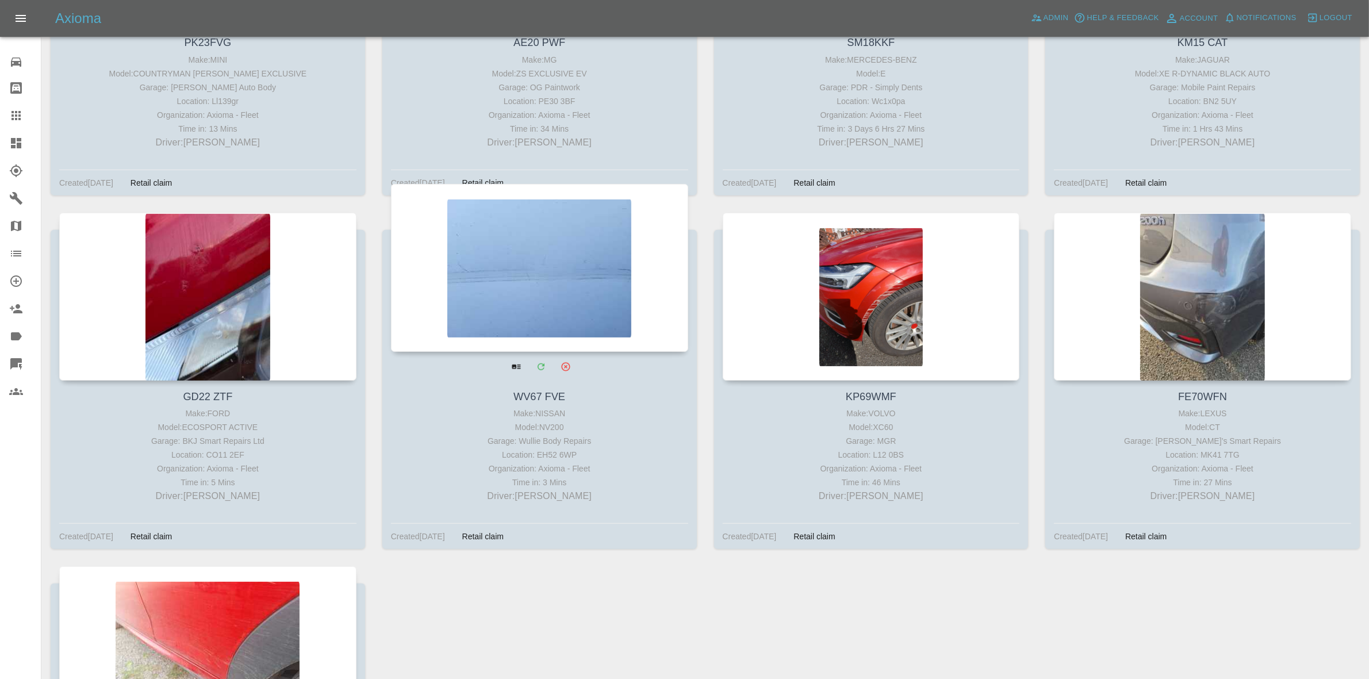
click at [541, 267] on div at bounding box center [539, 268] width 297 height 168
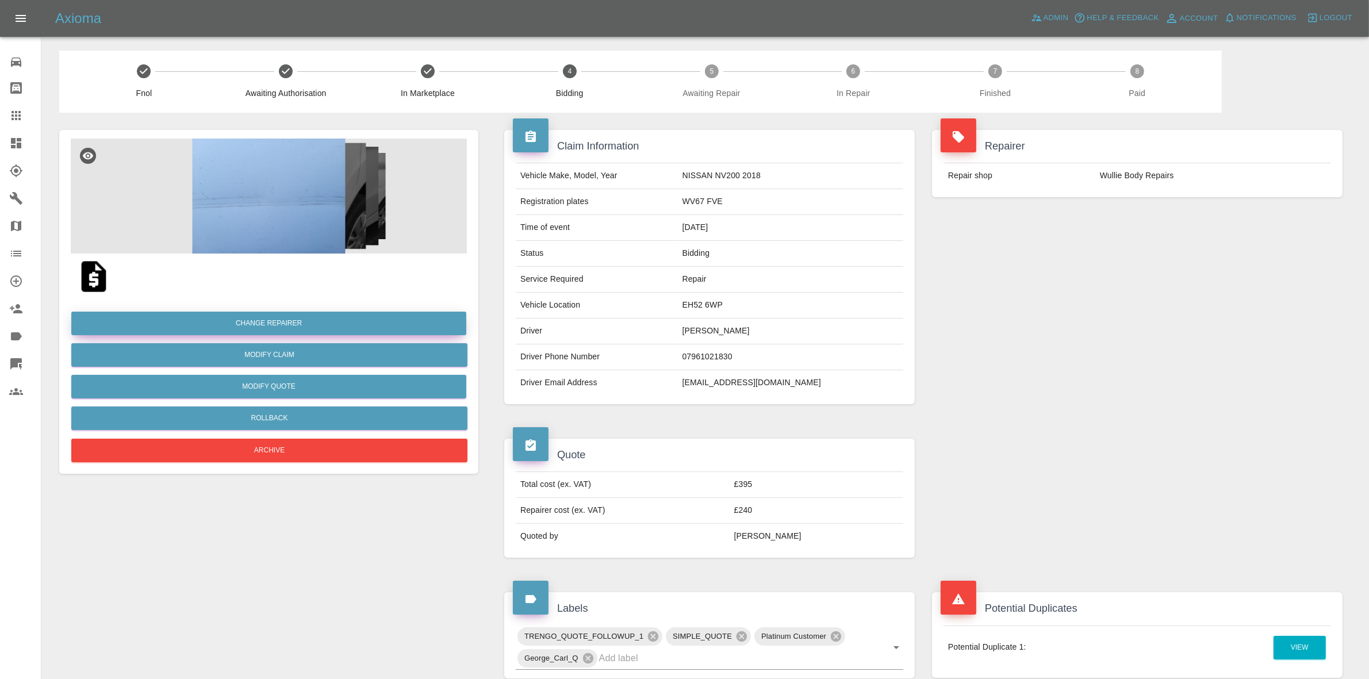
click at [236, 320] on button "Change Repairer" at bounding box center [268, 324] width 395 height 24
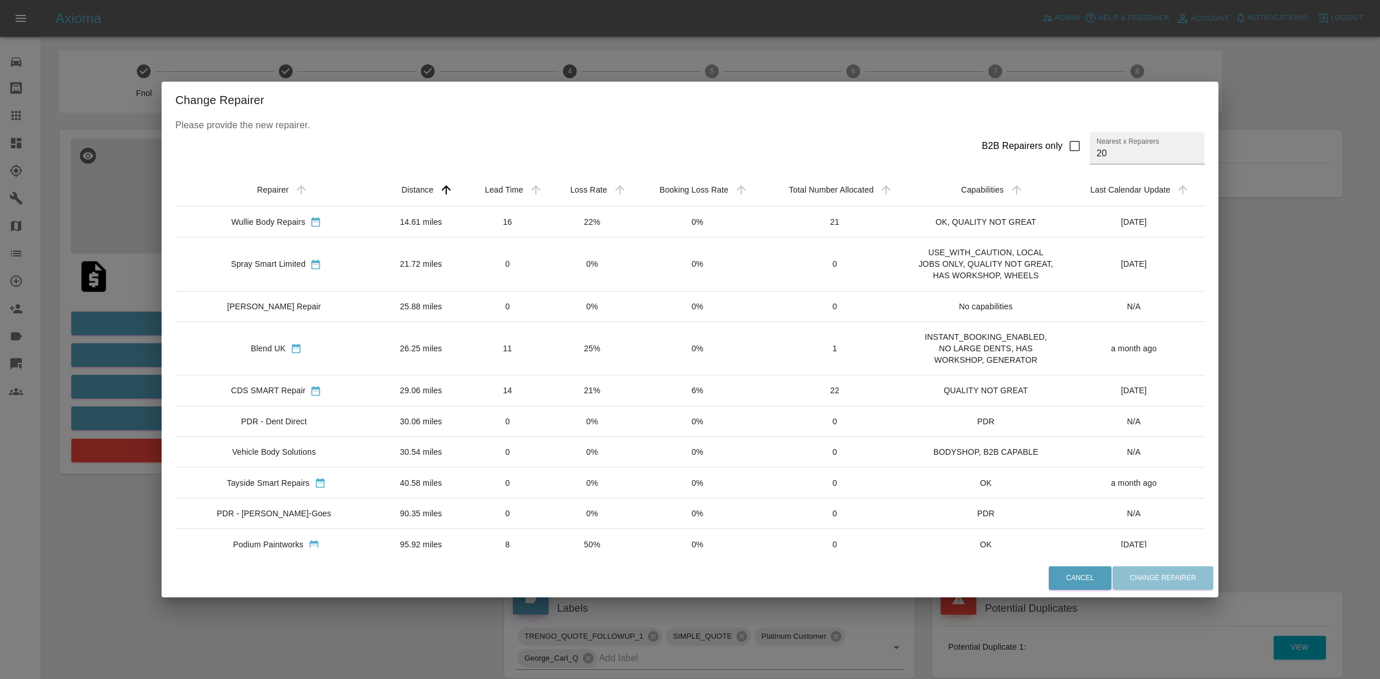
click at [618, 48] on div "Change Repairer Please provide the new repairer. B2B Repairers only Nearest x R…" at bounding box center [690, 339] width 1380 height 679
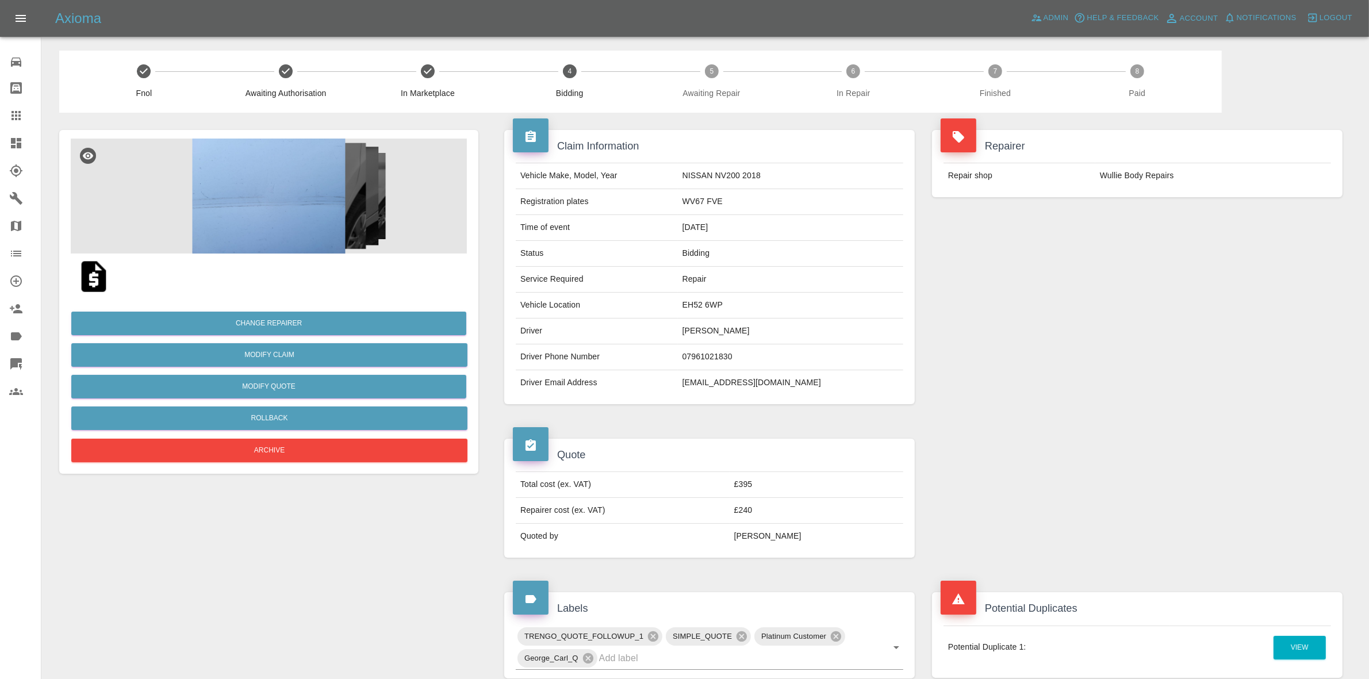
click at [0, 137] on link "Dashboard" at bounding box center [20, 143] width 41 height 28
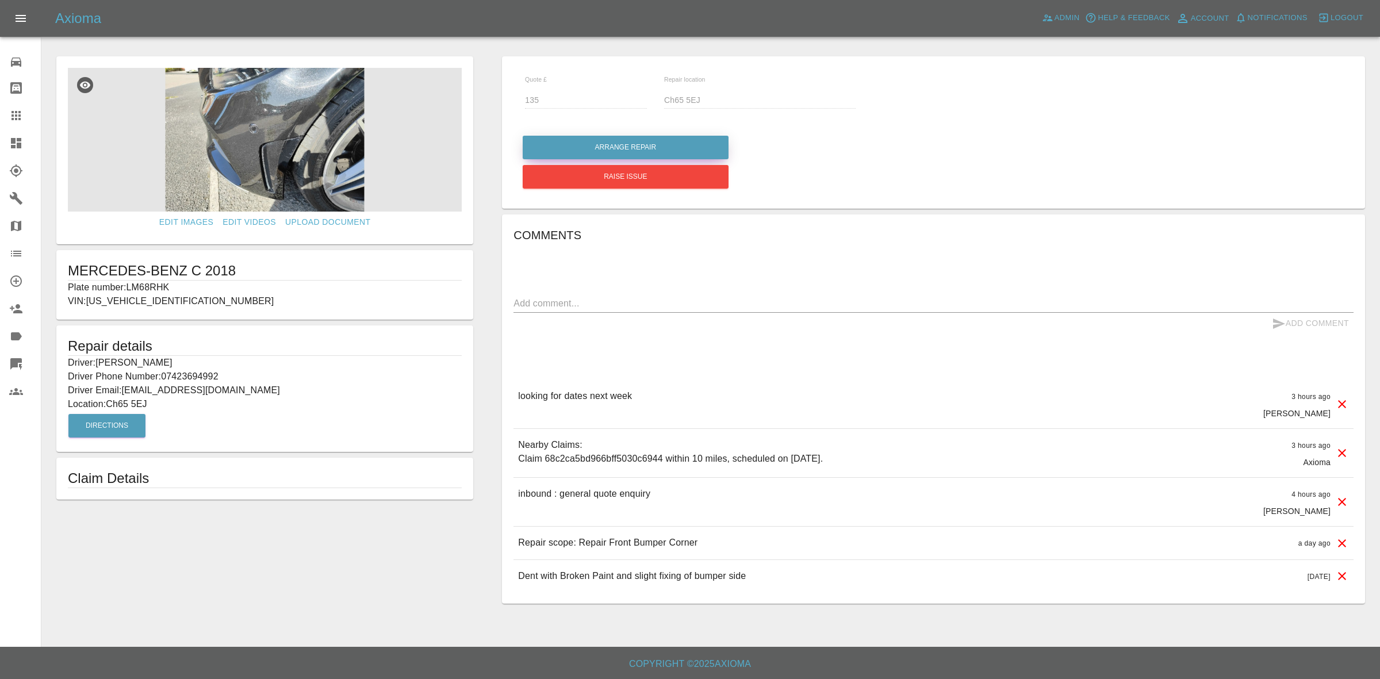
click at [596, 137] on button "Arrange Repair" at bounding box center [626, 148] width 206 height 24
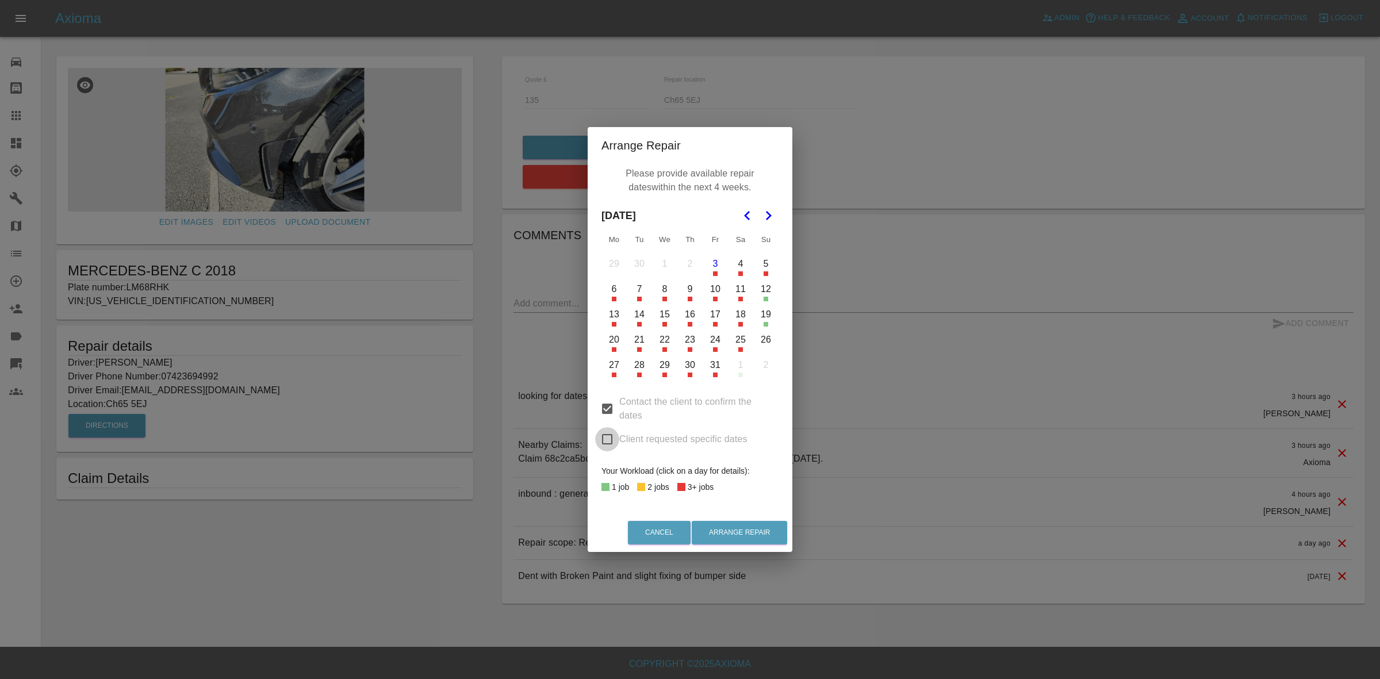
click at [608, 443] on input "Client requested specific dates" at bounding box center [607, 439] width 24 height 24
checkbox input "true"
click at [693, 286] on button "9" at bounding box center [690, 289] width 24 height 24
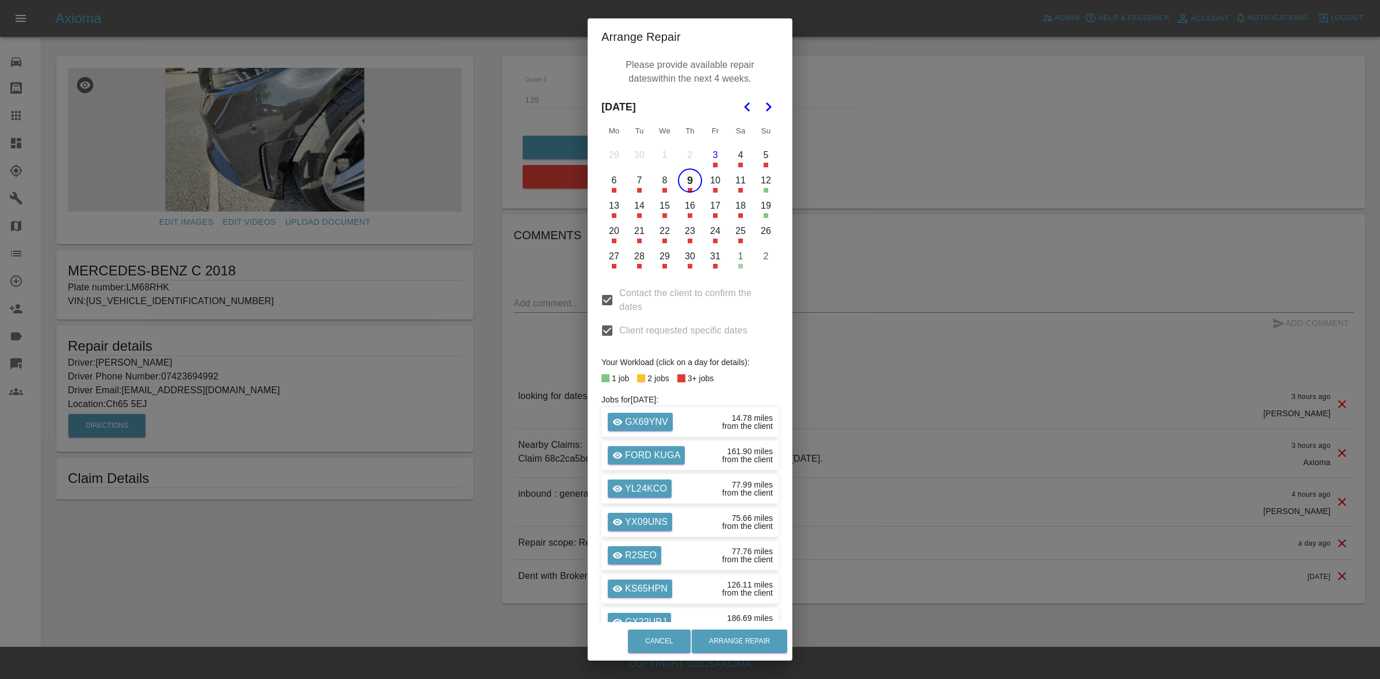
click at [708, 186] on button "10" at bounding box center [715, 181] width 24 height 24
click at [728, 637] on button "Arrange Repair" at bounding box center [739, 642] width 95 height 24
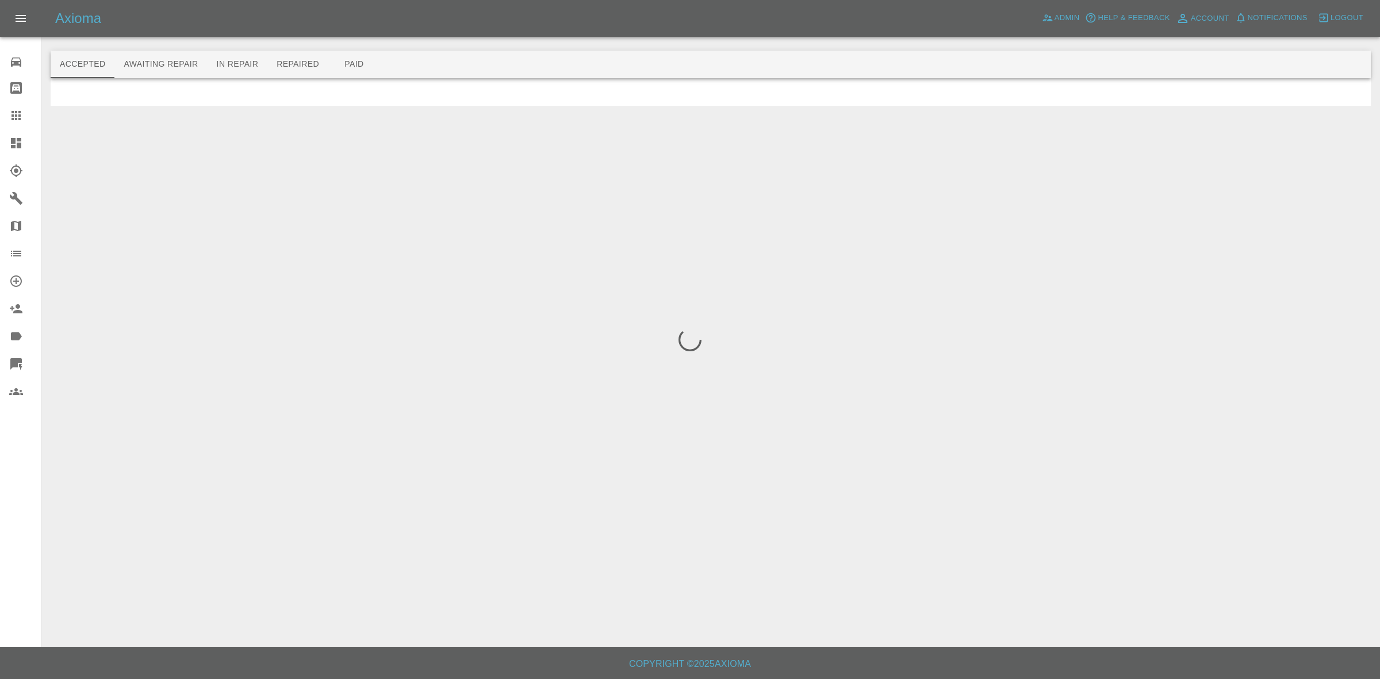
click at [0, 138] on link "Dashboard" at bounding box center [20, 143] width 41 height 28
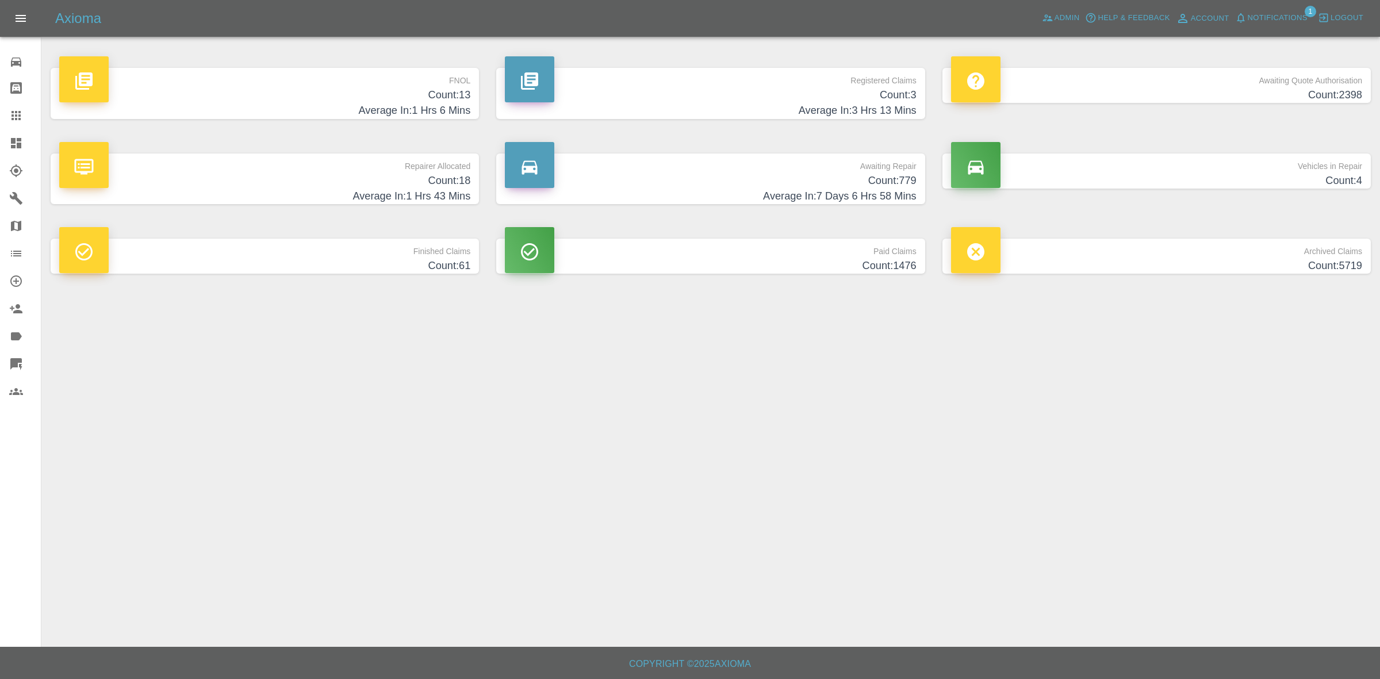
drag, startPoint x: 361, startPoint y: 185, endPoint x: 236, endPoint y: 234, distance: 134.0
click at [361, 185] on h4 "Count: 18" at bounding box center [264, 181] width 411 height 16
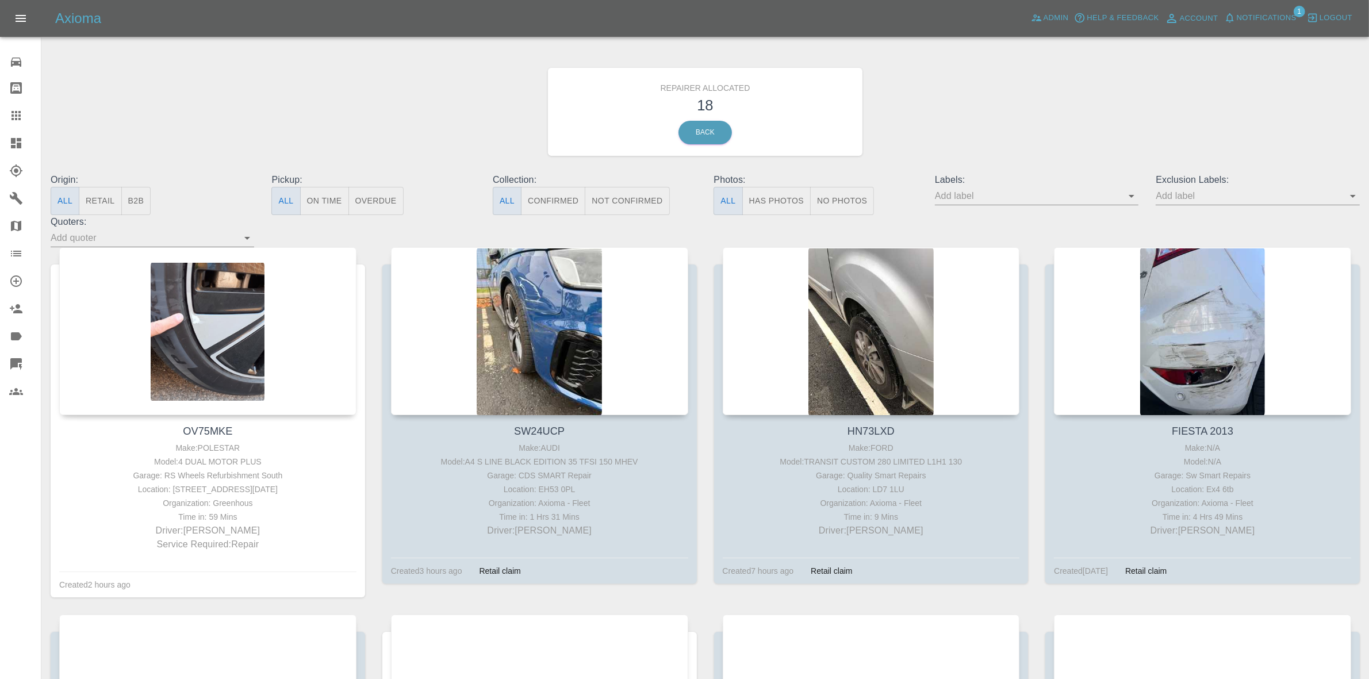
click at [136, 201] on button "B2B" at bounding box center [136, 201] width 30 height 28
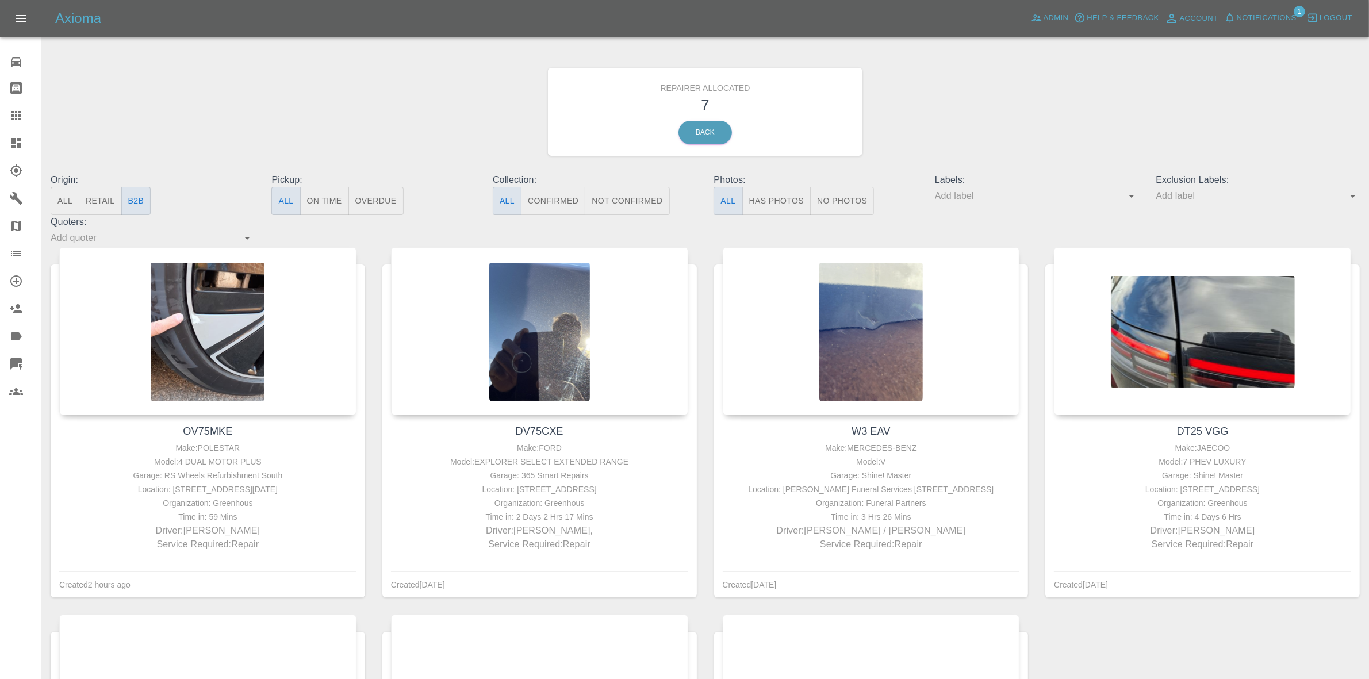
click at [1258, 18] on span "Notifications" at bounding box center [1267, 18] width 60 height 13
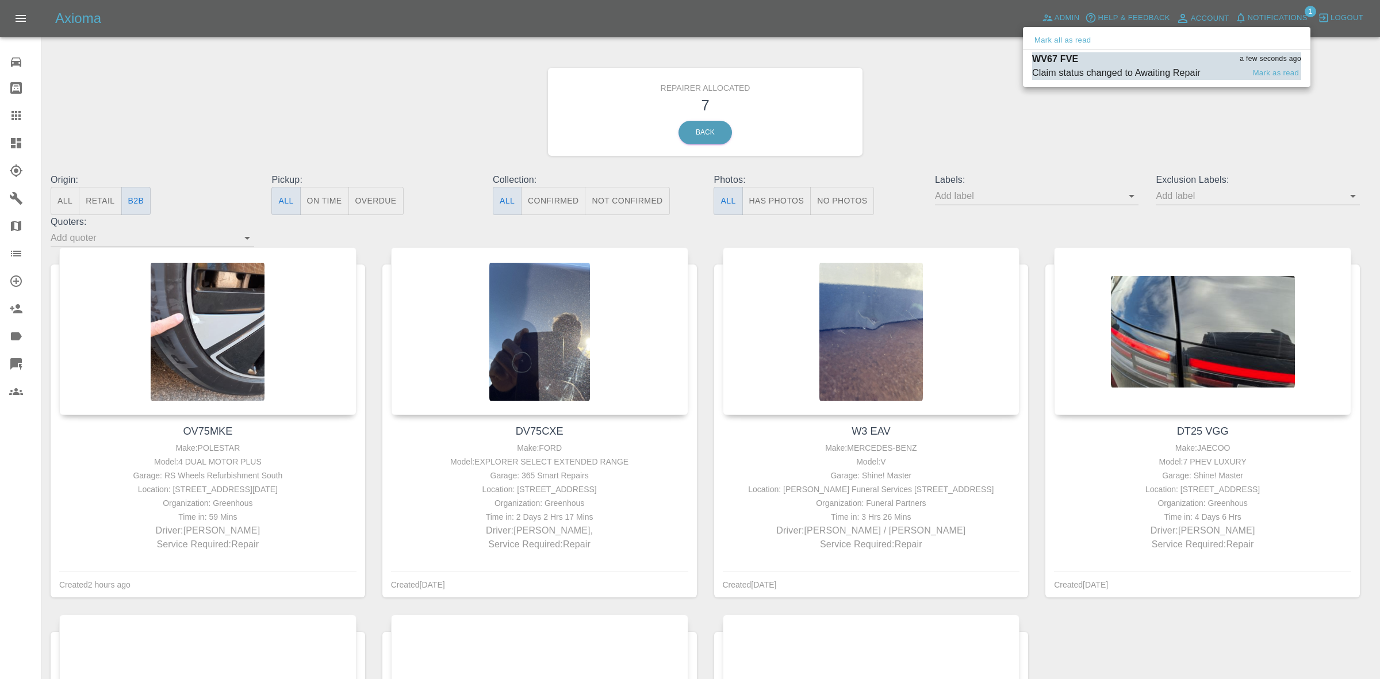
click at [1104, 72] on div "Claim status changed to Awaiting Repair" at bounding box center [1116, 73] width 169 height 14
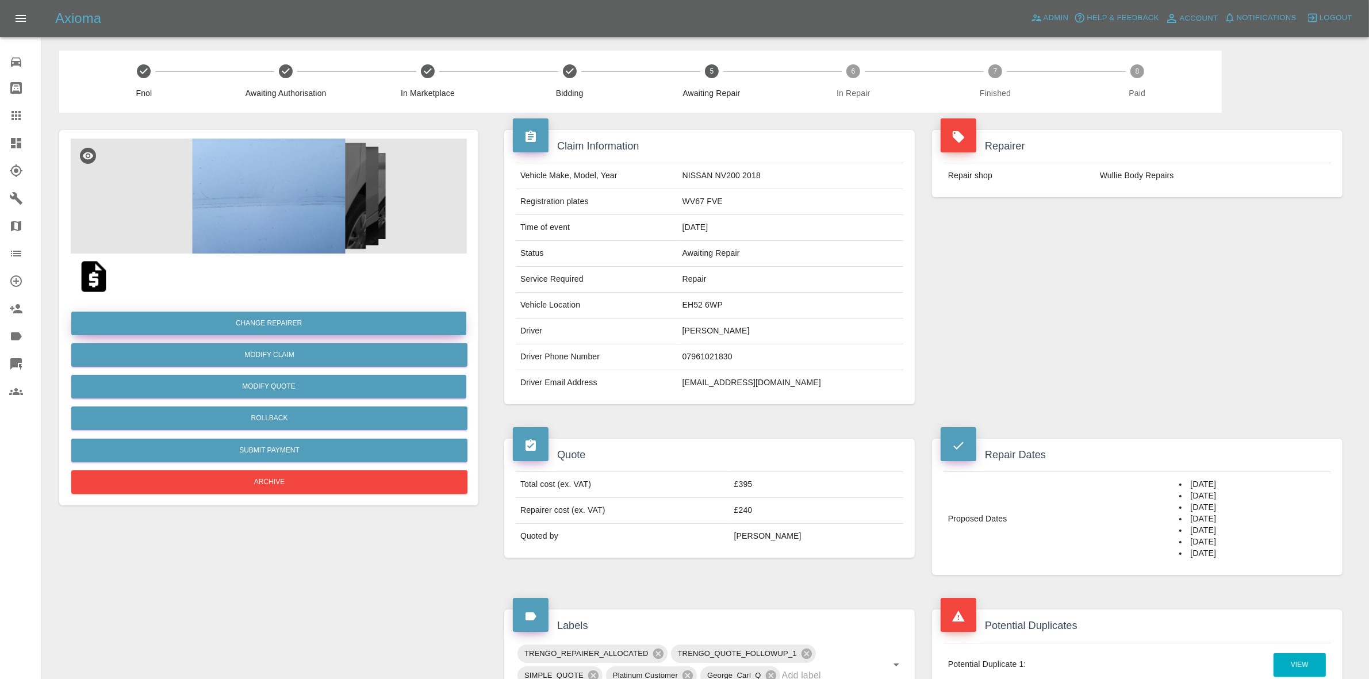
click at [257, 318] on button "Change Repairer" at bounding box center [268, 324] width 395 height 24
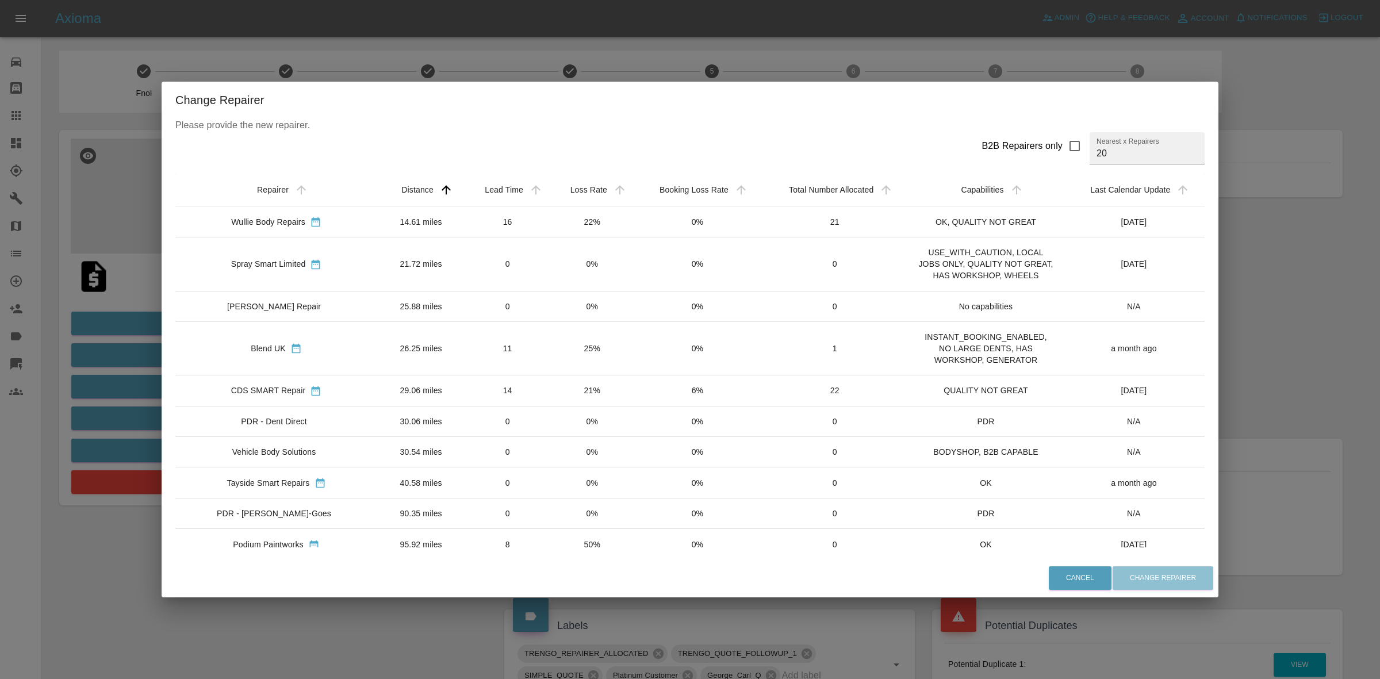
drag, startPoint x: 527, startPoint y: 374, endPoint x: 534, endPoint y: 382, distance: 10.7
click at [527, 374] on td "11" at bounding box center [508, 348] width 86 height 53
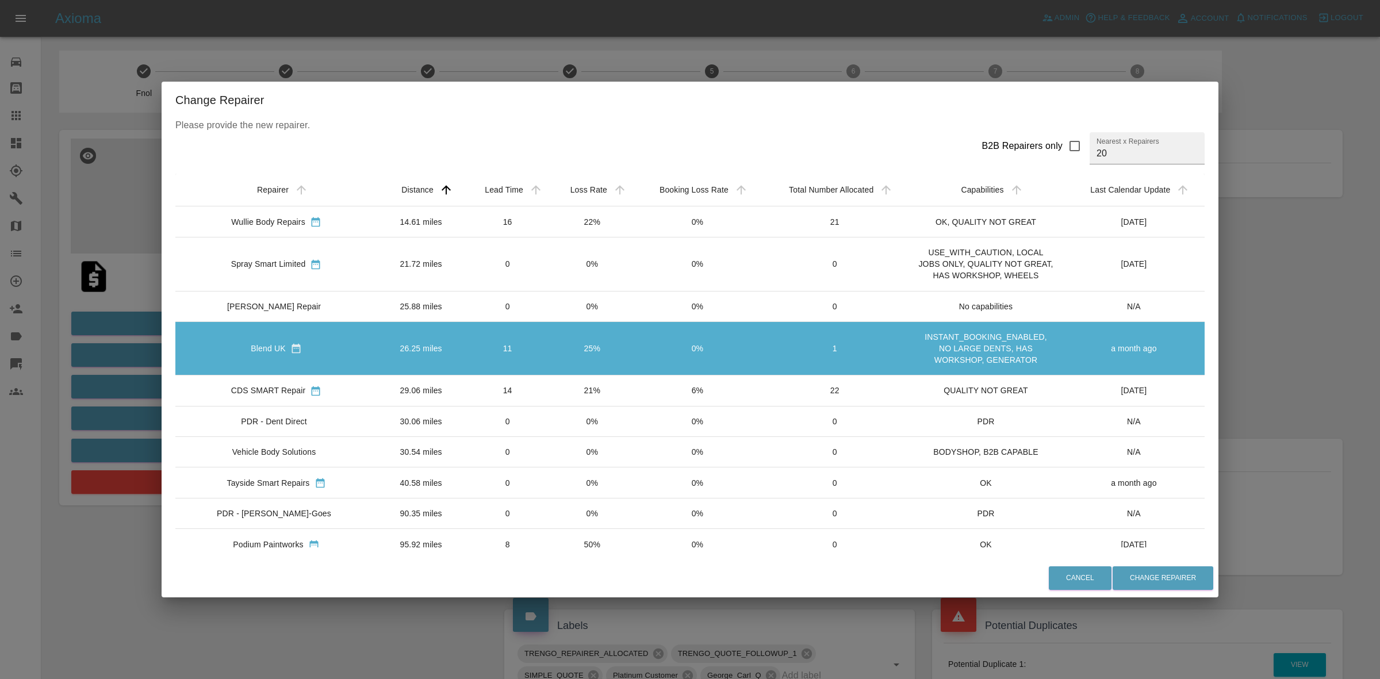
click at [536, 384] on td "14" at bounding box center [508, 390] width 86 height 31
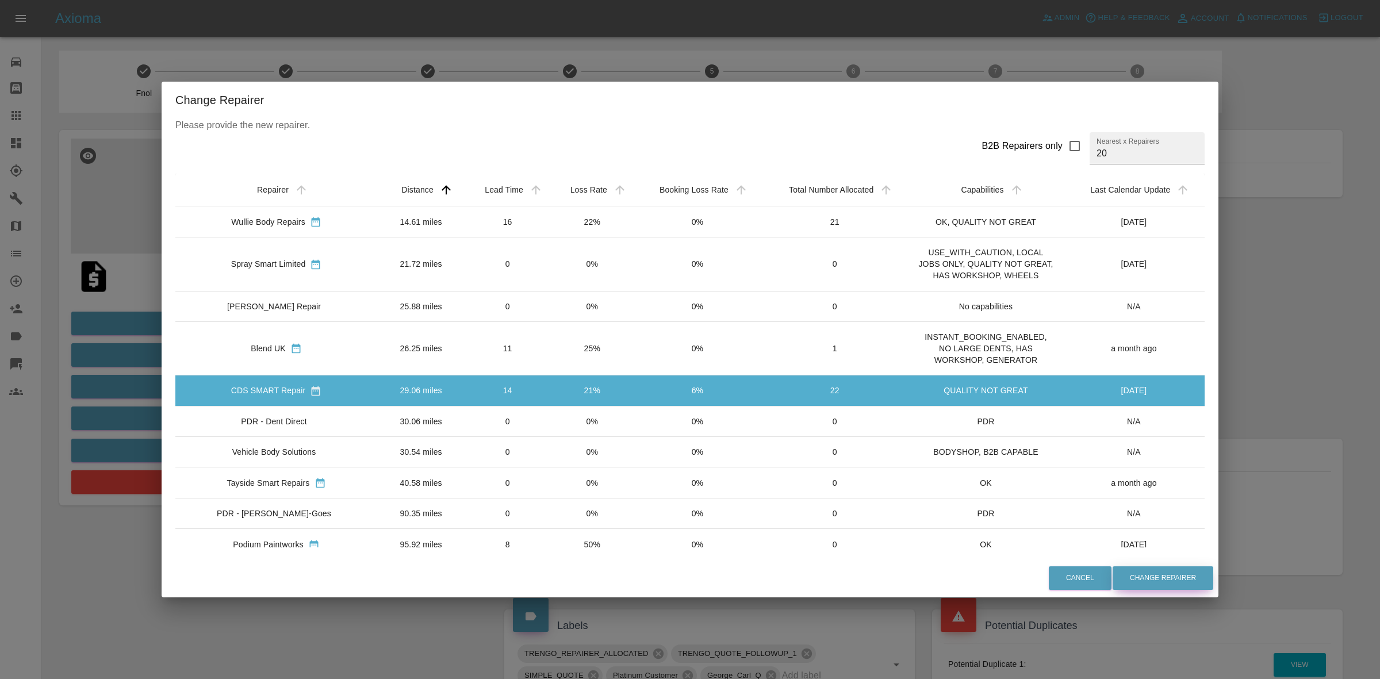
click at [1162, 571] on button "Change Repairer" at bounding box center [1163, 579] width 101 height 24
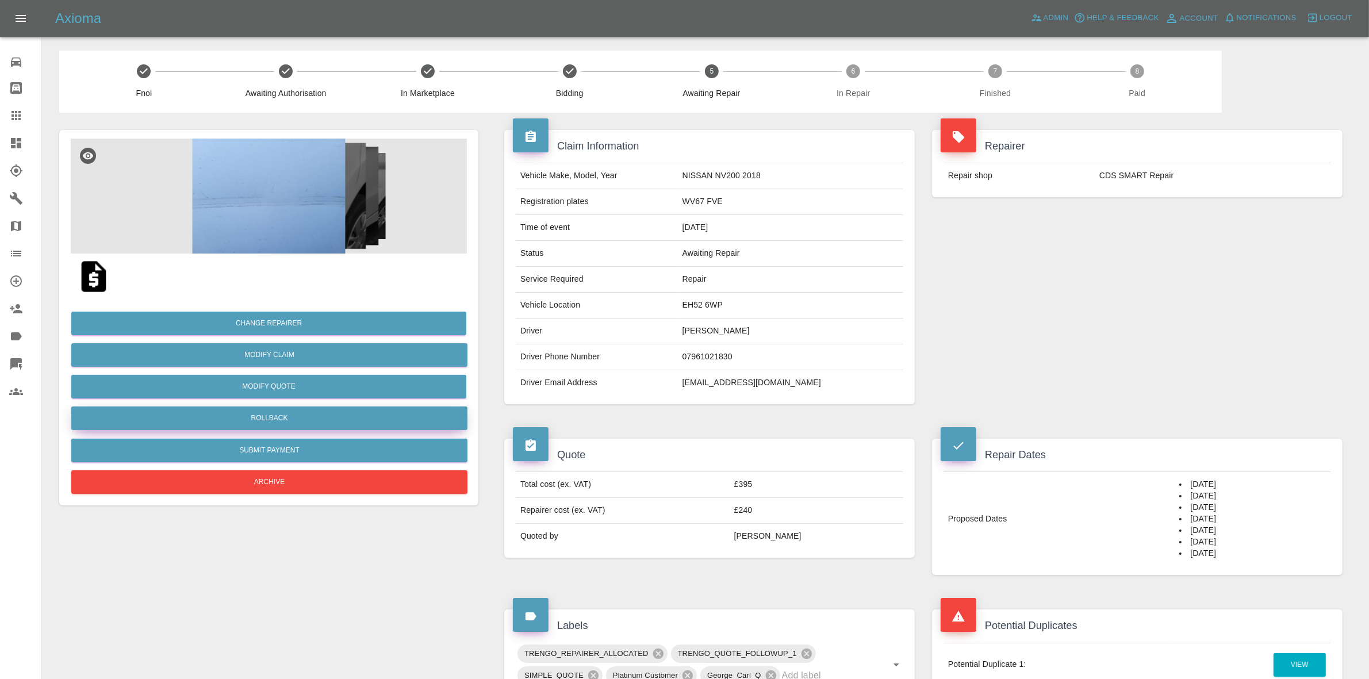
click at [259, 423] on button "Rollback" at bounding box center [269, 419] width 396 height 24
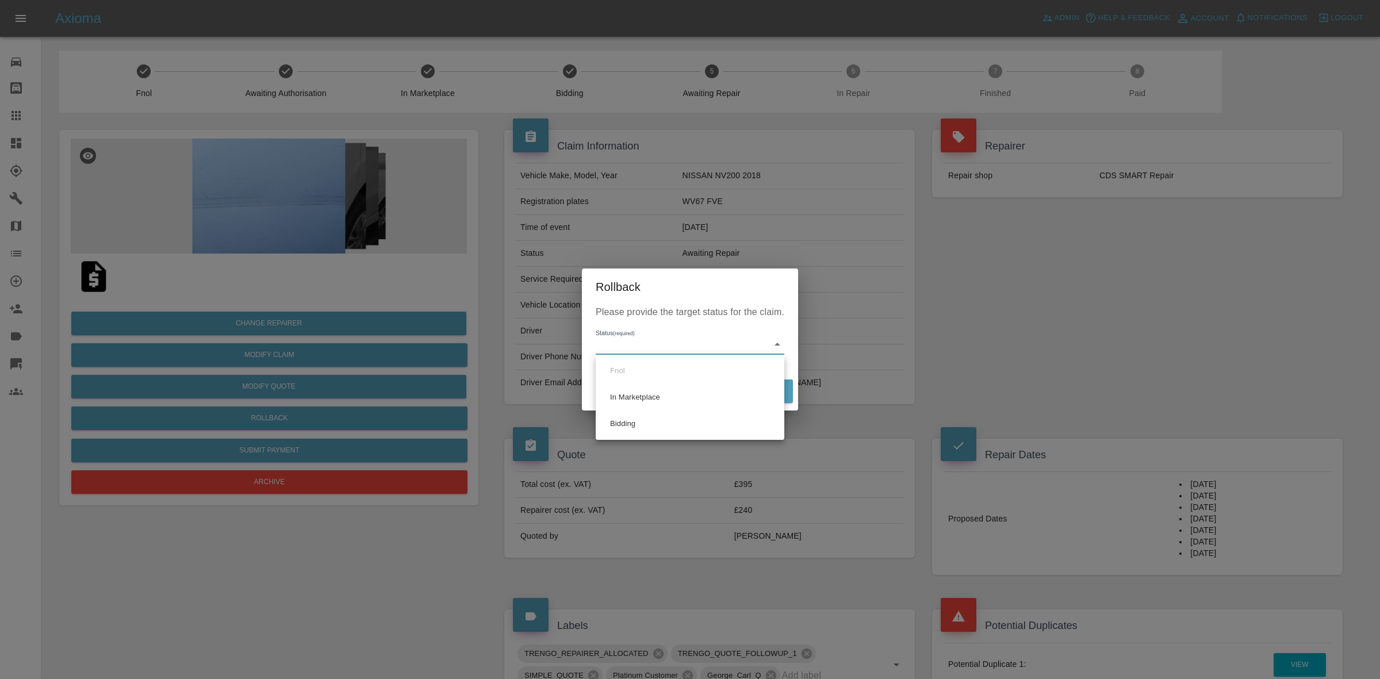
click at [653, 346] on body "Axioma Admin Help & Feedback Account Notifications 0 Logout 0 Repair home Bodys…" at bounding box center [690, 581] width 1380 height 1162
click at [631, 420] on li "Bidding" at bounding box center [690, 424] width 183 height 26
type input "bidding"
click at [754, 388] on button "Rollback" at bounding box center [757, 392] width 71 height 24
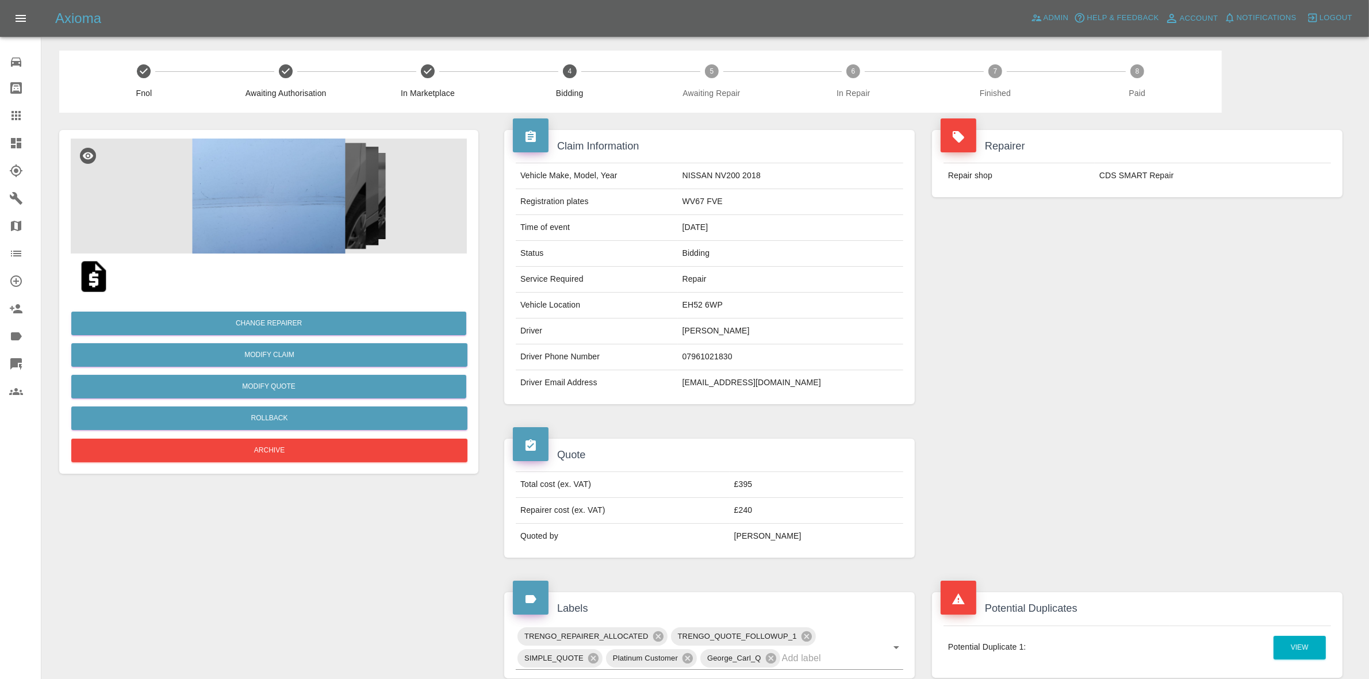
click at [1154, 263] on div "Repairer Repair shop CDS SMART Repair" at bounding box center [1138, 267] width 428 height 309
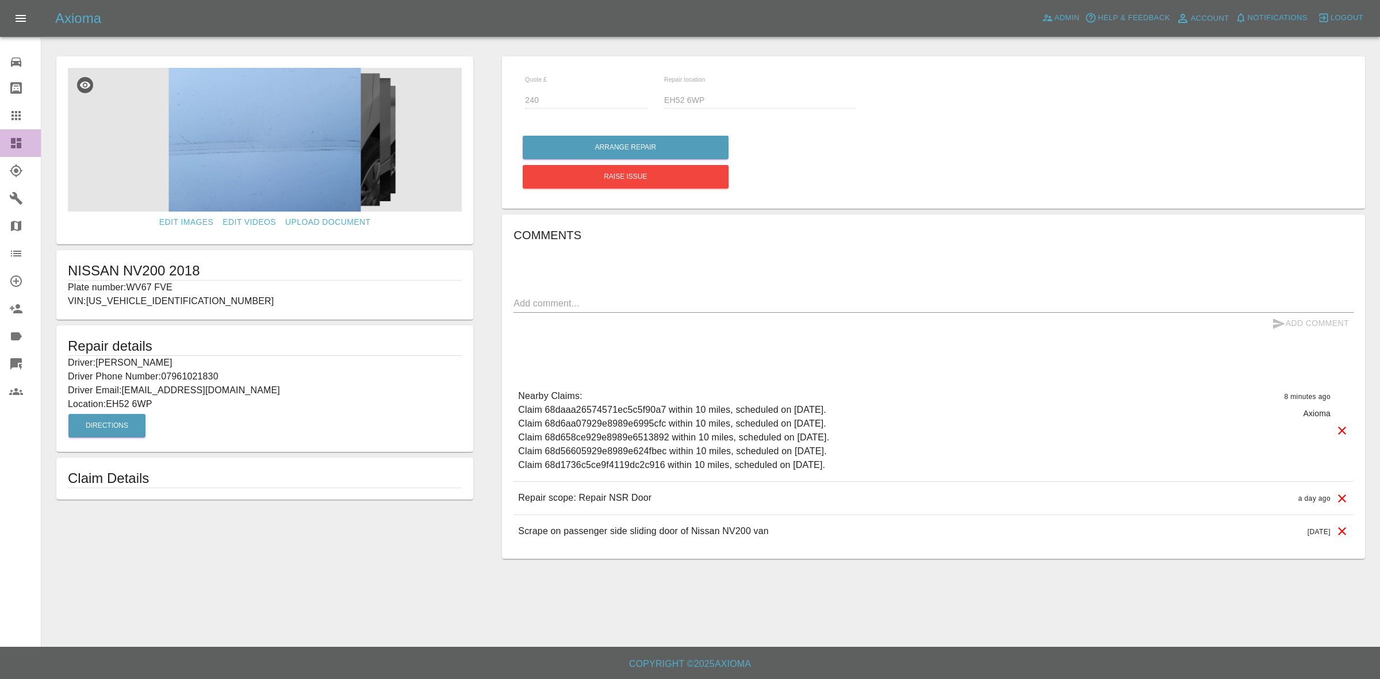
click at [0, 136] on link "Dashboard" at bounding box center [20, 143] width 41 height 28
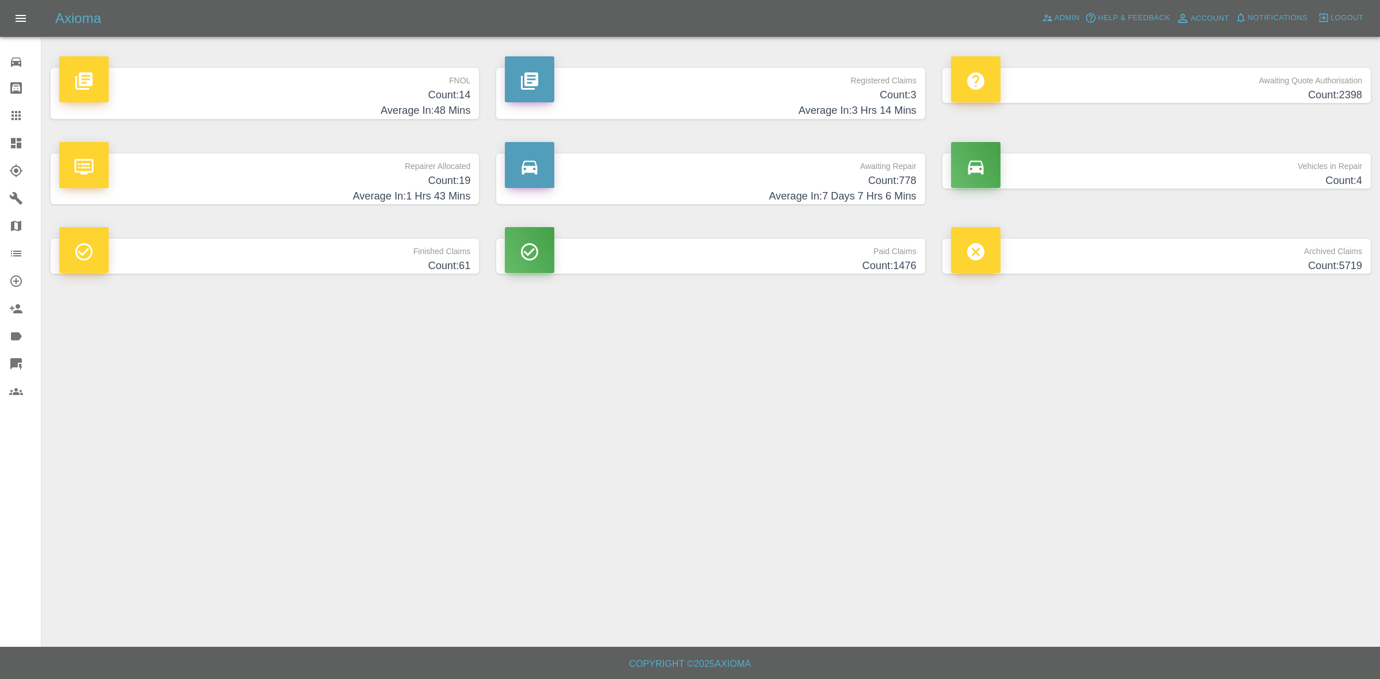
click at [374, 108] on h4 "Average In: 48 Mins" at bounding box center [264, 111] width 411 height 16
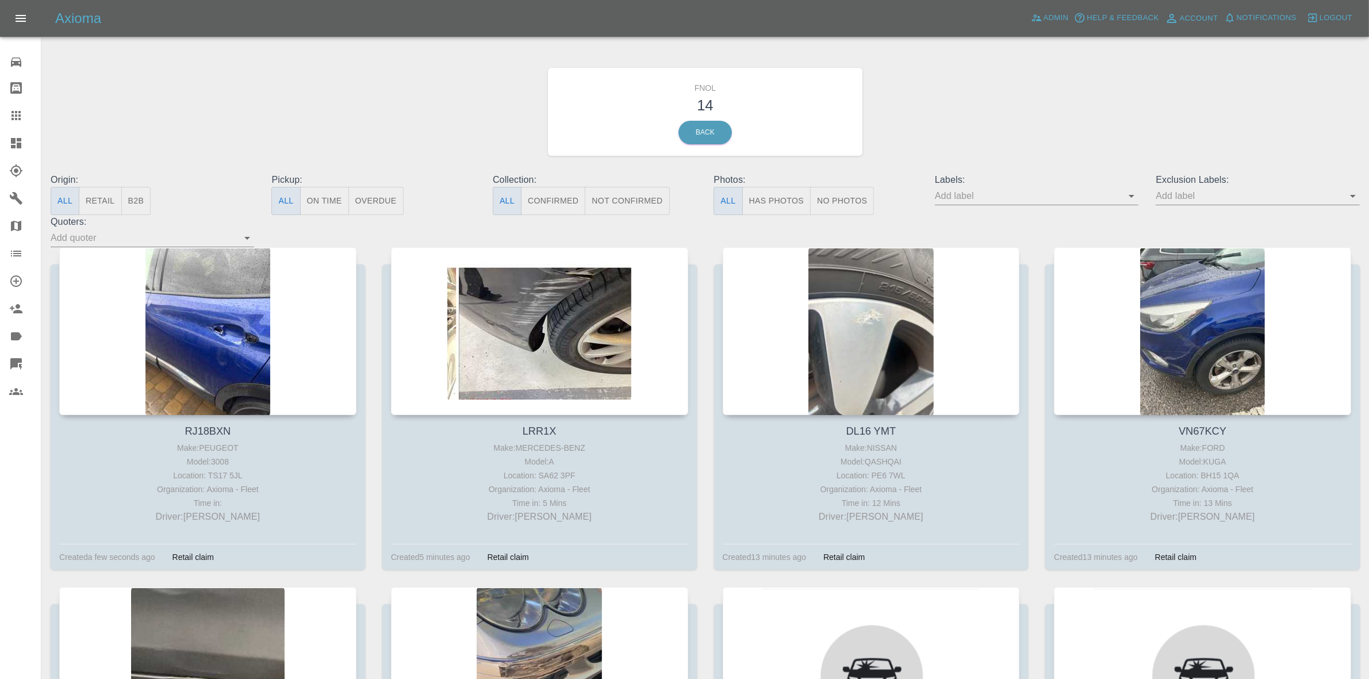
drag, startPoint x: 189, startPoint y: 307, endPoint x: 381, endPoint y: 320, distance: 192.6
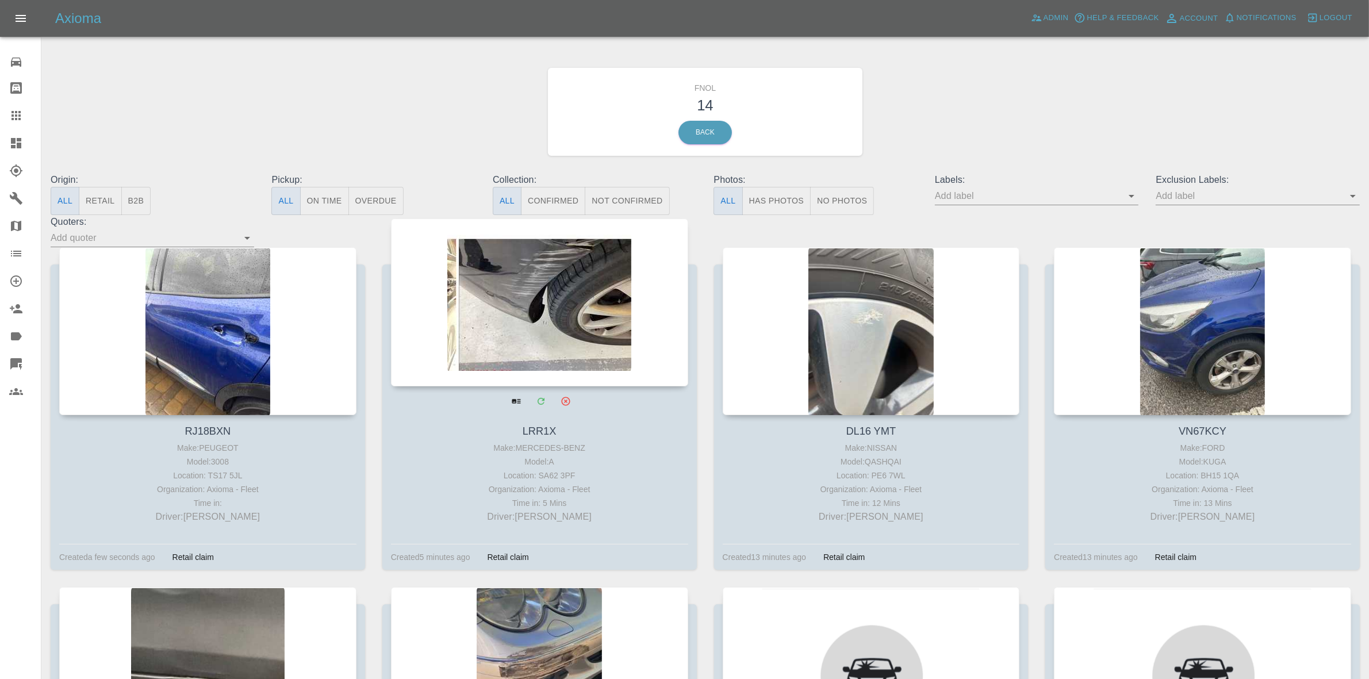
scroll to position [72, 0]
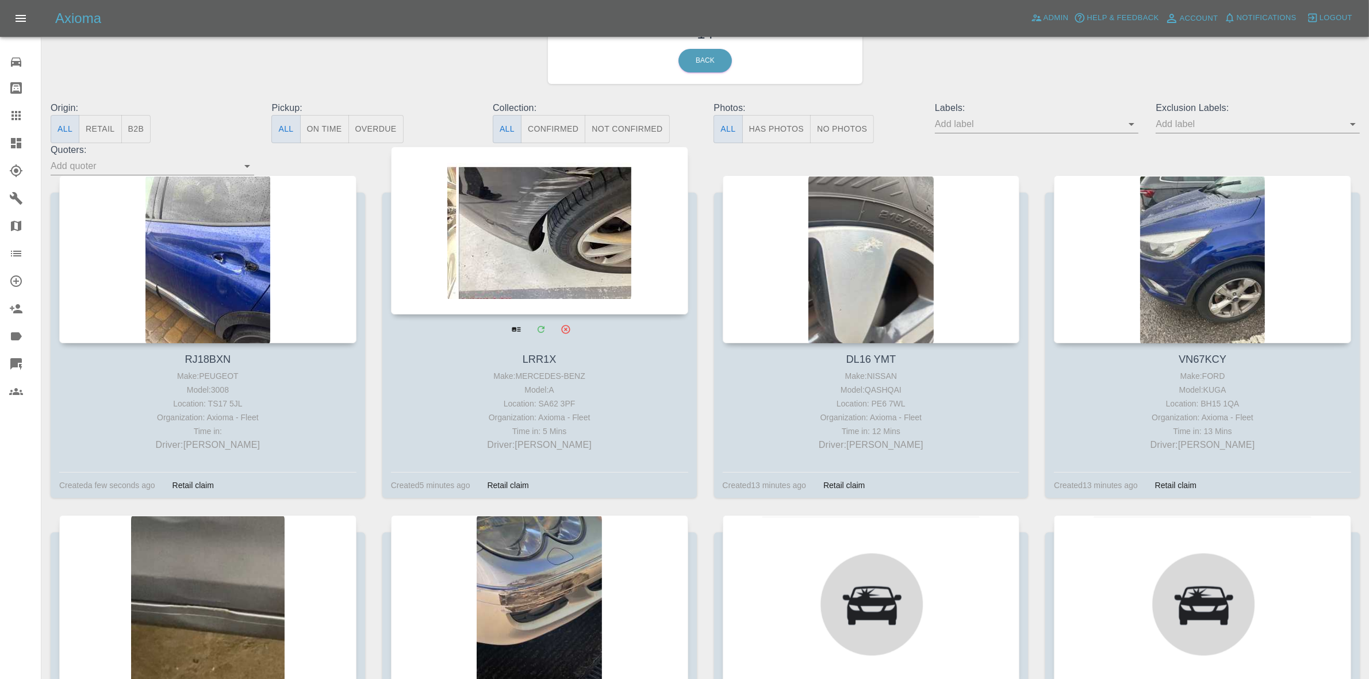
drag, startPoint x: 522, startPoint y: 259, endPoint x: 660, endPoint y: 260, distance: 138.0
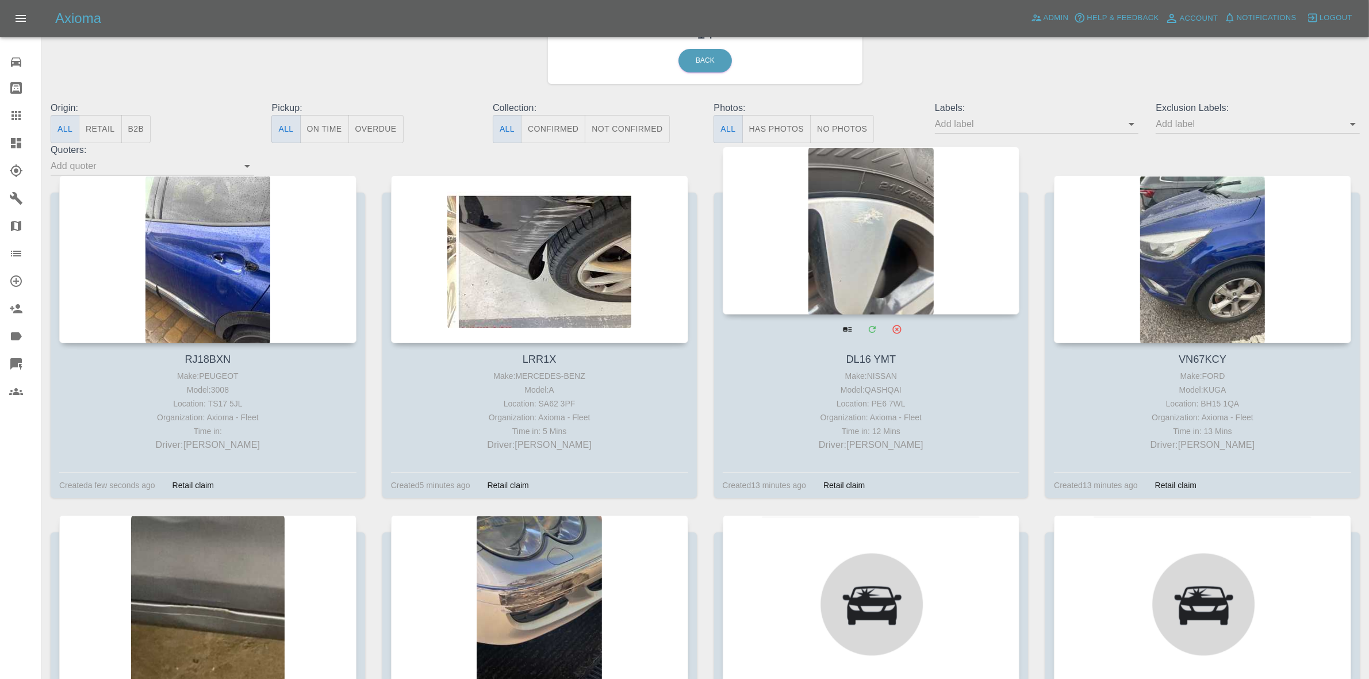
drag, startPoint x: 801, startPoint y: 259, endPoint x: 941, endPoint y: 259, distance: 140.3
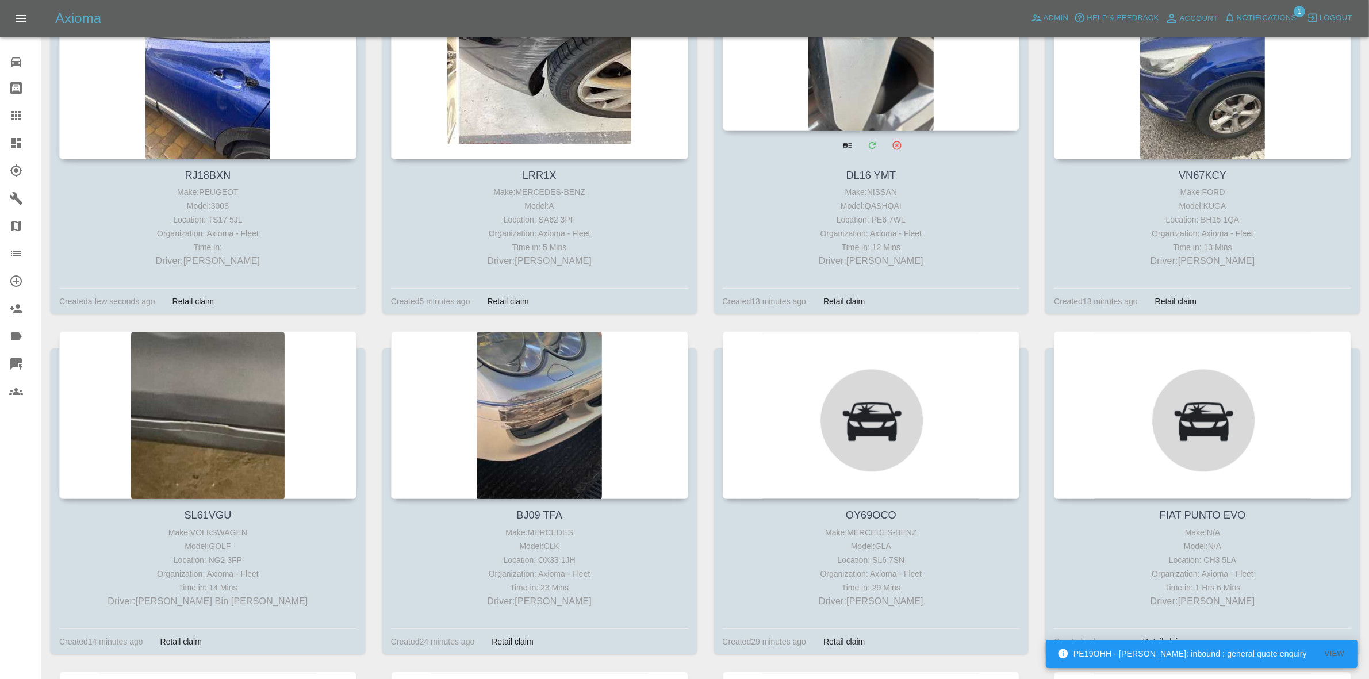
scroll to position [0, 0]
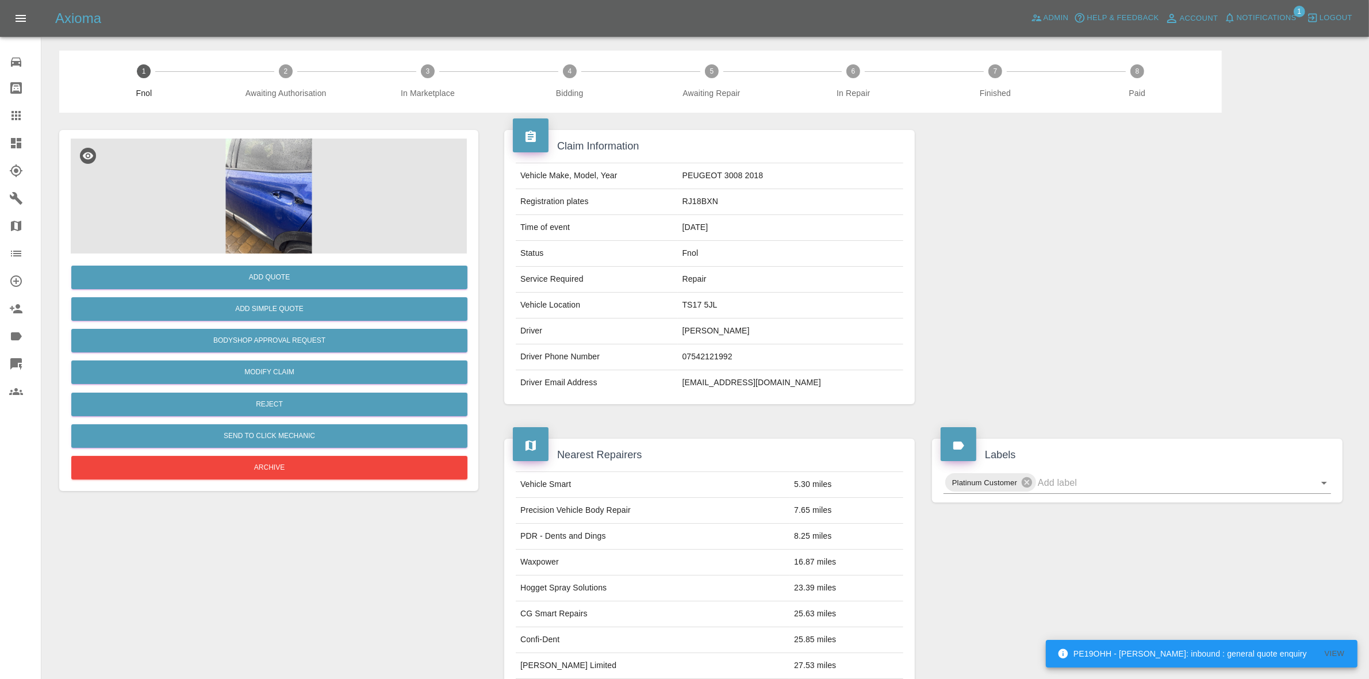
click at [228, 169] on img at bounding box center [269, 196] width 396 height 115
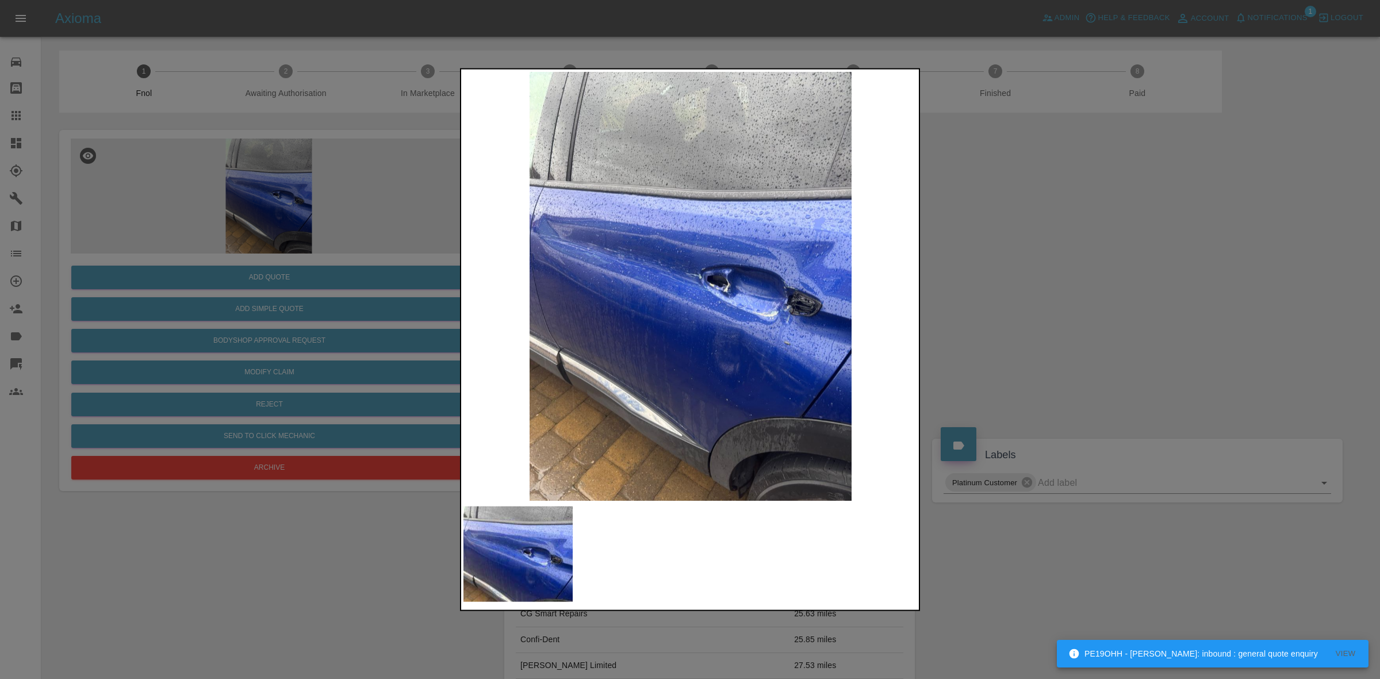
click at [981, 292] on div at bounding box center [690, 339] width 1380 height 679
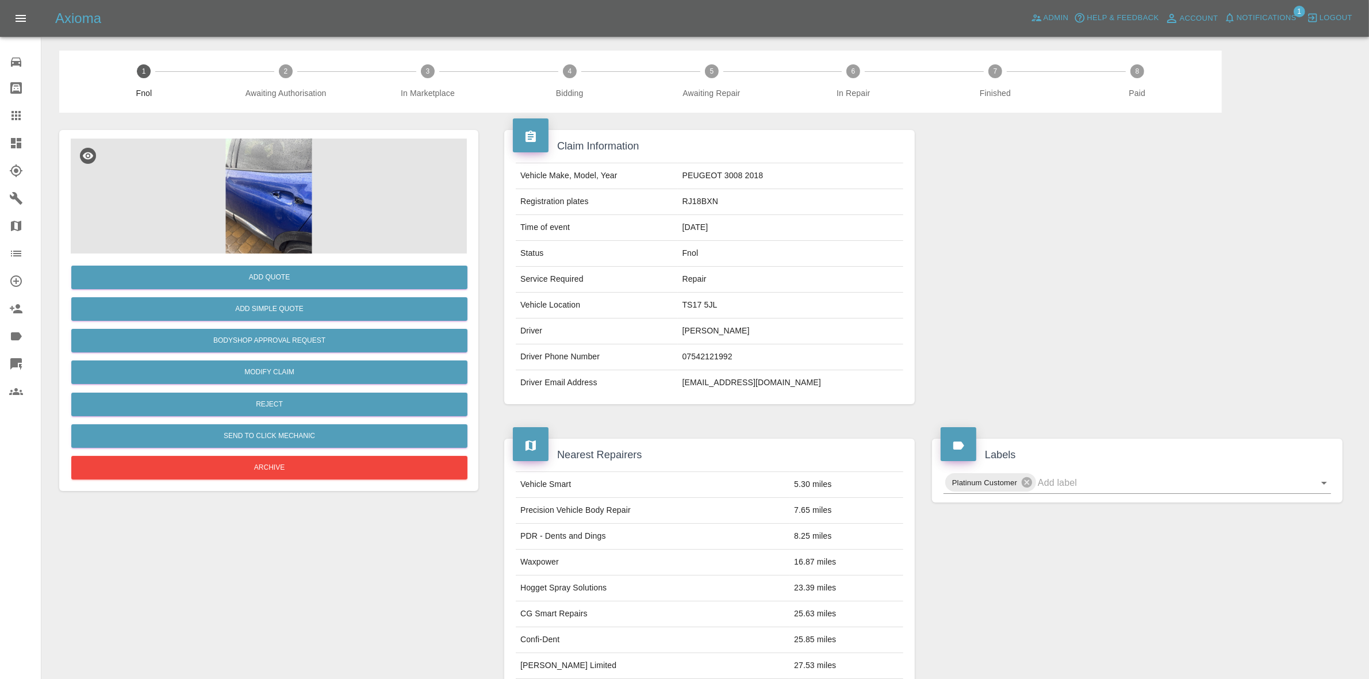
click at [328, 185] on img at bounding box center [269, 196] width 396 height 115
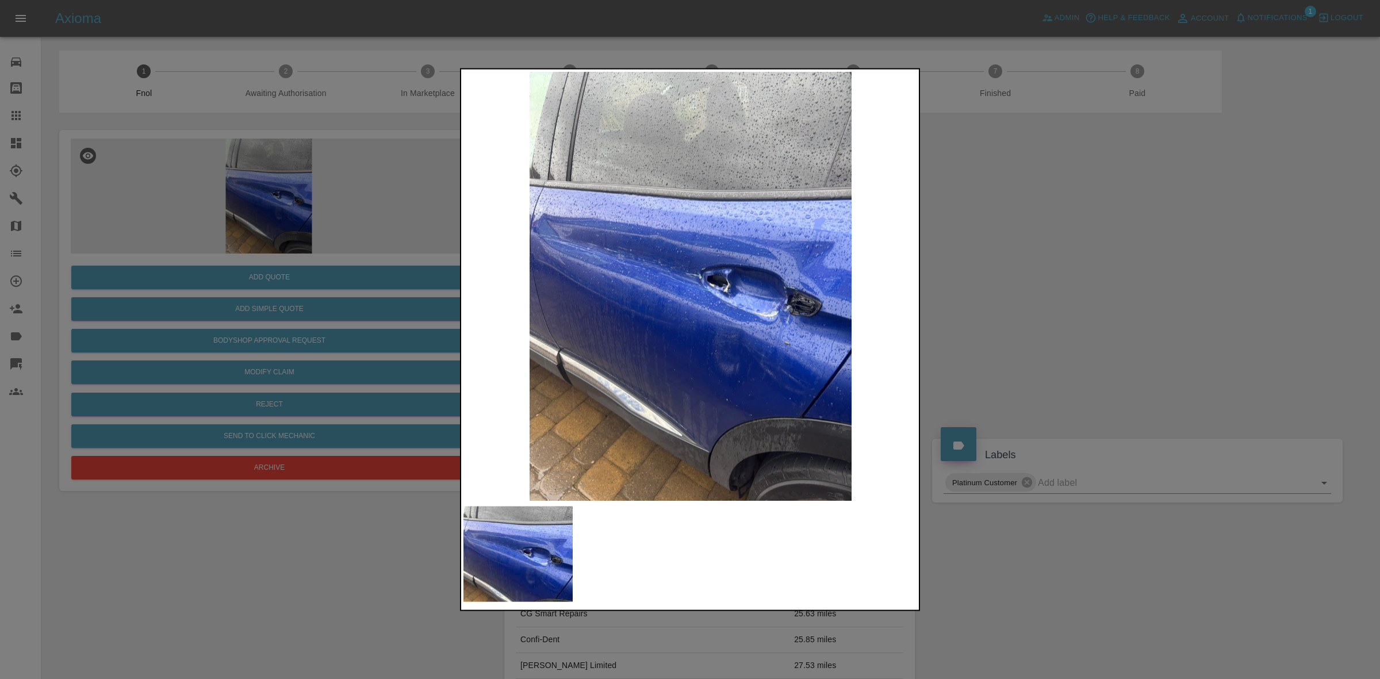
click at [289, 239] on div at bounding box center [690, 339] width 1380 height 679
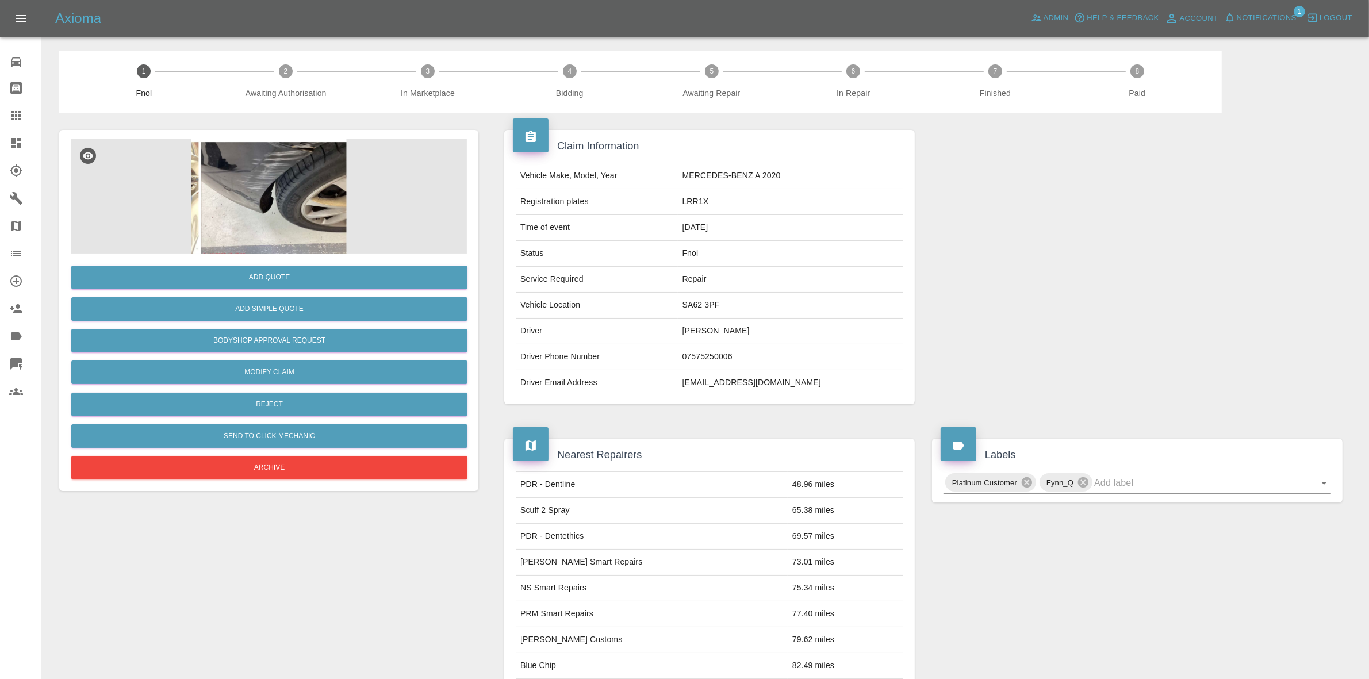
click at [257, 196] on img at bounding box center [269, 196] width 396 height 115
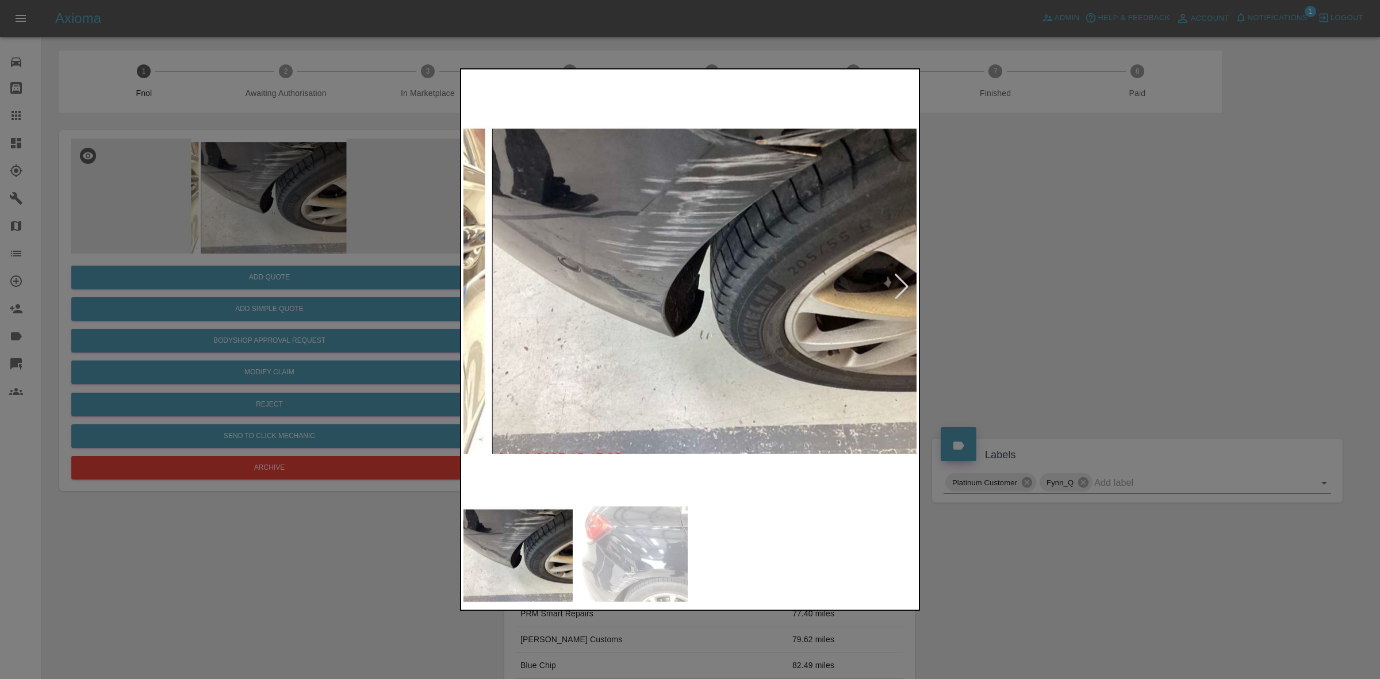
click at [900, 277] on div at bounding box center [901, 285] width 25 height 25
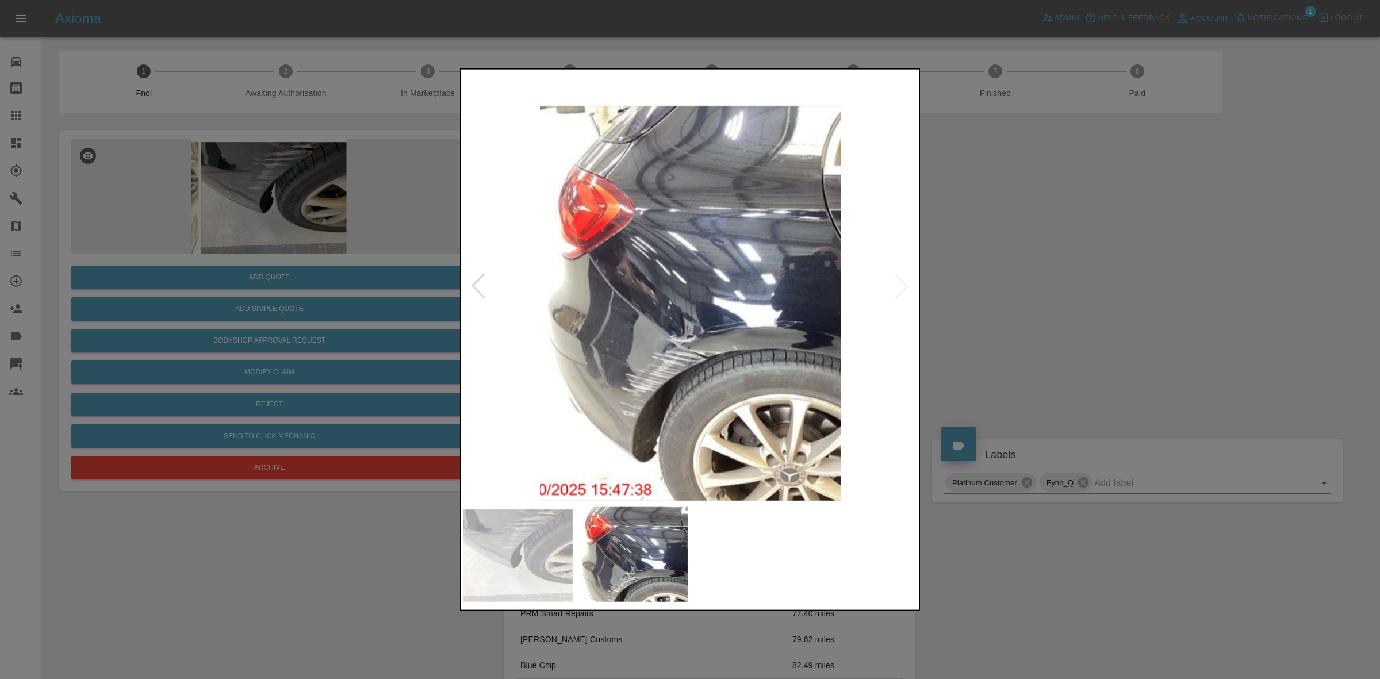
click at [725, 335] on img at bounding box center [691, 285] width 454 height 429
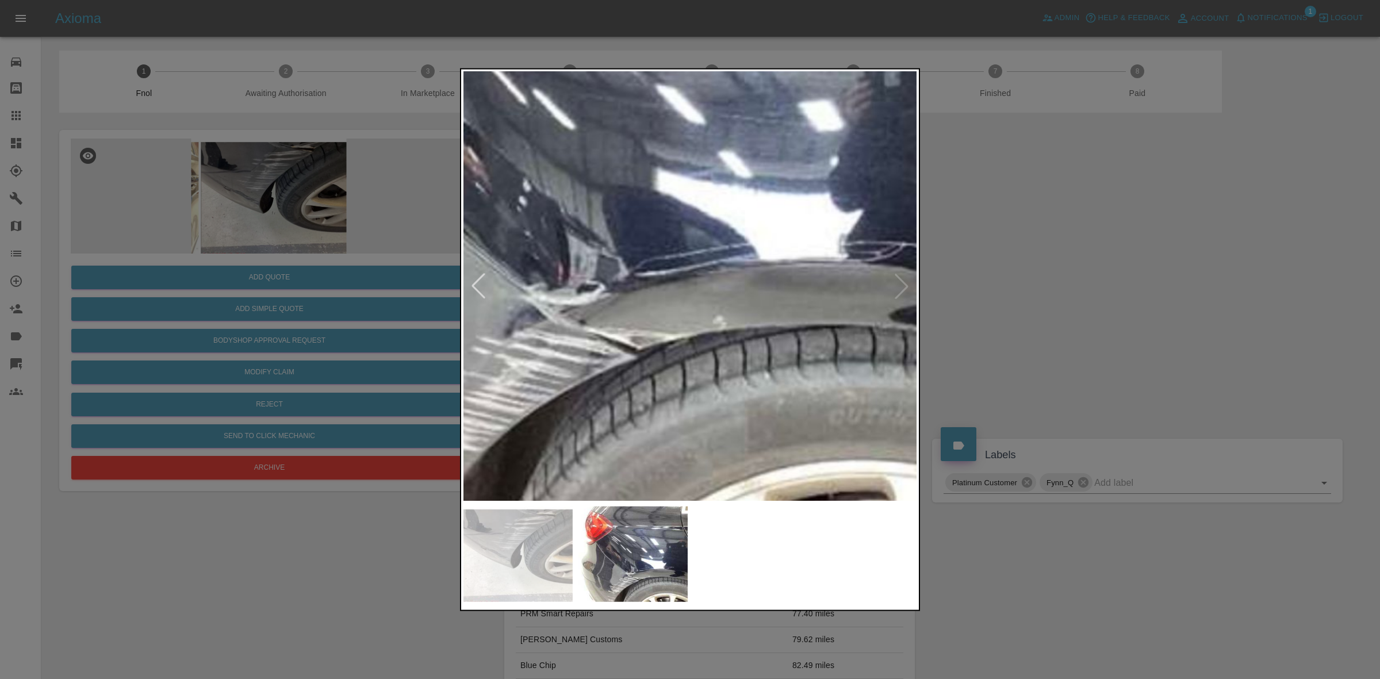
click at [608, 359] on img at bounding box center [587, 137] width 1363 height 1288
click at [607, 352] on img at bounding box center [587, 137] width 1363 height 1288
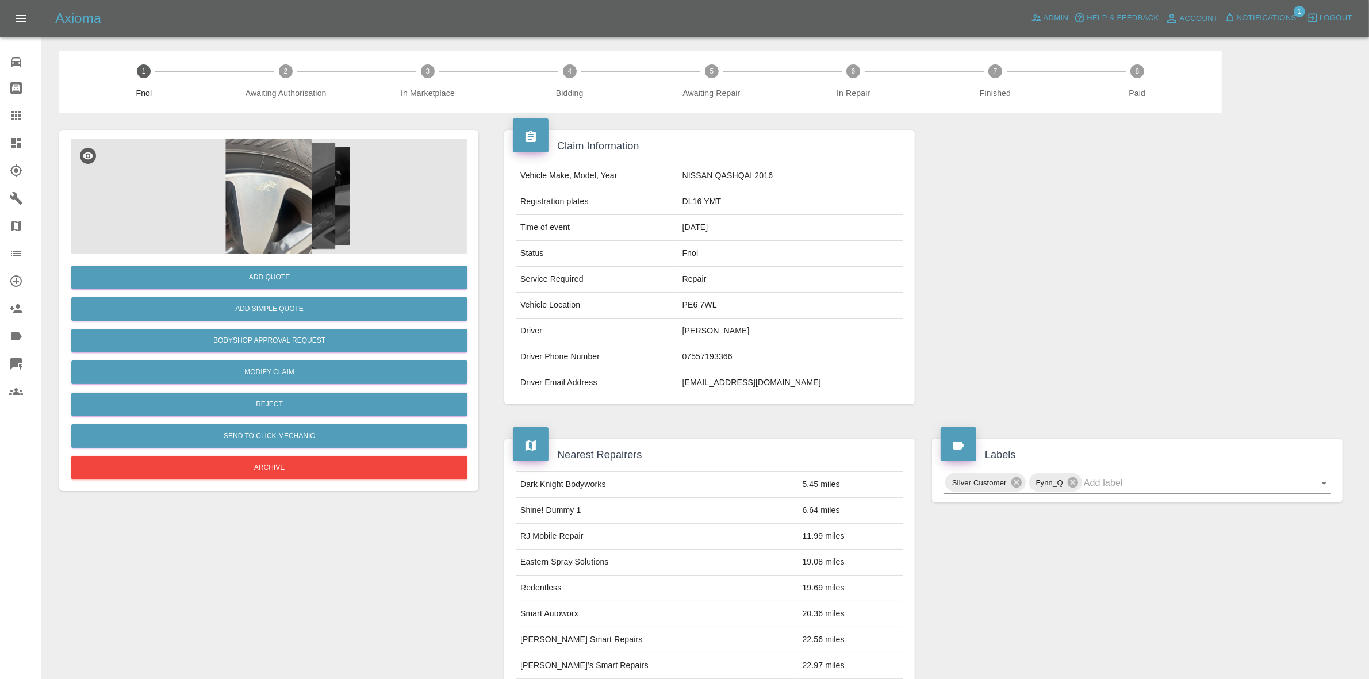
click at [263, 188] on img at bounding box center [269, 196] width 396 height 115
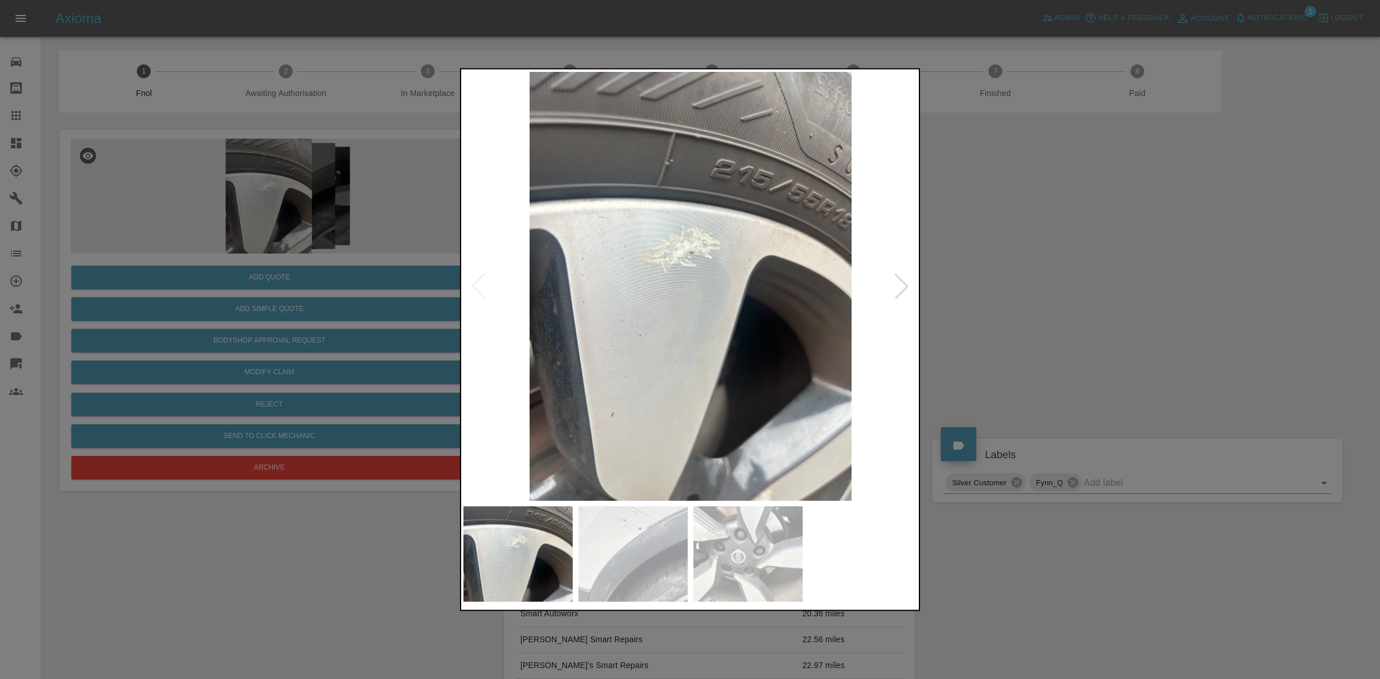
click at [900, 288] on div at bounding box center [901, 285] width 25 height 25
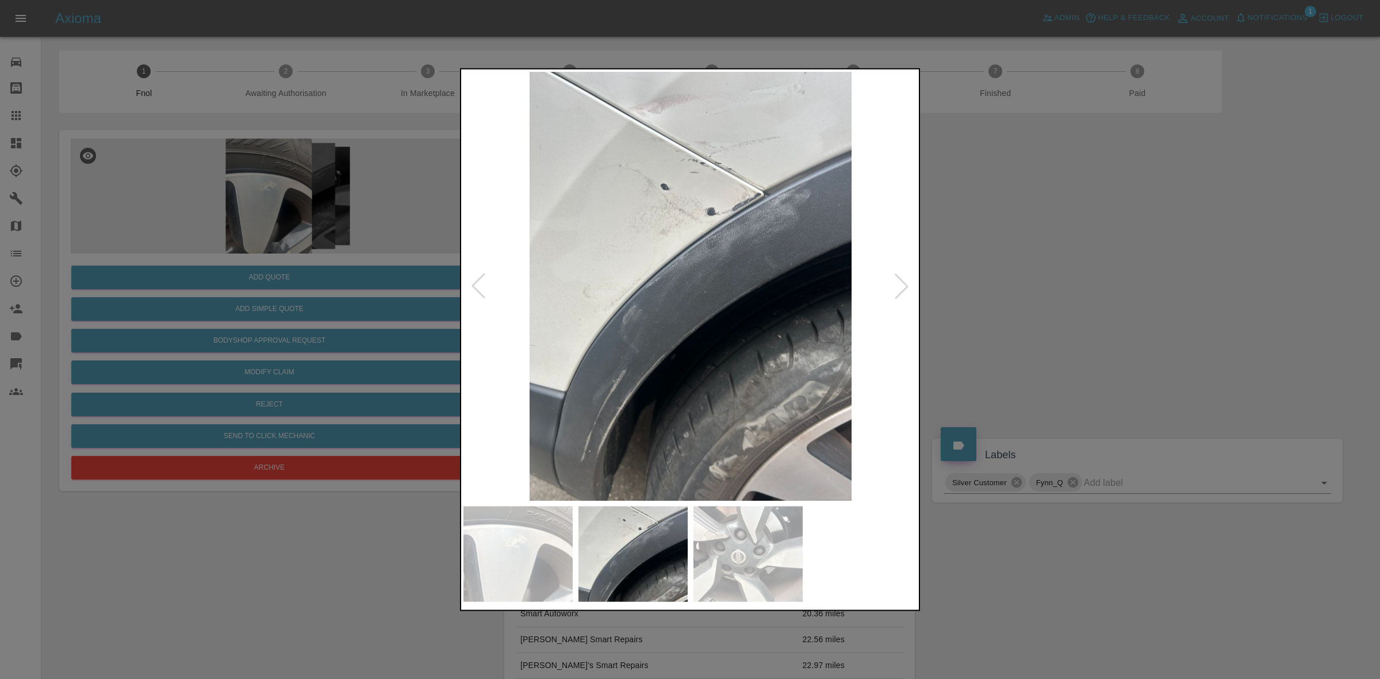
click at [900, 288] on div at bounding box center [901, 285] width 25 height 25
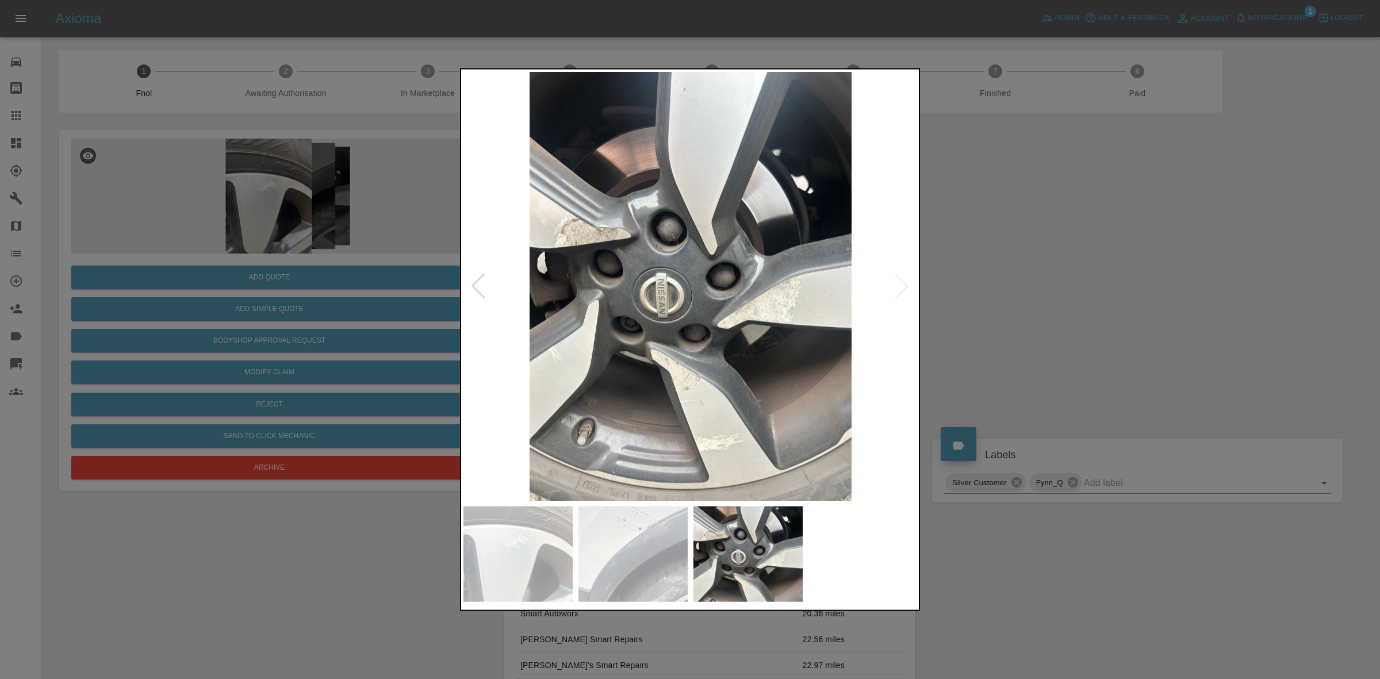
click at [900, 288] on img at bounding box center [691, 285] width 454 height 429
click at [1081, 308] on div at bounding box center [690, 339] width 1380 height 679
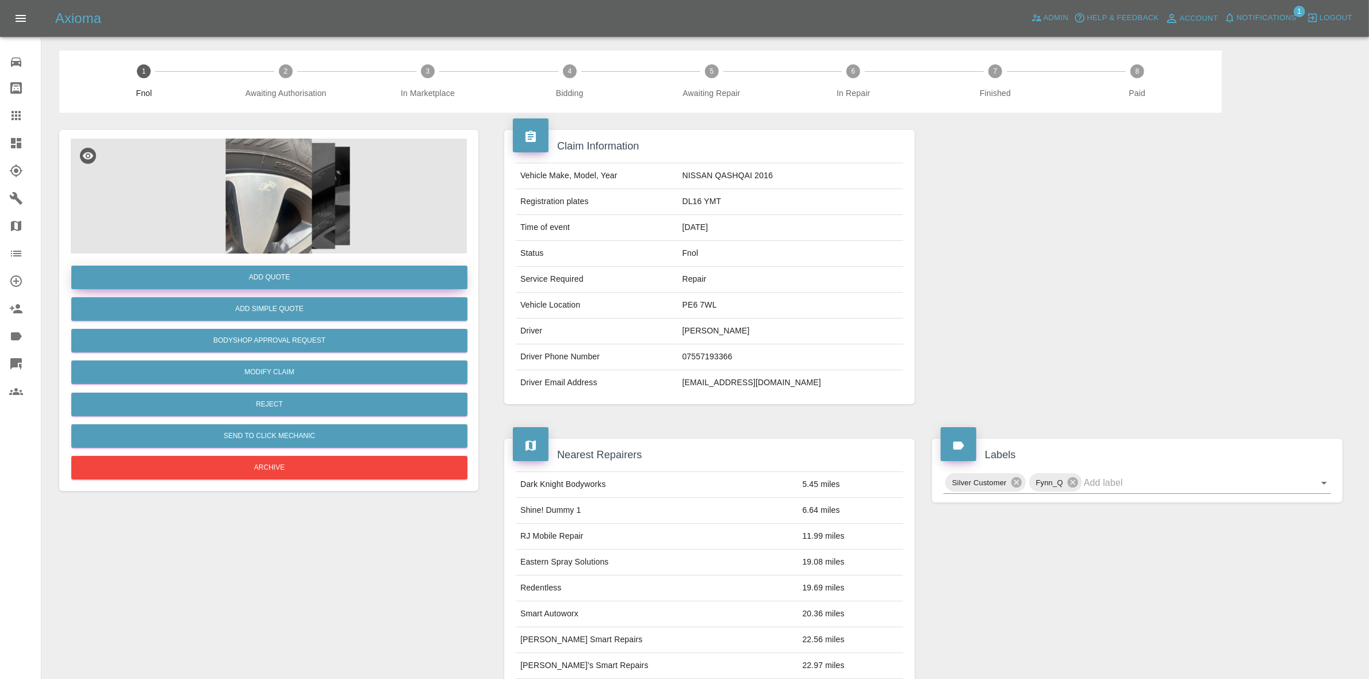
click at [282, 273] on button "Add Quote" at bounding box center [269, 278] width 396 height 24
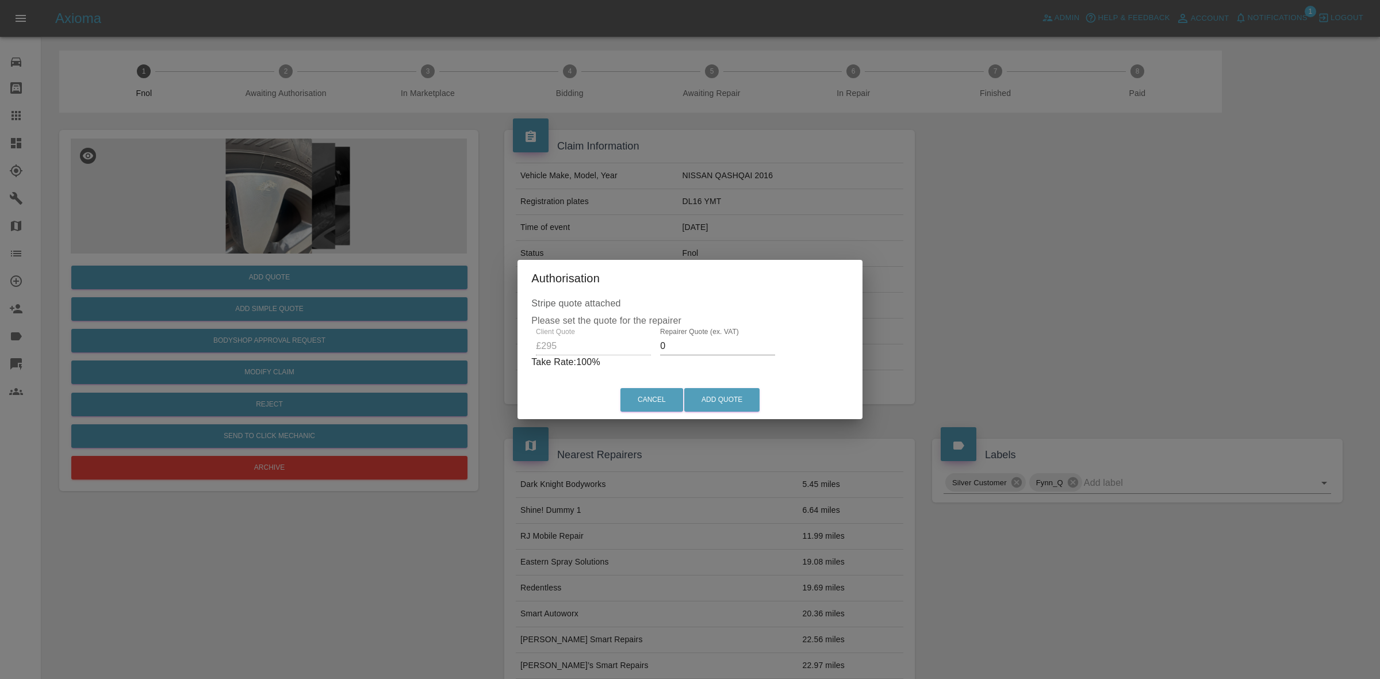
click at [690, 345] on input "0" at bounding box center [717, 346] width 115 height 18
type input "200"
click at [717, 397] on button "Add Quote" at bounding box center [721, 400] width 75 height 24
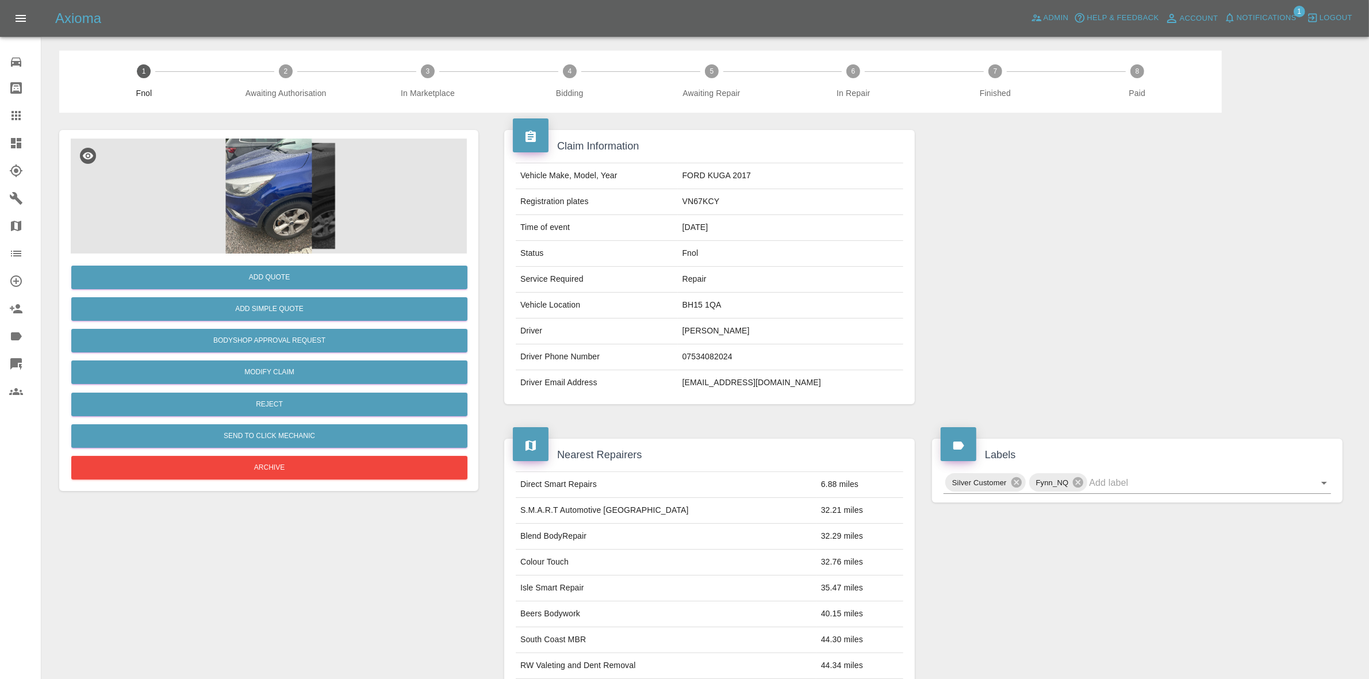
click at [297, 213] on img at bounding box center [269, 196] width 396 height 115
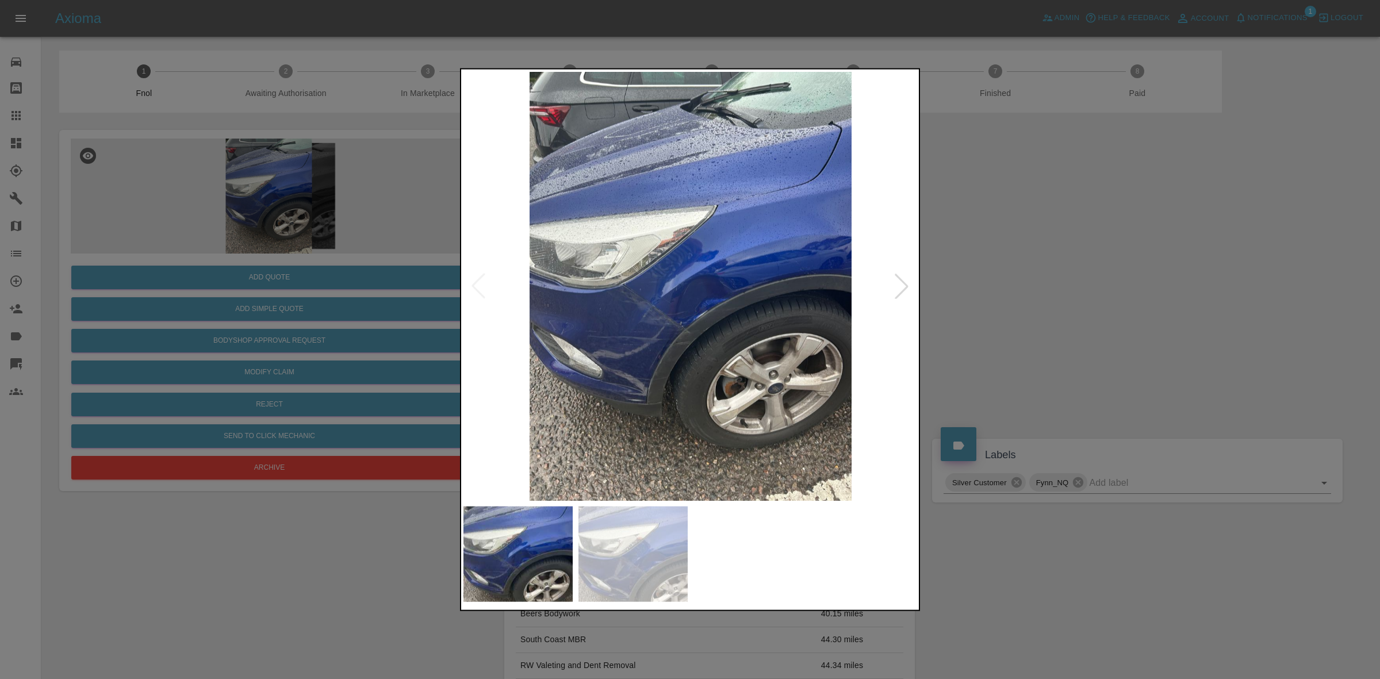
click at [905, 286] on div at bounding box center [901, 285] width 25 height 25
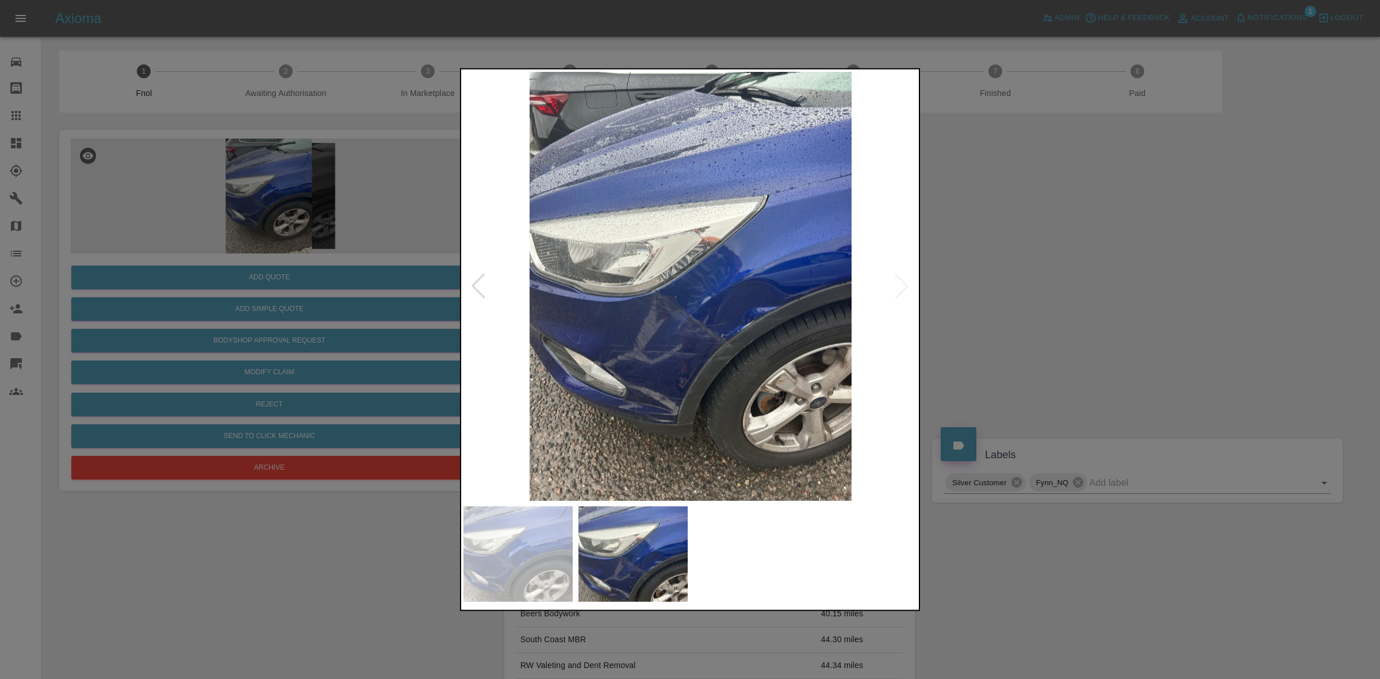
click at [709, 328] on img at bounding box center [691, 285] width 454 height 429
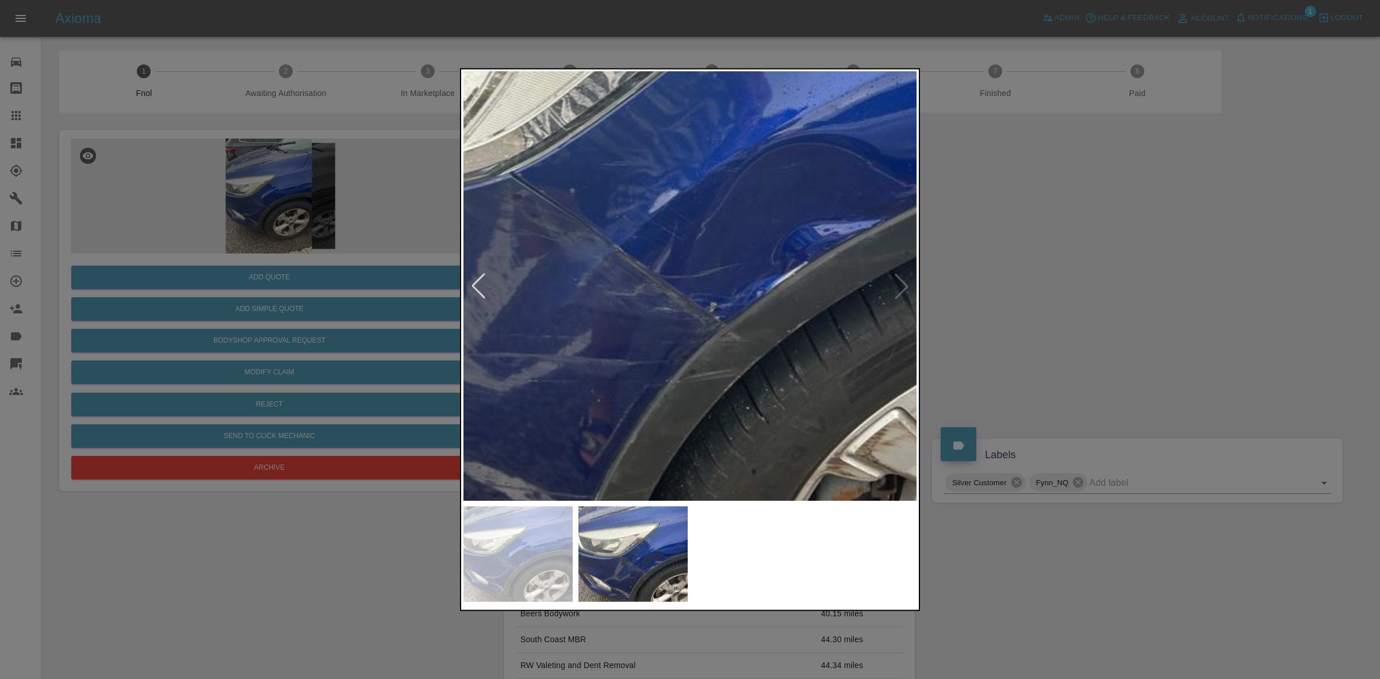
click at [682, 324] on img at bounding box center [616, 159] width 1363 height 1288
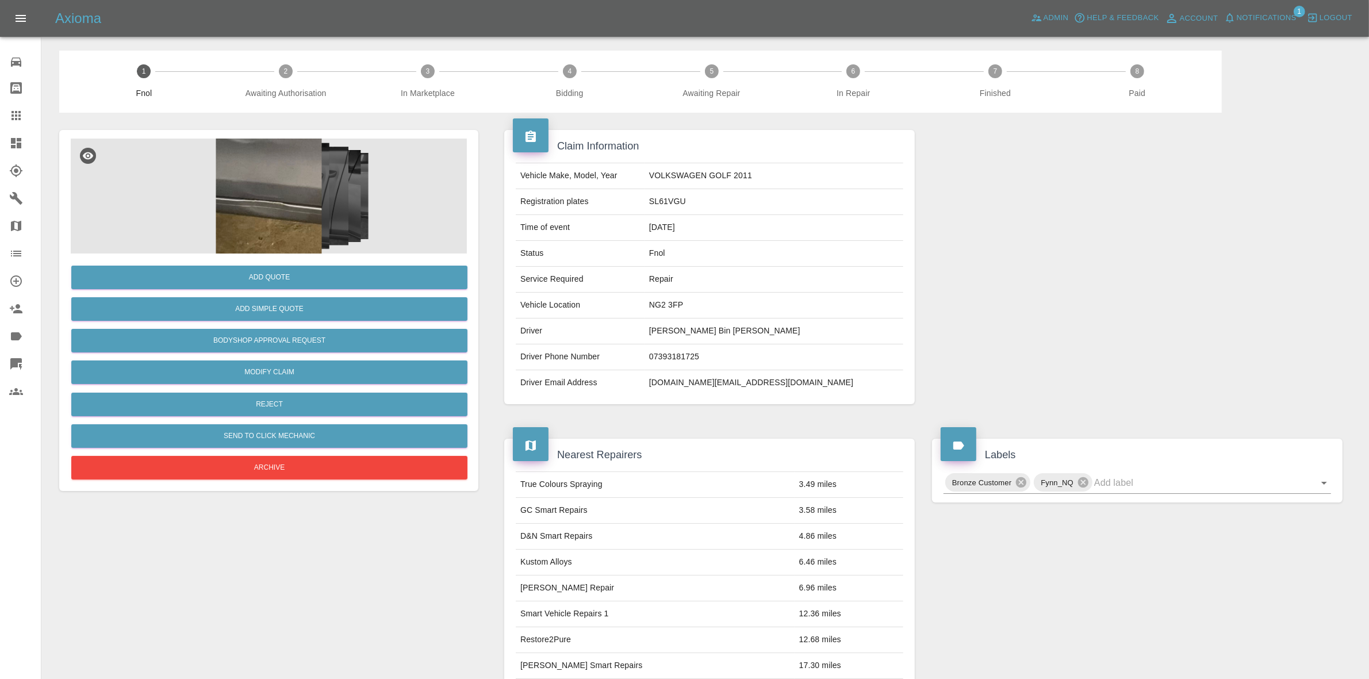
click at [359, 221] on img at bounding box center [269, 196] width 396 height 115
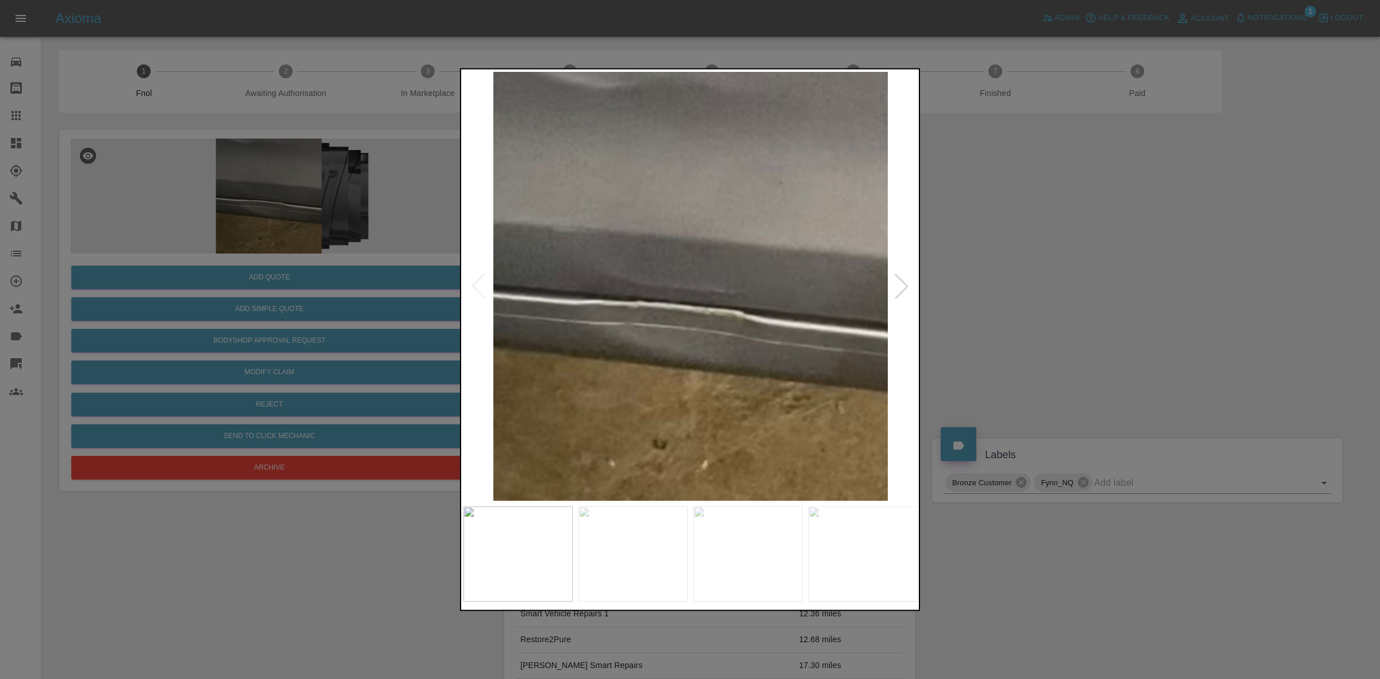
click at [907, 284] on div at bounding box center [901, 285] width 25 height 25
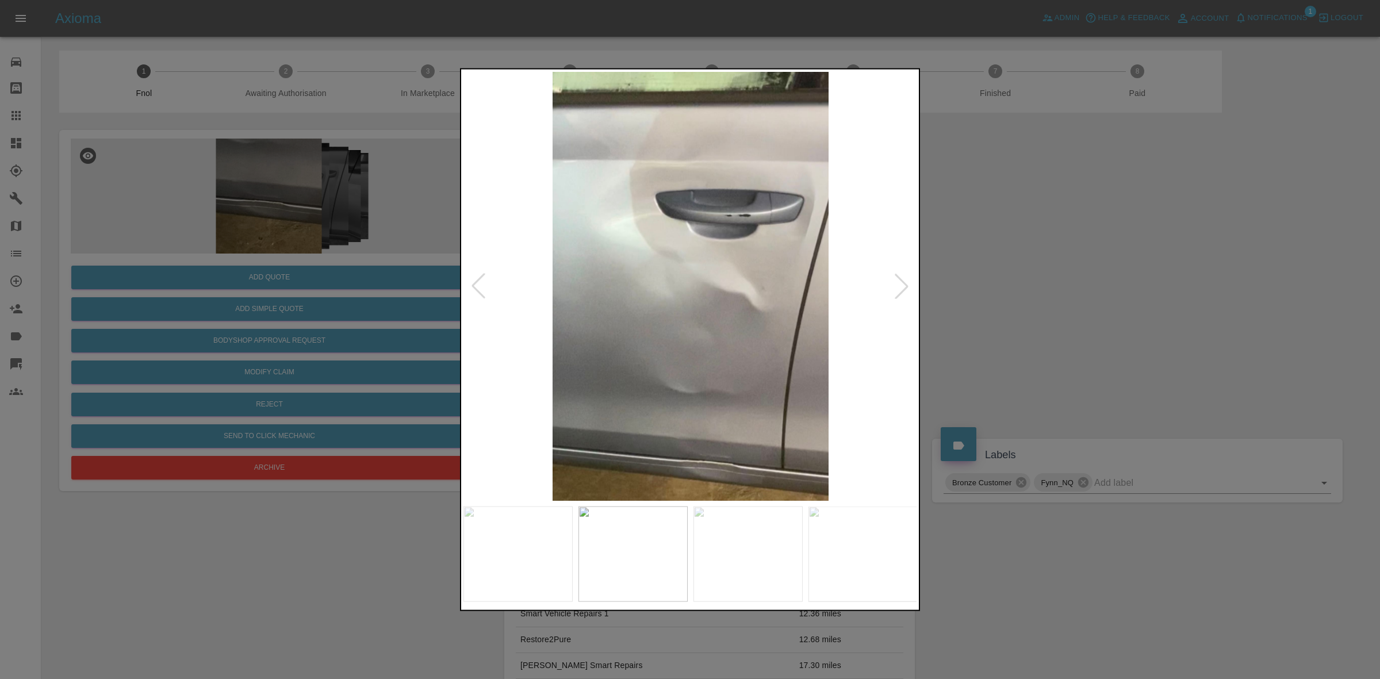
click at [979, 297] on div at bounding box center [690, 339] width 1380 height 679
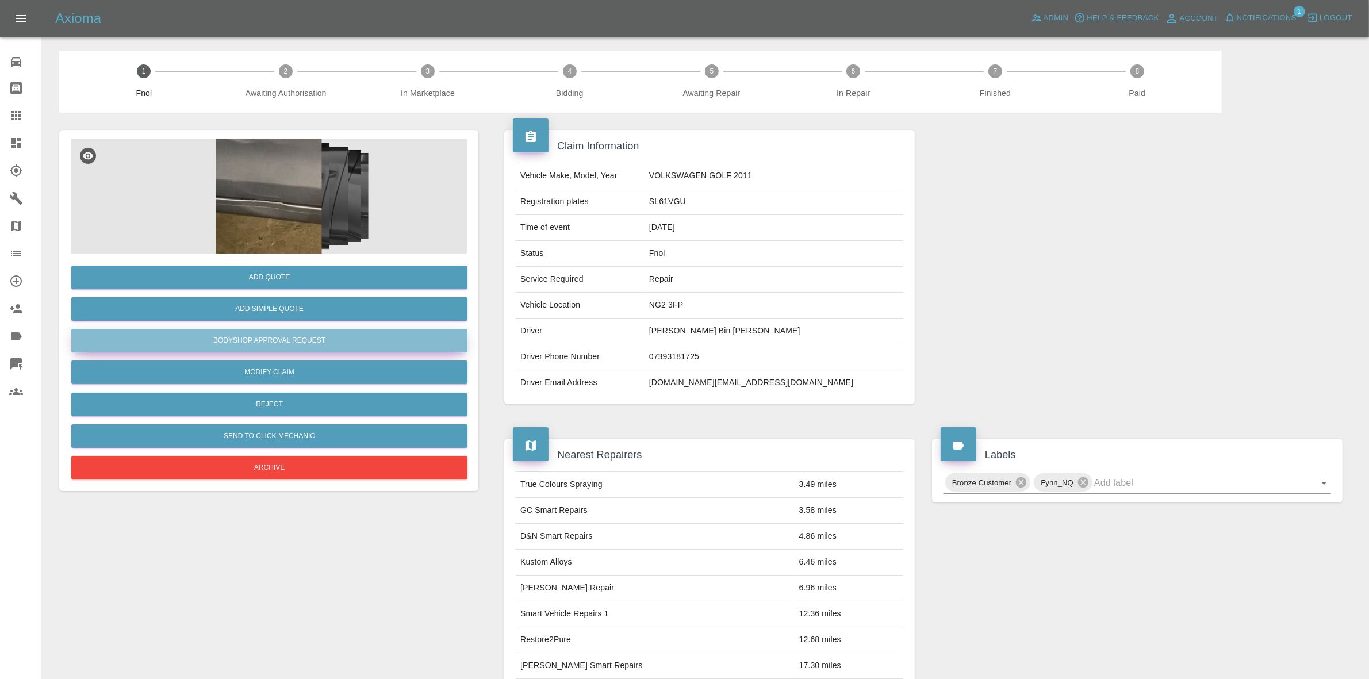
click at [268, 346] on button "Bodyshop Approval Request" at bounding box center [269, 341] width 396 height 24
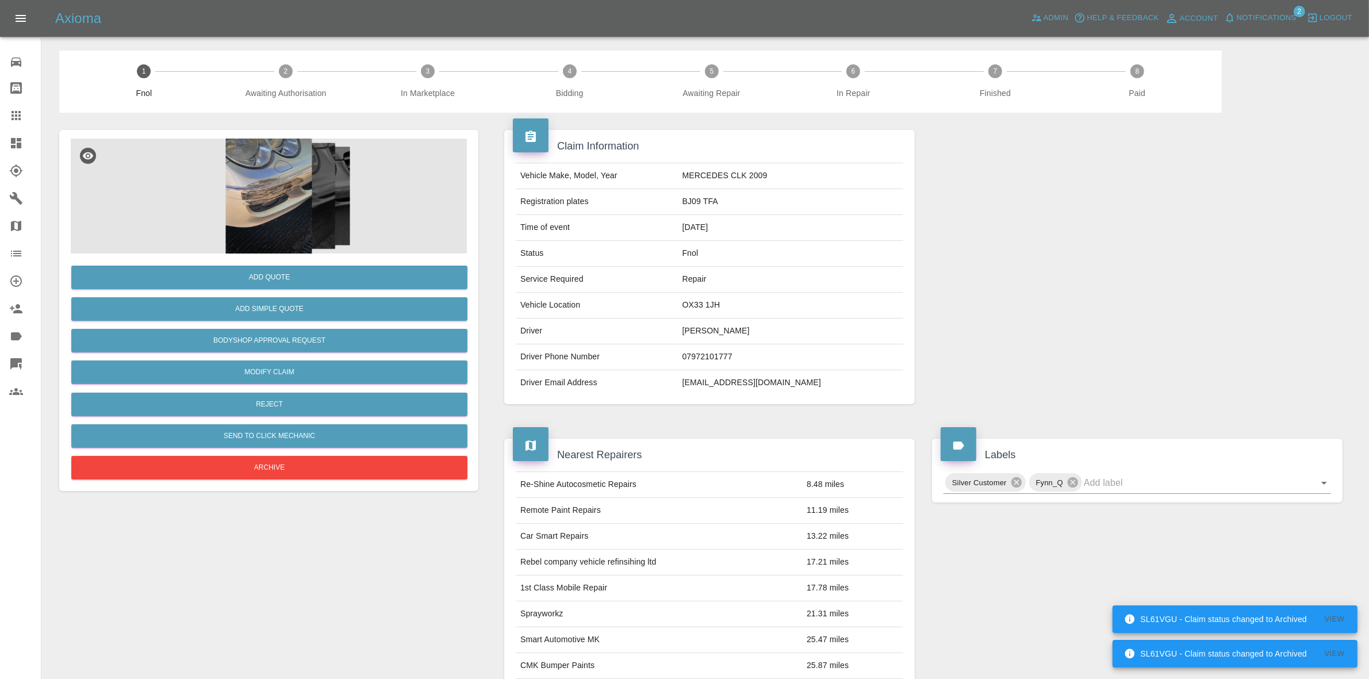
click at [300, 168] on img at bounding box center [269, 196] width 396 height 115
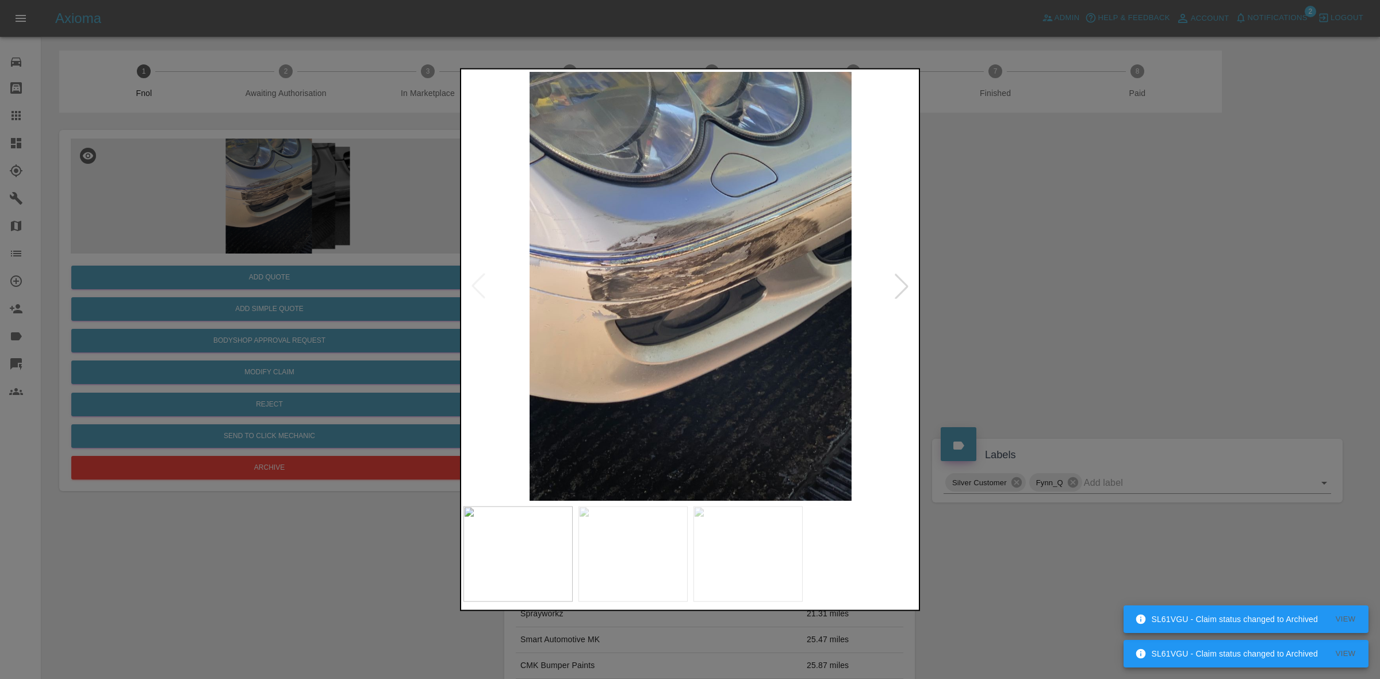
click at [896, 280] on div at bounding box center [901, 285] width 25 height 25
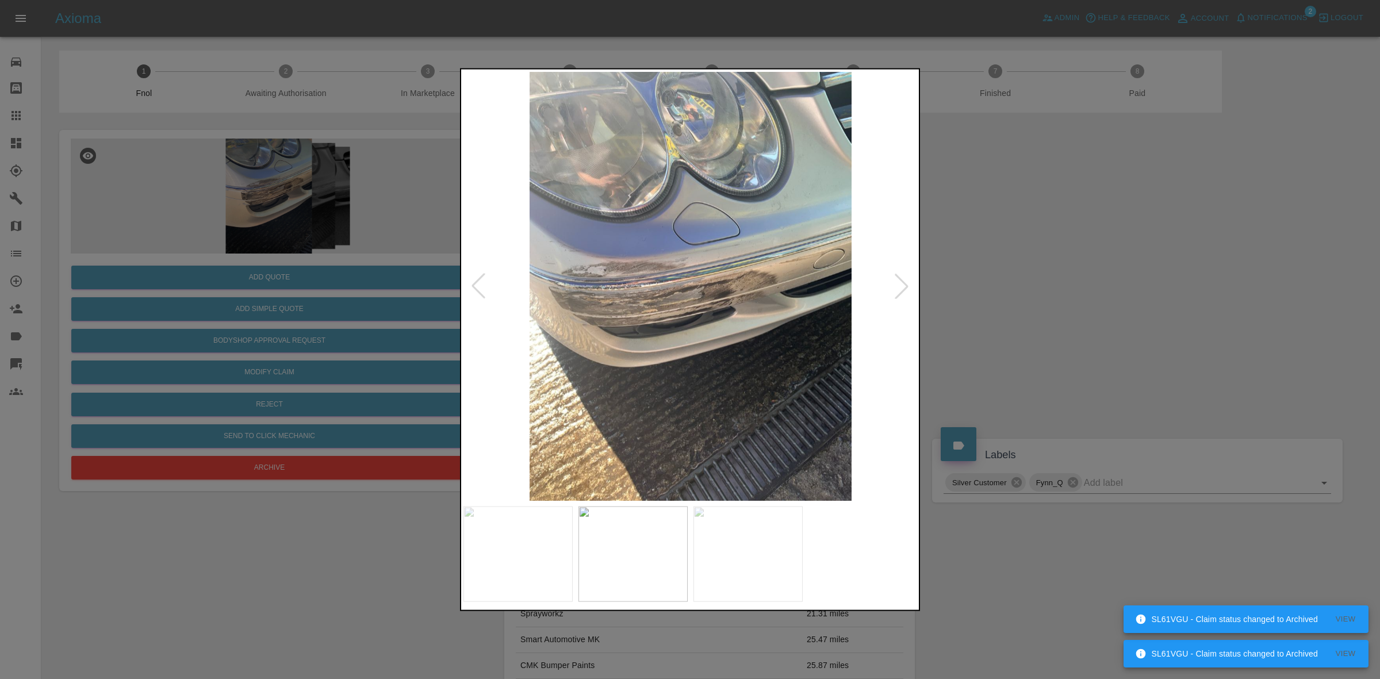
click at [896, 280] on div at bounding box center [901, 285] width 25 height 25
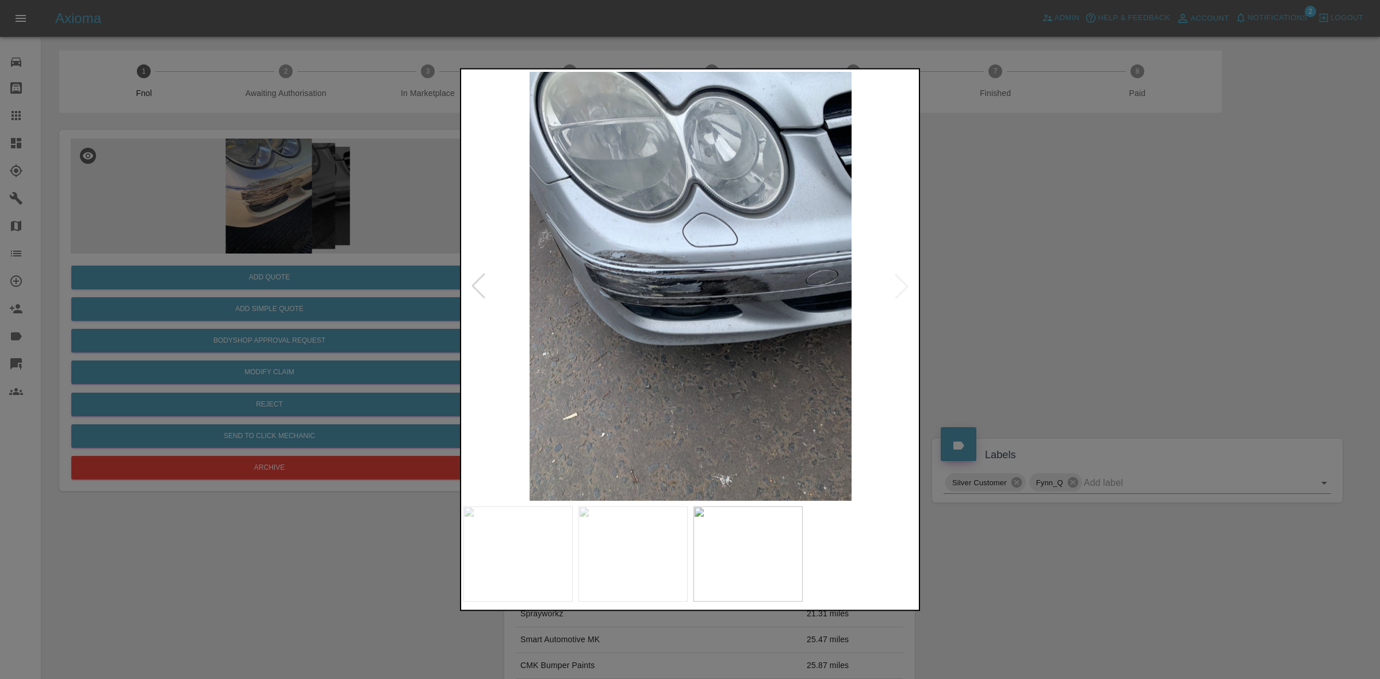
click at [896, 280] on img at bounding box center [691, 285] width 454 height 429
click at [981, 297] on div at bounding box center [690, 339] width 1380 height 679
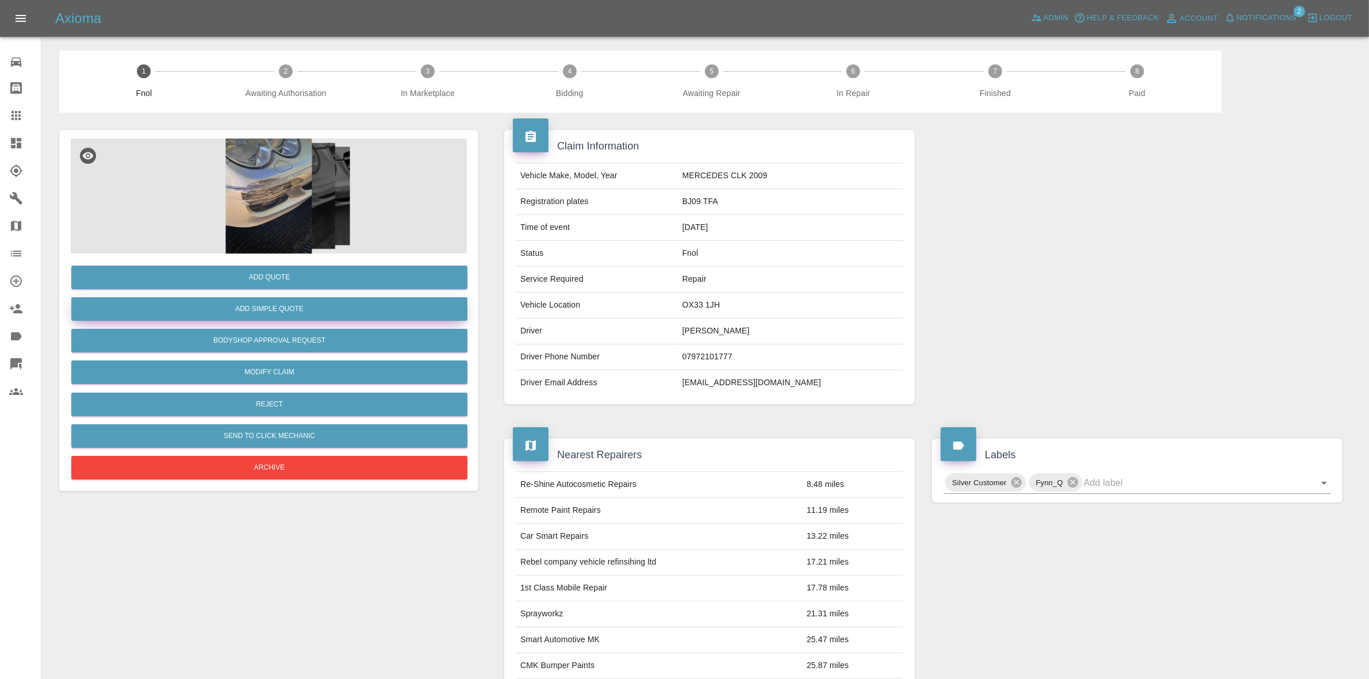
click at [285, 314] on button "Add Simple Quote" at bounding box center [269, 309] width 396 height 24
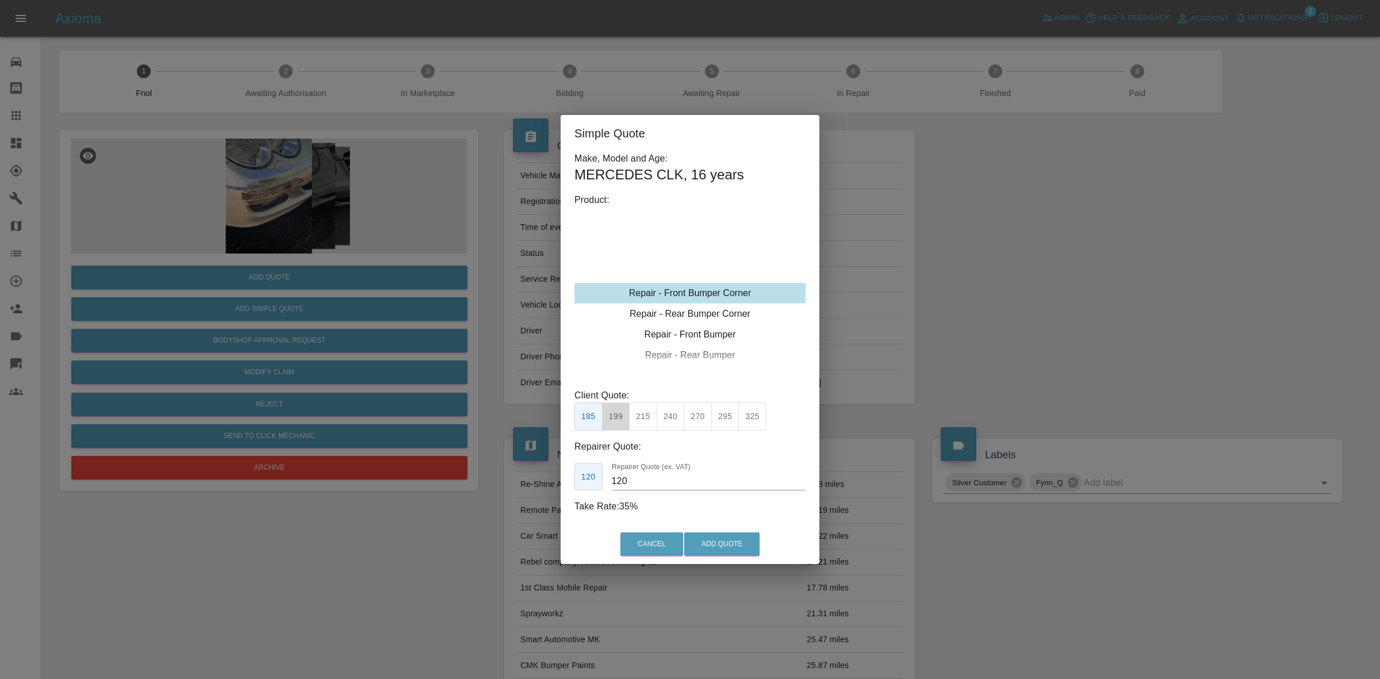
click at [625, 415] on button "199" at bounding box center [616, 417] width 28 height 28
click at [668, 487] on input "120" at bounding box center [709, 481] width 194 height 18
type input "130"
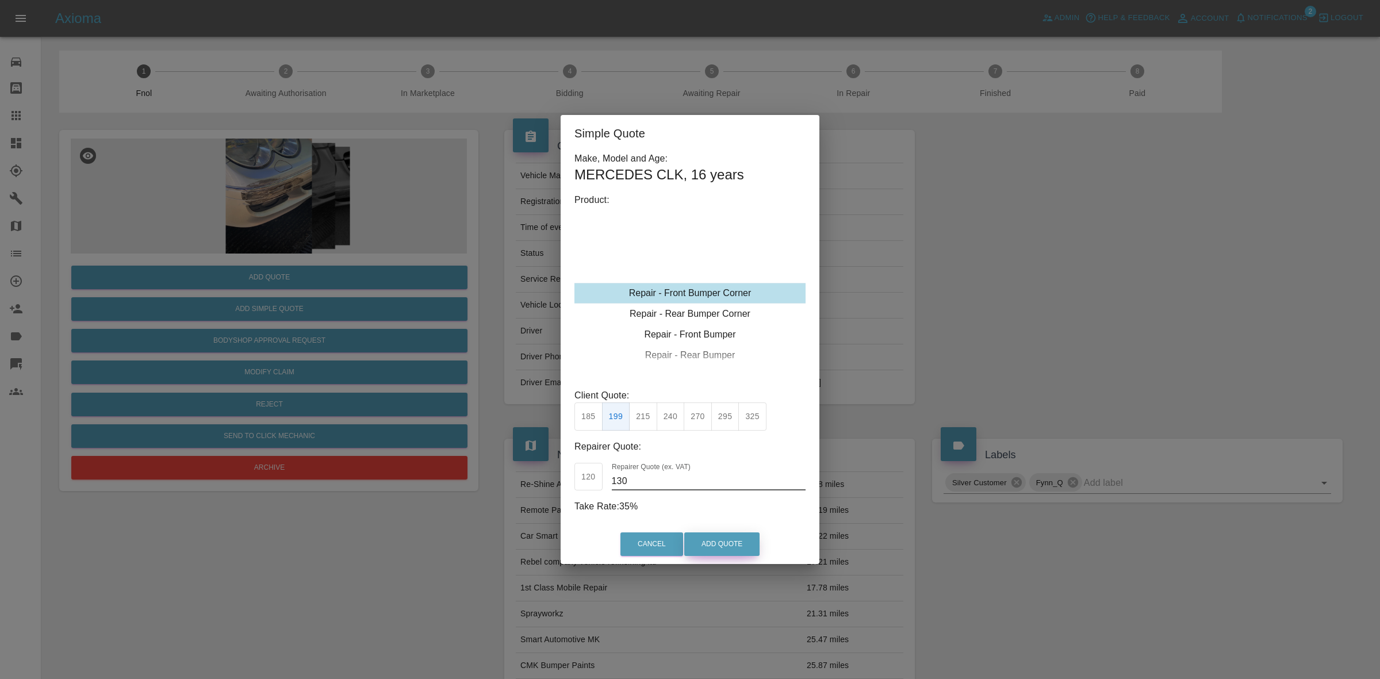
drag, startPoint x: 706, startPoint y: 537, endPoint x: 705, endPoint y: 481, distance: 55.8
click at [706, 538] on button "Add Quote" at bounding box center [721, 545] width 75 height 24
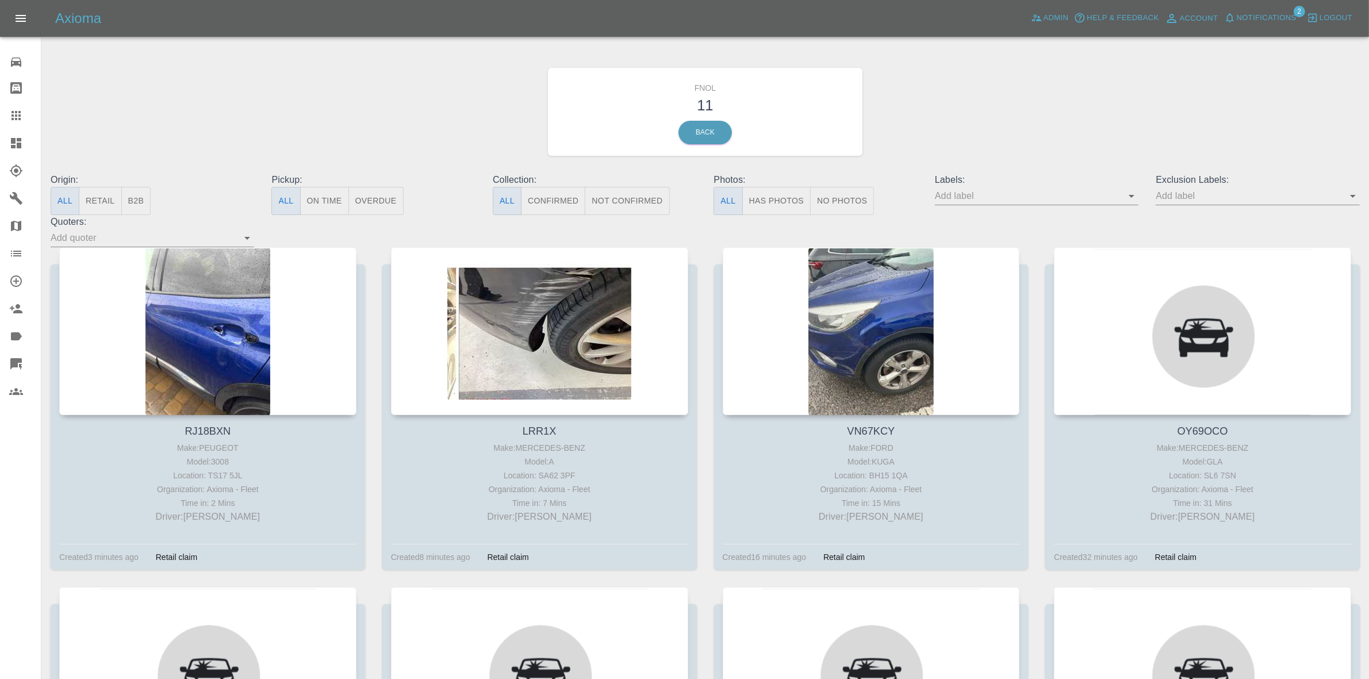
click at [90, 199] on button "Retail" at bounding box center [100, 201] width 43 height 28
click at [814, 205] on button "No Photos" at bounding box center [842, 201] width 64 height 28
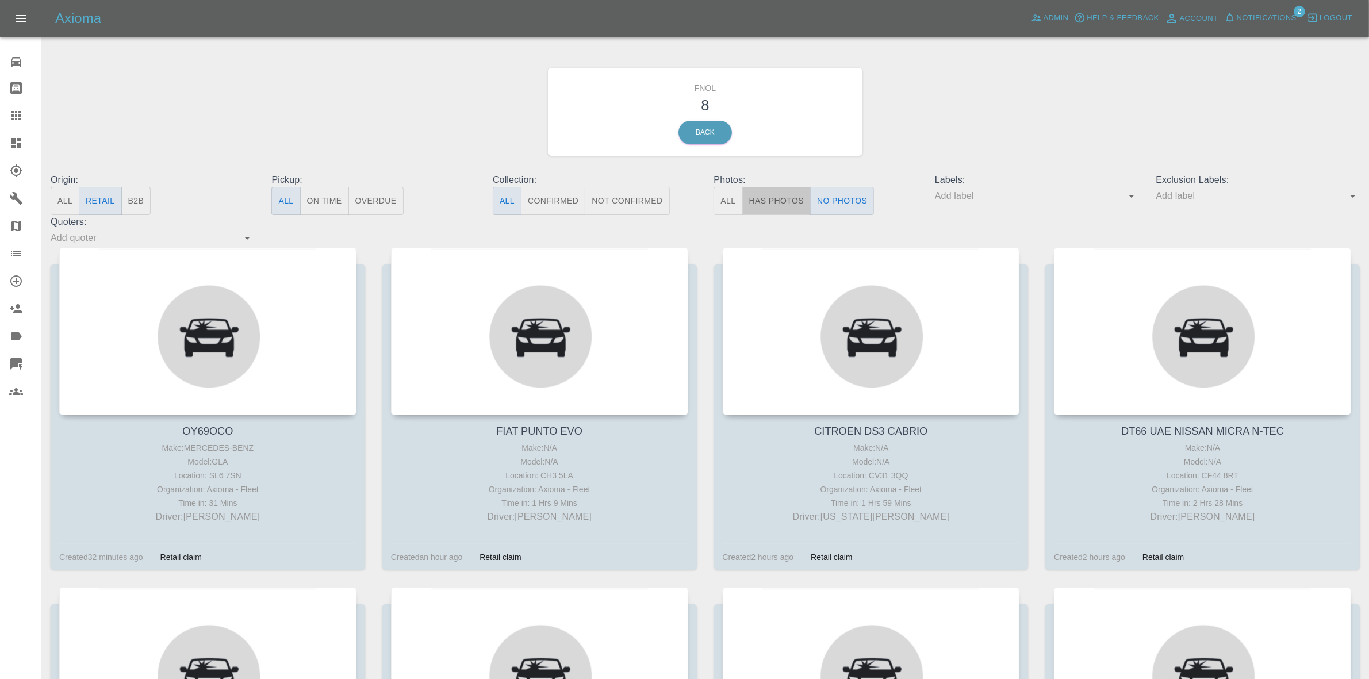
click at [791, 203] on button "Has Photos" at bounding box center [777, 201] width 69 height 28
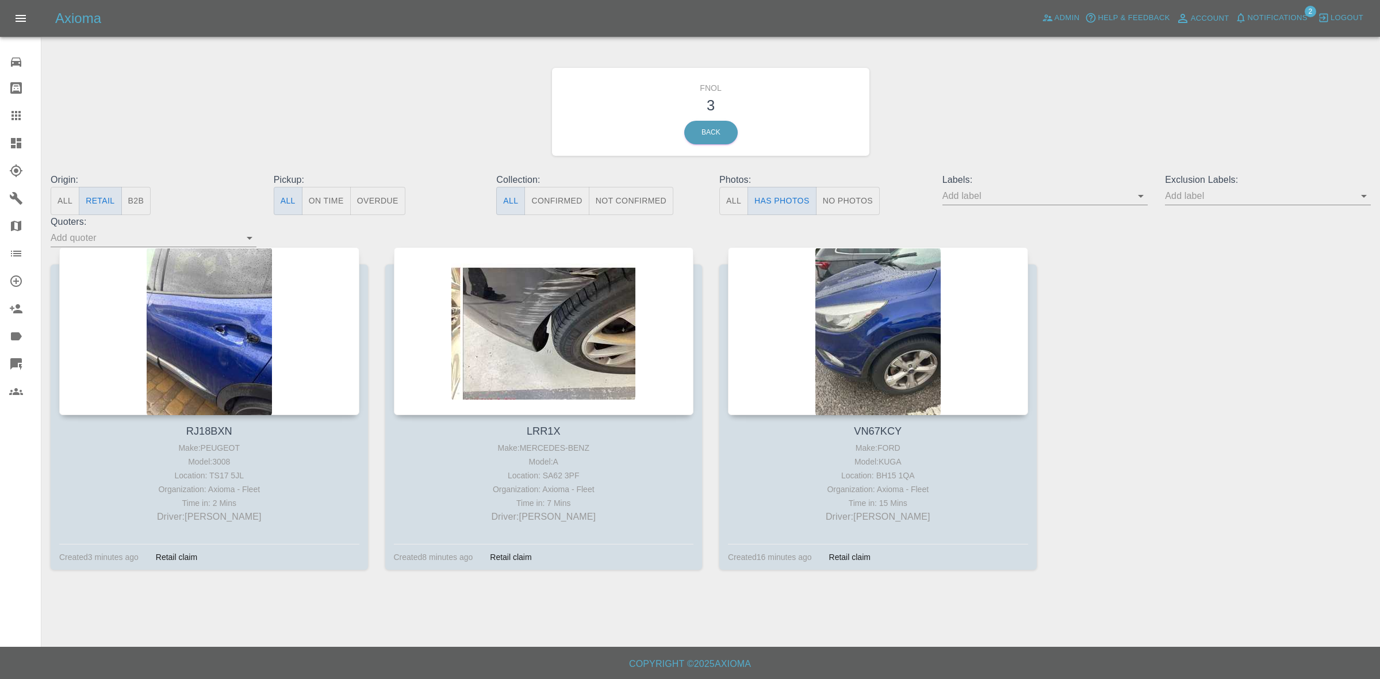
click at [845, 209] on button "No Photos" at bounding box center [848, 201] width 64 height 28
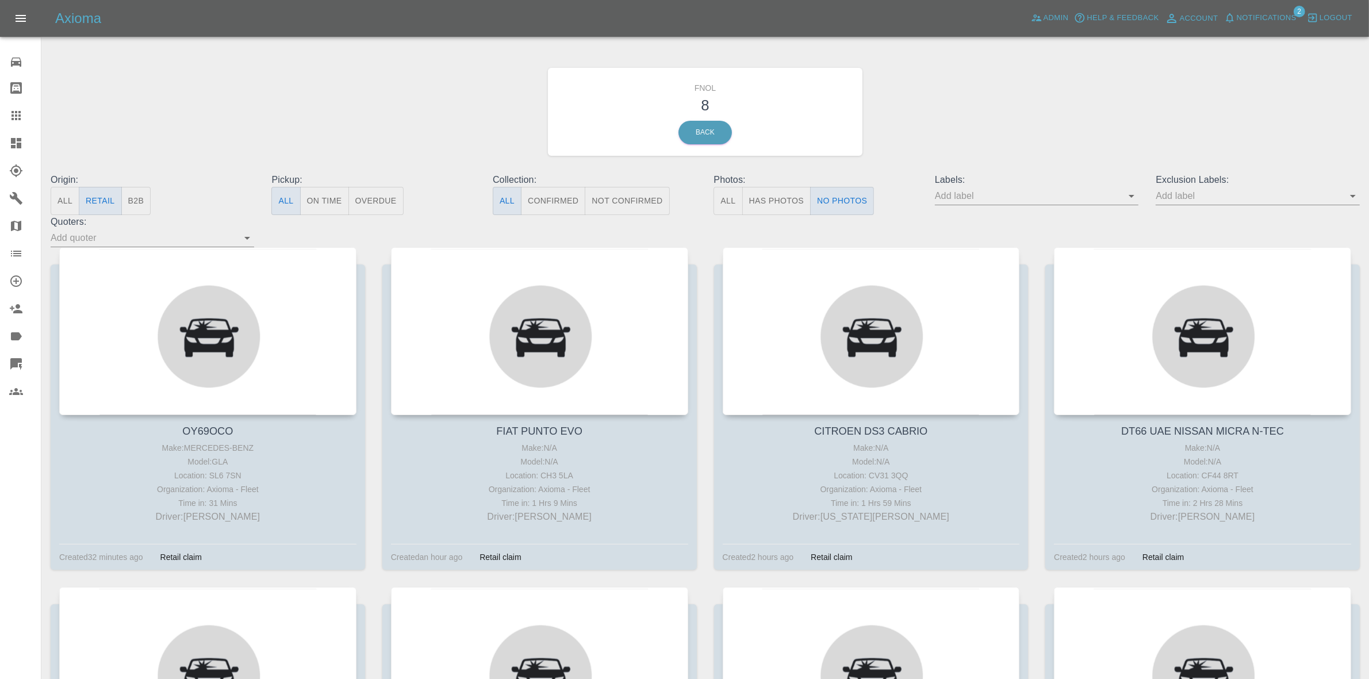
click at [767, 206] on button "Has Photos" at bounding box center [777, 201] width 69 height 28
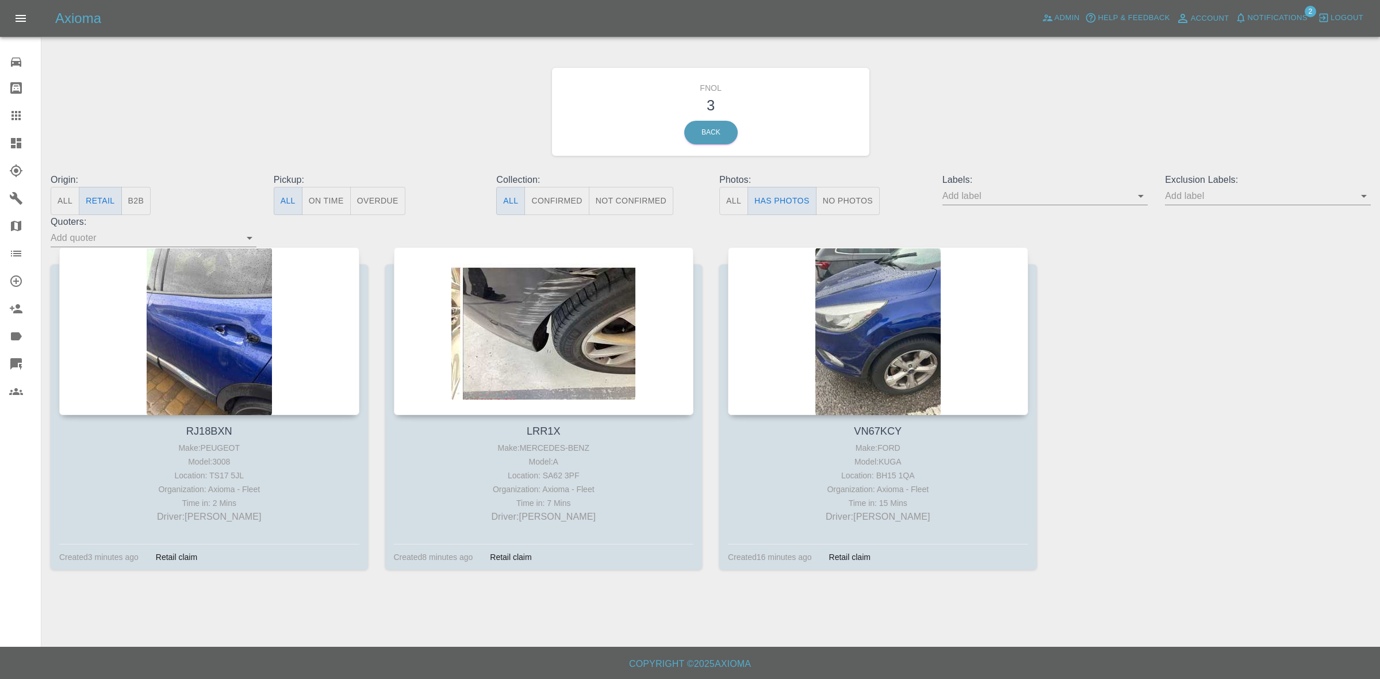
click at [0, 141] on link "Dashboard" at bounding box center [20, 143] width 41 height 28
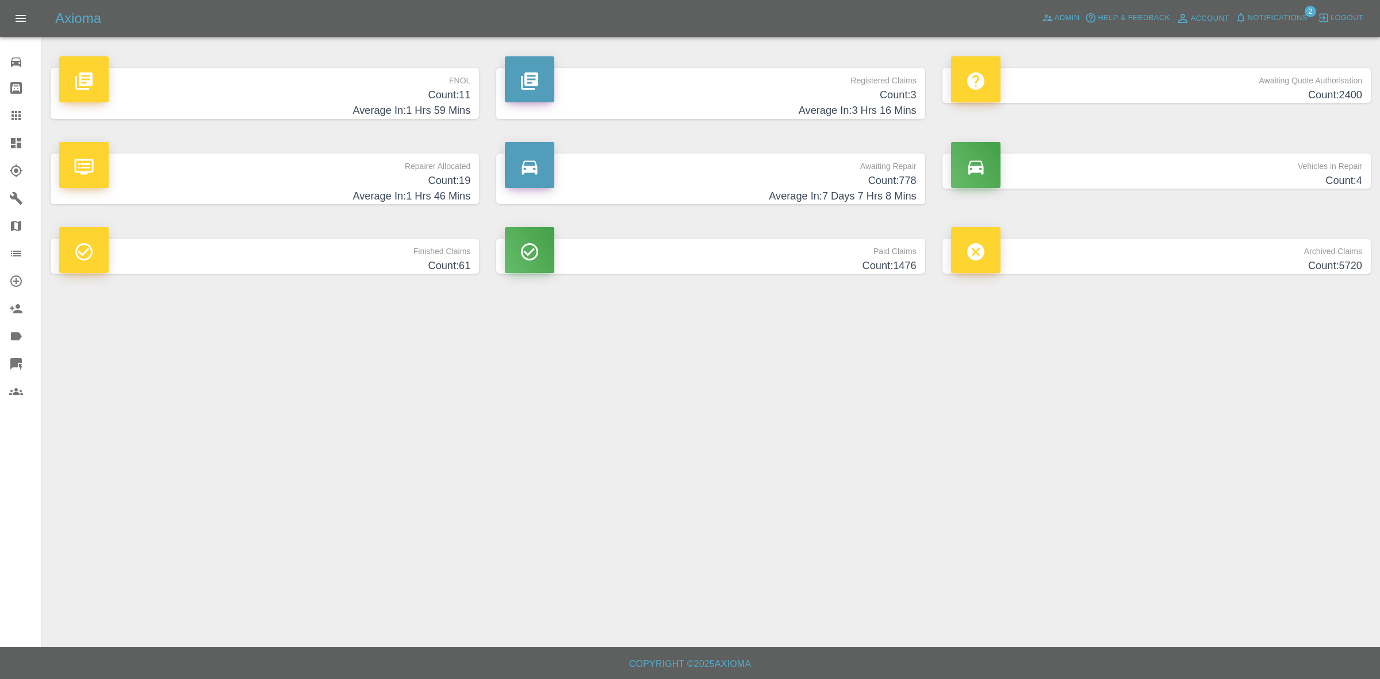
click at [1271, 14] on span "Notifications" at bounding box center [1278, 18] width 60 height 13
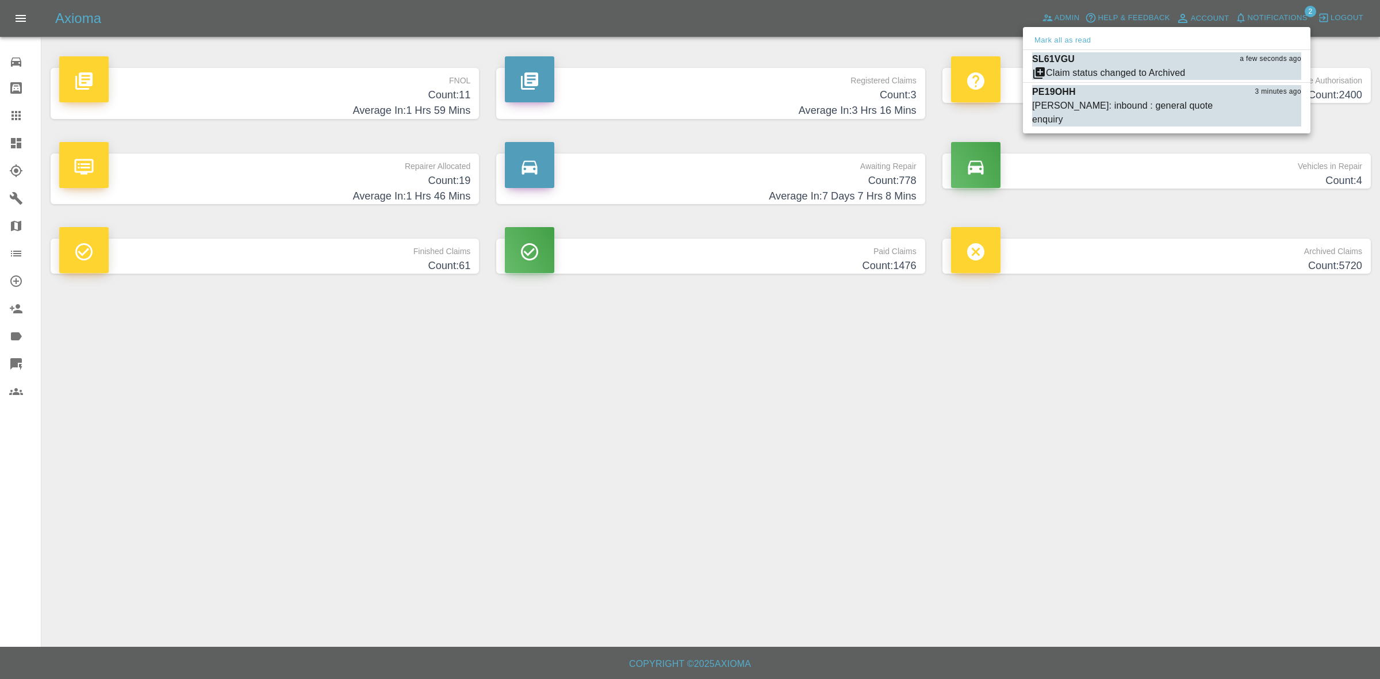
drag, startPoint x: 1044, startPoint y: 41, endPoint x: 1120, endPoint y: 183, distance: 160.3
click at [1046, 41] on button "Mark all as read" at bounding box center [1062, 40] width 61 height 13
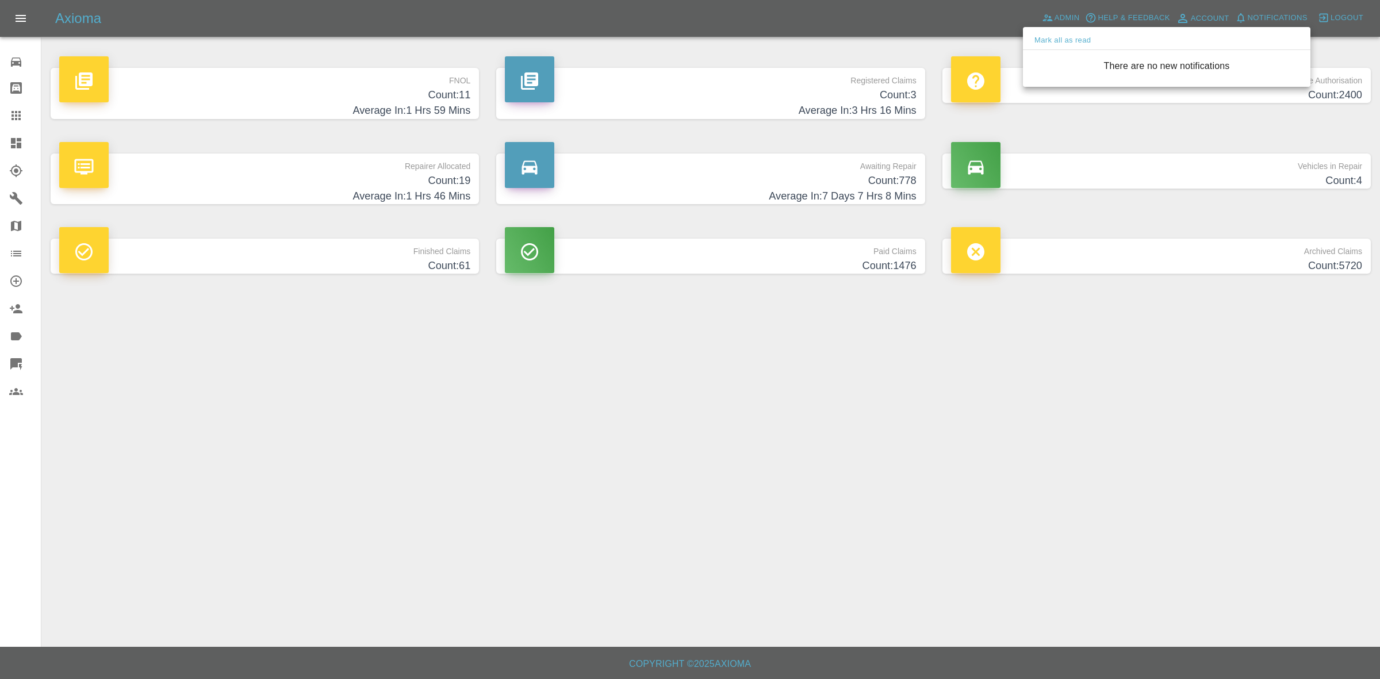
drag, startPoint x: 1223, startPoint y: 406, endPoint x: 867, endPoint y: 306, distance: 370.4
click at [1226, 412] on div at bounding box center [690, 339] width 1380 height 679
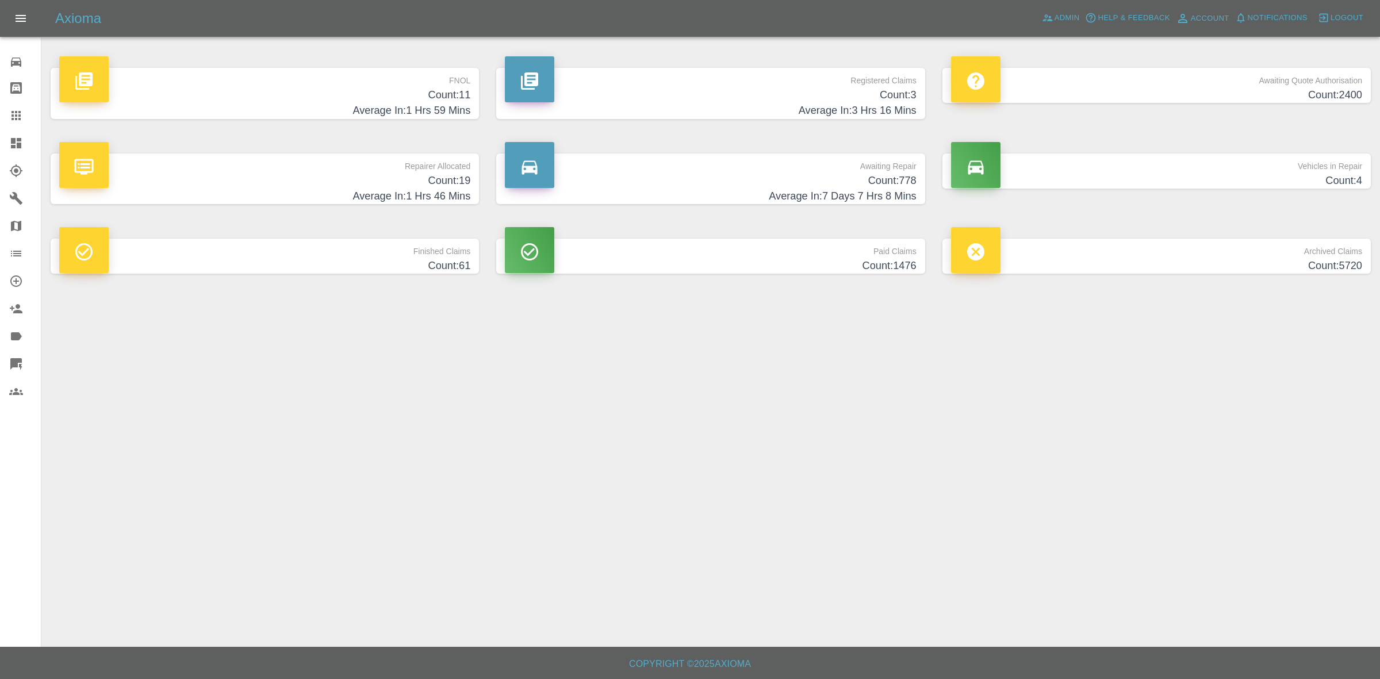
click at [345, 175] on h4 "Count: 19" at bounding box center [264, 181] width 411 height 16
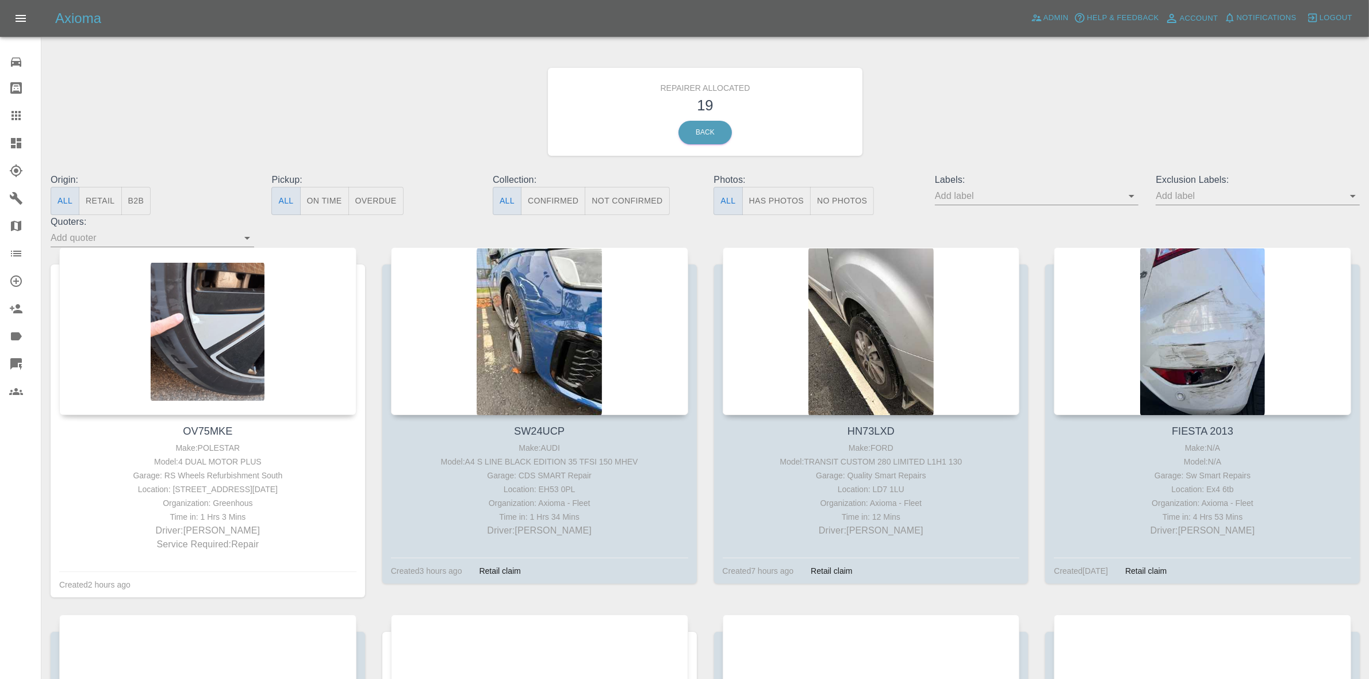
click at [92, 201] on button "Retail" at bounding box center [100, 201] width 43 height 28
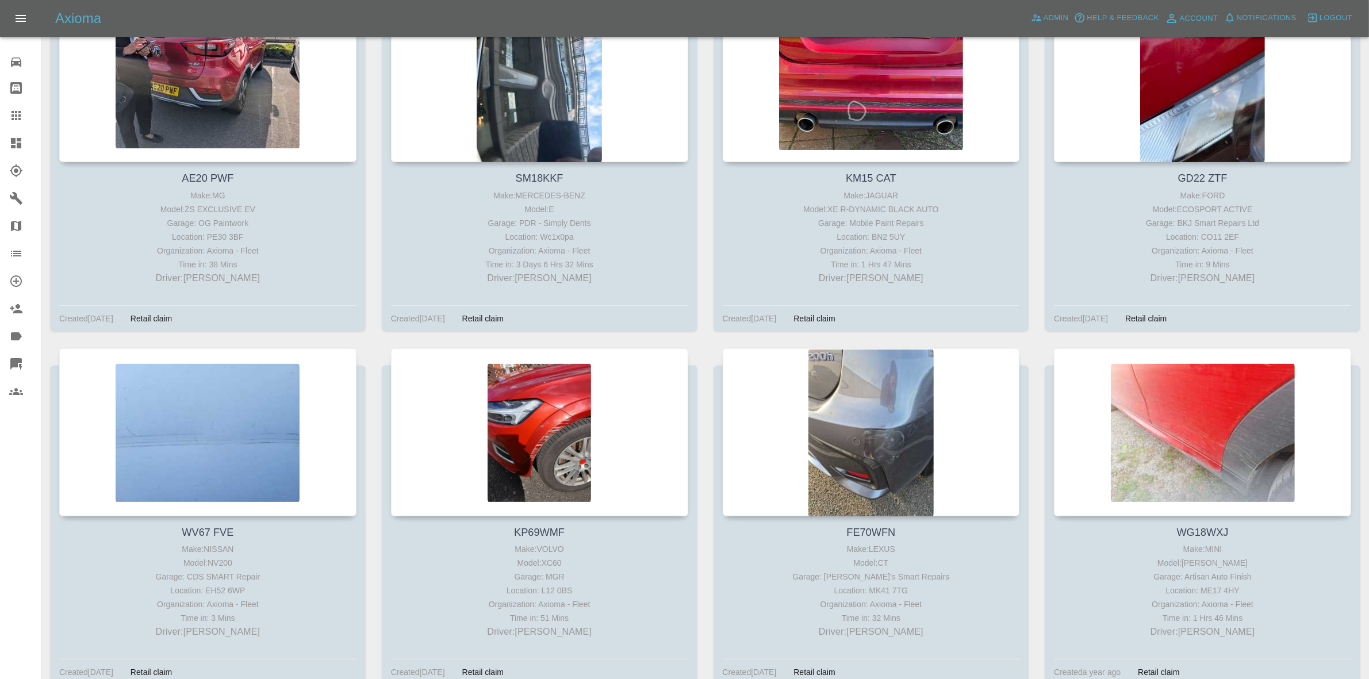
scroll to position [676, 0]
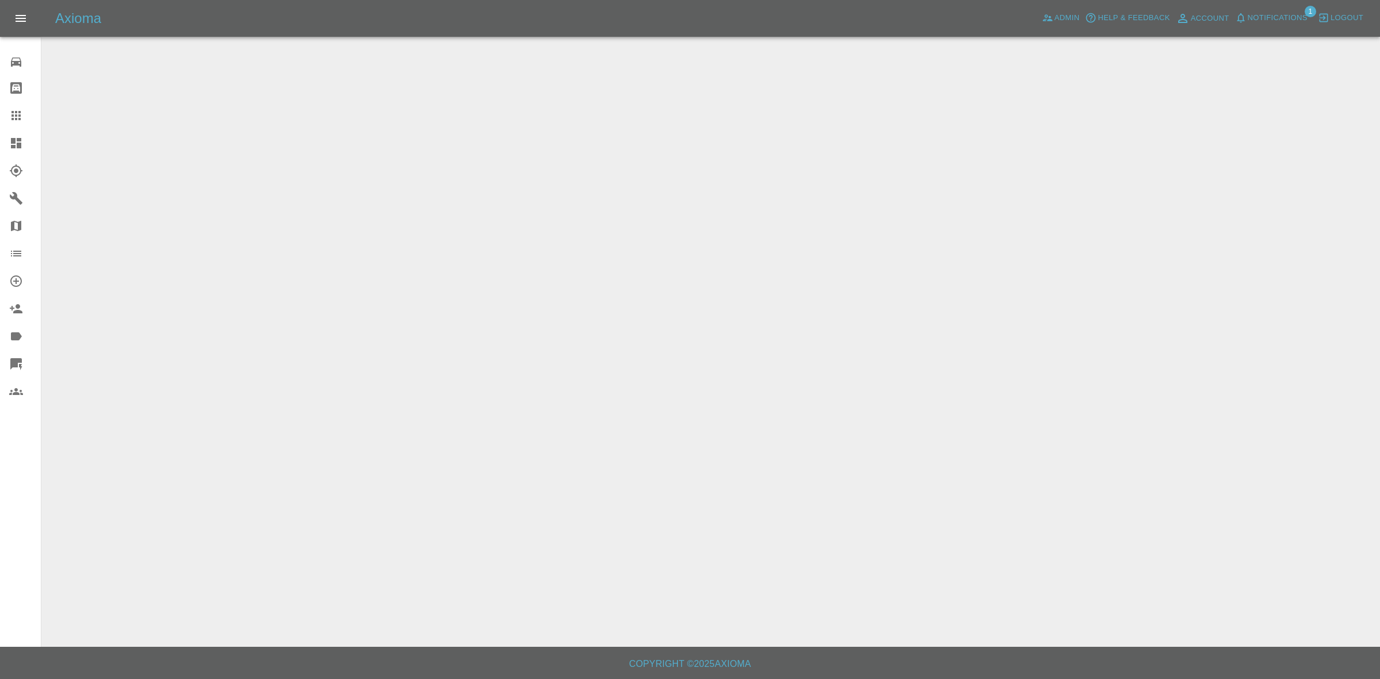
click at [1283, 9] on button "Notifications" at bounding box center [1272, 18] width 78 height 18
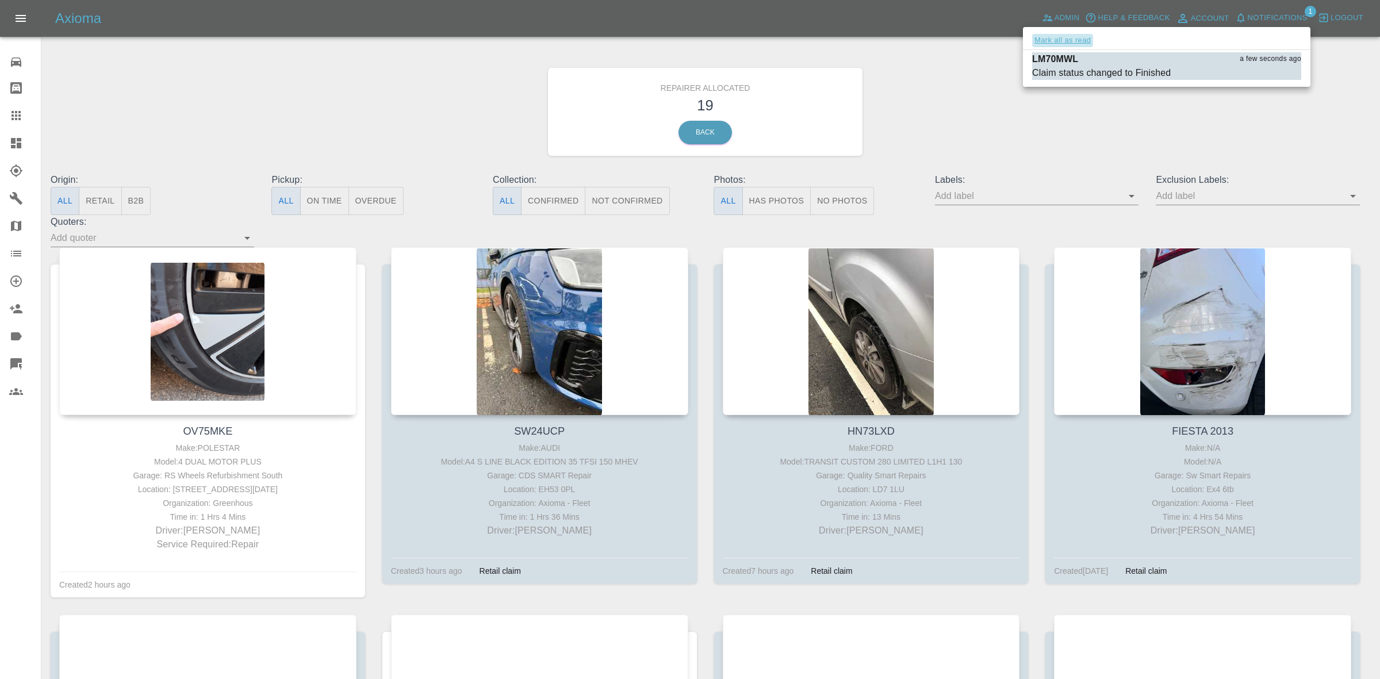
click at [1060, 38] on button "Mark all as read" at bounding box center [1062, 40] width 61 height 13
click at [1166, 159] on div at bounding box center [690, 339] width 1380 height 679
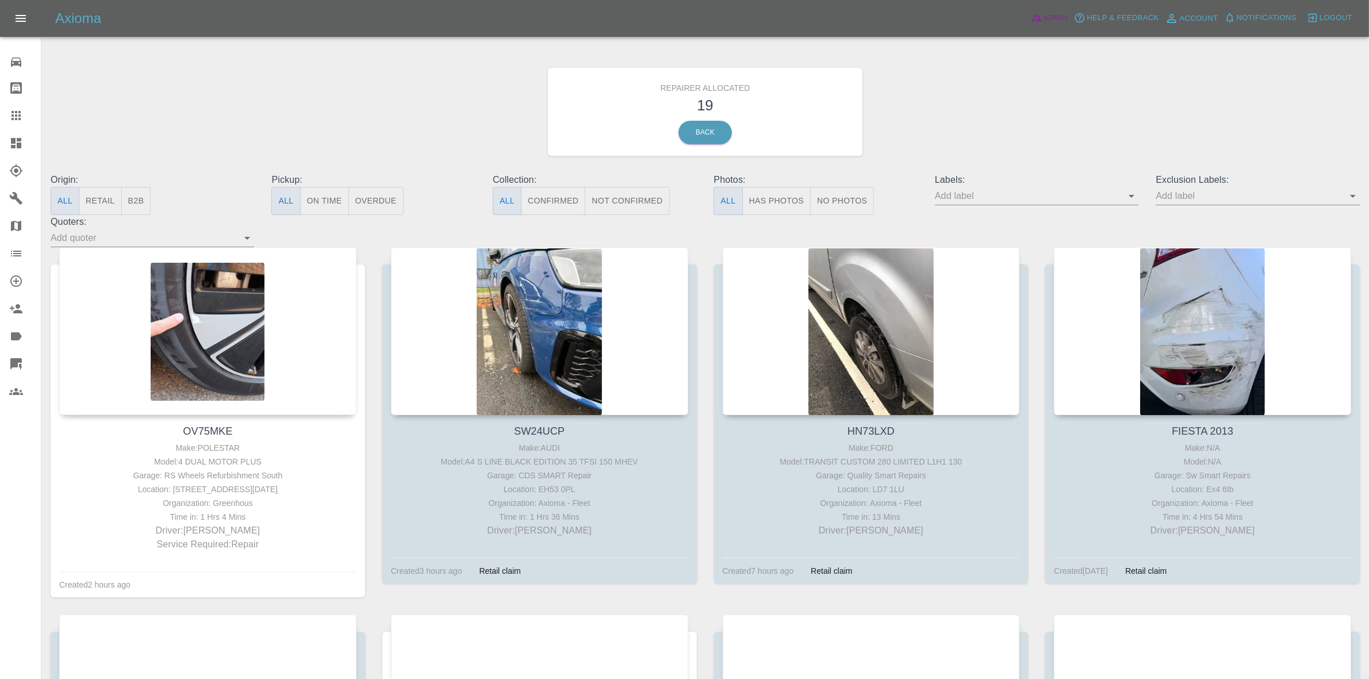
click at [1050, 23] on span "Admin" at bounding box center [1056, 18] width 25 height 13
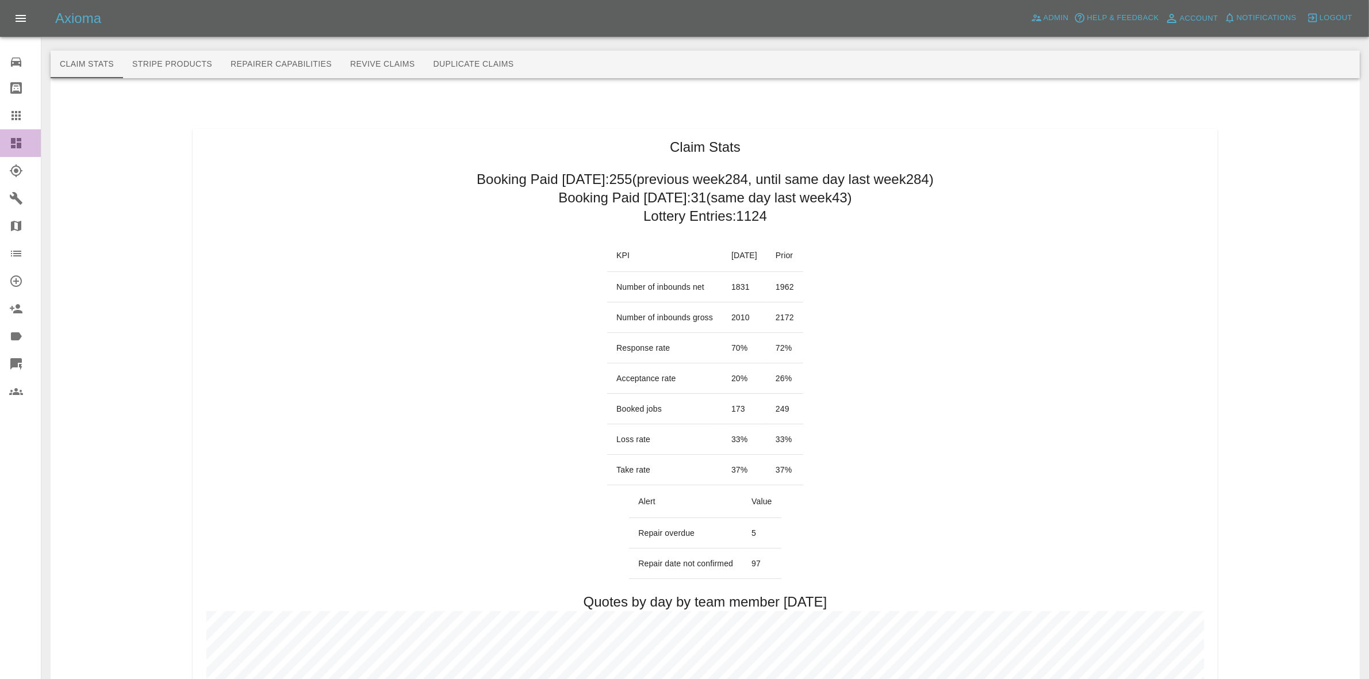
click at [12, 136] on icon at bounding box center [16, 143] width 14 height 14
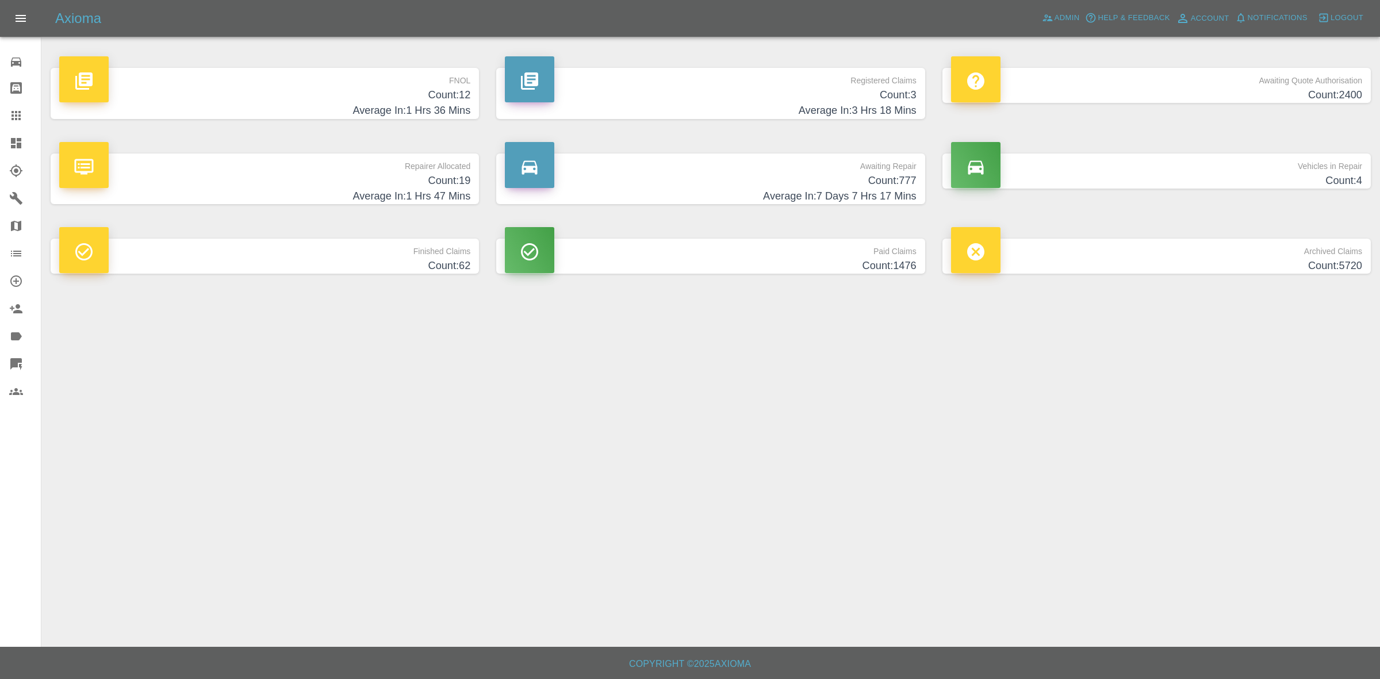
click at [803, 175] on h4 "Count: 777" at bounding box center [710, 181] width 411 height 16
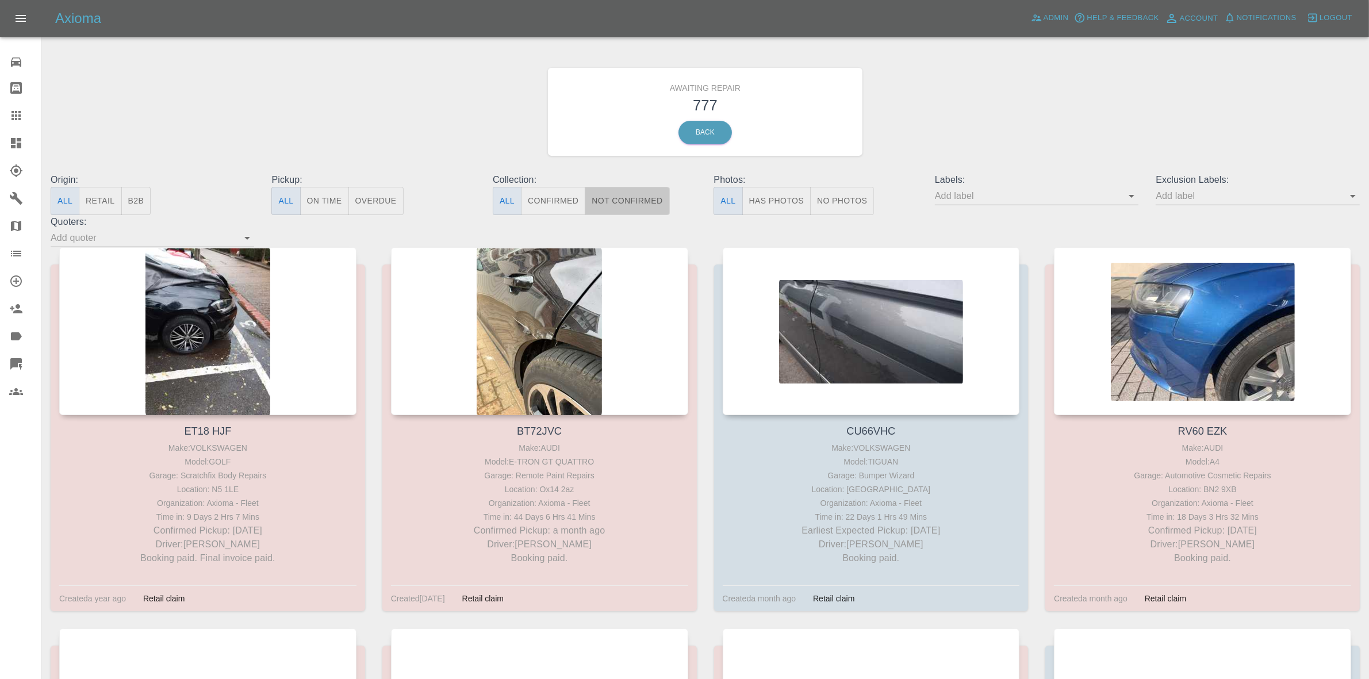
click at [636, 206] on button "Not Confirmed" at bounding box center [627, 201] width 85 height 28
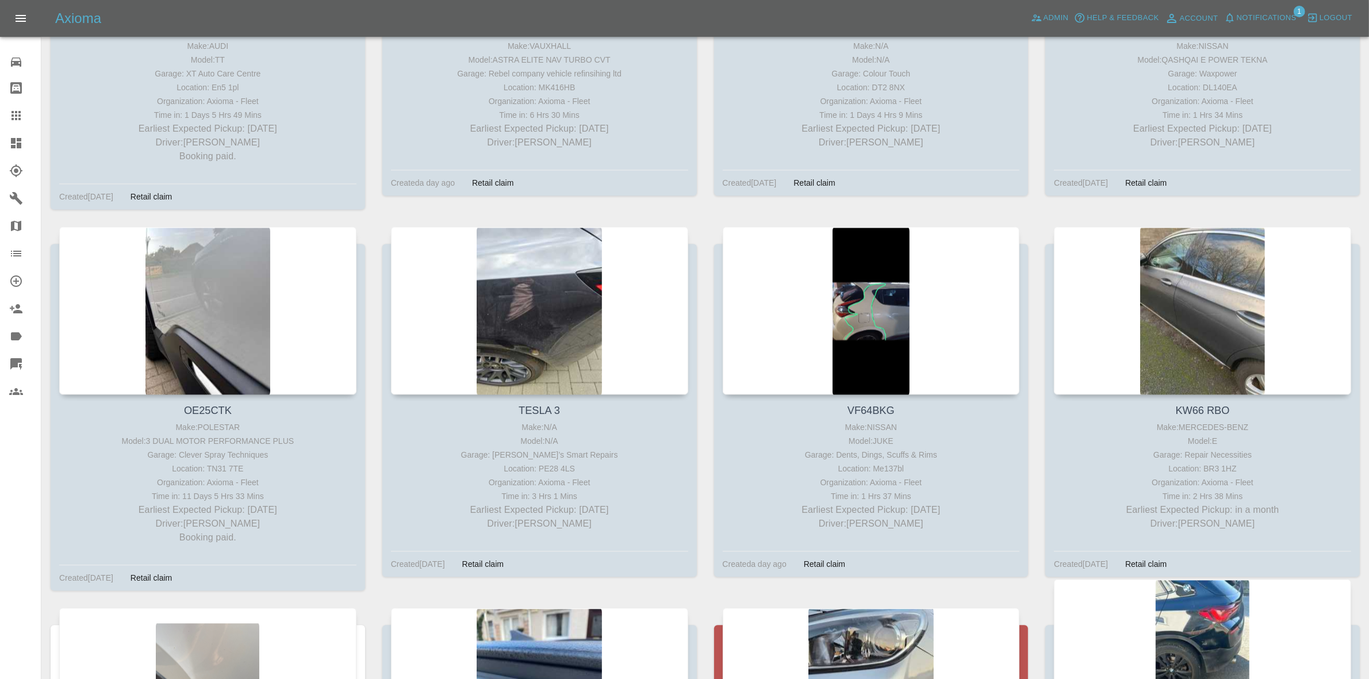
scroll to position [8672, 0]
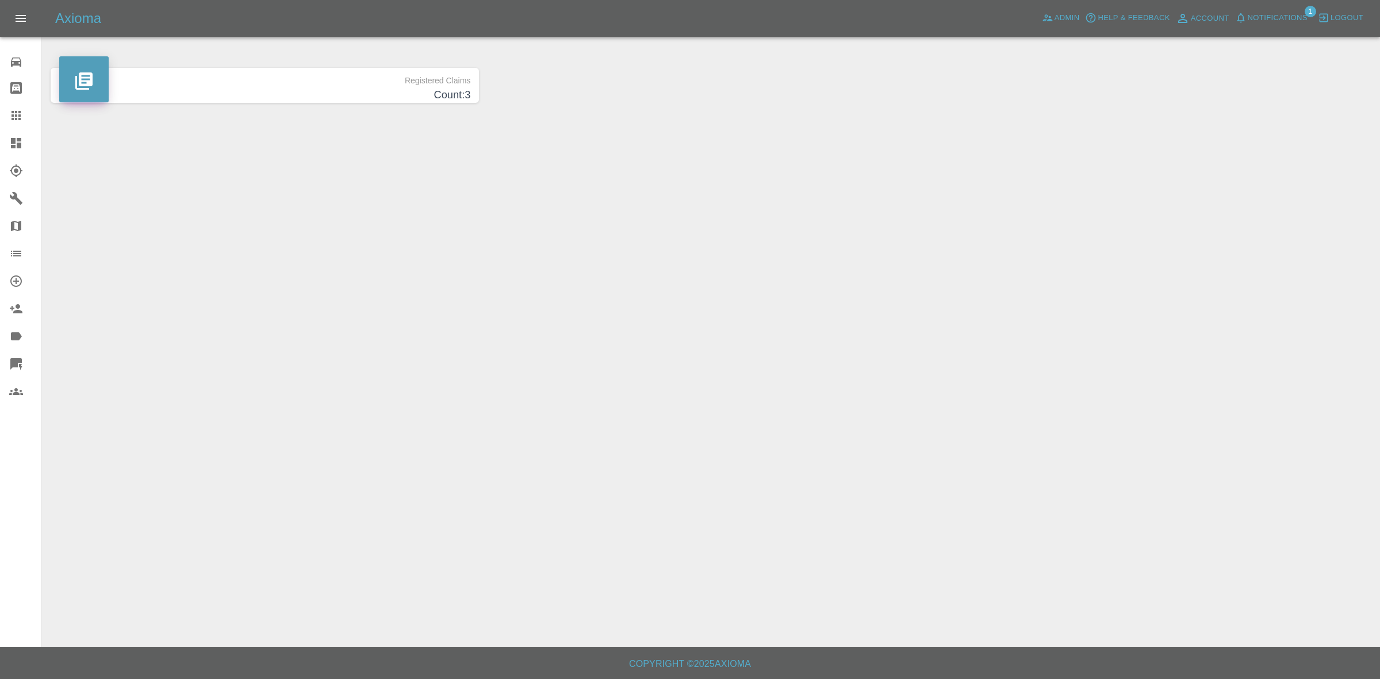
click at [1267, 14] on span "Notifications" at bounding box center [1278, 18] width 60 height 13
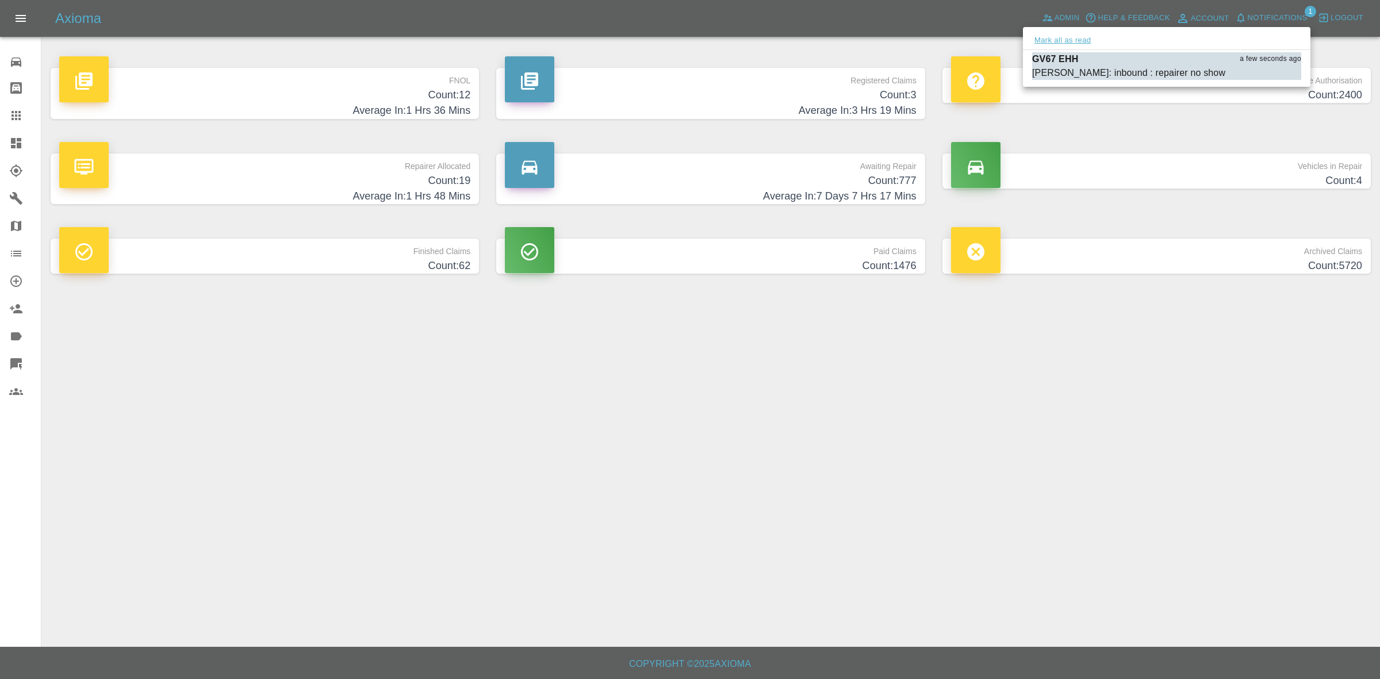
click at [1084, 36] on button "Mark all as read" at bounding box center [1062, 40] width 61 height 13
drag, startPoint x: 1191, startPoint y: 388, endPoint x: 1193, endPoint y: 400, distance: 11.9
click at [1197, 403] on div at bounding box center [690, 339] width 1380 height 679
